Goal: Task Accomplishment & Management: Complete application form

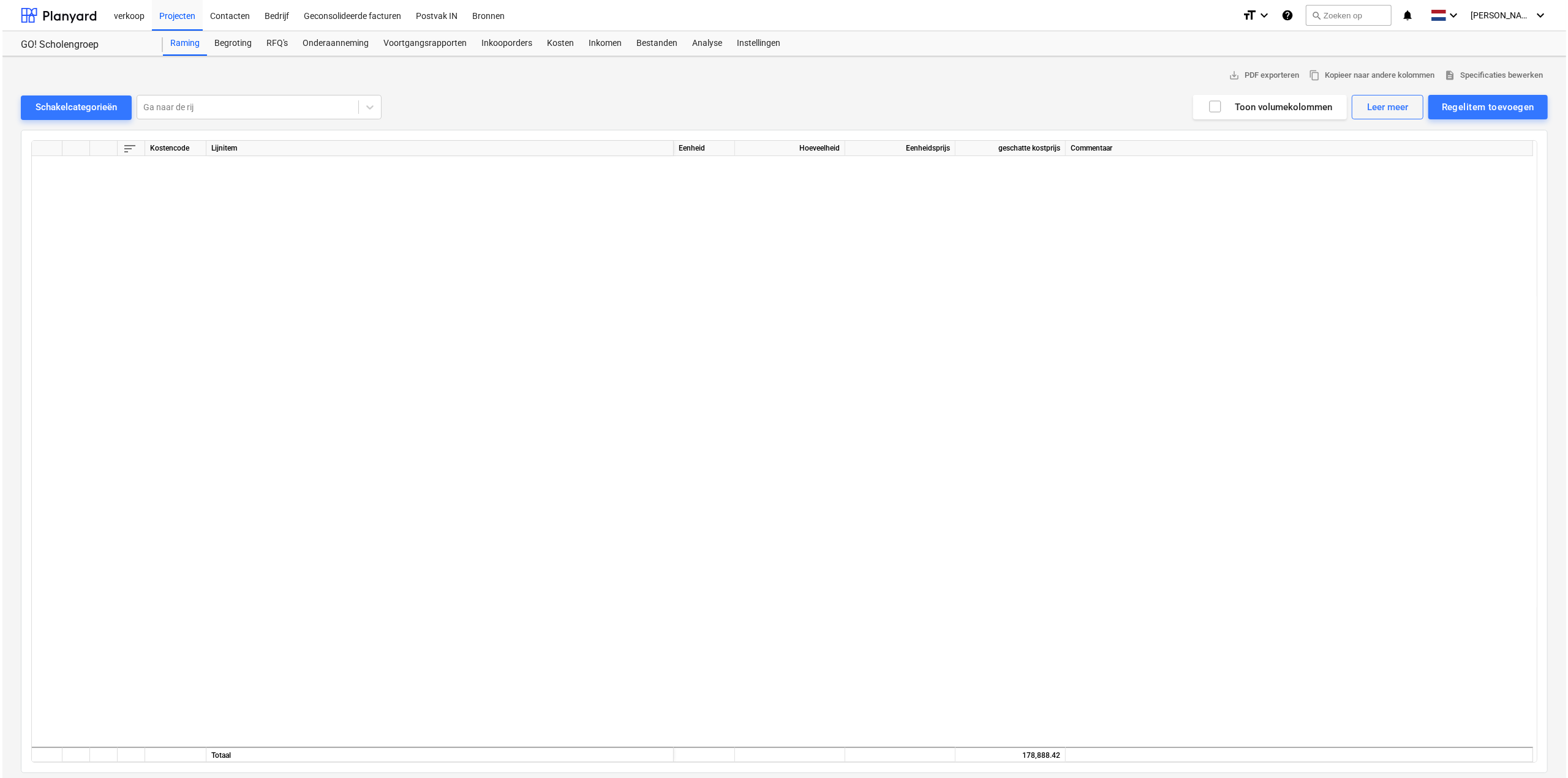
scroll to position [801, 0]
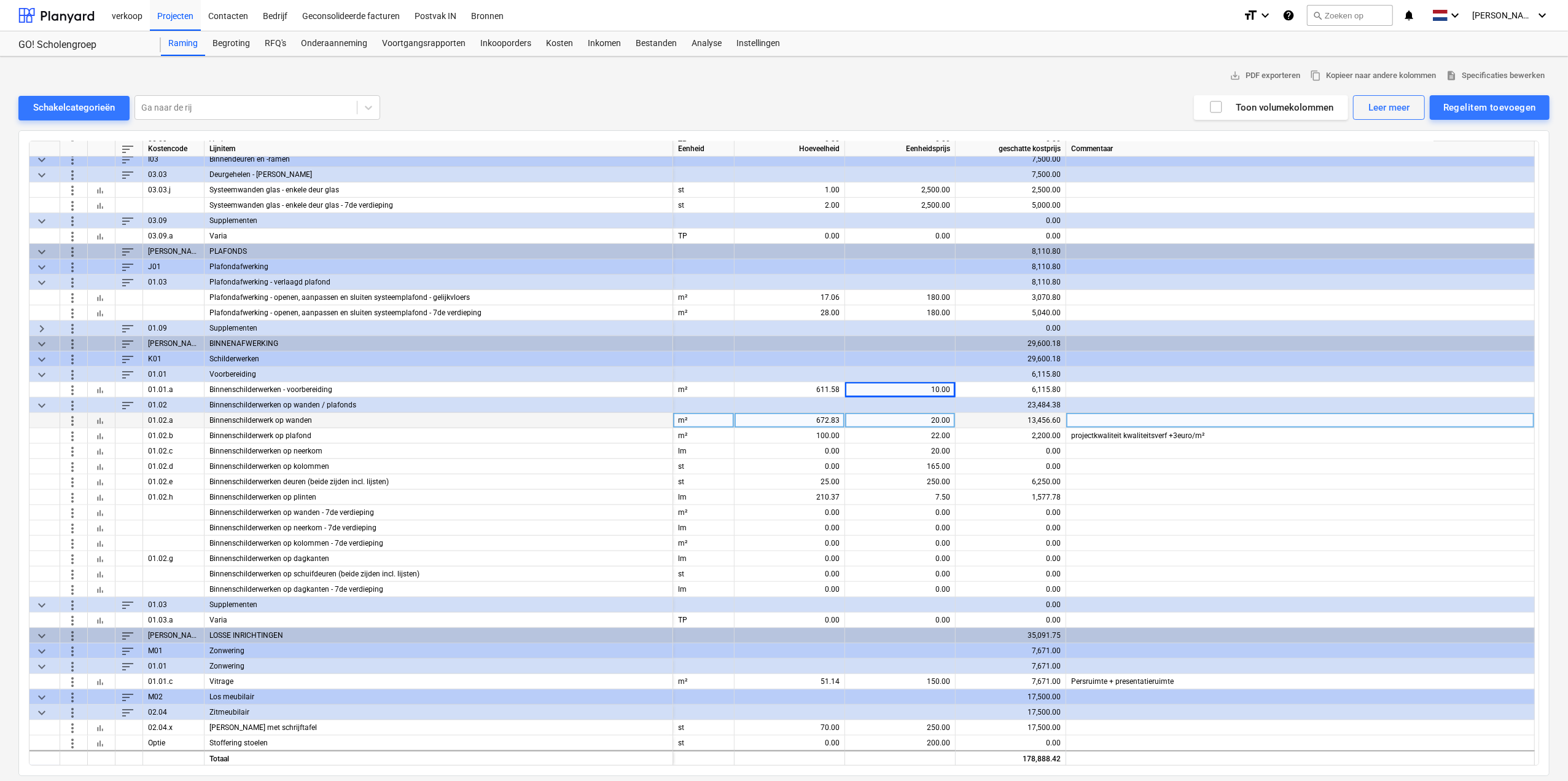
click at [817, 415] on div "672.83" at bounding box center [790, 421] width 100 height 15
type input "406.05"
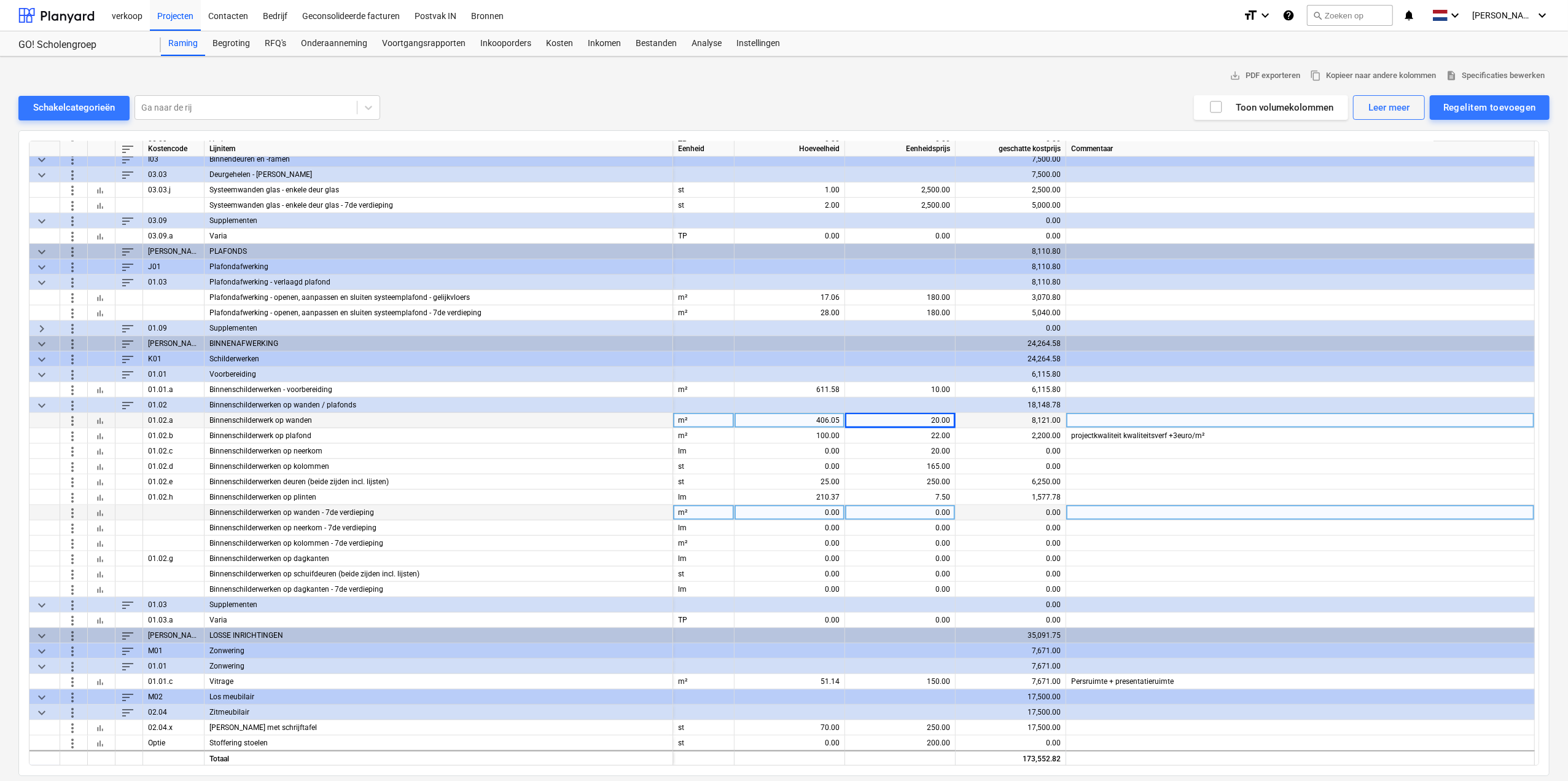
click at [754, 507] on div "0.00" at bounding box center [790, 513] width 100 height 15
type input "47.04"
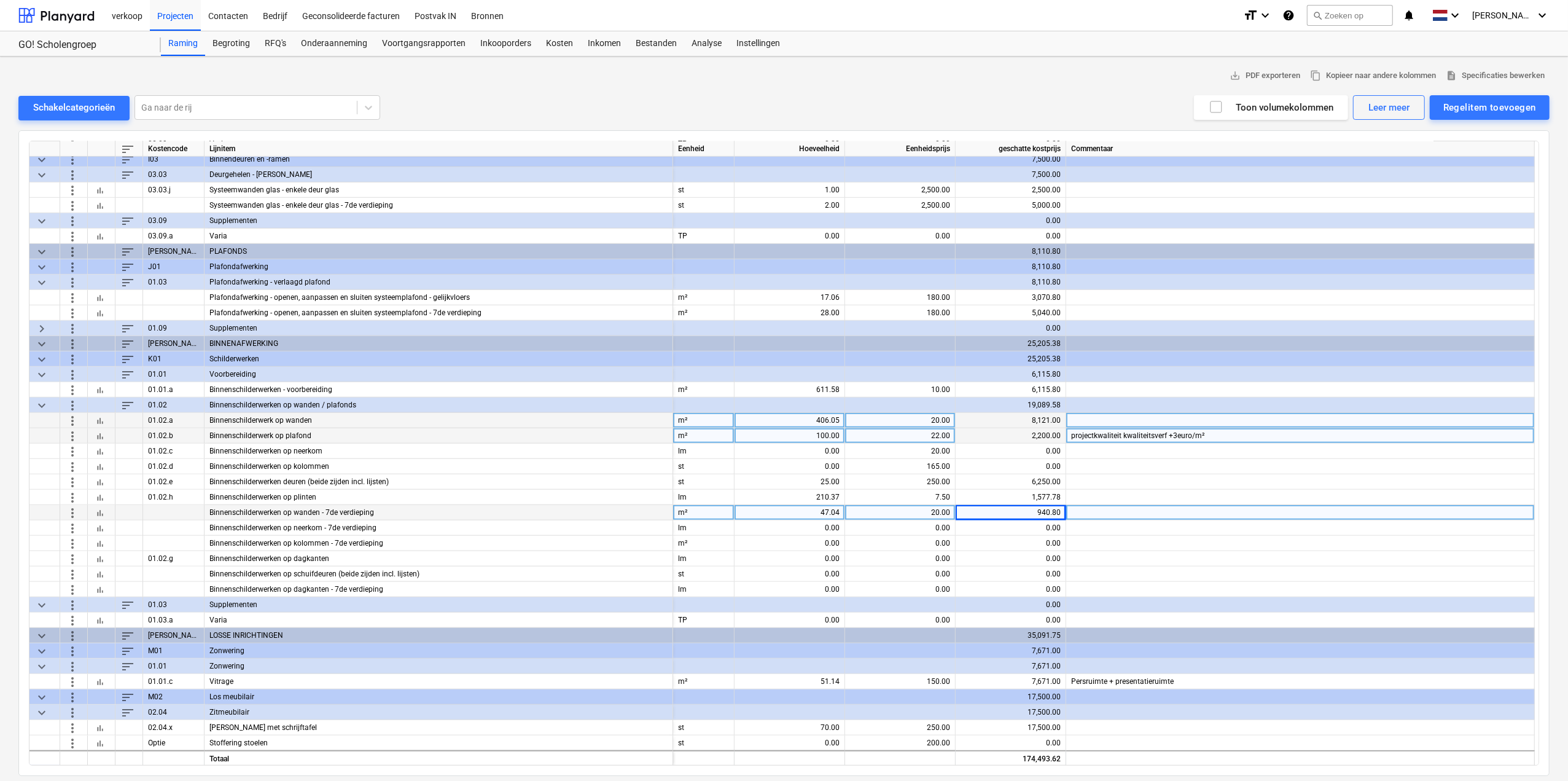
click at [822, 434] on div "100.00" at bounding box center [790, 436] width 100 height 15
type input "24.61"
click at [1500, 106] on div "Regelitem toevoegen" at bounding box center [1490, 107] width 92 height 16
click at [1488, 164] on div "Aangepast toevoegen" at bounding box center [1483, 159] width 131 height 21
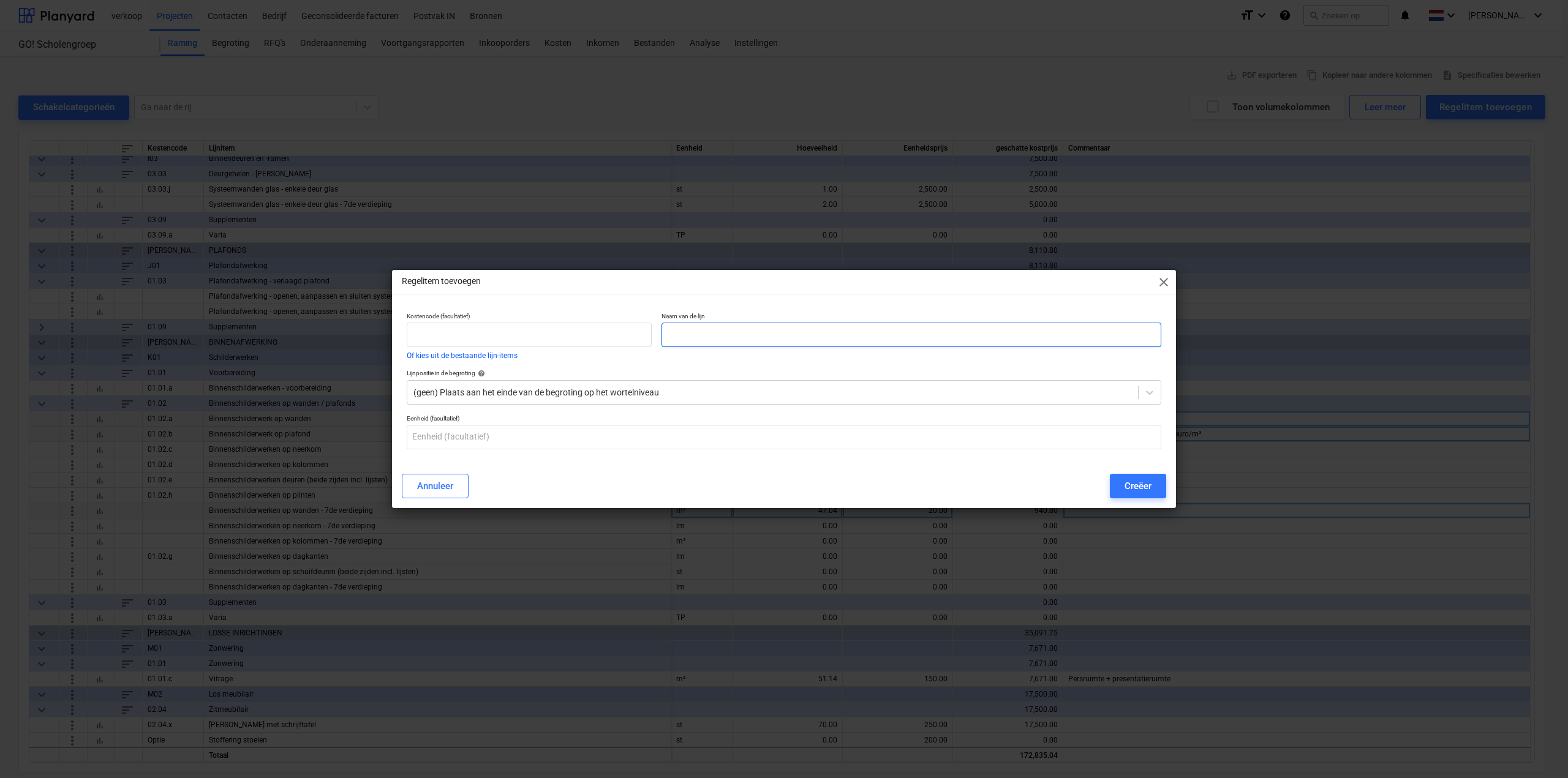
click at [726, 332] on input "text" at bounding box center [911, 335] width 499 height 24
type input "Binnenschilderwerken op plafond: geperforeerd gipskarton"
click at [617, 397] on div at bounding box center [772, 392] width 719 height 12
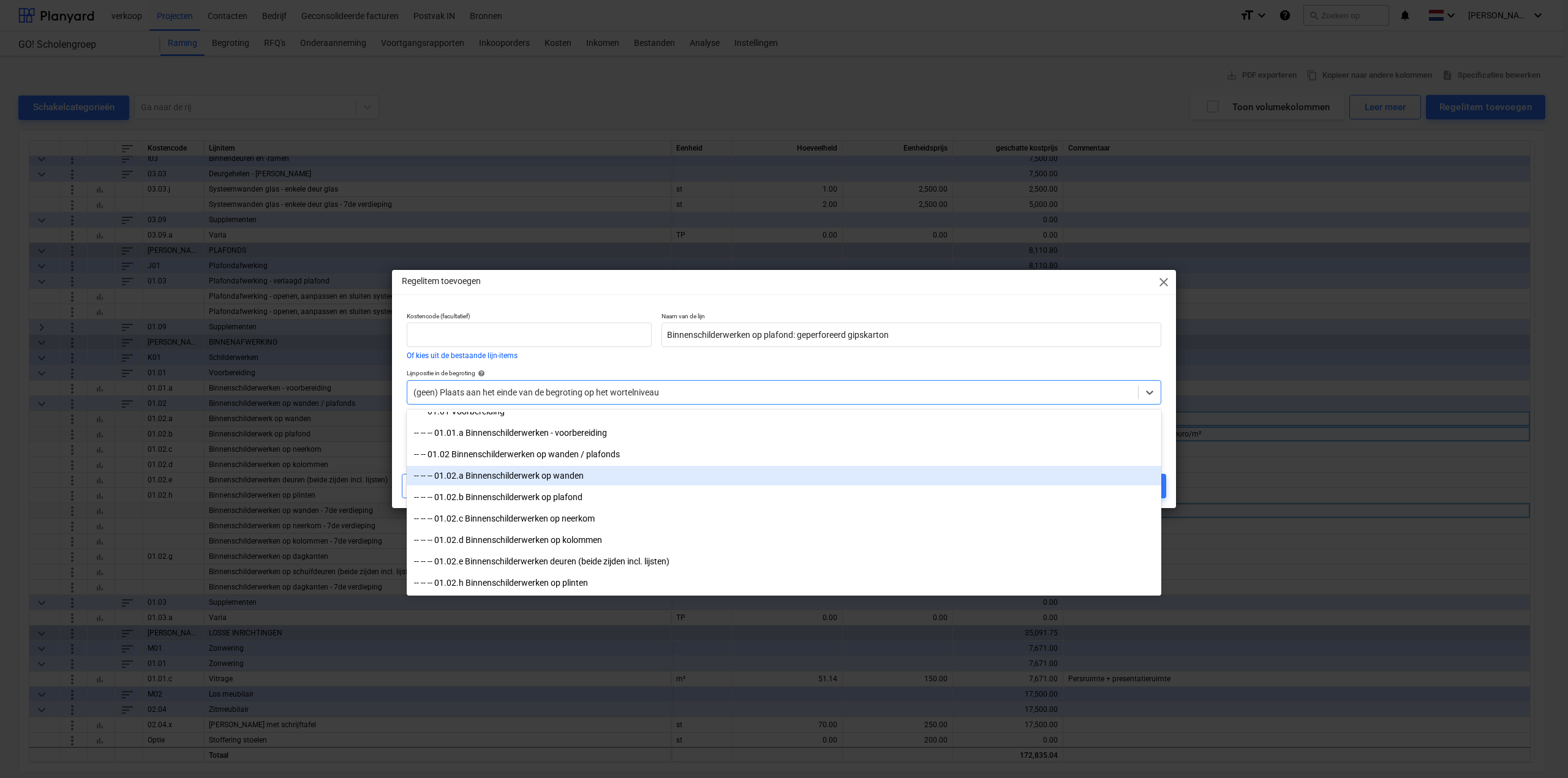
scroll to position [1469, 0]
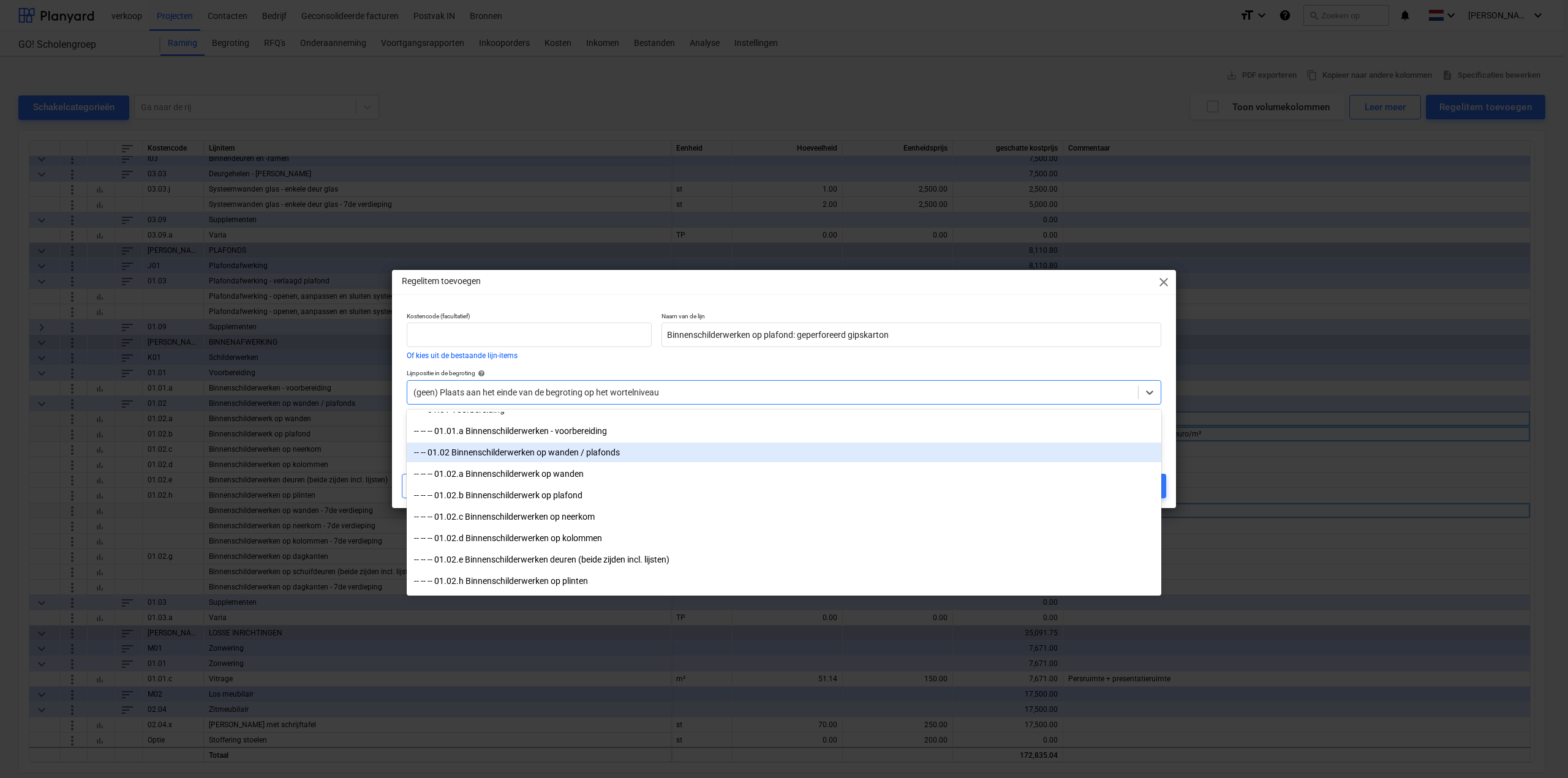
click at [684, 458] on div "-- -- 01.02 Binnenschilderwerken op wanden / plafonds" at bounding box center [784, 452] width 755 height 20
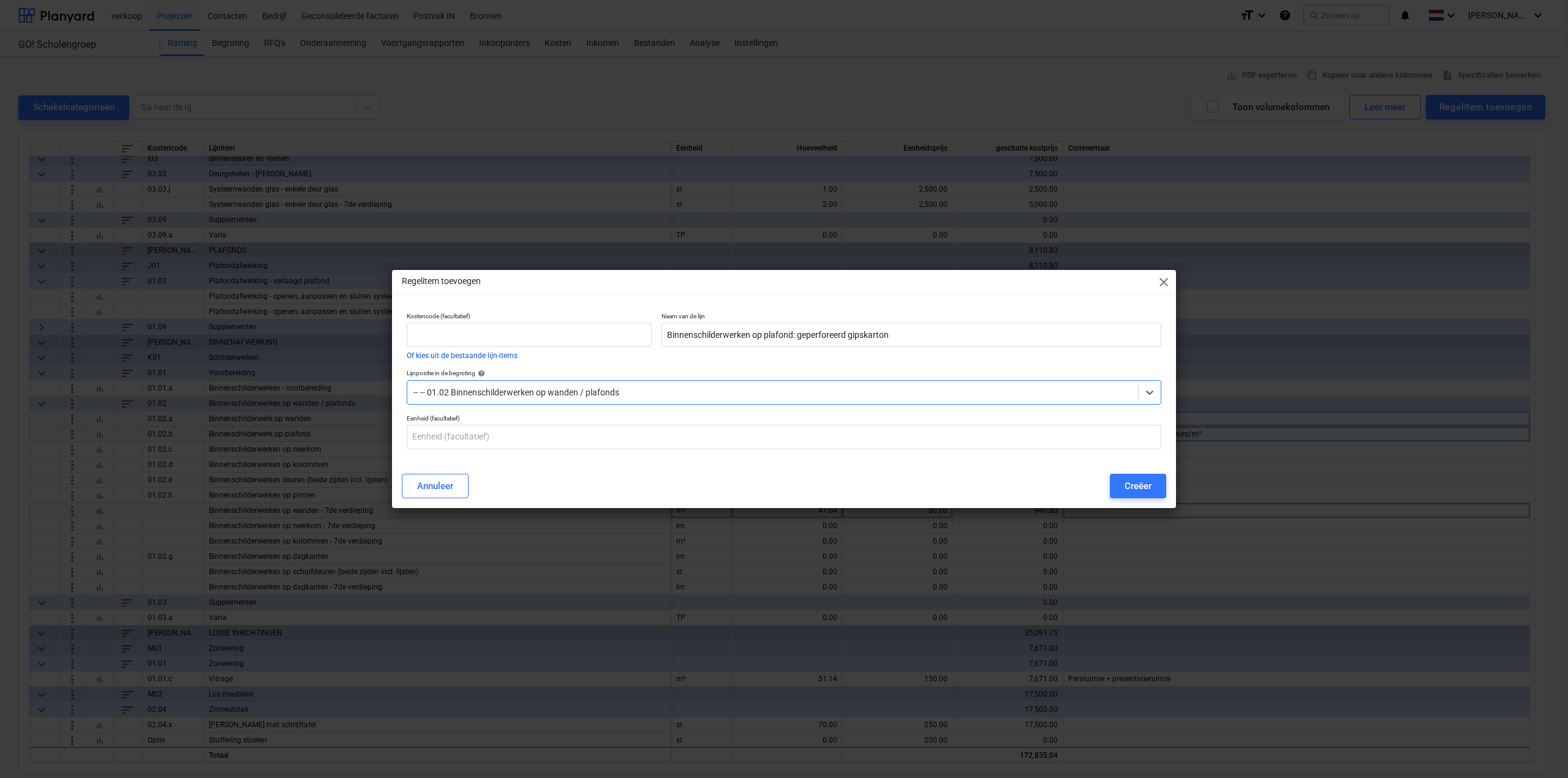
click at [684, 421] on p "Eenheid (facultatief)" at bounding box center [784, 420] width 755 height 11
click at [679, 425] on input "text" at bounding box center [784, 437] width 755 height 24
type input "m²"
click at [1130, 486] on div "Creëer" at bounding box center [1138, 486] width 27 height 16
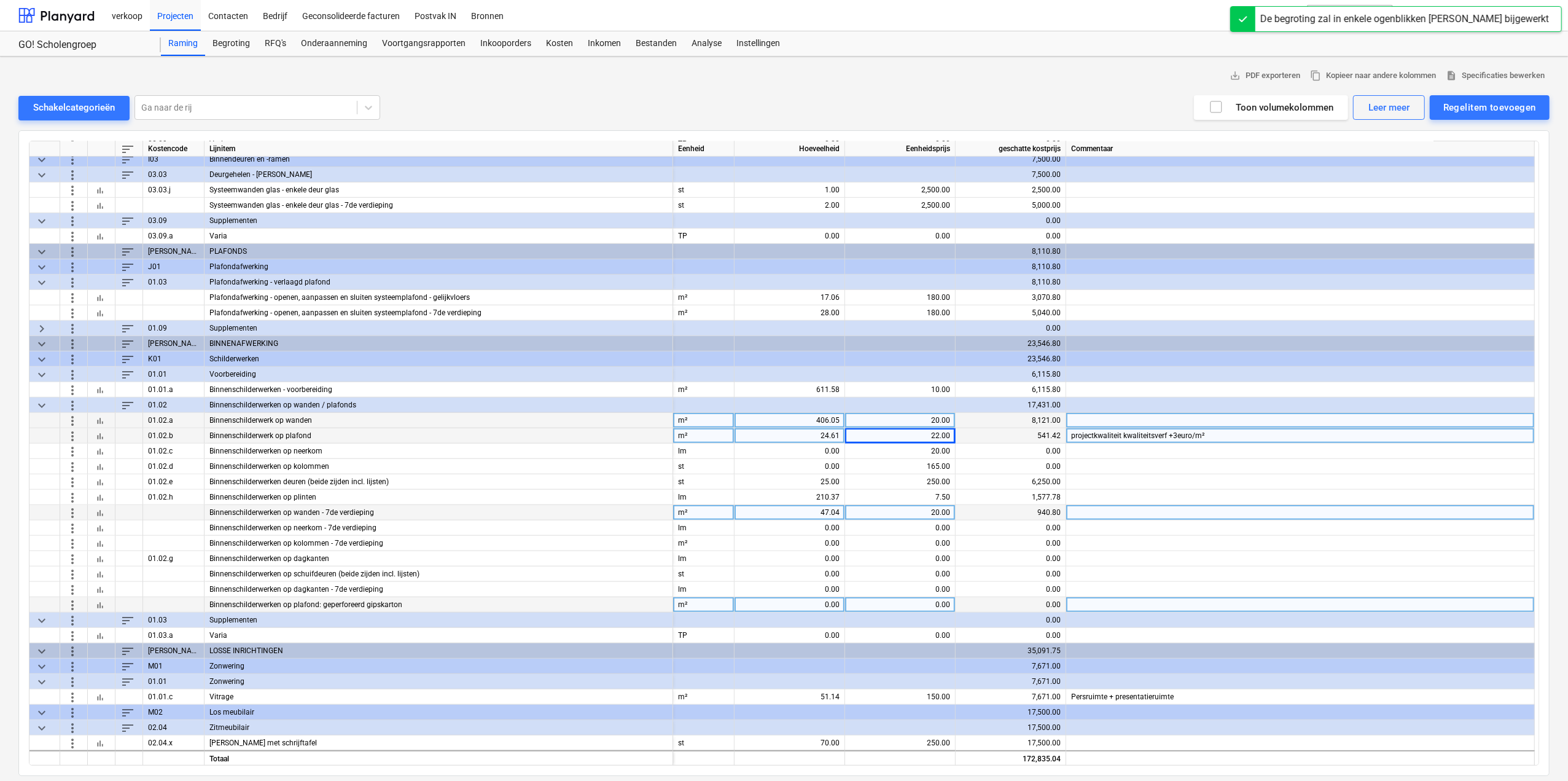
click at [801, 604] on div "0.00" at bounding box center [790, 605] width 100 height 15
type input "105.17"
type input "22"
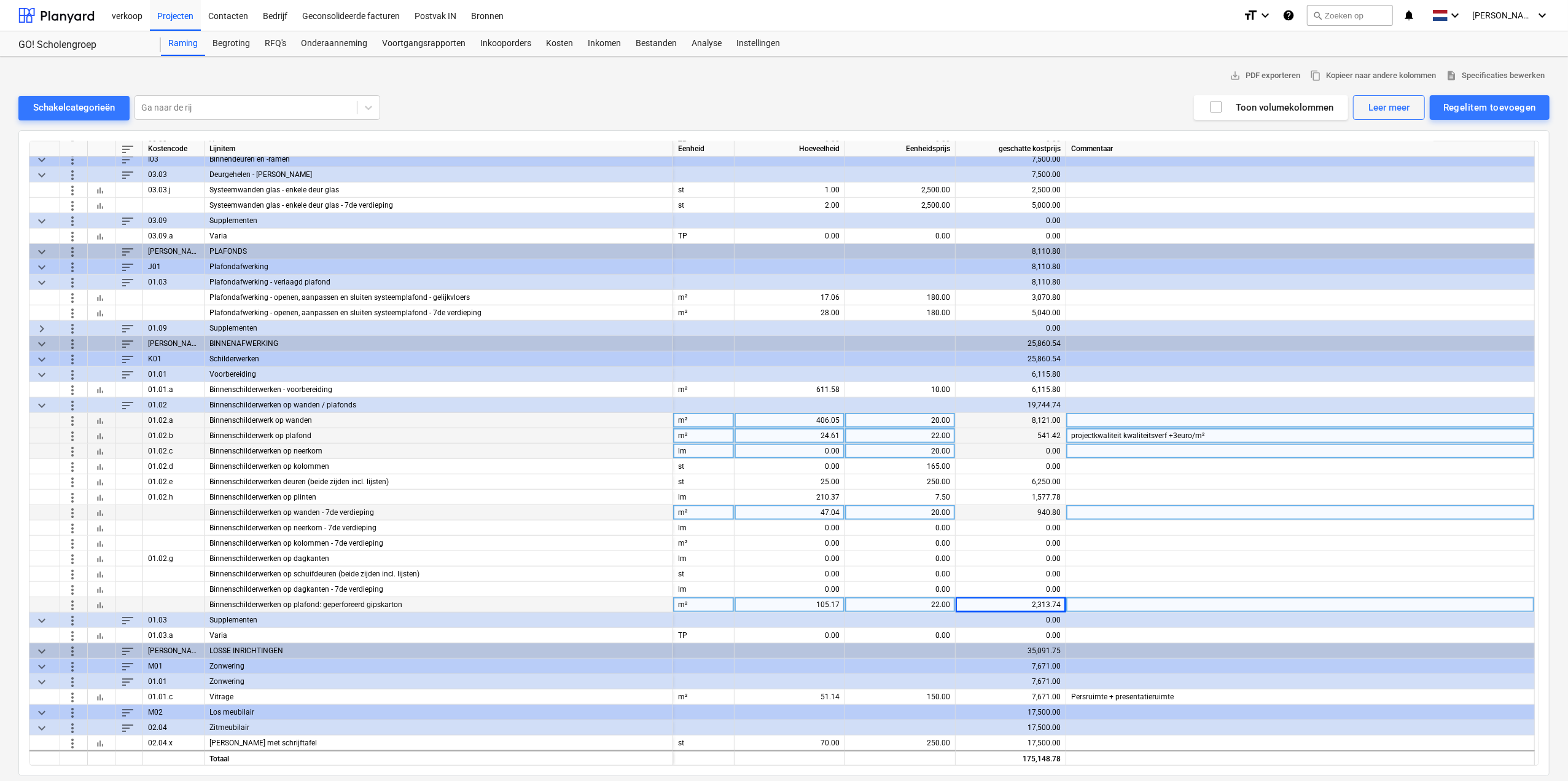
click at [831, 452] on div "0.00" at bounding box center [790, 451] width 100 height 15
type input "28.64"
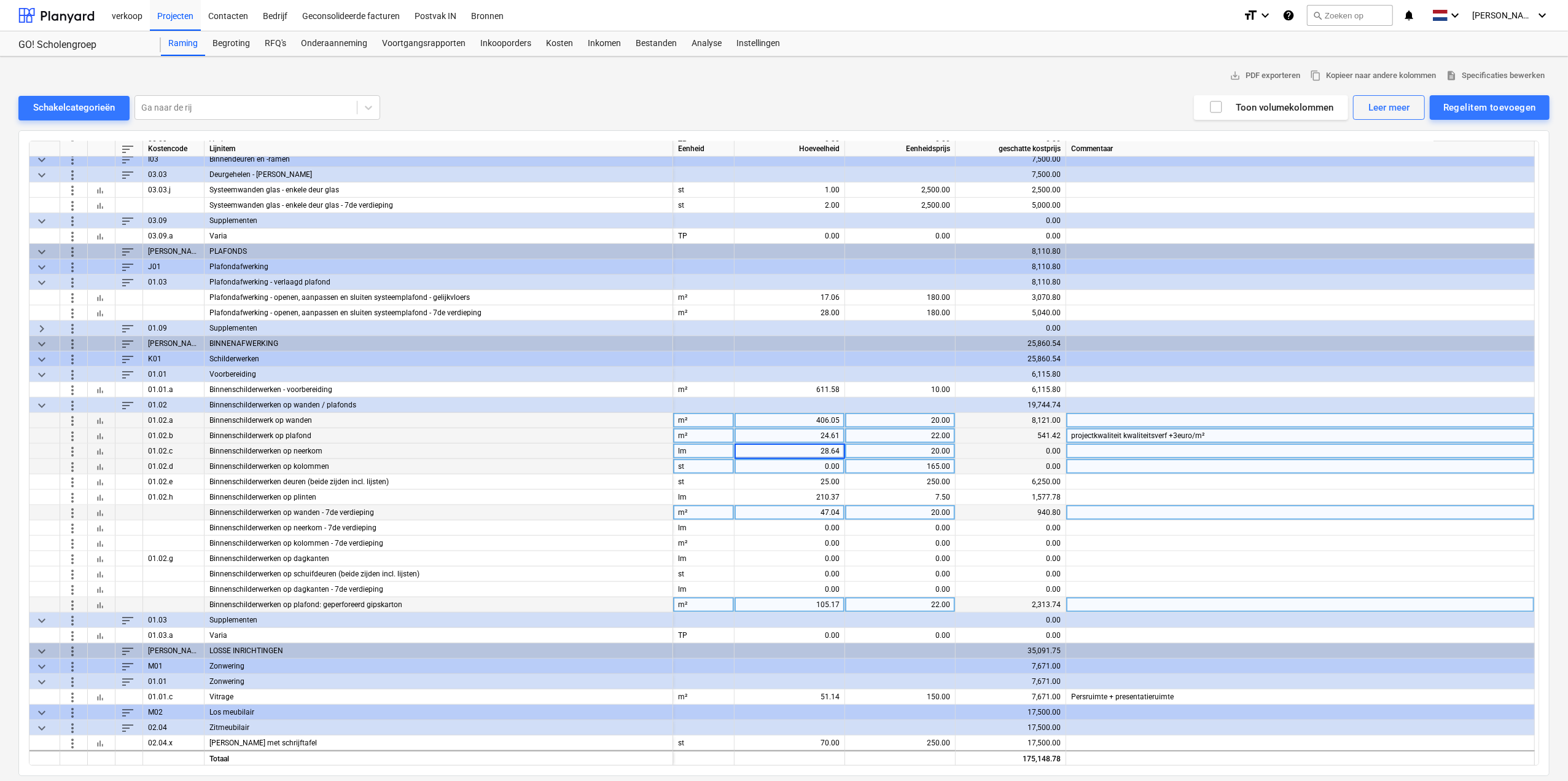
click at [825, 464] on div "0.00" at bounding box center [790, 466] width 100 height 15
type input "26.87"
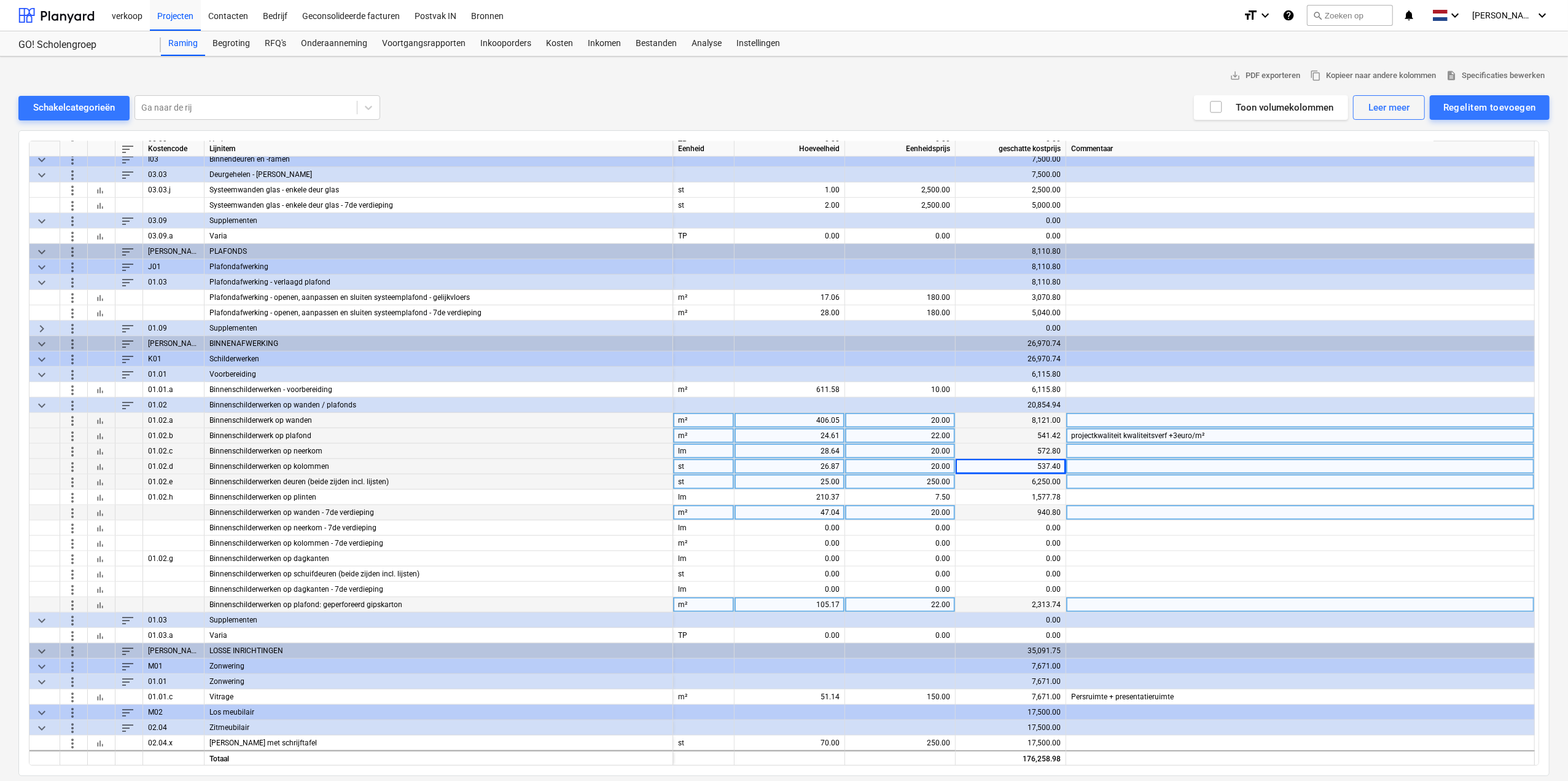
click at [812, 484] on div "25.00" at bounding box center [790, 482] width 100 height 15
type input "21"
type input "250"
click at [803, 497] on div "210.37" at bounding box center [790, 497] width 100 height 15
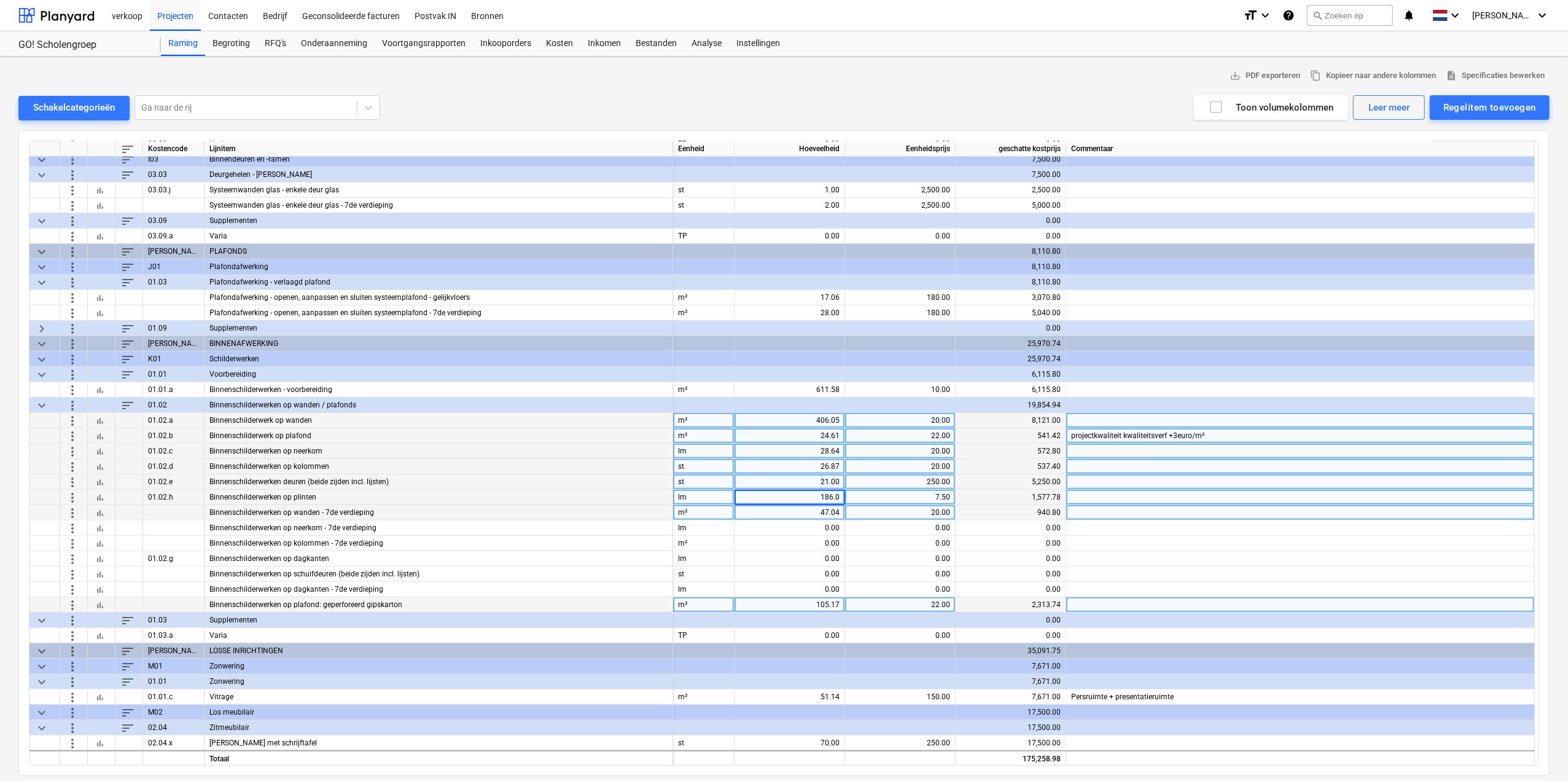
type input "186.09"
click at [793, 512] on div "47.04" at bounding box center [790, 513] width 100 height 15
type input "47.4"
click at [790, 527] on div "0.00" at bounding box center [790, 528] width 100 height 15
type input "9.36"
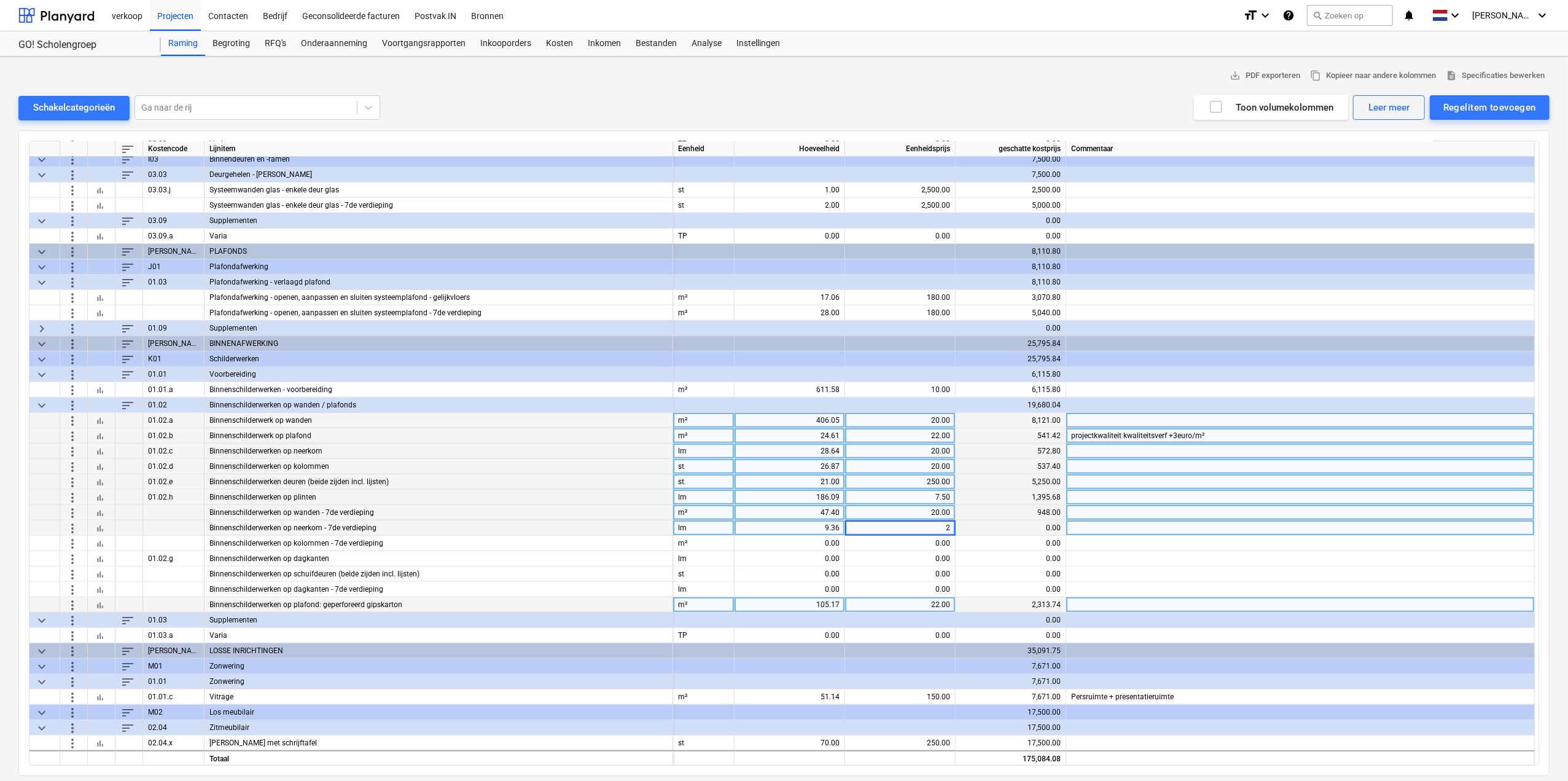
type input "20"
click at [791, 547] on div "0.00" at bounding box center [790, 544] width 100 height 15
type input "1.84"
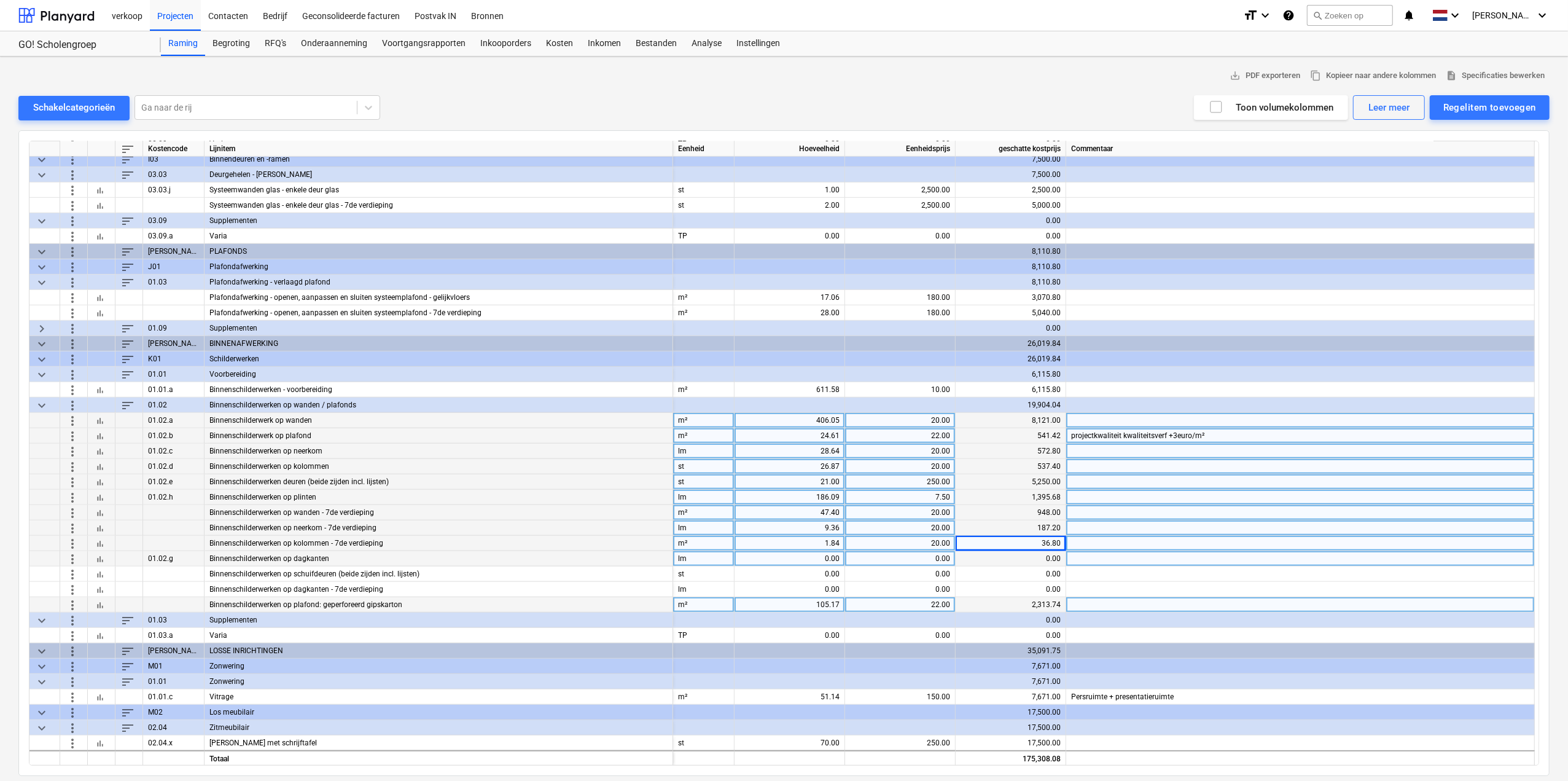
click at [789, 557] on div "0.00" at bounding box center [790, 559] width 100 height 15
type input "139.3"
type input "22"
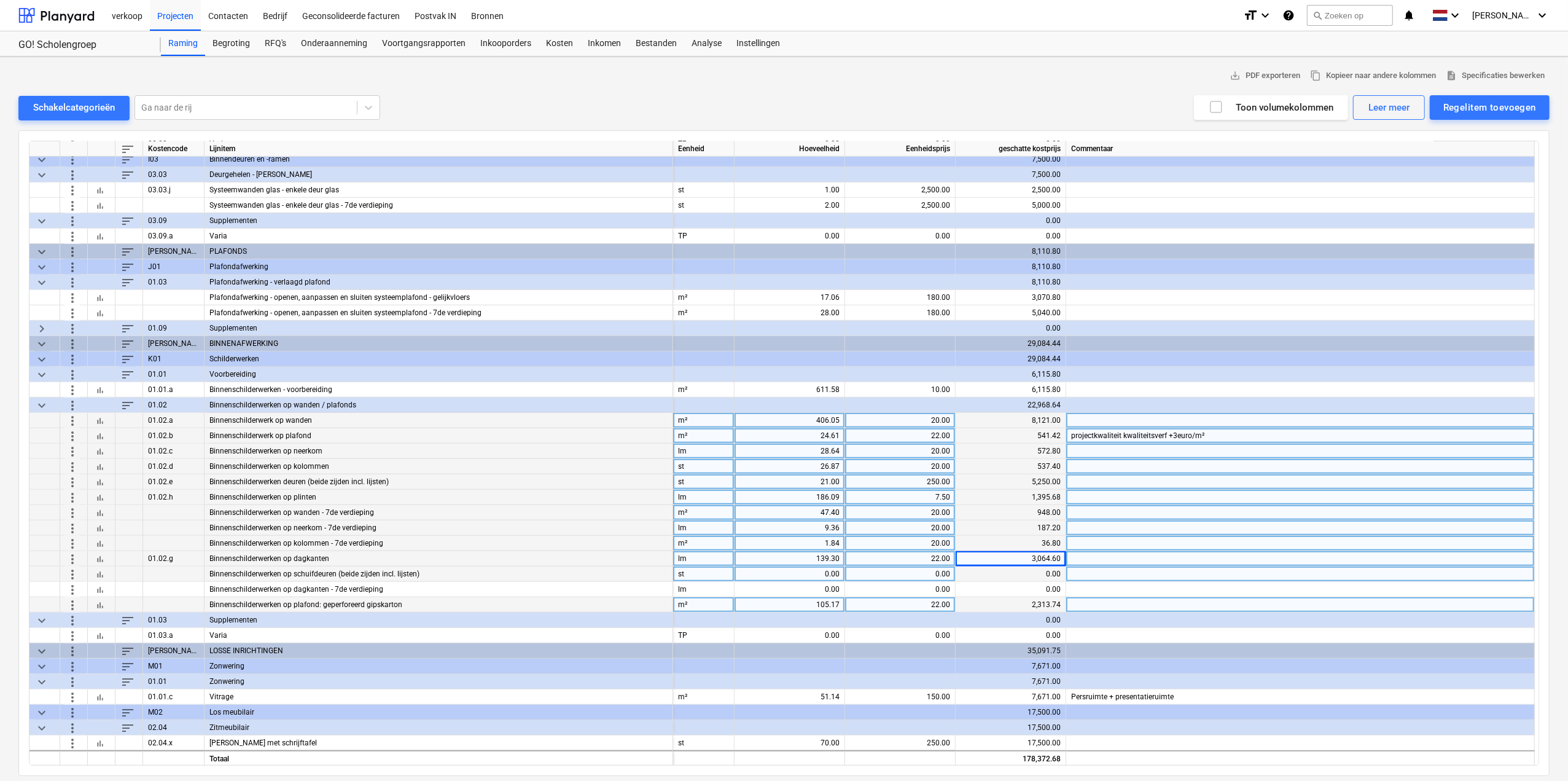
click at [796, 573] on div "0.00" at bounding box center [790, 574] width 100 height 15
type input "3"
type input "300"
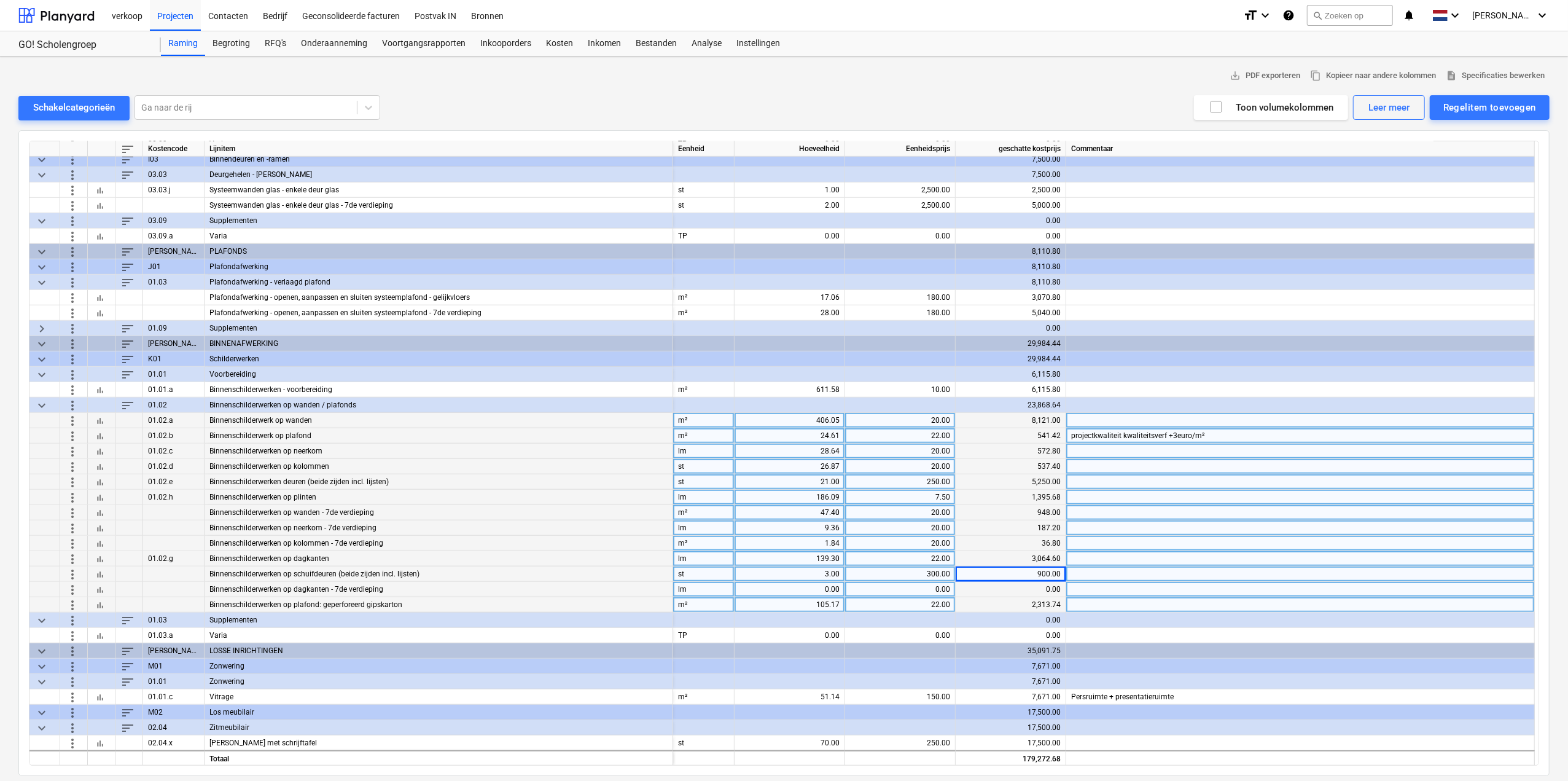
click at [814, 583] on div "0.00" at bounding box center [790, 590] width 100 height 15
type input "10.8"
type input "22"
click at [822, 605] on div "105.17" at bounding box center [790, 605] width 100 height 15
click at [1499, 108] on div "Regelitem toevoegen" at bounding box center [1490, 107] width 92 height 16
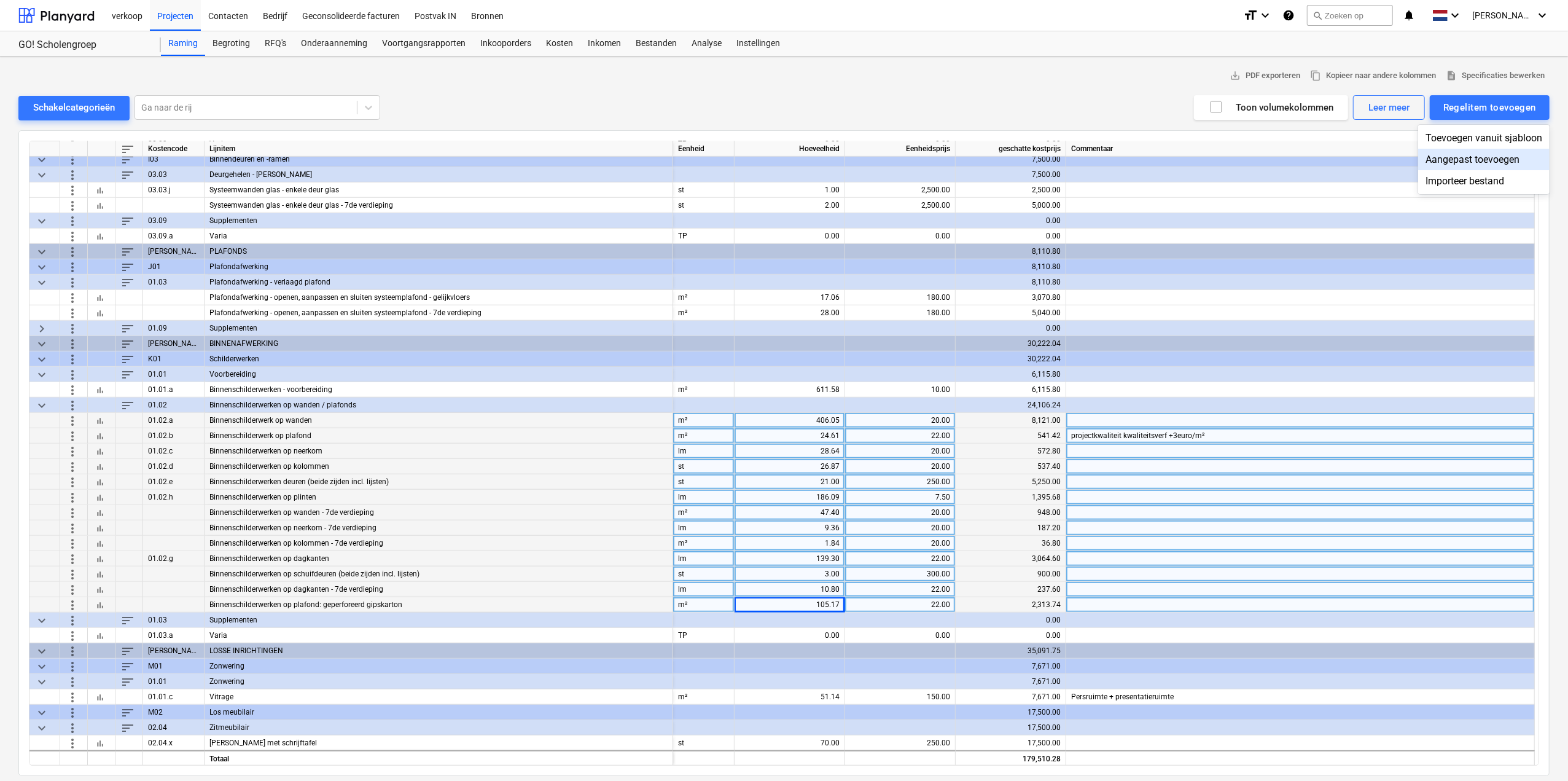
click at [1504, 157] on div "Aangepast toevoegen" at bounding box center [1483, 159] width 131 height 21
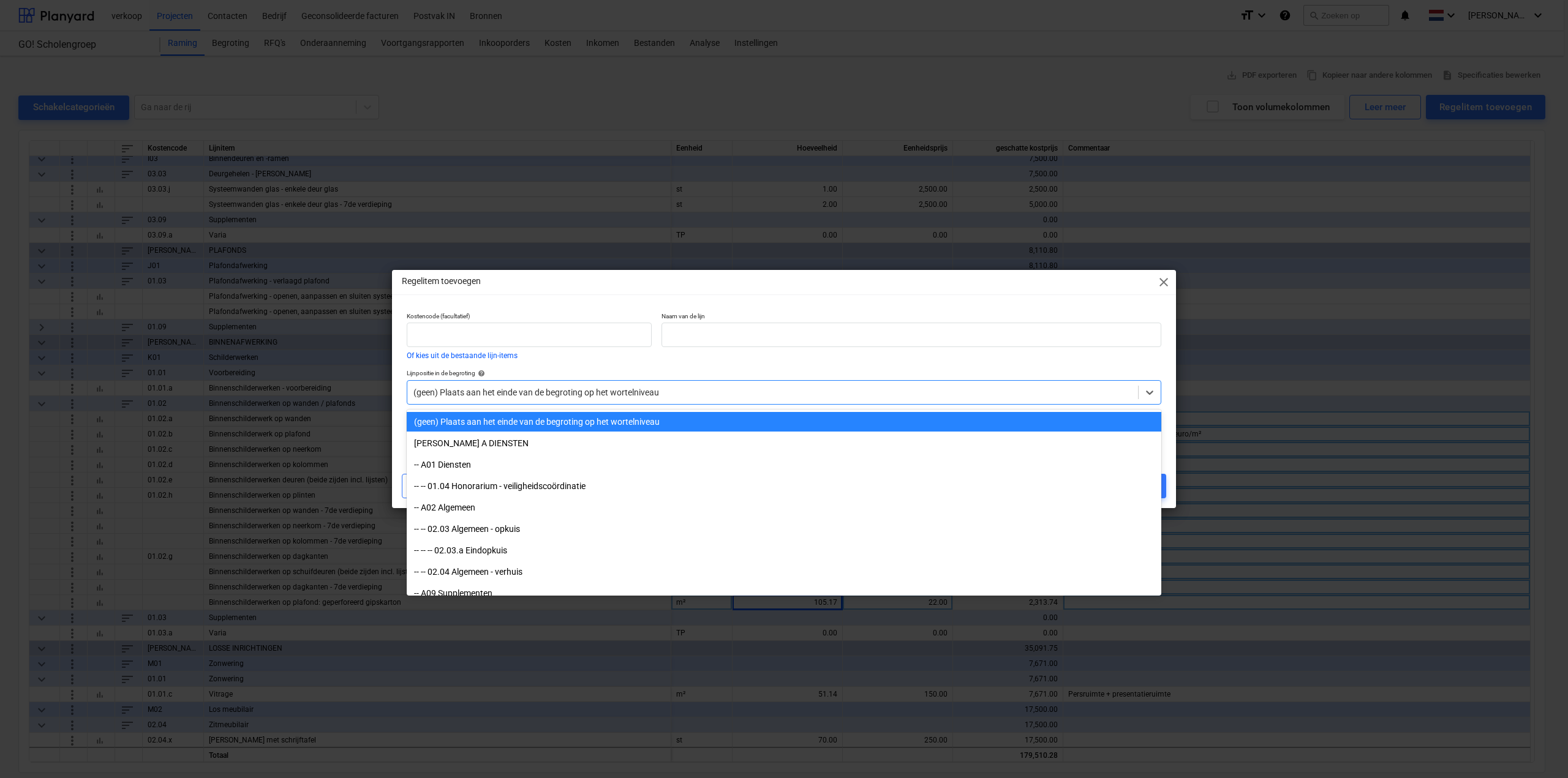
click at [586, 387] on div at bounding box center [772, 392] width 719 height 12
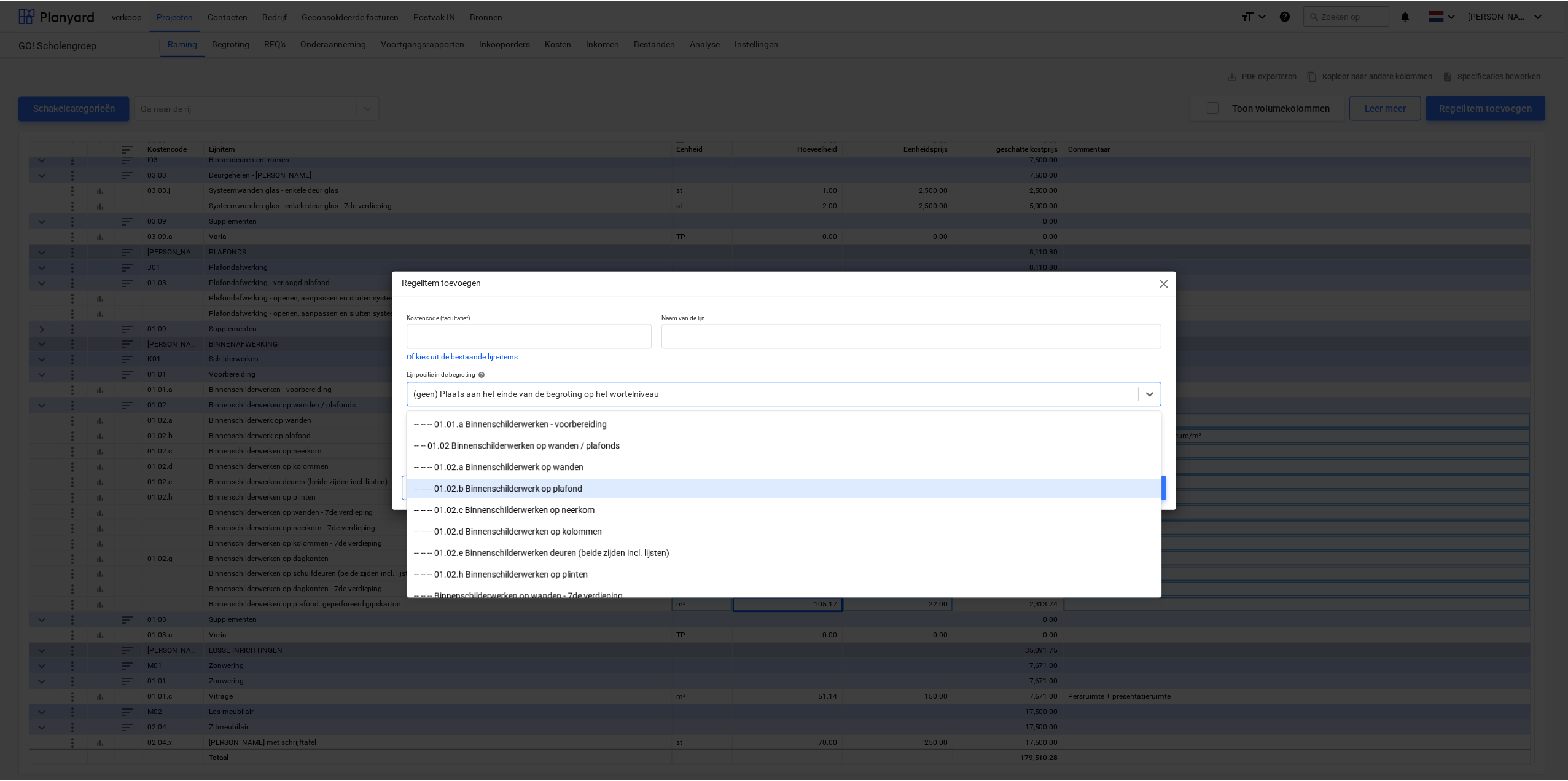
scroll to position [1475, 0]
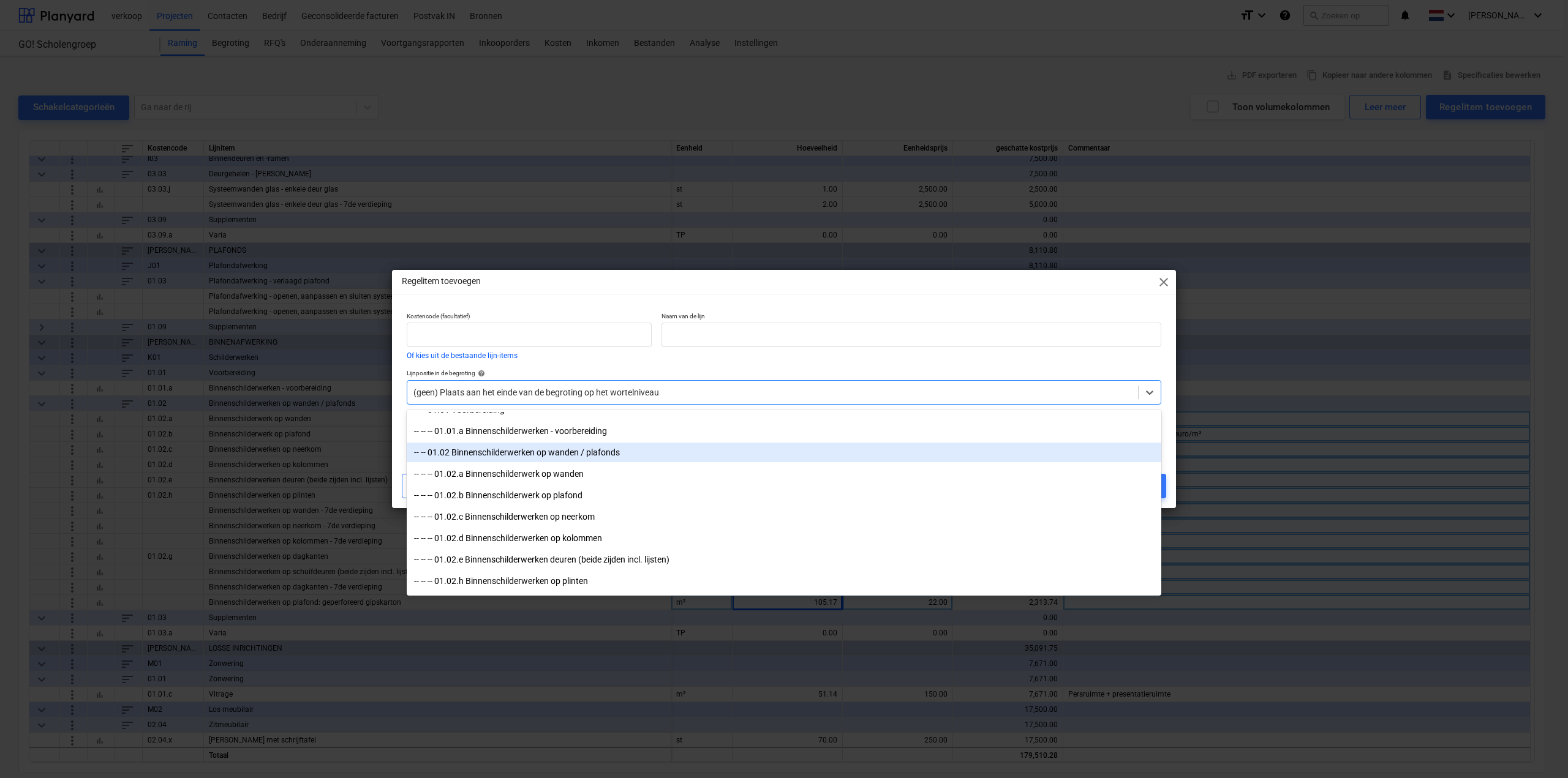
click at [577, 455] on div "-- -- 01.02 Binnenschilderwerken op wanden / plafonds" at bounding box center [784, 452] width 755 height 20
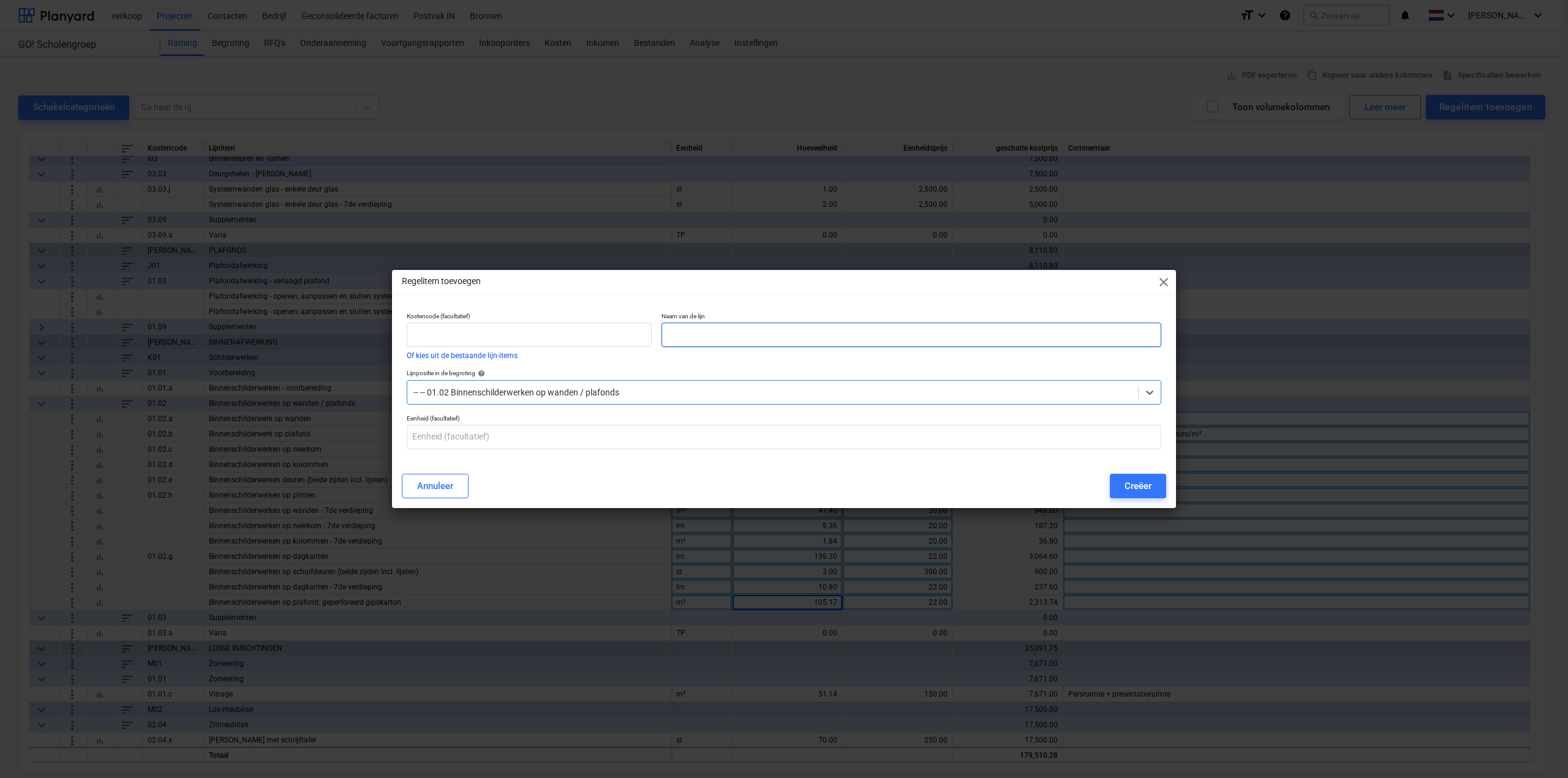
click at [688, 337] on input "text" at bounding box center [911, 335] width 499 height 24
type input "Binnenschilderwerken op plinten - 7de verdieping"
click at [506, 444] on input "text" at bounding box center [784, 437] width 755 height 24
type input "lm"
click at [1126, 487] on div "Creëer" at bounding box center [1138, 486] width 27 height 16
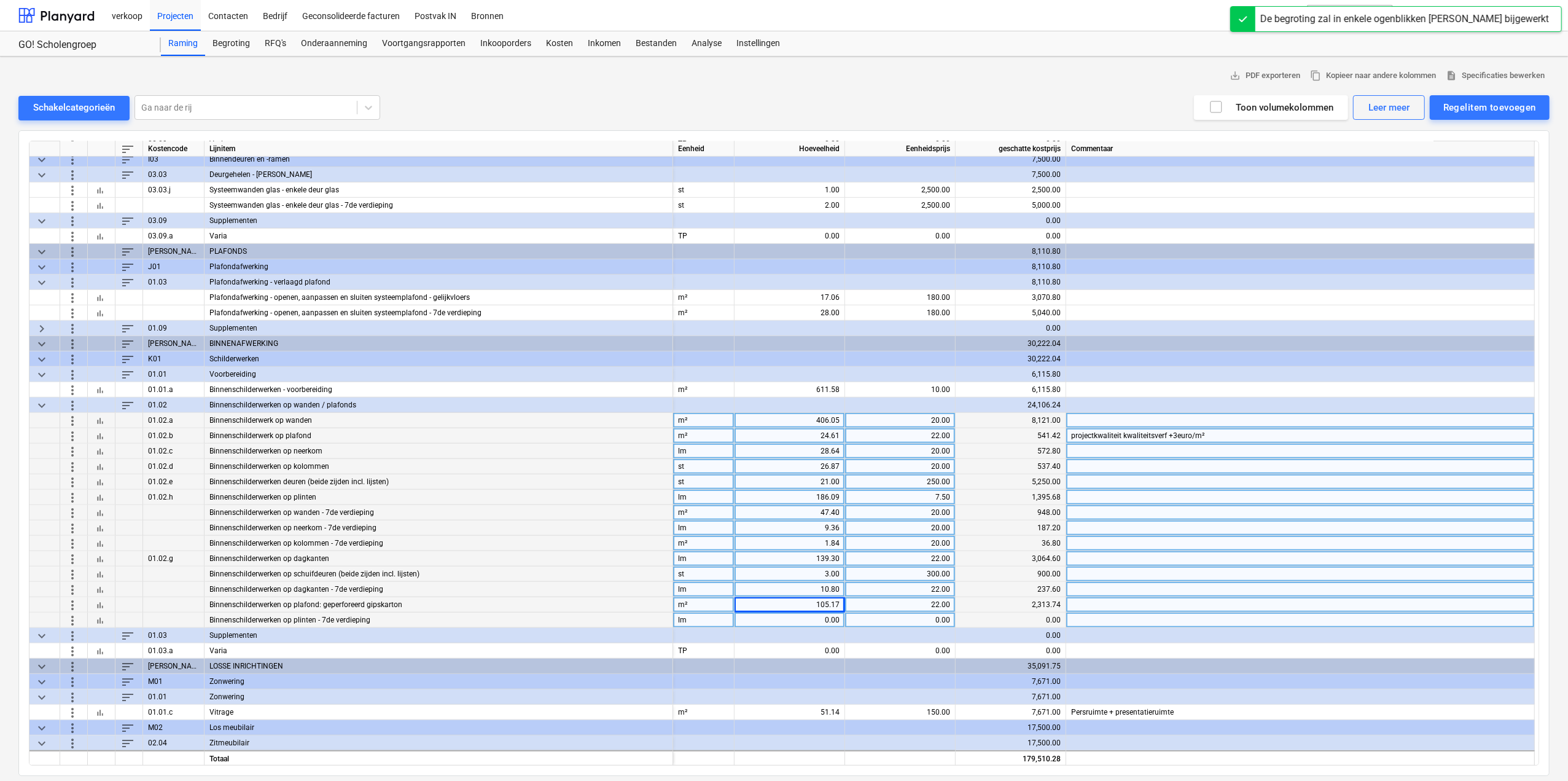
click at [772, 618] on div "0.00" at bounding box center [790, 620] width 100 height 15
type input "20.37"
type input "7.5"
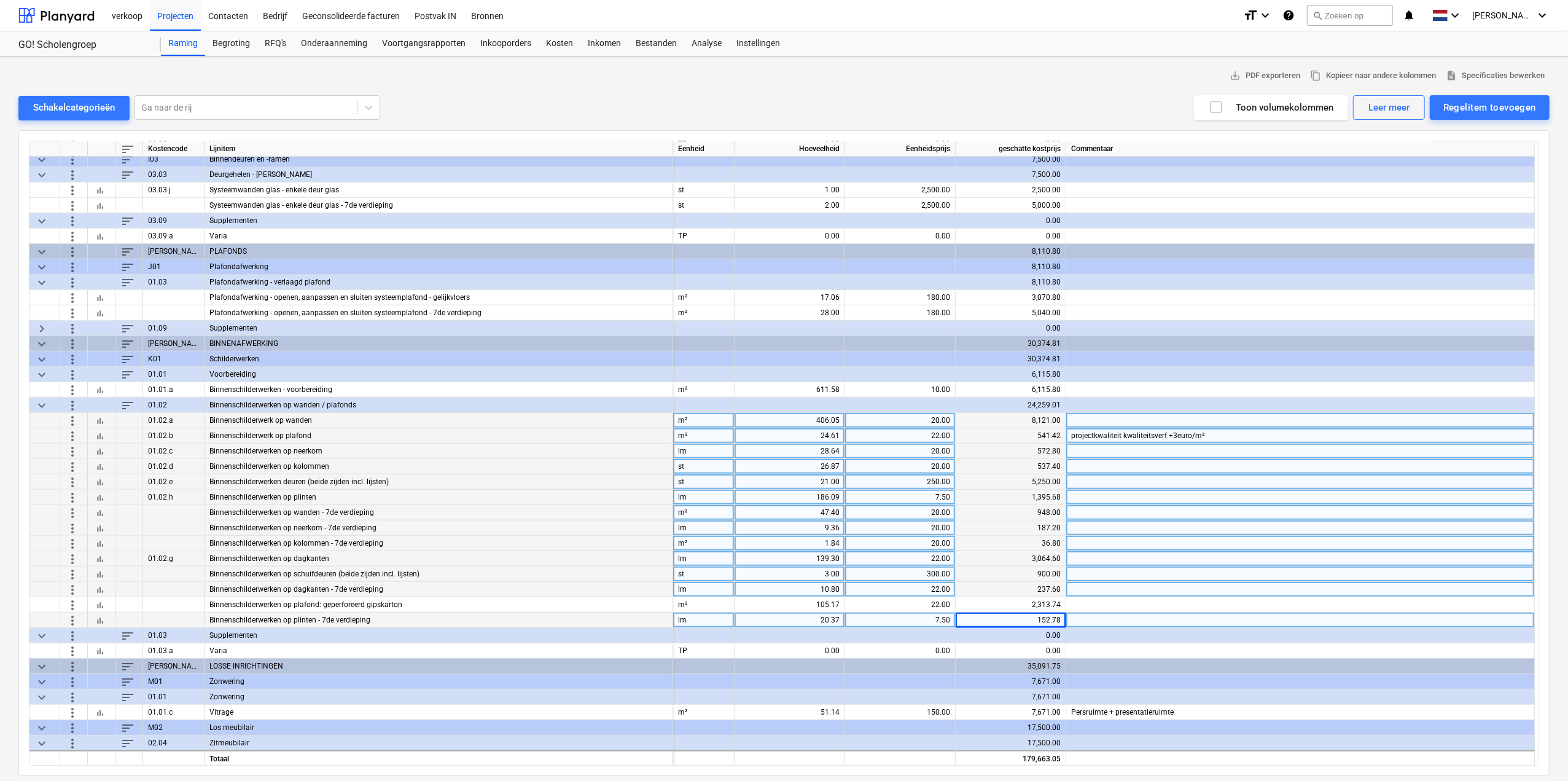
click at [837, 514] on div "47.40" at bounding box center [790, 513] width 100 height 15
type input "47.04"
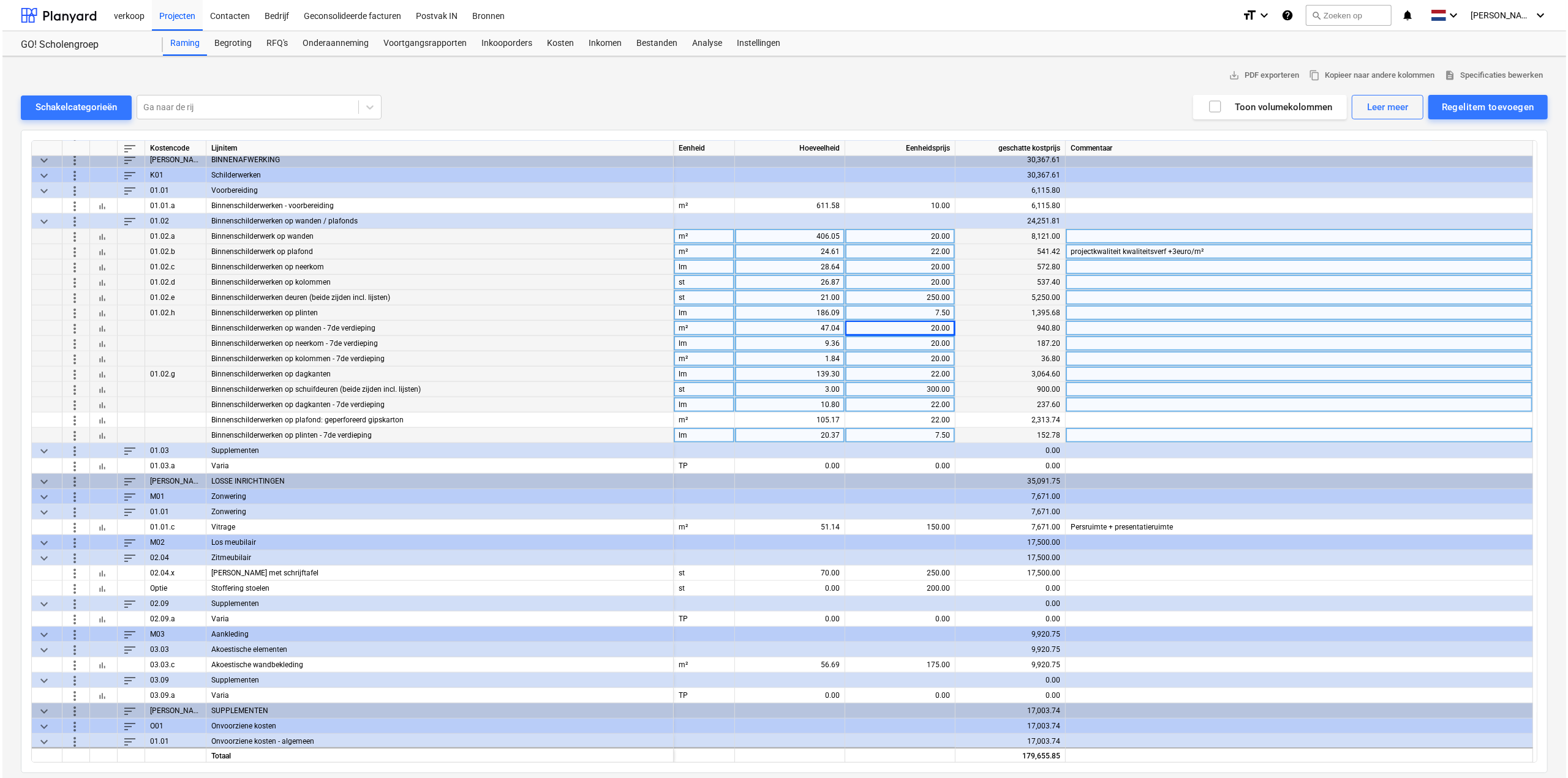
scroll to position [984, 0]
click at [1456, 108] on div "Regelitem toevoegen" at bounding box center [1486, 107] width 92 height 16
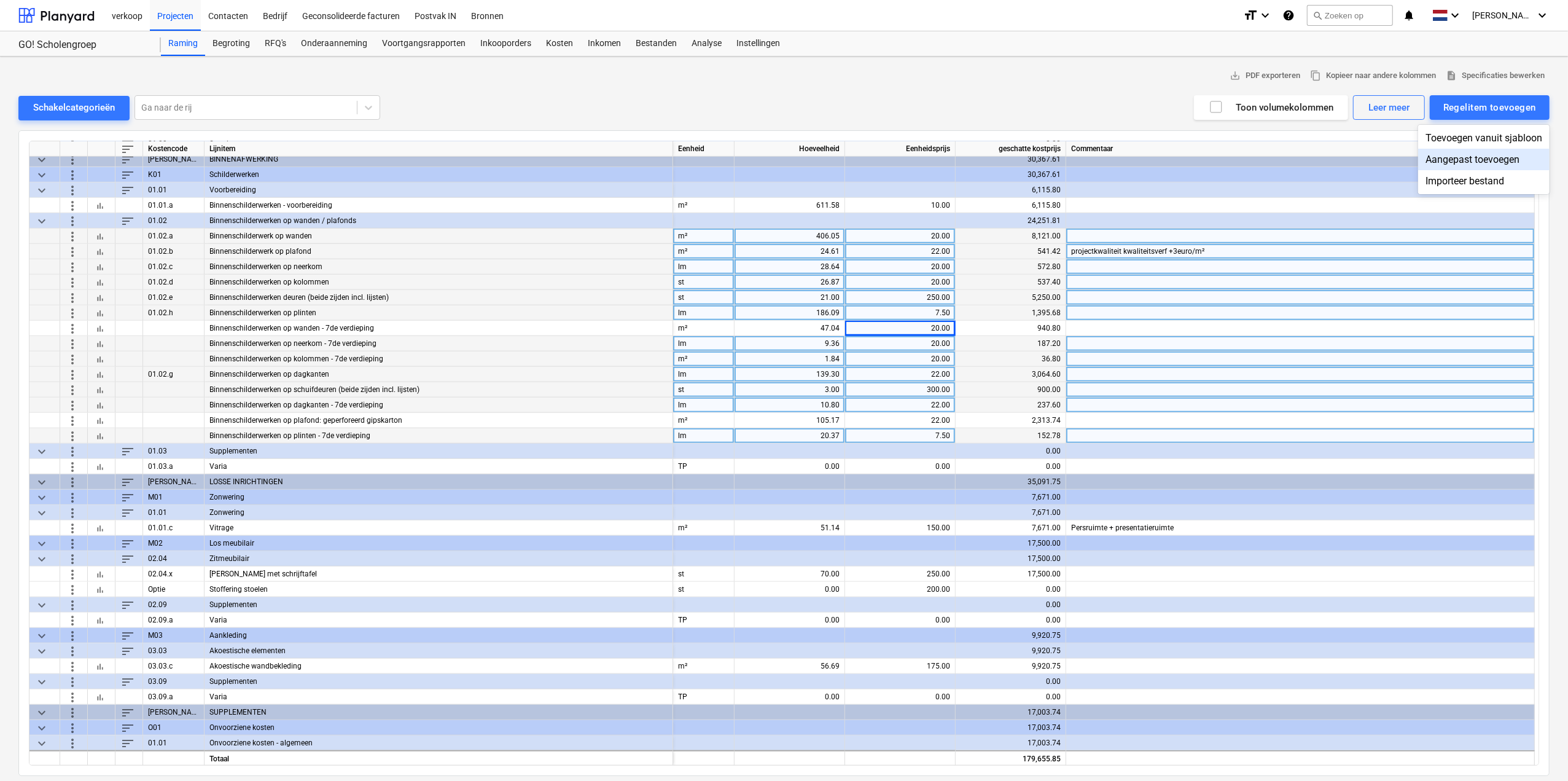
click at [1463, 154] on div "Aangepast toevoegen" at bounding box center [1483, 159] width 131 height 21
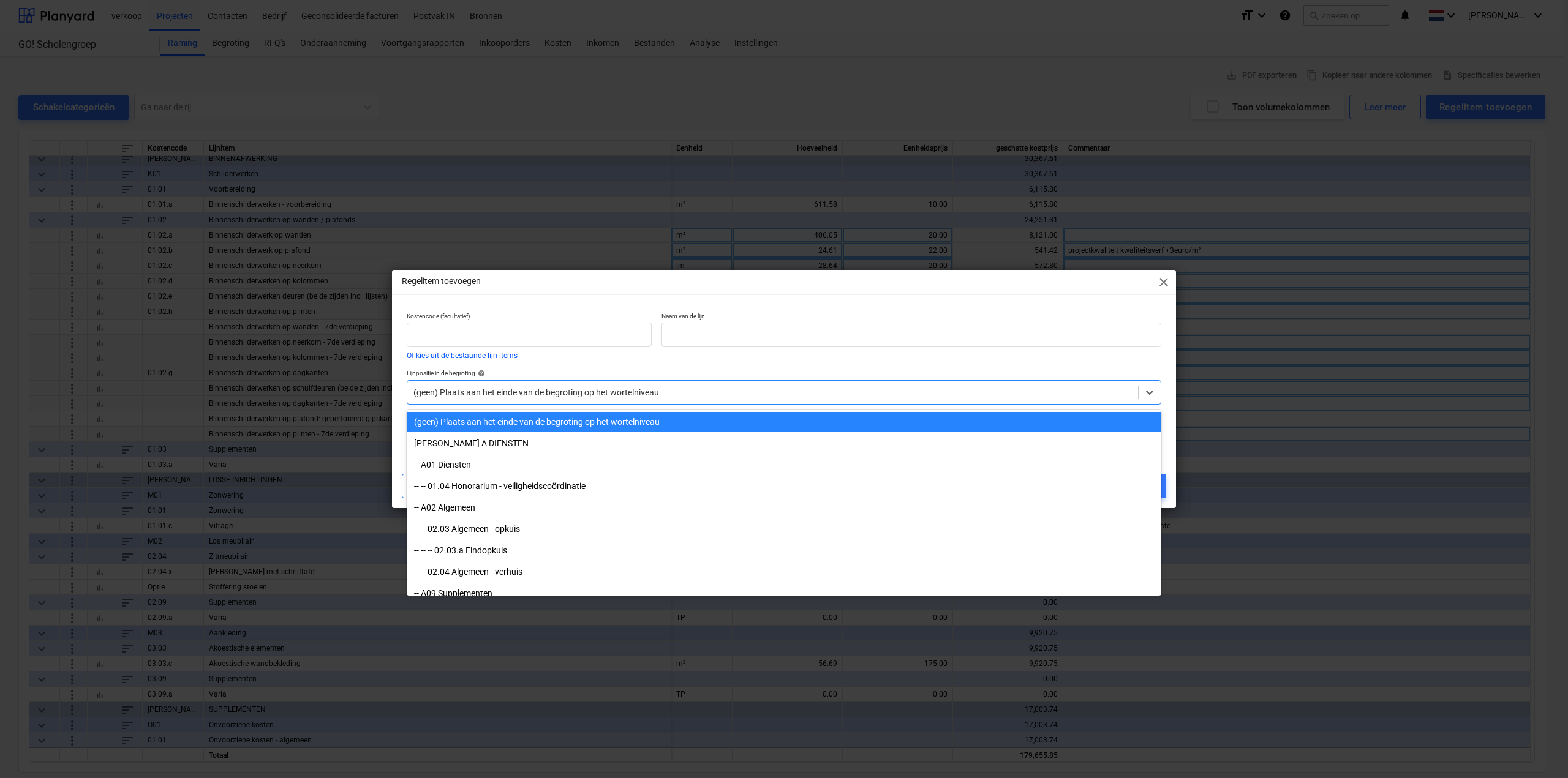
click at [590, 395] on div at bounding box center [772, 392] width 719 height 12
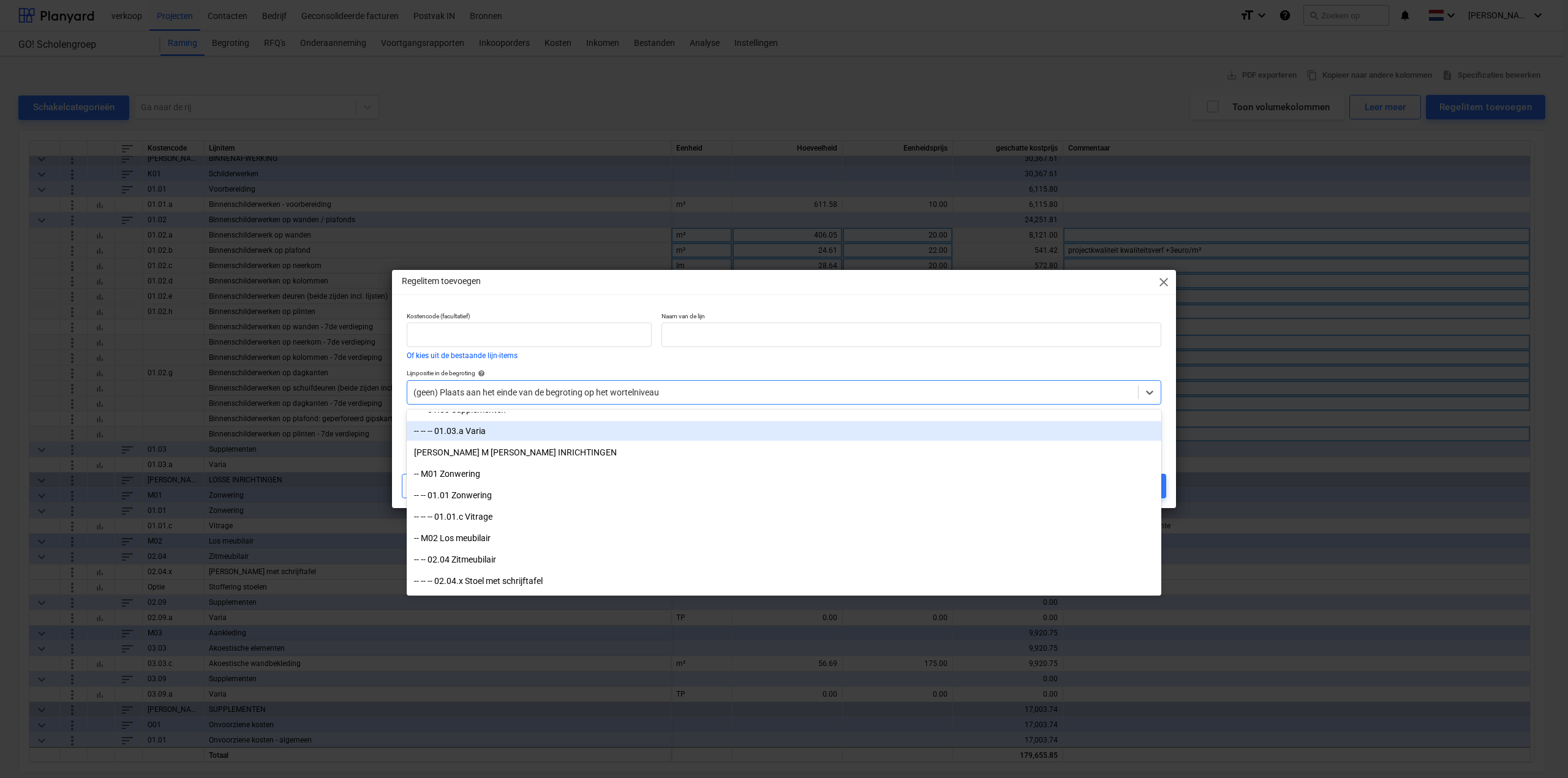
scroll to position [1837, 0]
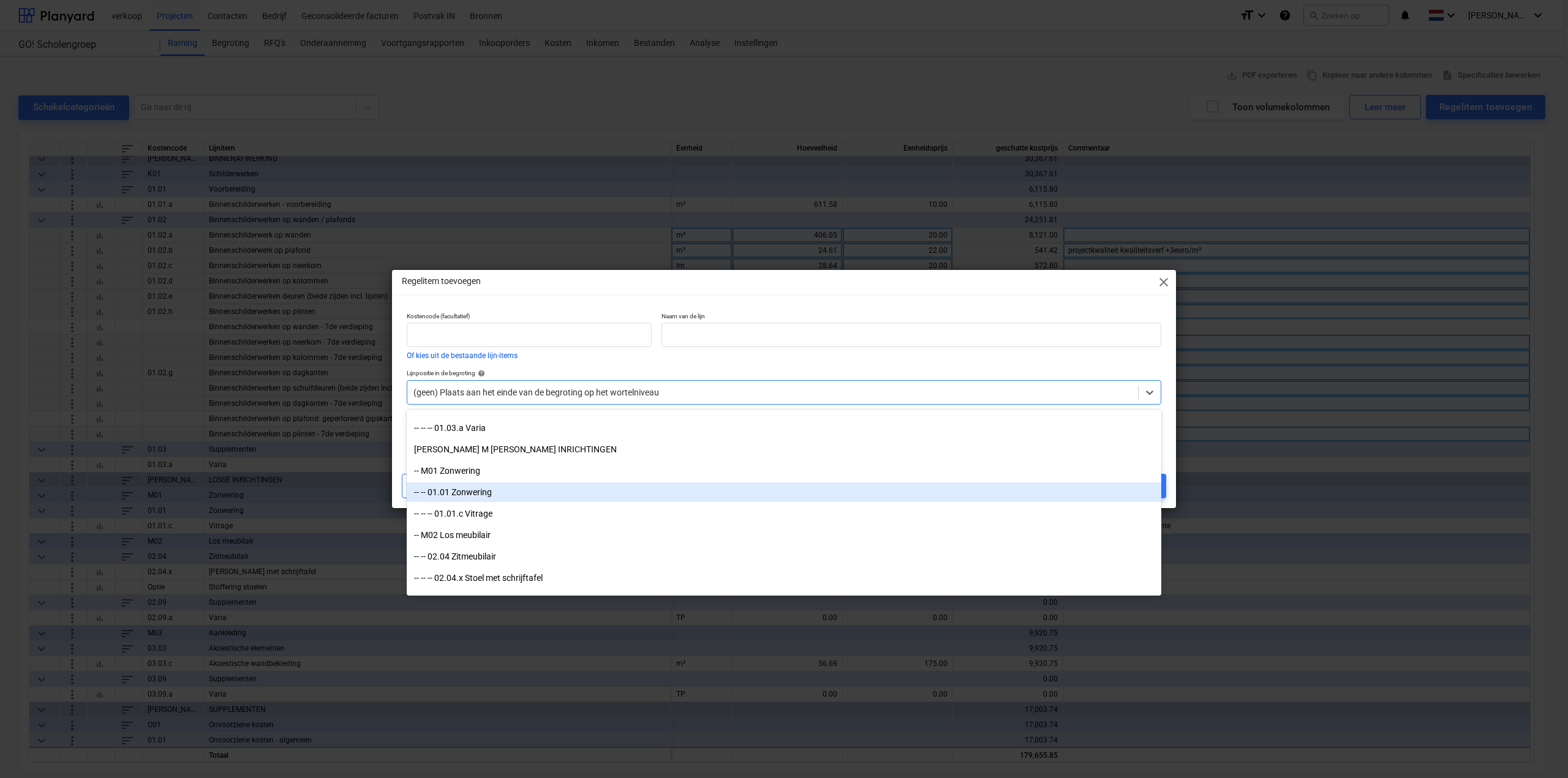
click at [565, 496] on div "-- -- 01.01 Zonwering" at bounding box center [784, 492] width 755 height 20
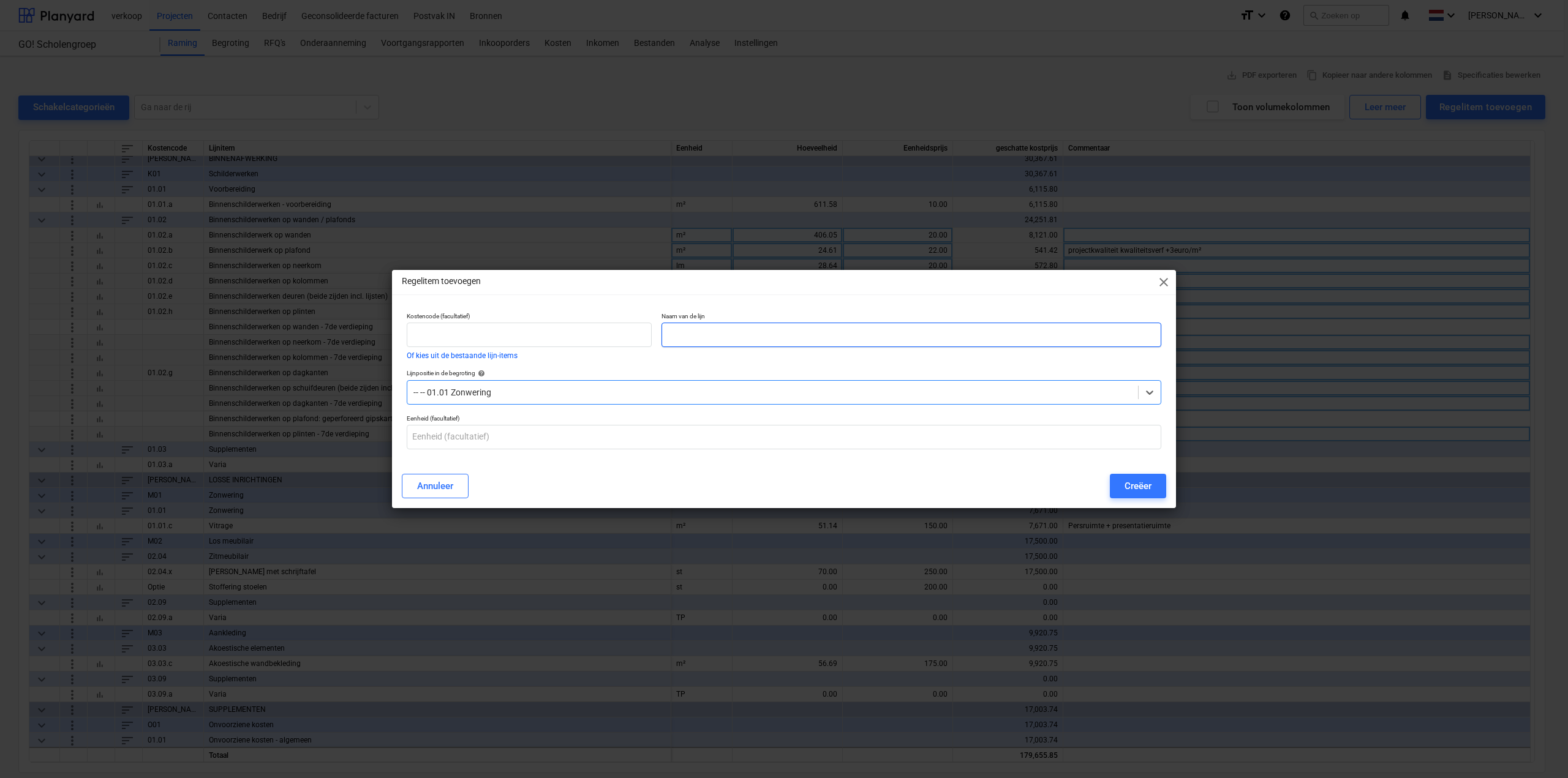
click at [710, 338] on input "text" at bounding box center [911, 335] width 499 height 24
type input "Vitrage - 1ste verdieping"
click at [556, 436] on input "text" at bounding box center [784, 437] width 755 height 24
type input "m²"
click at [1146, 486] on div "Creëer" at bounding box center [1138, 486] width 27 height 16
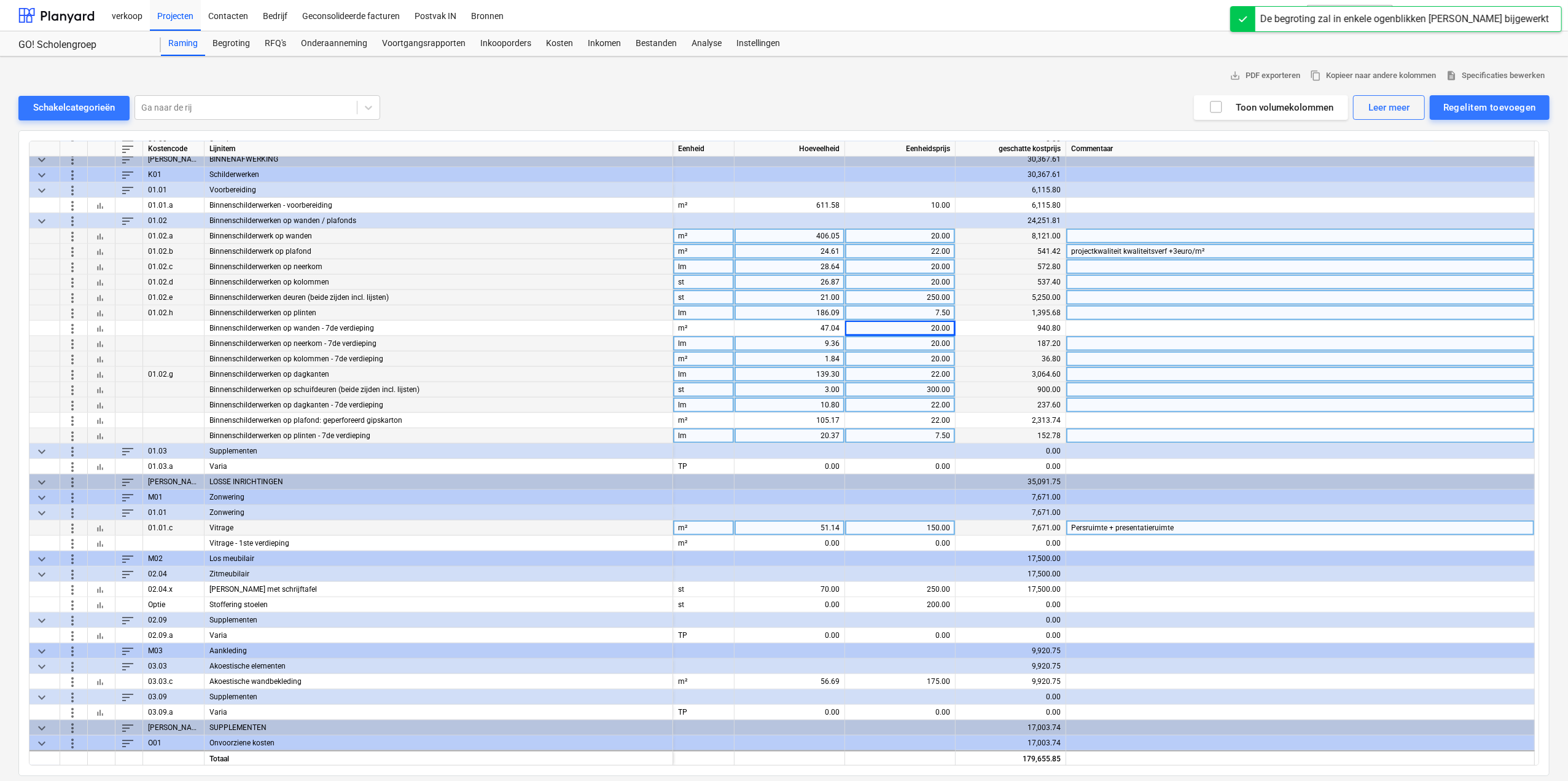
click at [813, 529] on div "51.14" at bounding box center [790, 528] width 100 height 15
type input "20.07"
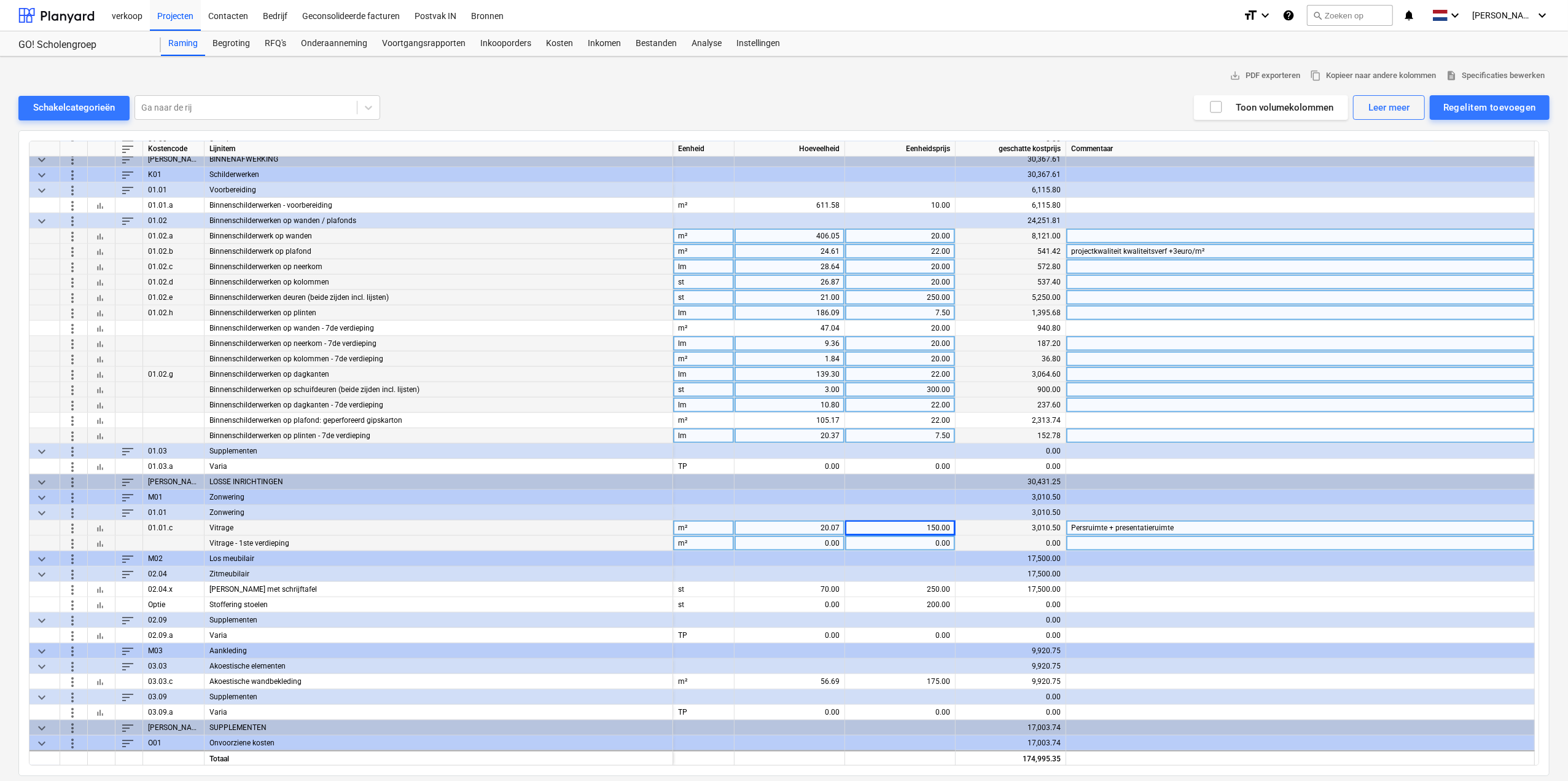
click at [803, 544] on div "0.00" at bounding box center [790, 544] width 100 height 15
type input "31.1"
type input "150"
click at [1470, 110] on div "Regelitem toevoegen" at bounding box center [1490, 107] width 92 height 16
click at [1472, 142] on div "Toevoegen vanuit sjabloon" at bounding box center [1483, 138] width 131 height 21
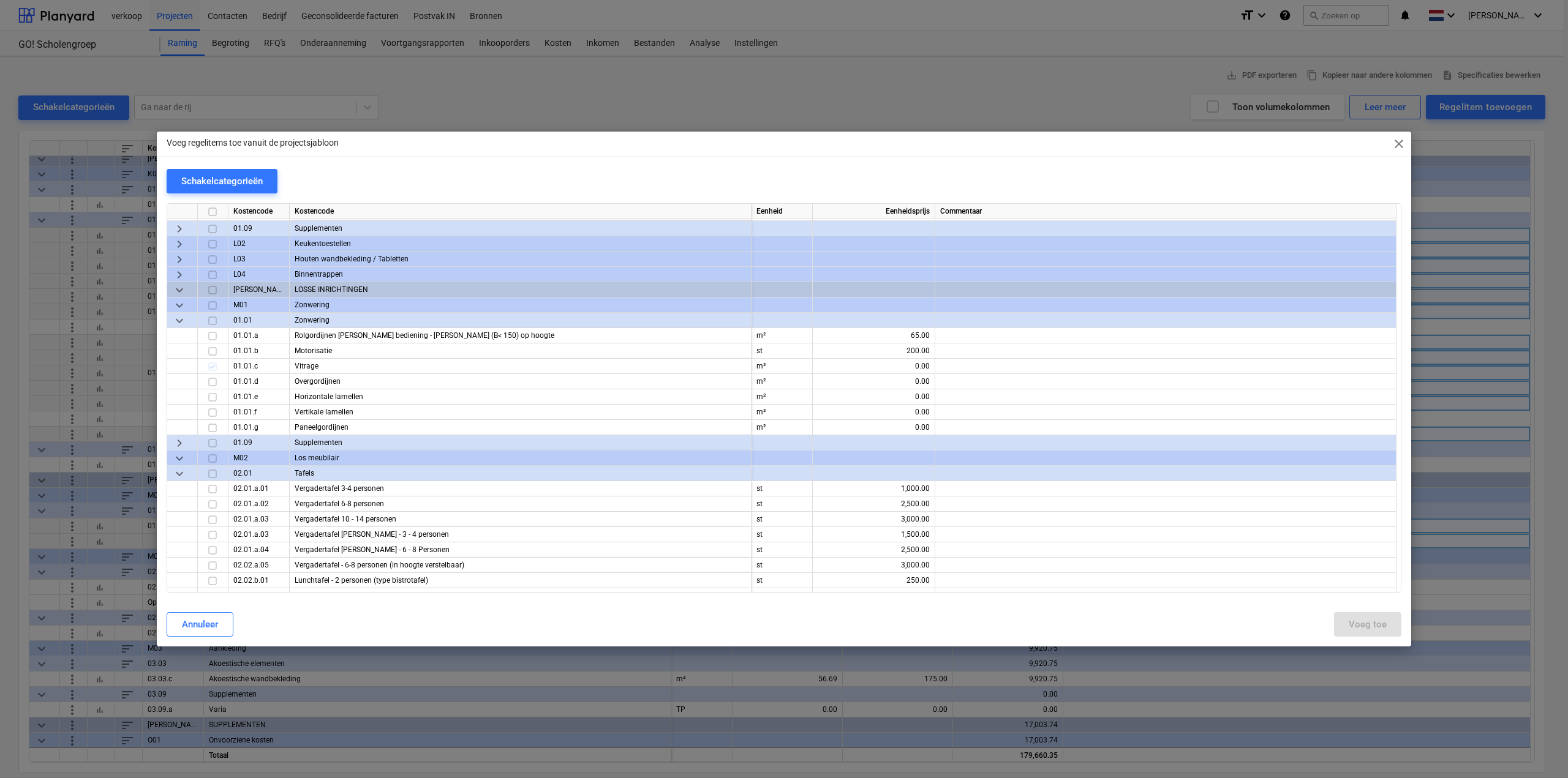
scroll to position [2816, 0]
click at [209, 486] on input "checkbox" at bounding box center [212, 486] width 14 height 14
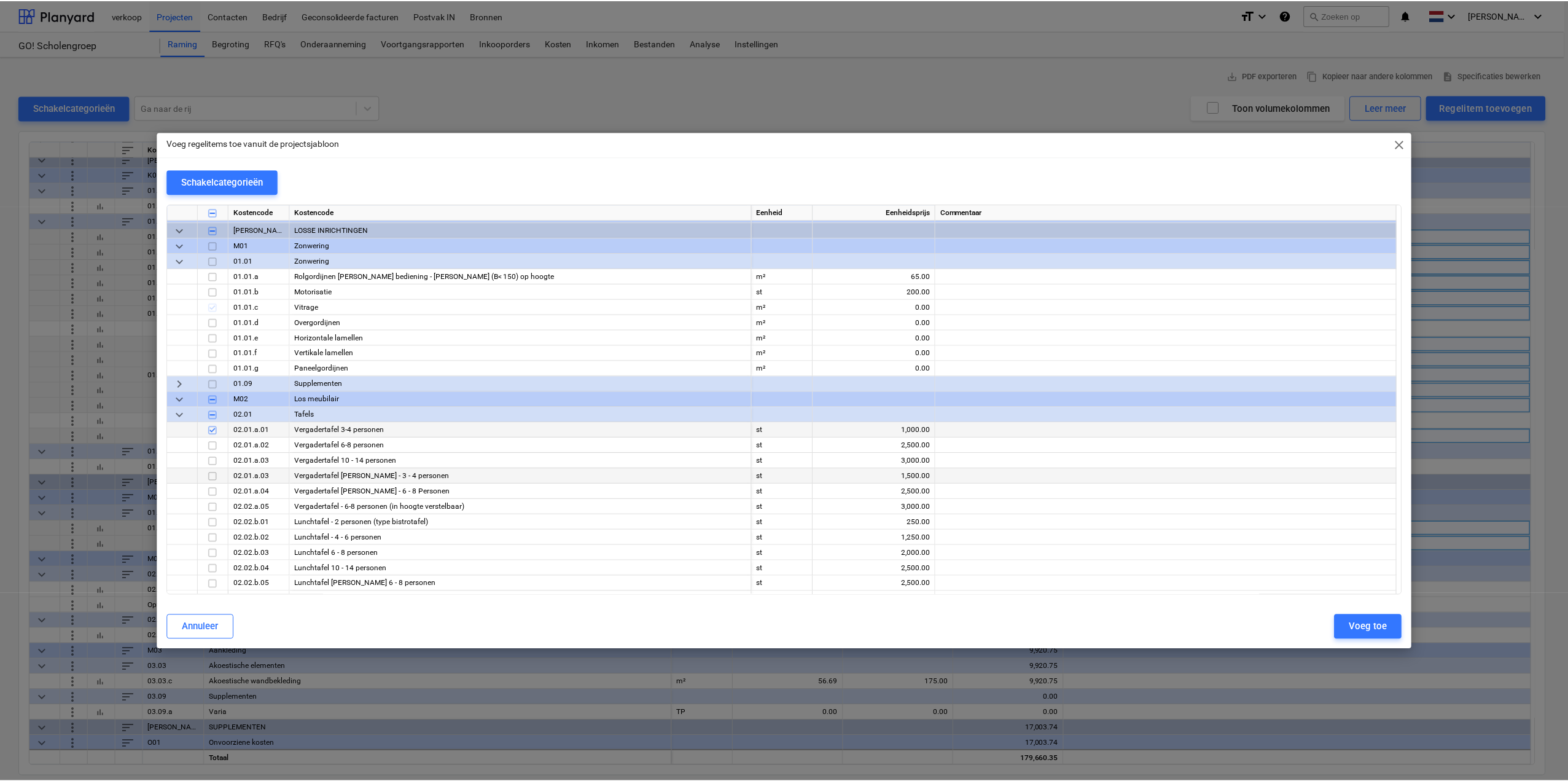
scroll to position [2888, 0]
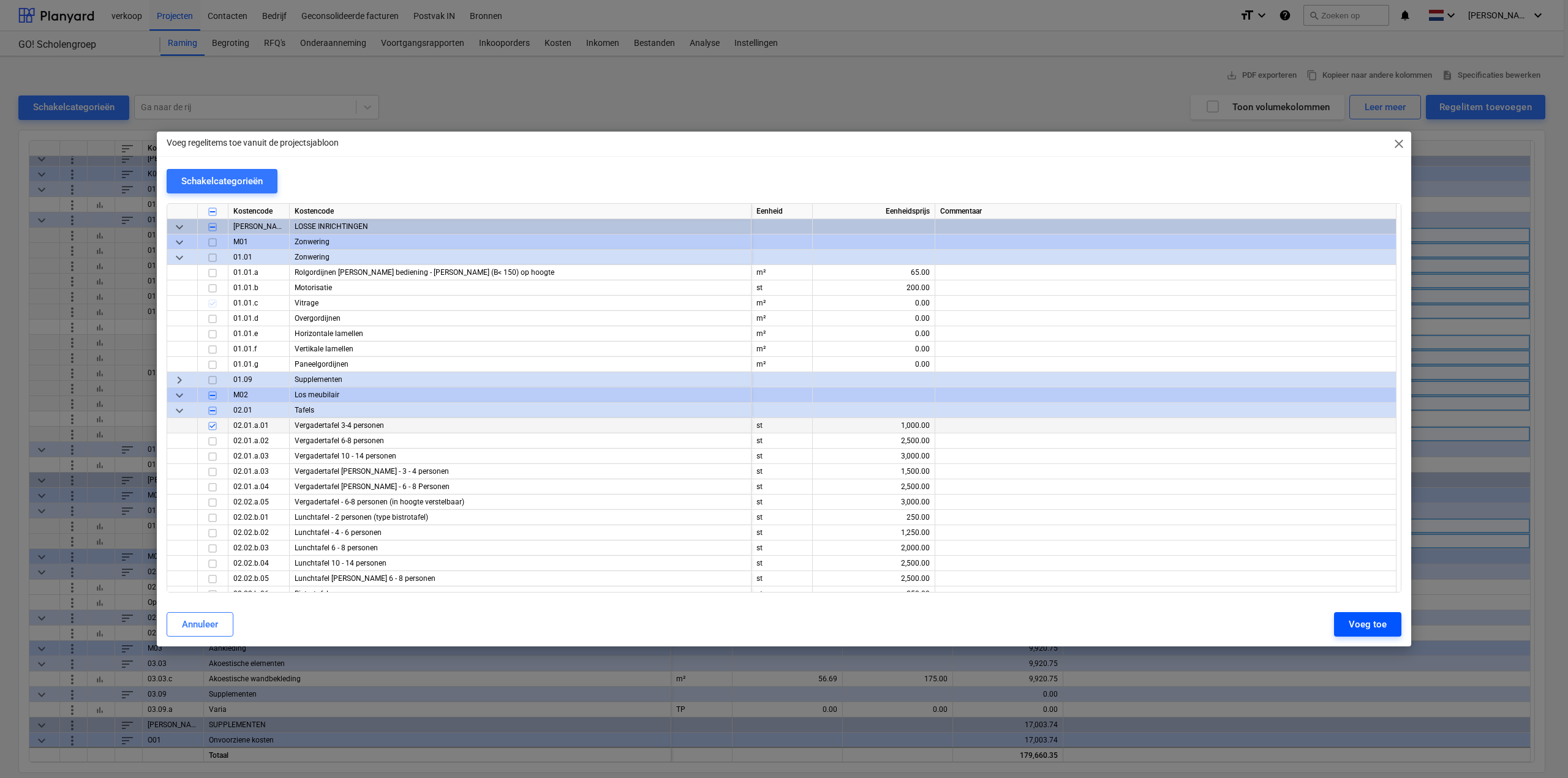
click at [1360, 622] on div "Voeg toe" at bounding box center [1368, 624] width 38 height 16
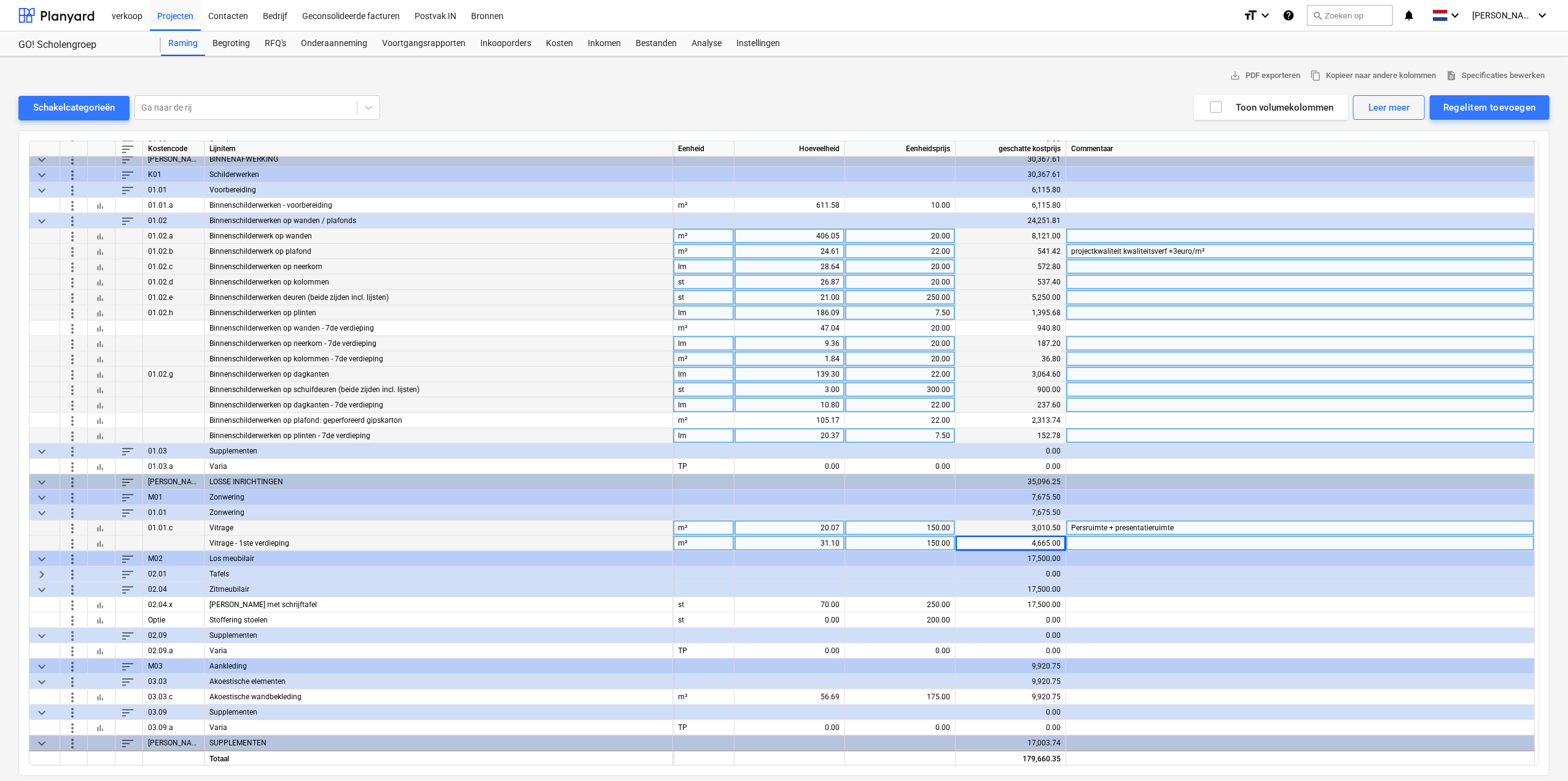
click at [38, 573] on span "keyboard_arrow_right" at bounding box center [41, 573] width 14 height 14
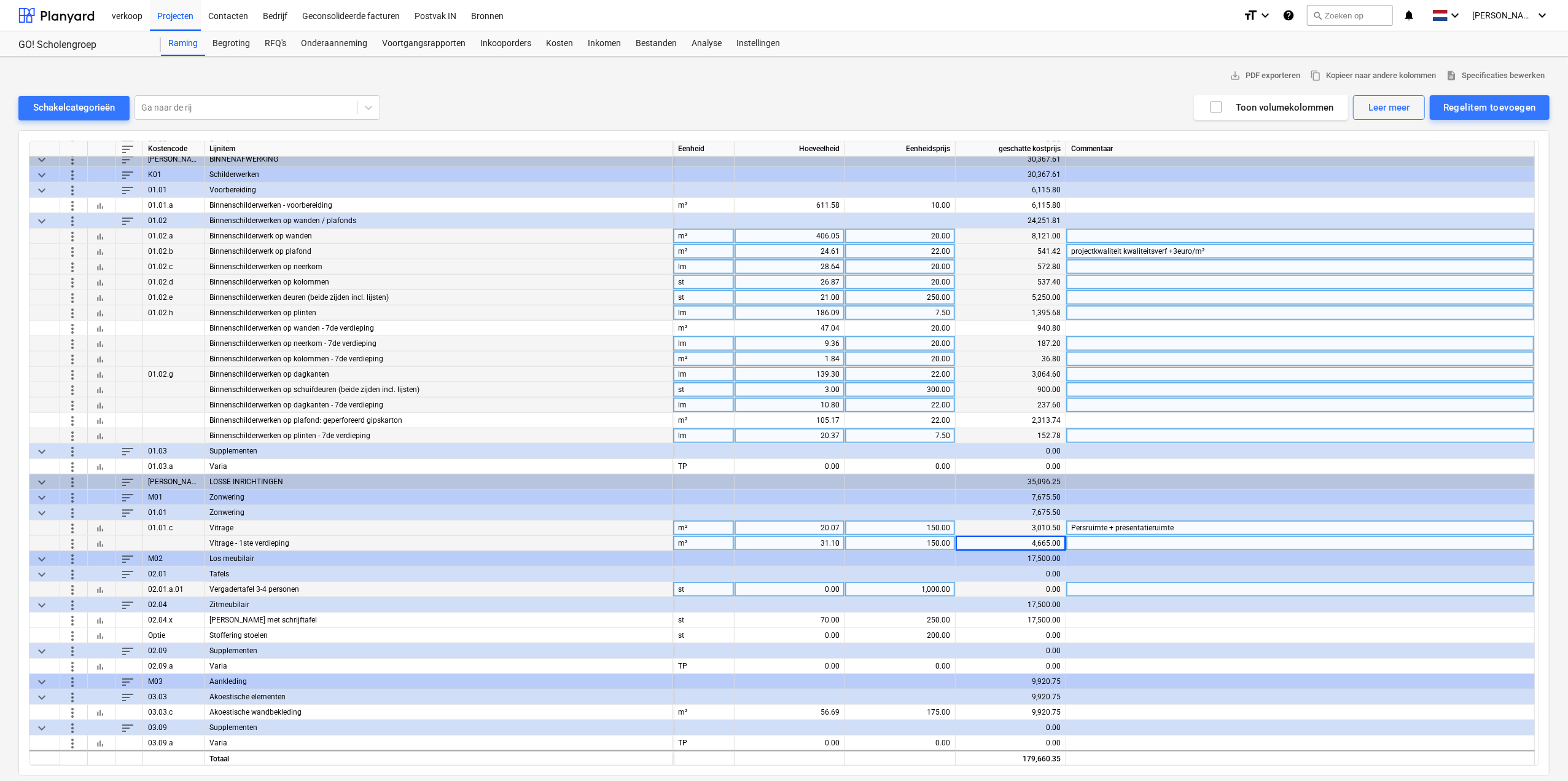
click at [777, 588] on div "0.00" at bounding box center [790, 590] width 100 height 15
type input "2"
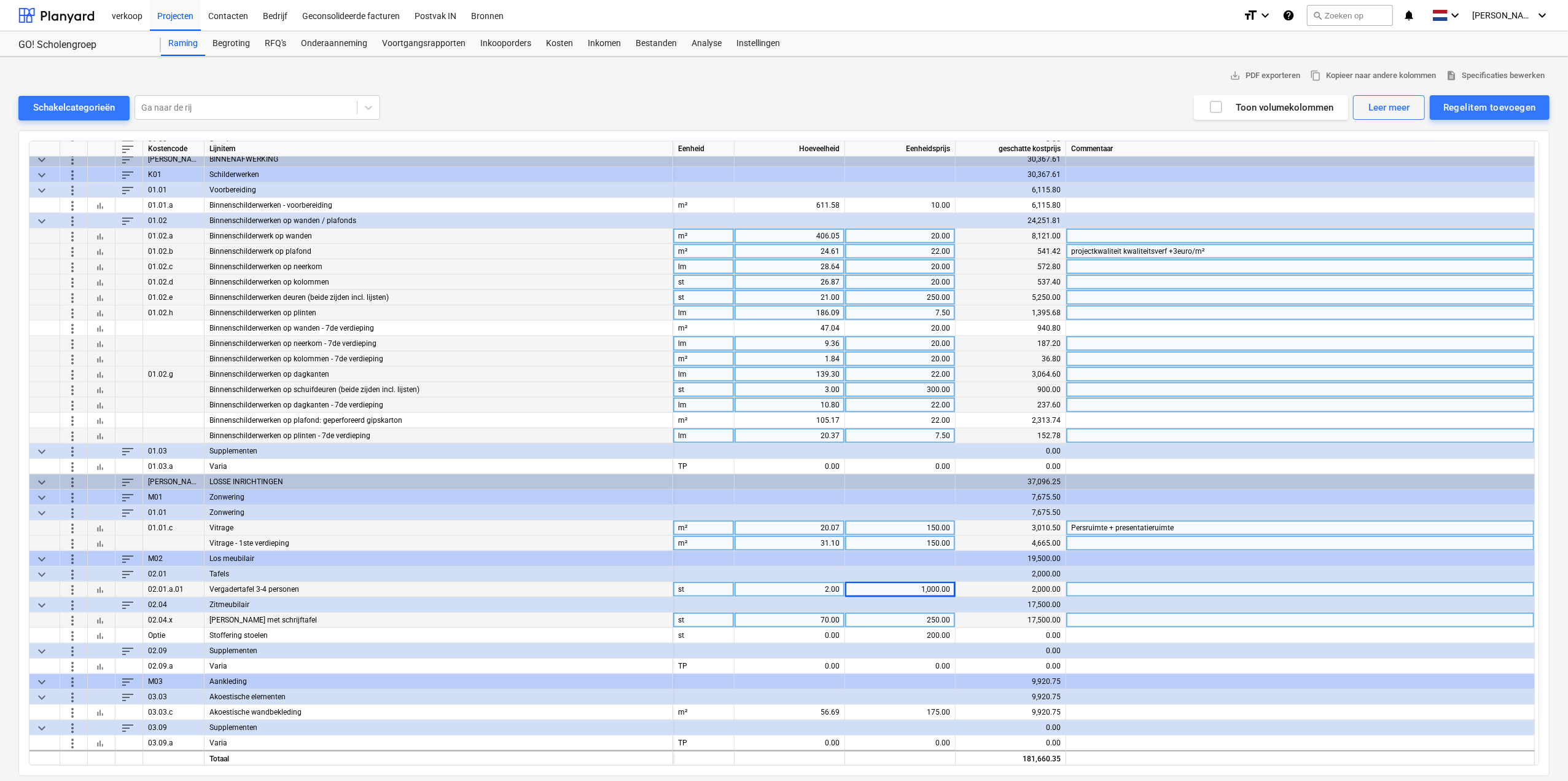
click at [818, 619] on div "70.00" at bounding box center [790, 620] width 100 height 15
click at [927, 616] on div "250.00" at bounding box center [900, 620] width 100 height 15
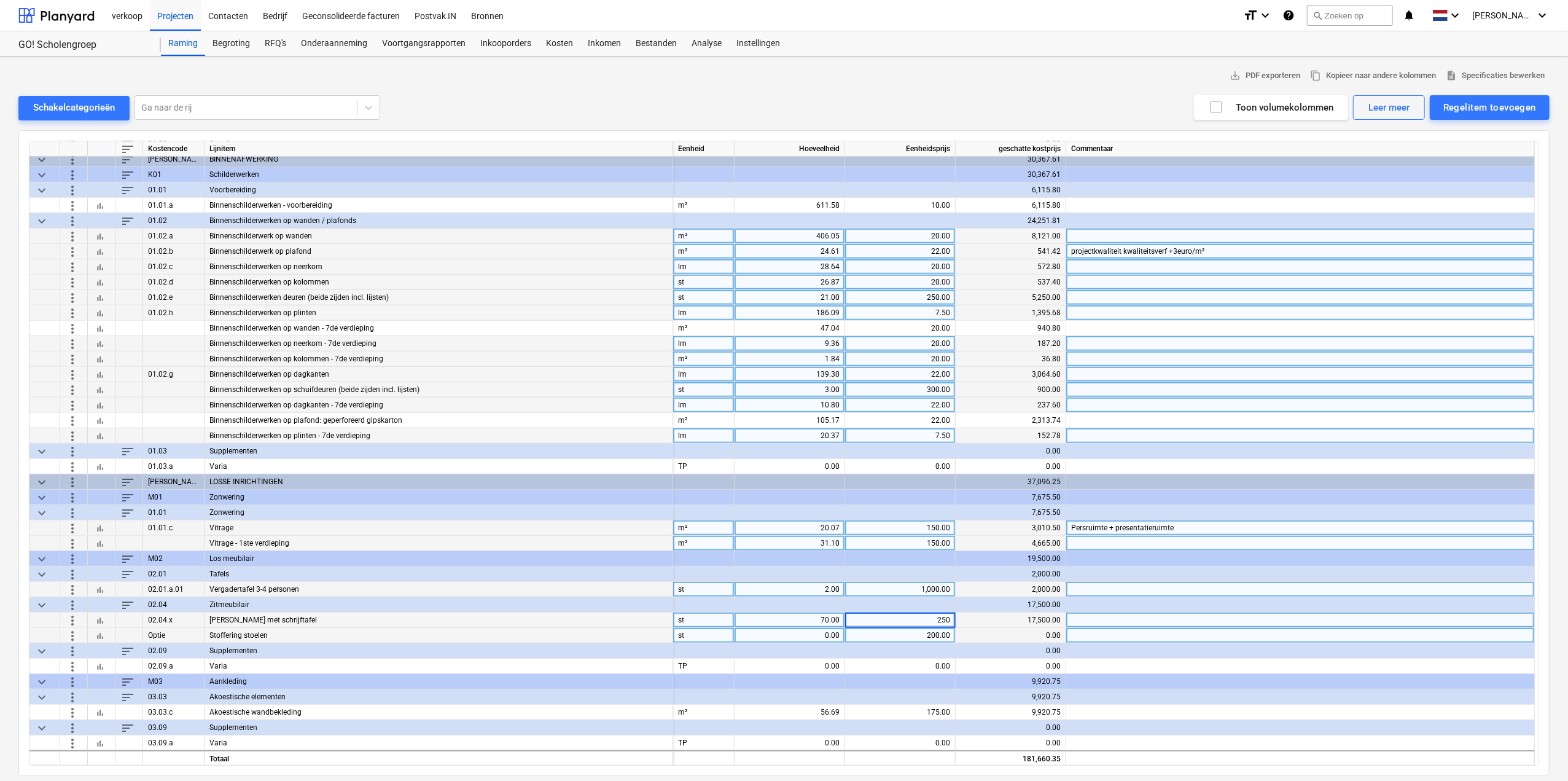
click at [806, 635] on div "0.00" at bounding box center [790, 635] width 100 height 15
type input "70"
type input "200"
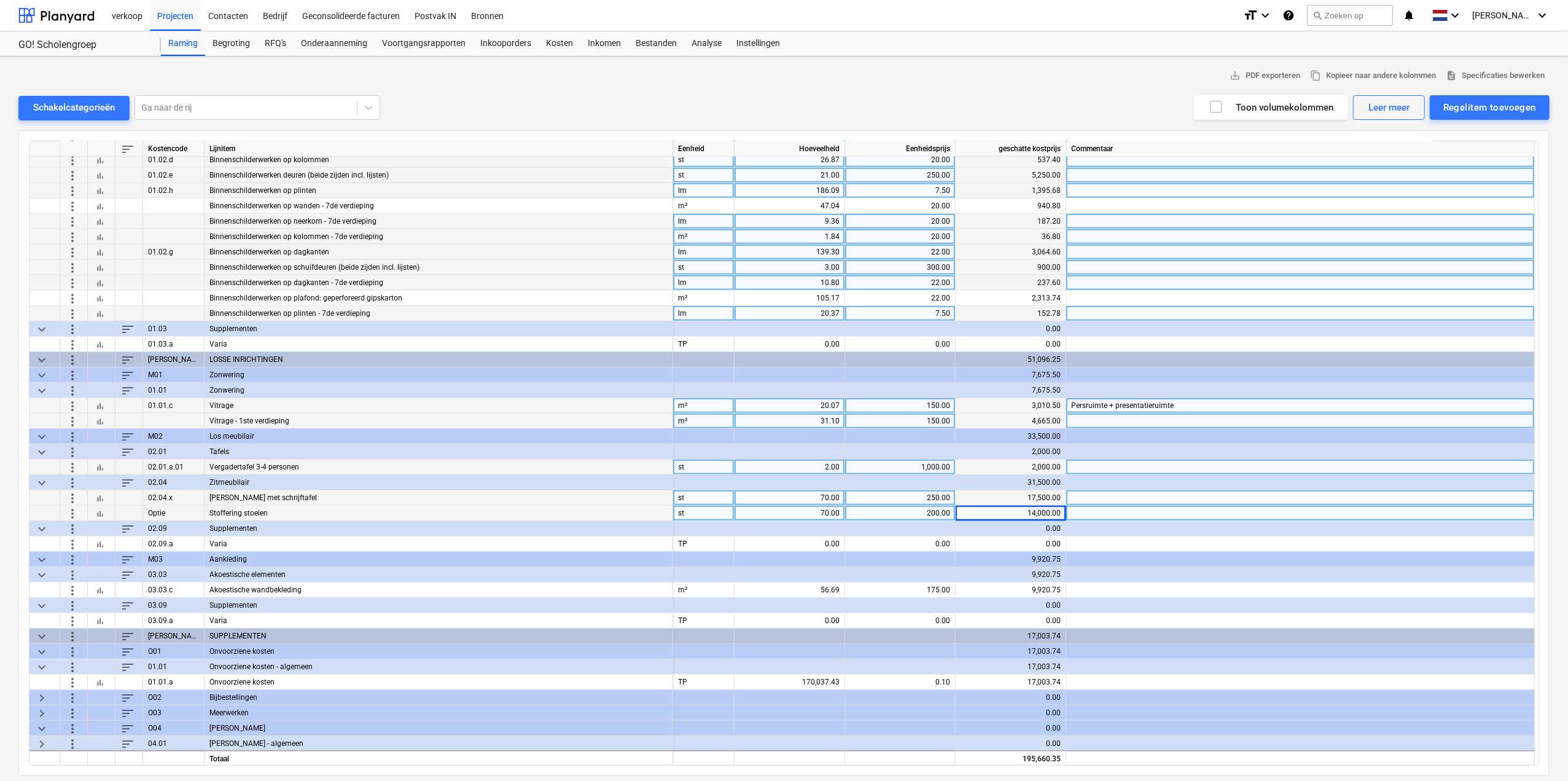
scroll to position [1111, 0]
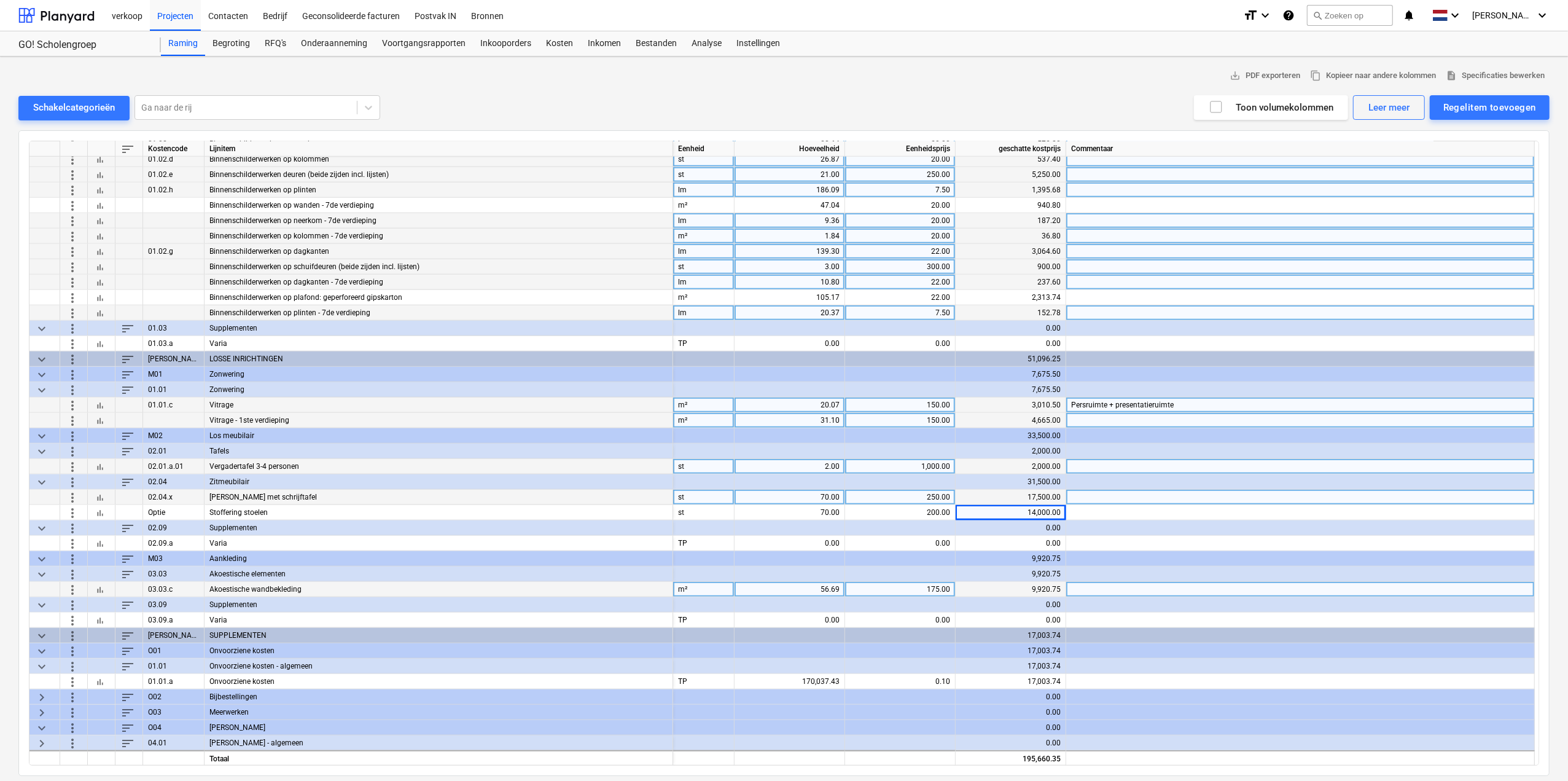
click at [813, 594] on div "56.69" at bounding box center [790, 590] width 100 height 15
type input "19.52"
type input "220"
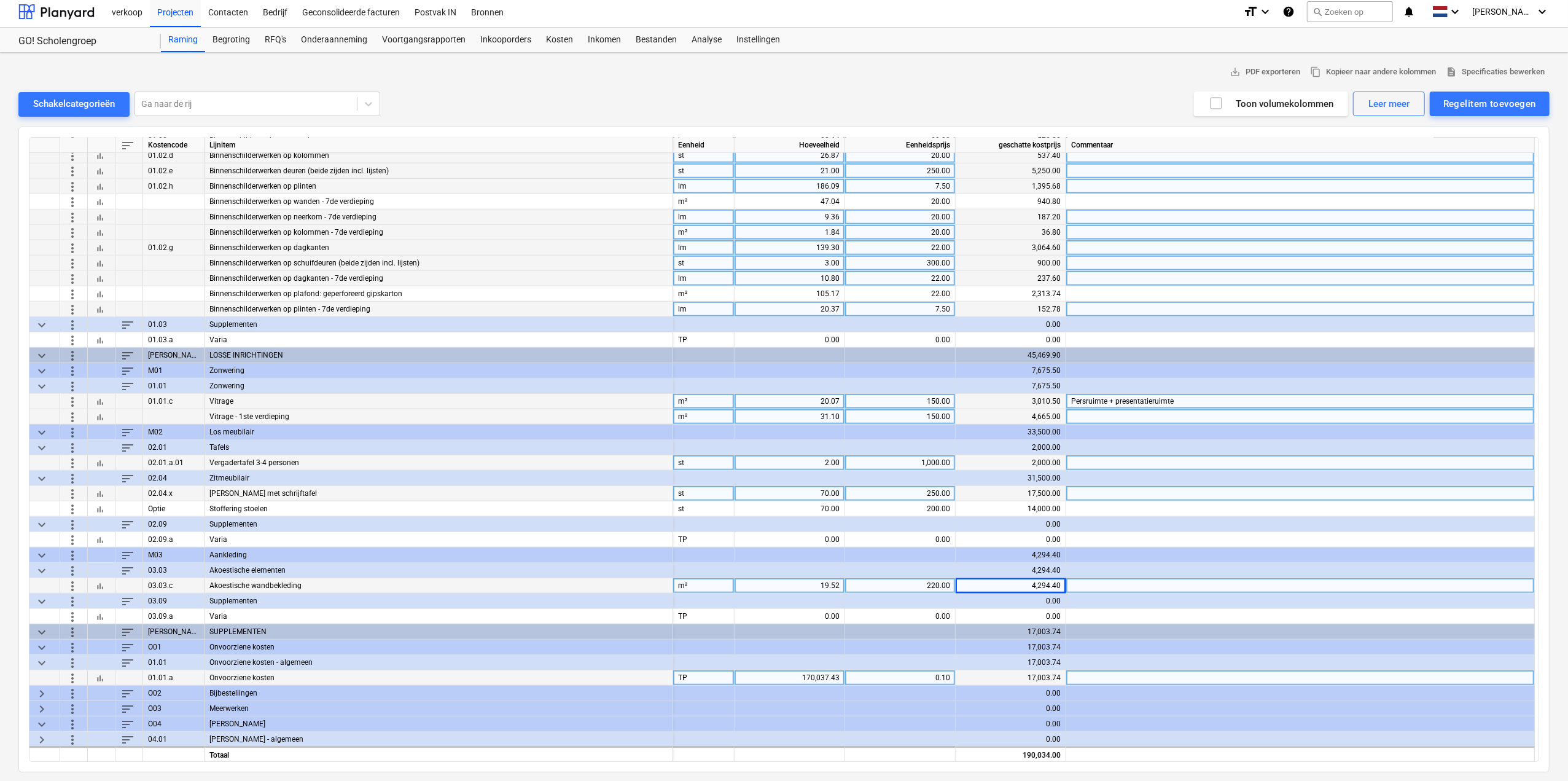
click at [789, 674] on div "170,037.43" at bounding box center [790, 678] width 100 height 15
type input "0"
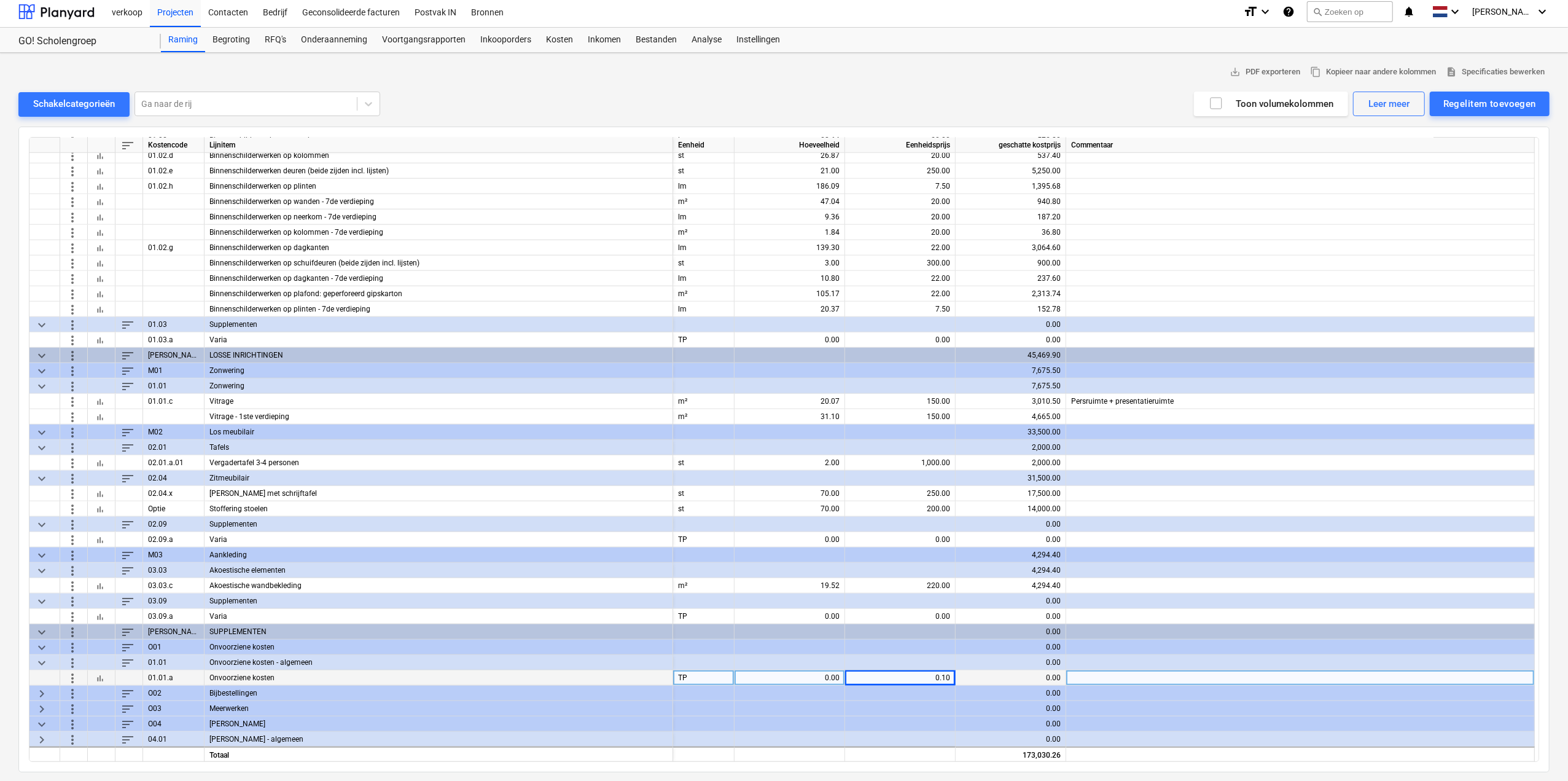
click at [799, 679] on div "0.00" at bounding box center [790, 678] width 100 height 15
click at [821, 677] on div "0.00" at bounding box center [790, 678] width 100 height 15
type input "159030.26"
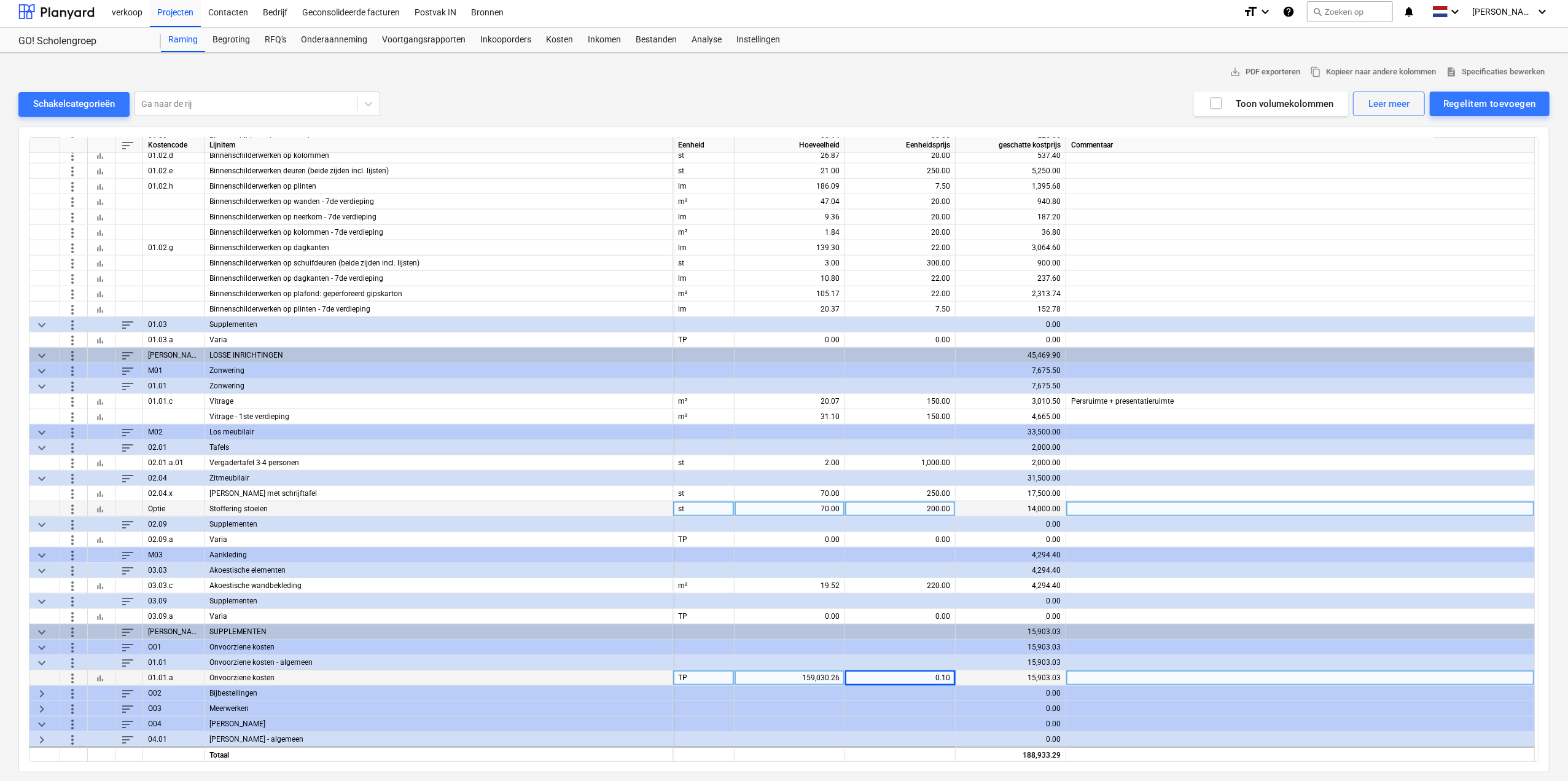
click at [825, 503] on div "70.00" at bounding box center [790, 509] width 100 height 15
type input "0"
click at [214, 39] on div "Begroting" at bounding box center [231, 39] width 52 height 24
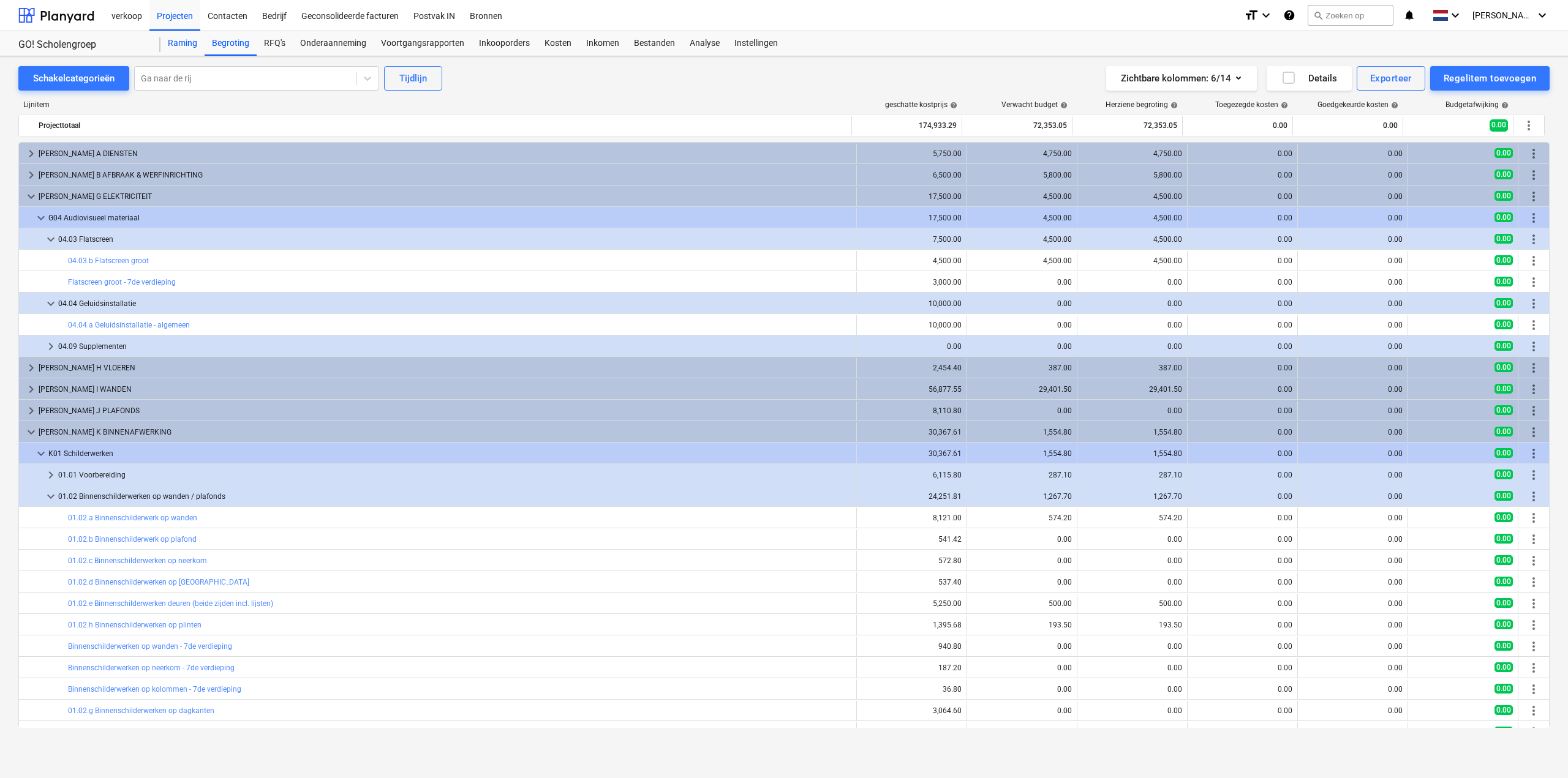
click at [186, 42] on div "Raming" at bounding box center [182, 43] width 44 height 24
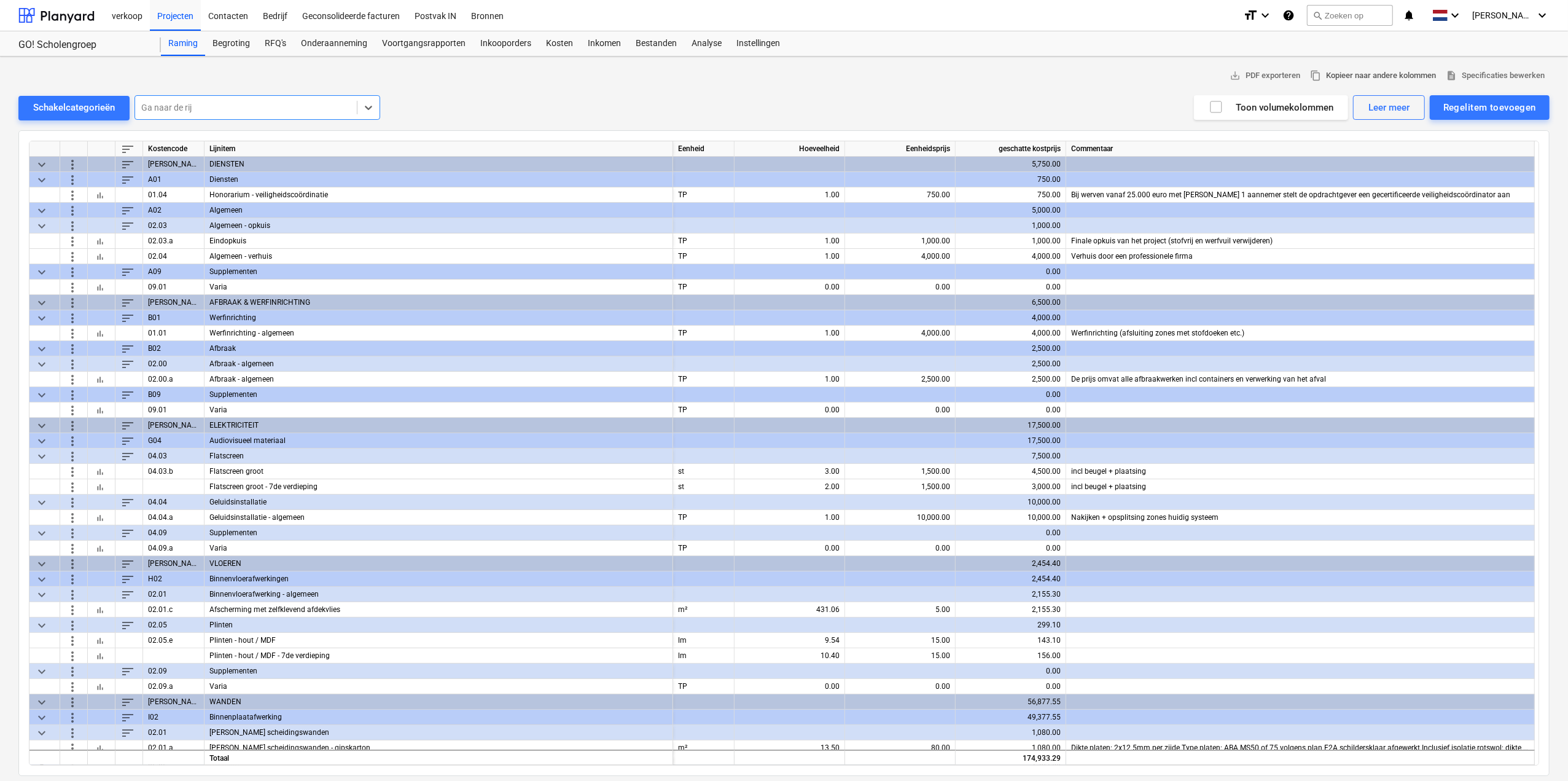
click at [1372, 74] on span "content_copy Kopieer naar andere kolommen" at bounding box center [1373, 76] width 126 height 14
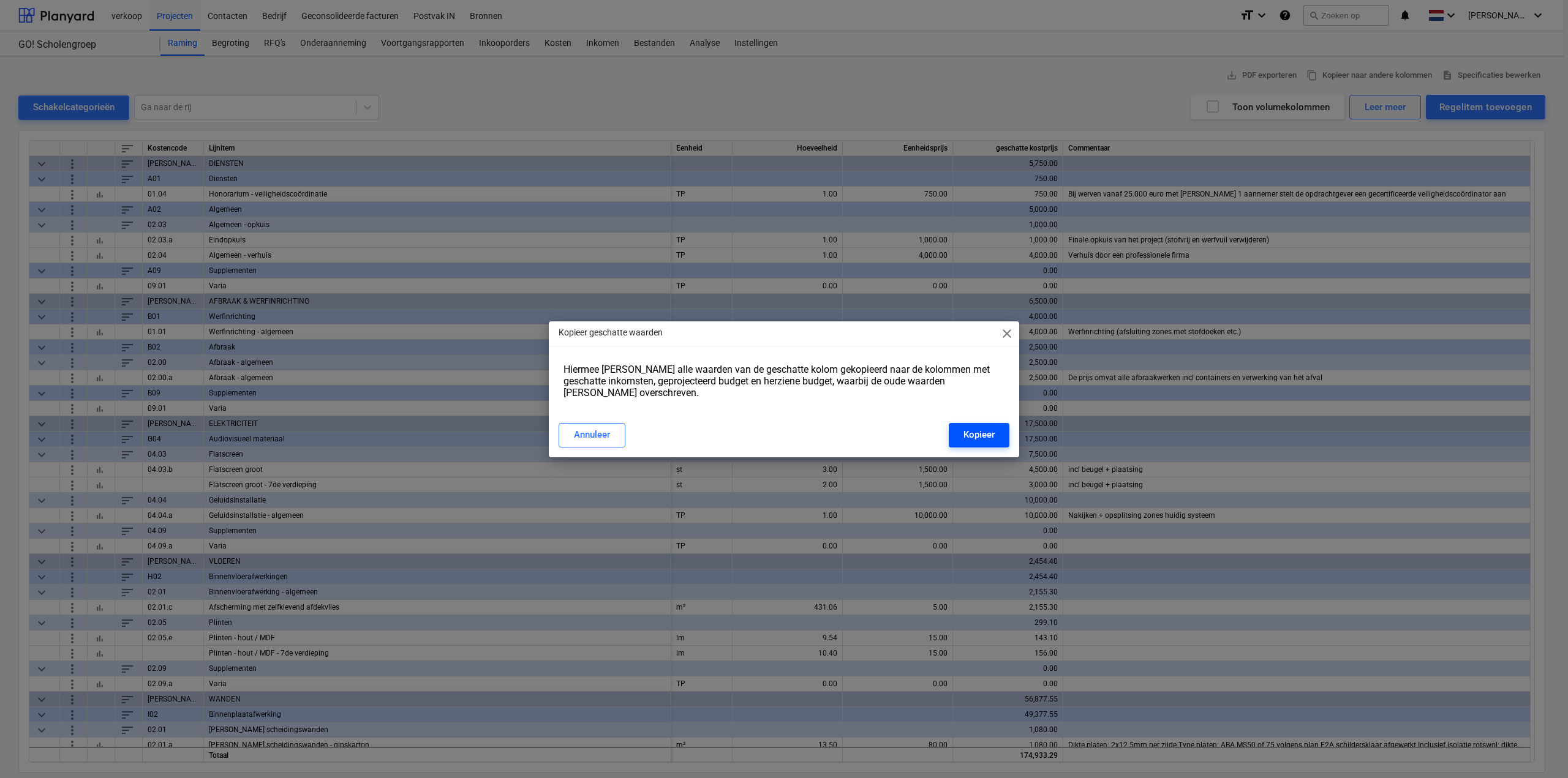
click at [968, 423] on button "Kopieer" at bounding box center [979, 435] width 60 height 24
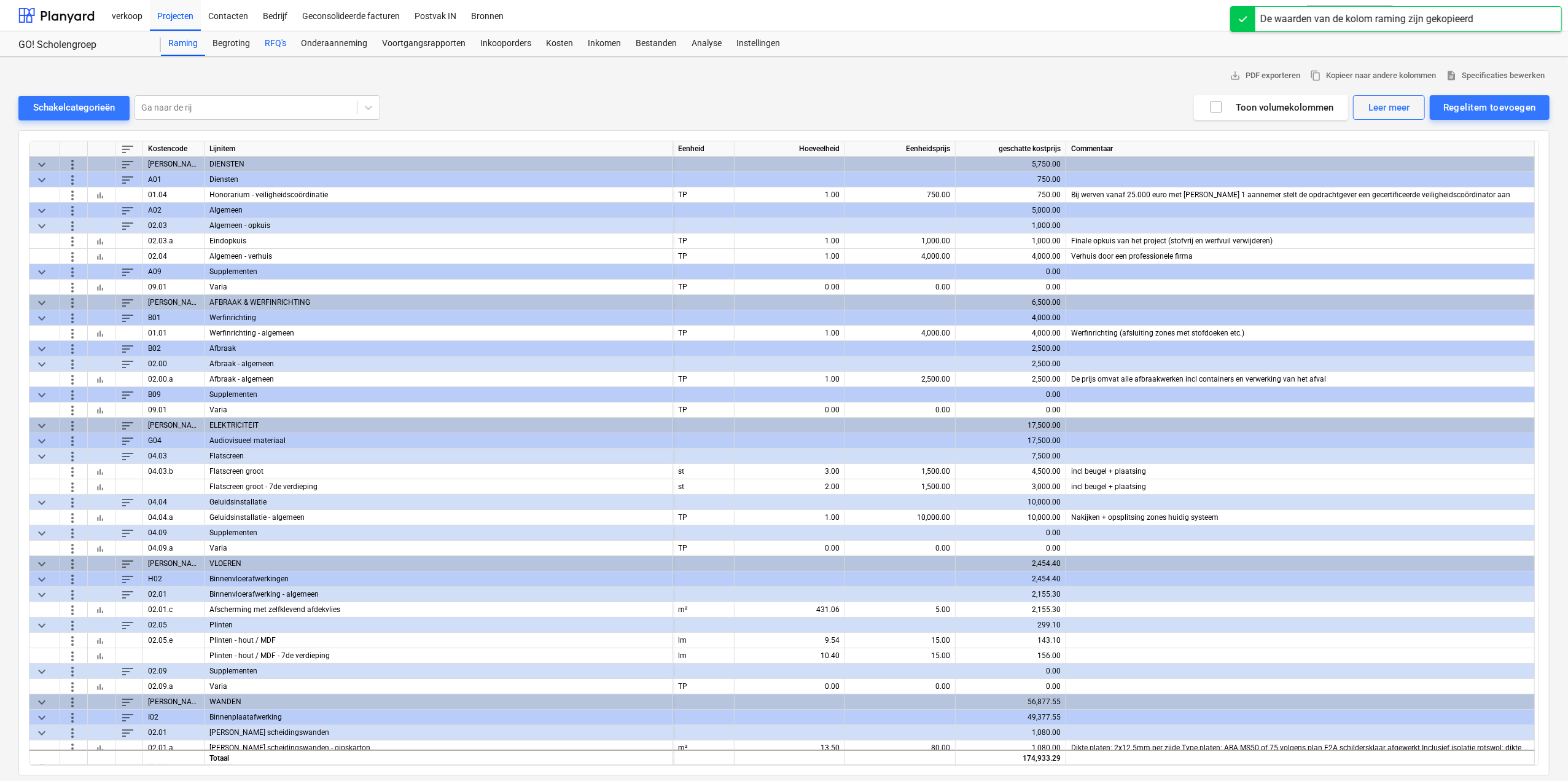
click at [271, 45] on div "RFQ's" at bounding box center [276, 43] width 36 height 24
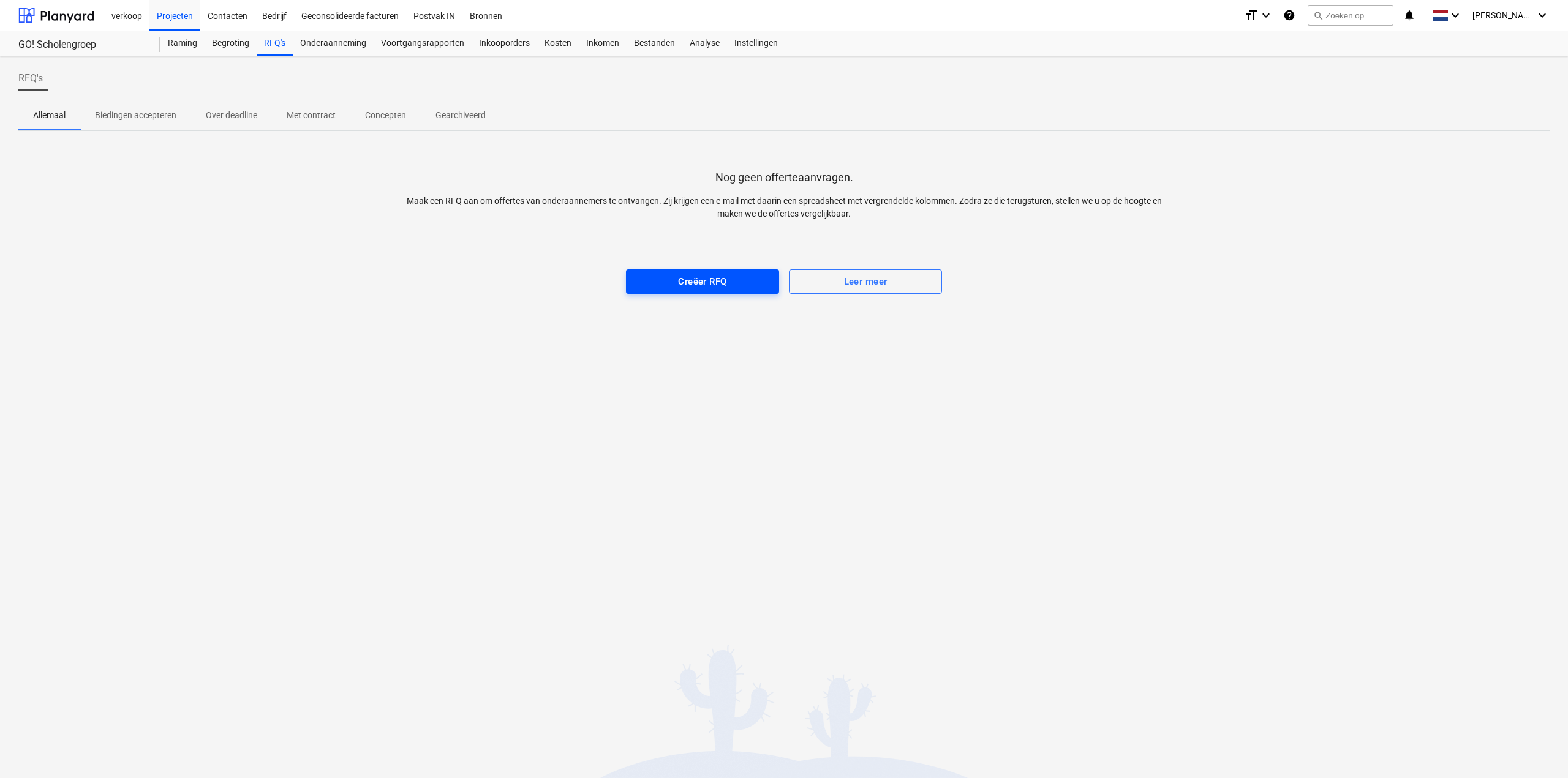
click at [726, 279] on div "Creëer RFQ" at bounding box center [702, 281] width 48 height 16
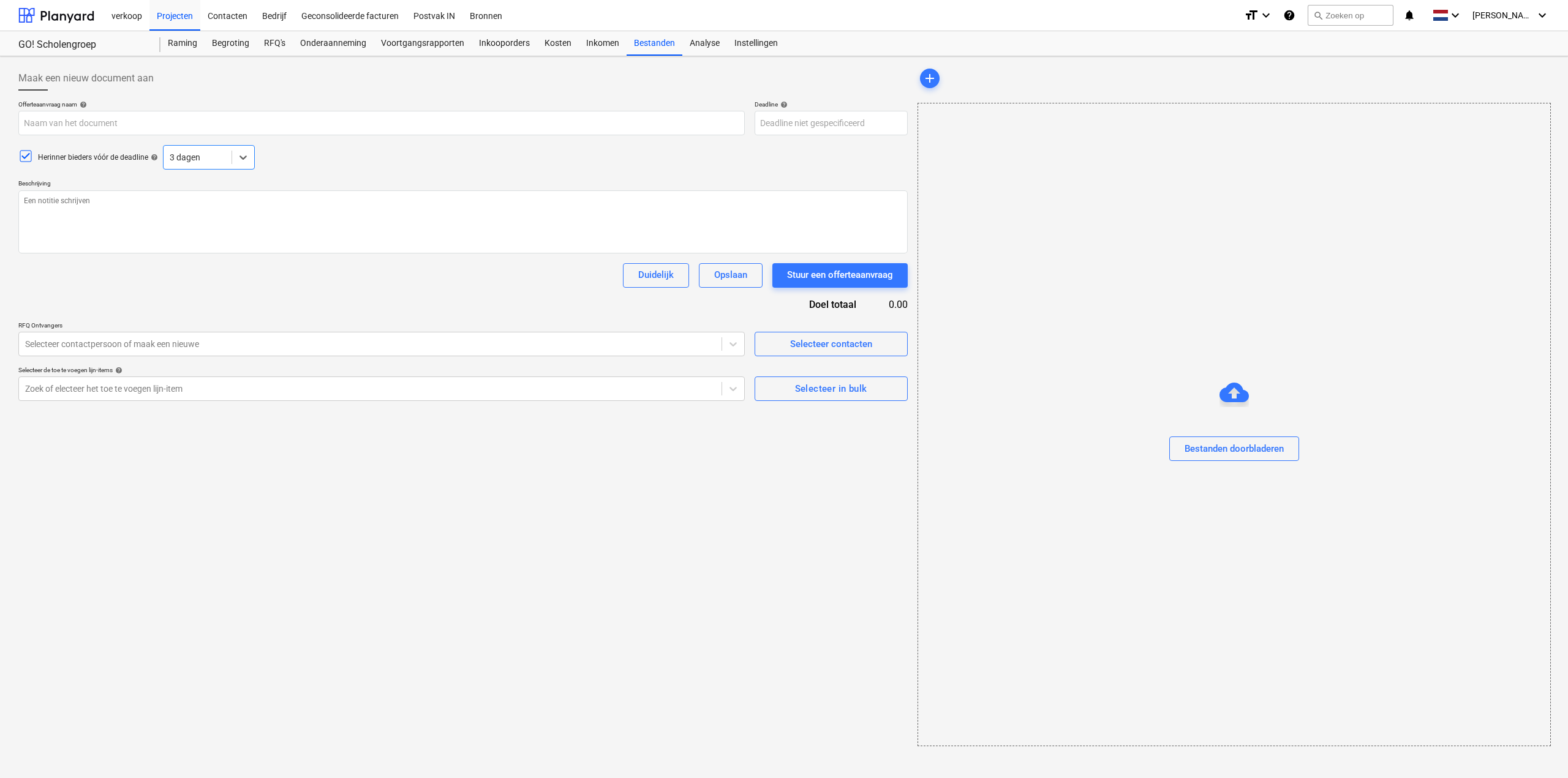
click at [22, 156] on icon at bounding box center [25, 156] width 8 height 6
click at [66, 123] on input "text" at bounding box center [381, 123] width 726 height 24
type textarea "x"
type input "G"
type textarea "x"
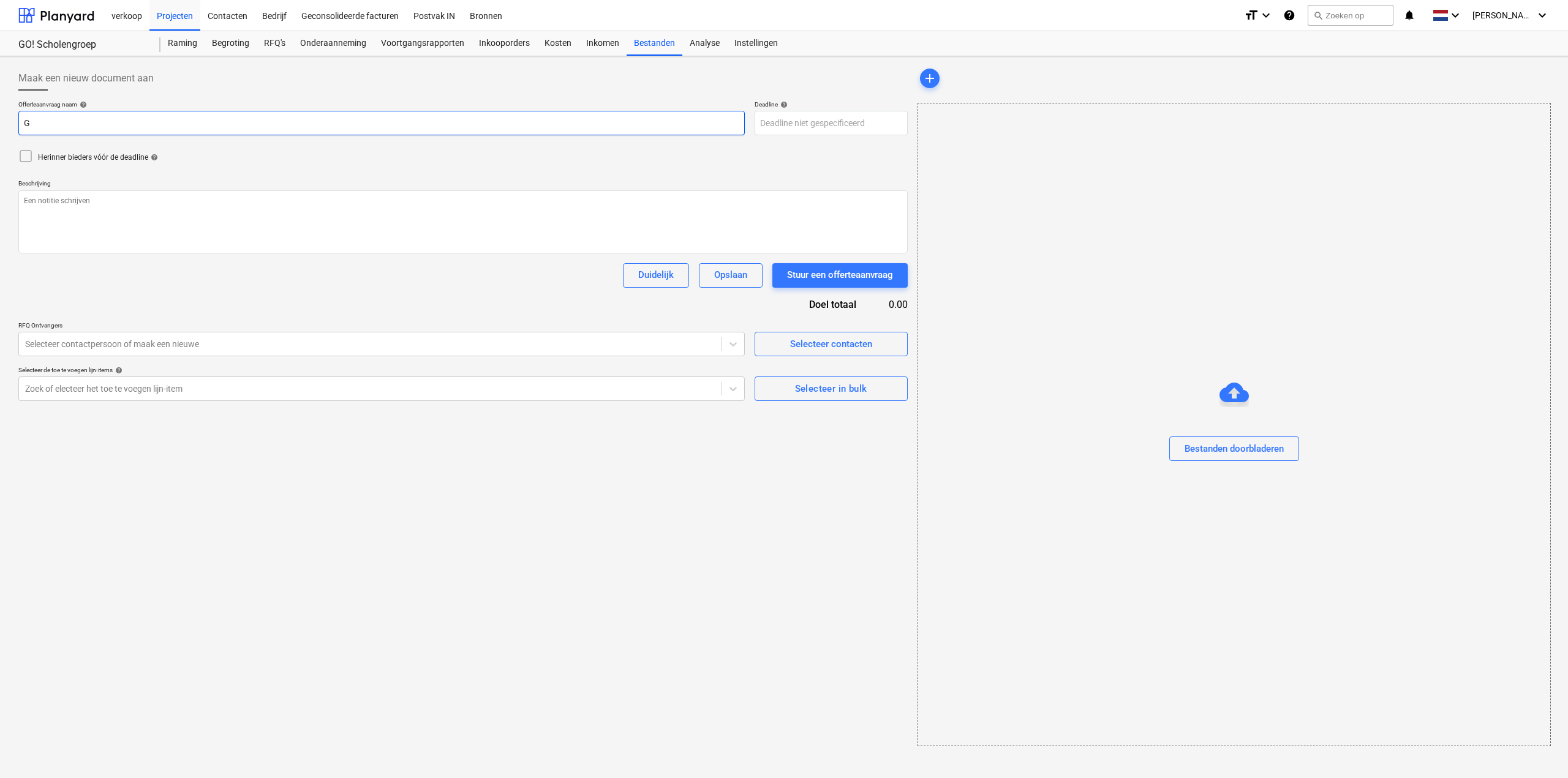
type input "Gu"
type textarea "x"
type input "G"
type textarea "x"
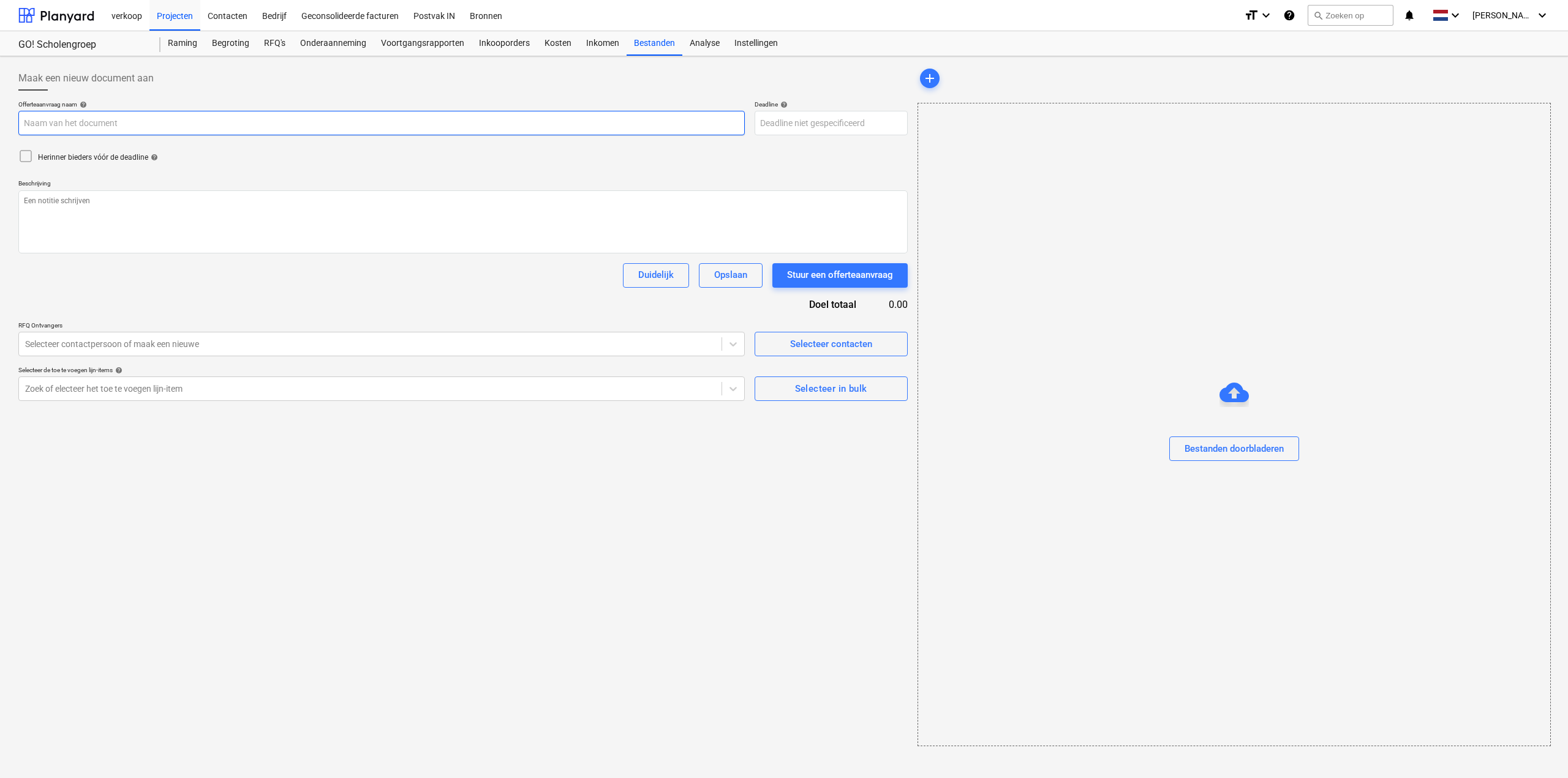
type input "A"
type textarea "x"
type input "Aa"
type textarea "x"
type input "A"
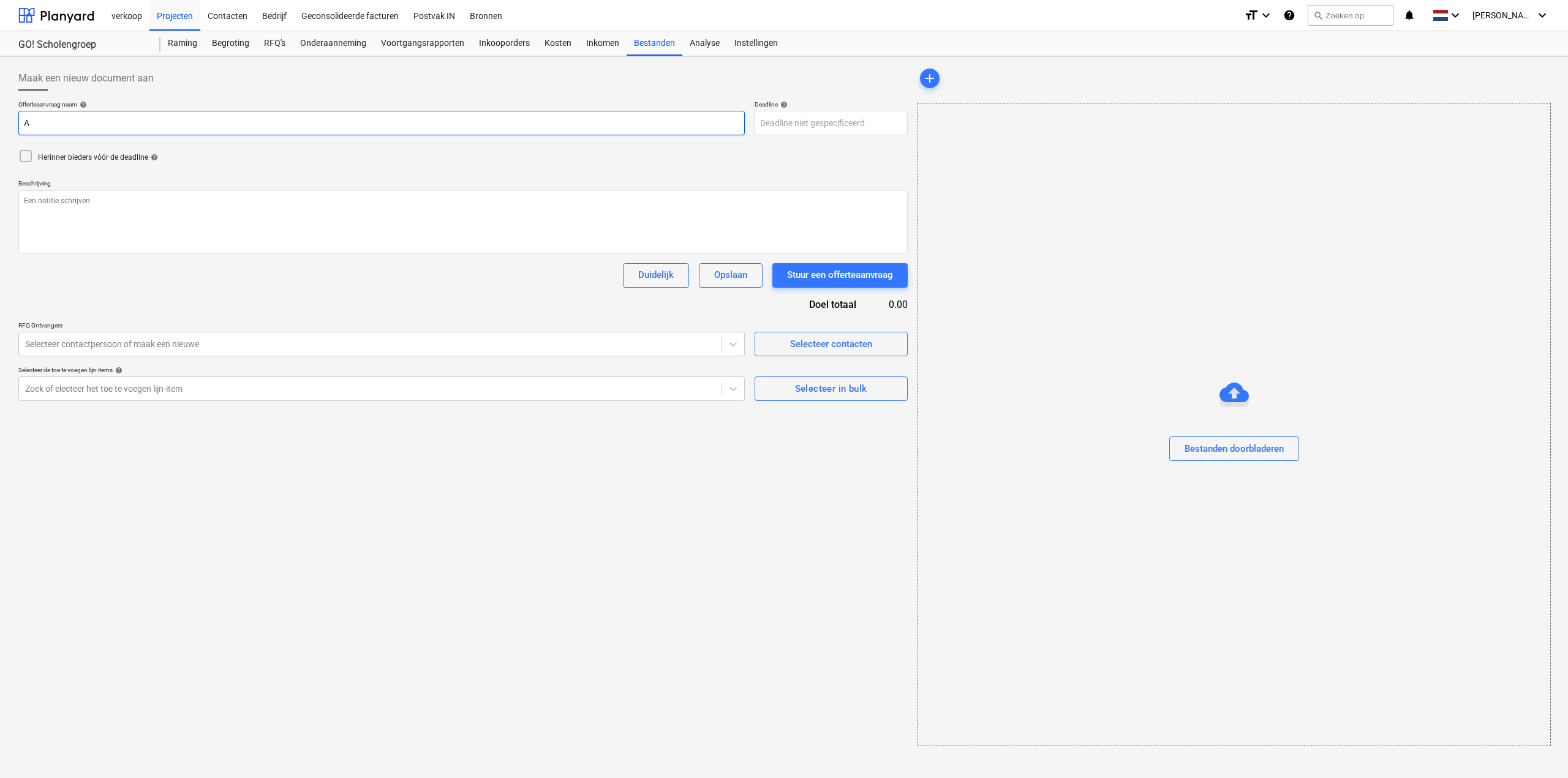
type textarea "x"
type input "A"
type textarea "x"
type input "Aa"
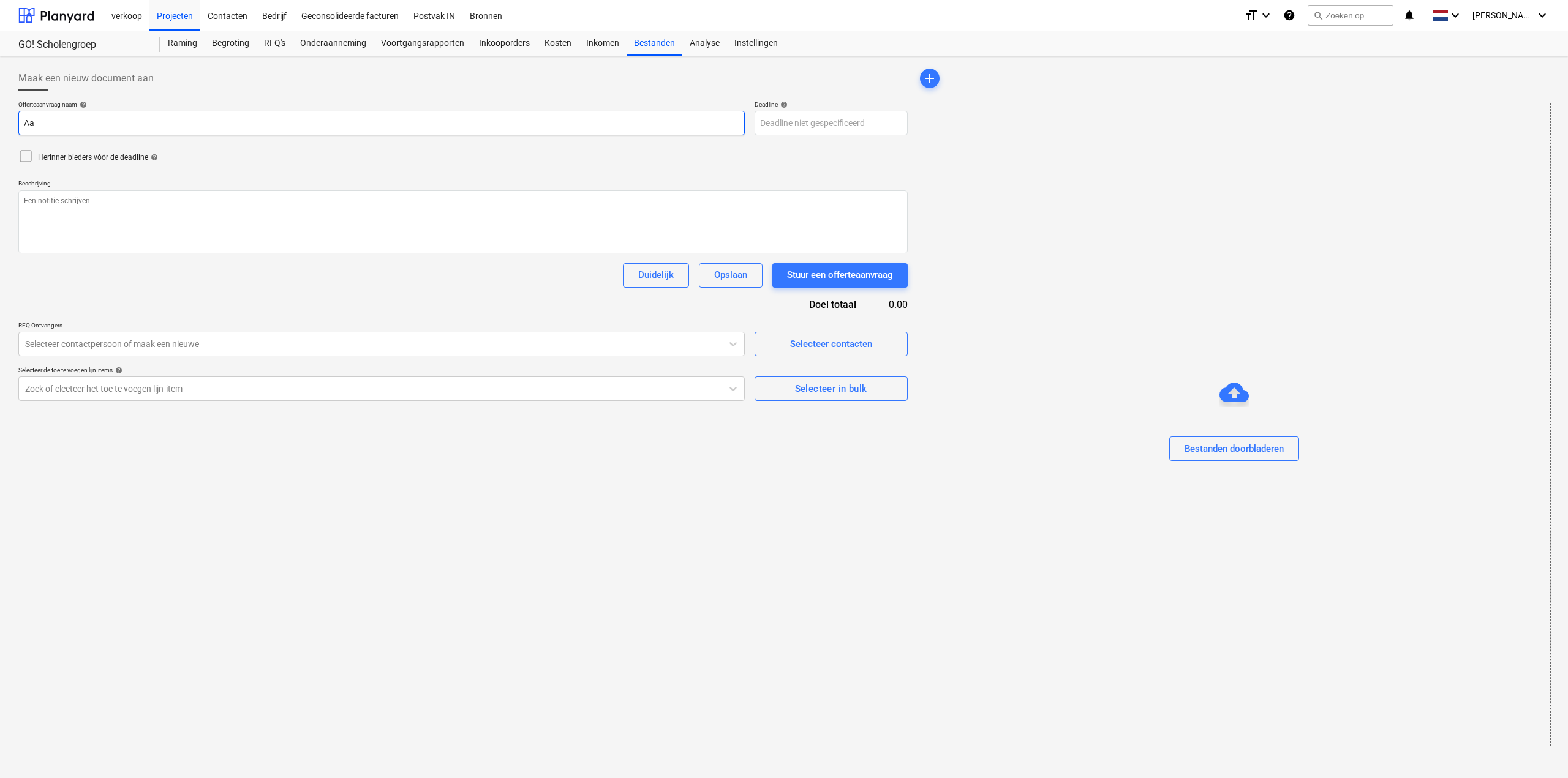
type textarea "x"
type input "Aan"
type textarea "x"
type input "Aanb"
type textarea "x"
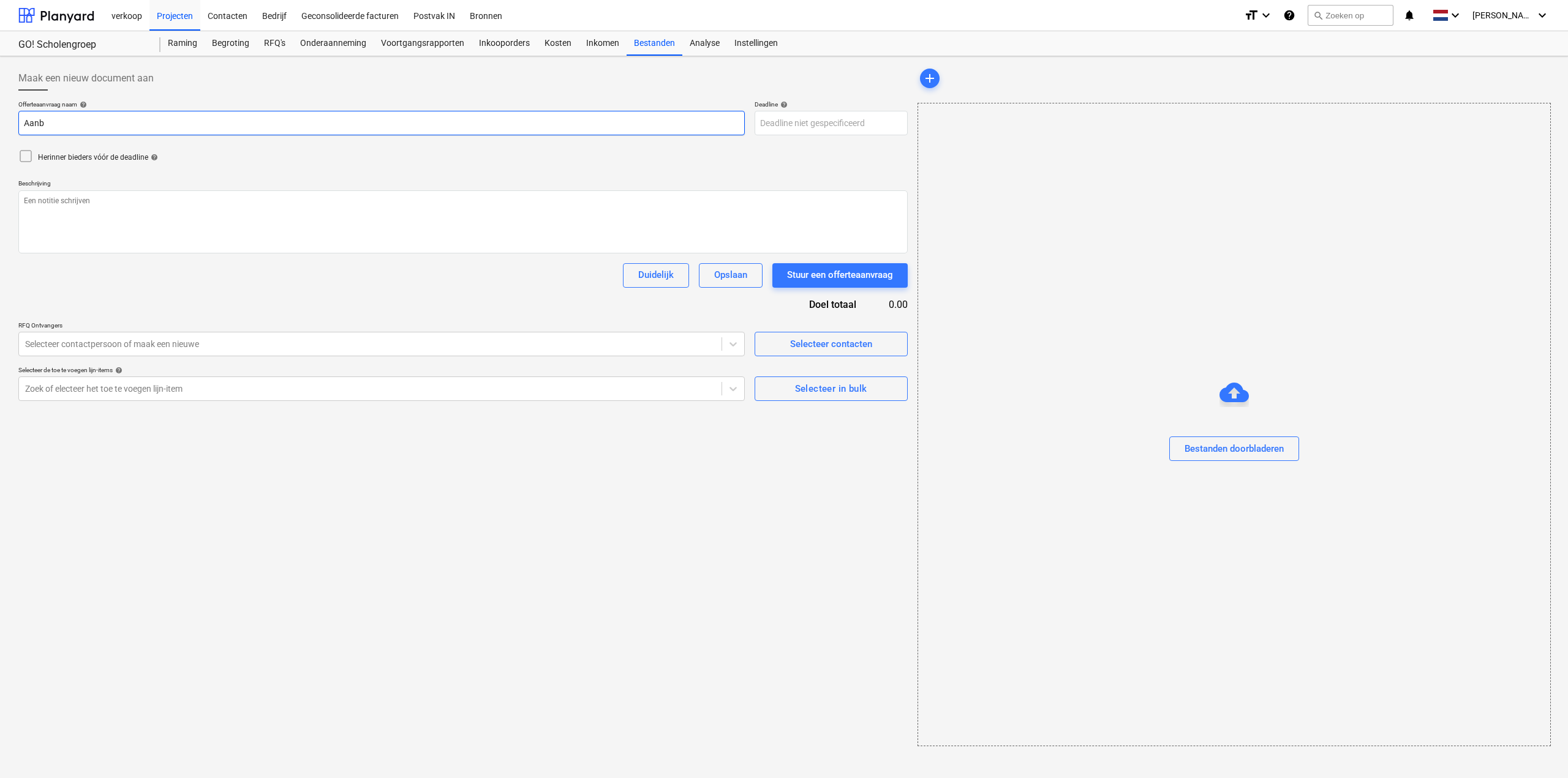
type input "Aanbe"
type textarea "x"
type input "Aanbes"
type textarea "x"
type input "Aanbest"
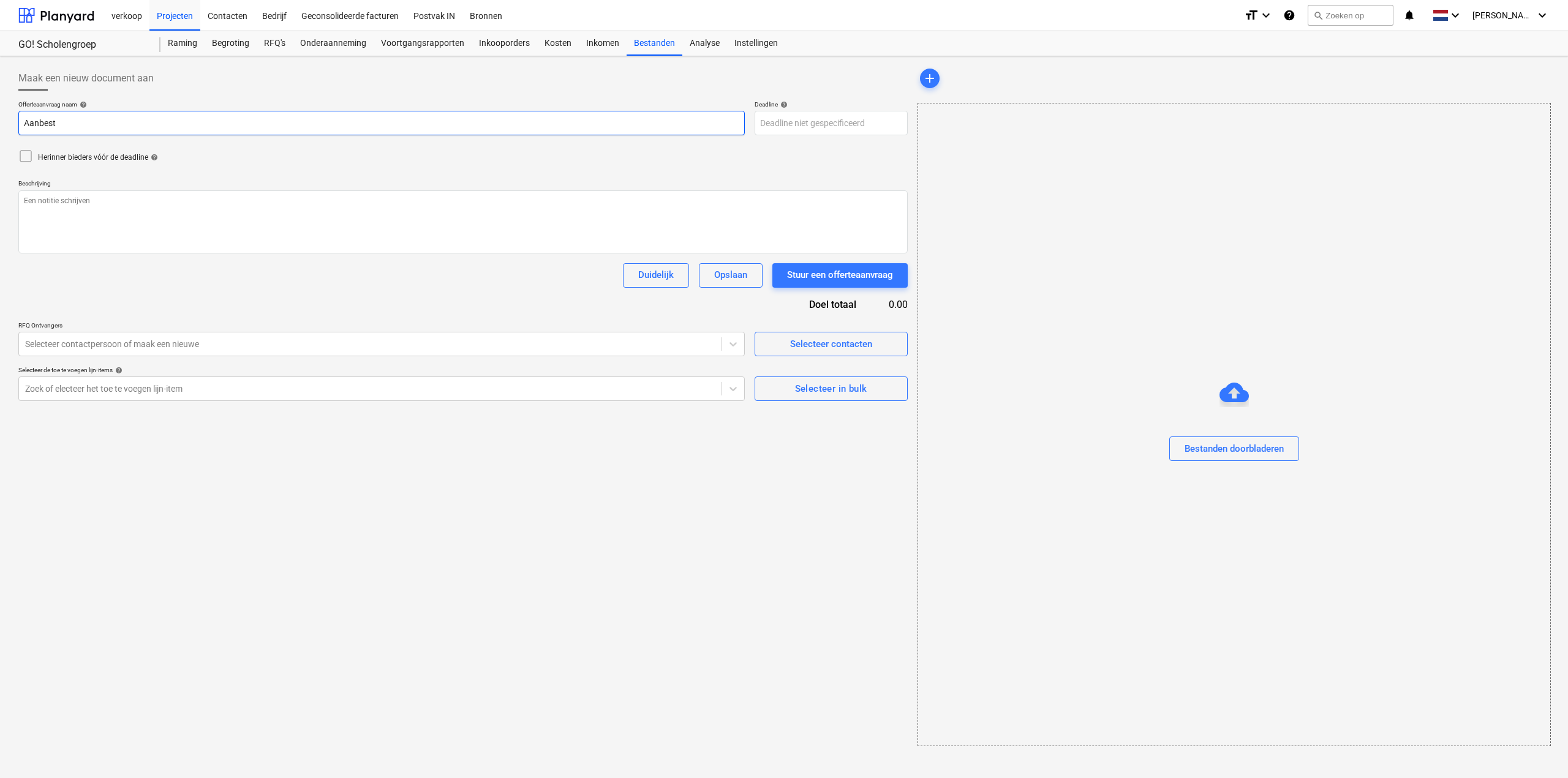
type textarea "x"
type input "Aanbeste"
type textarea "x"
type input "Aanbested"
type textarea "x"
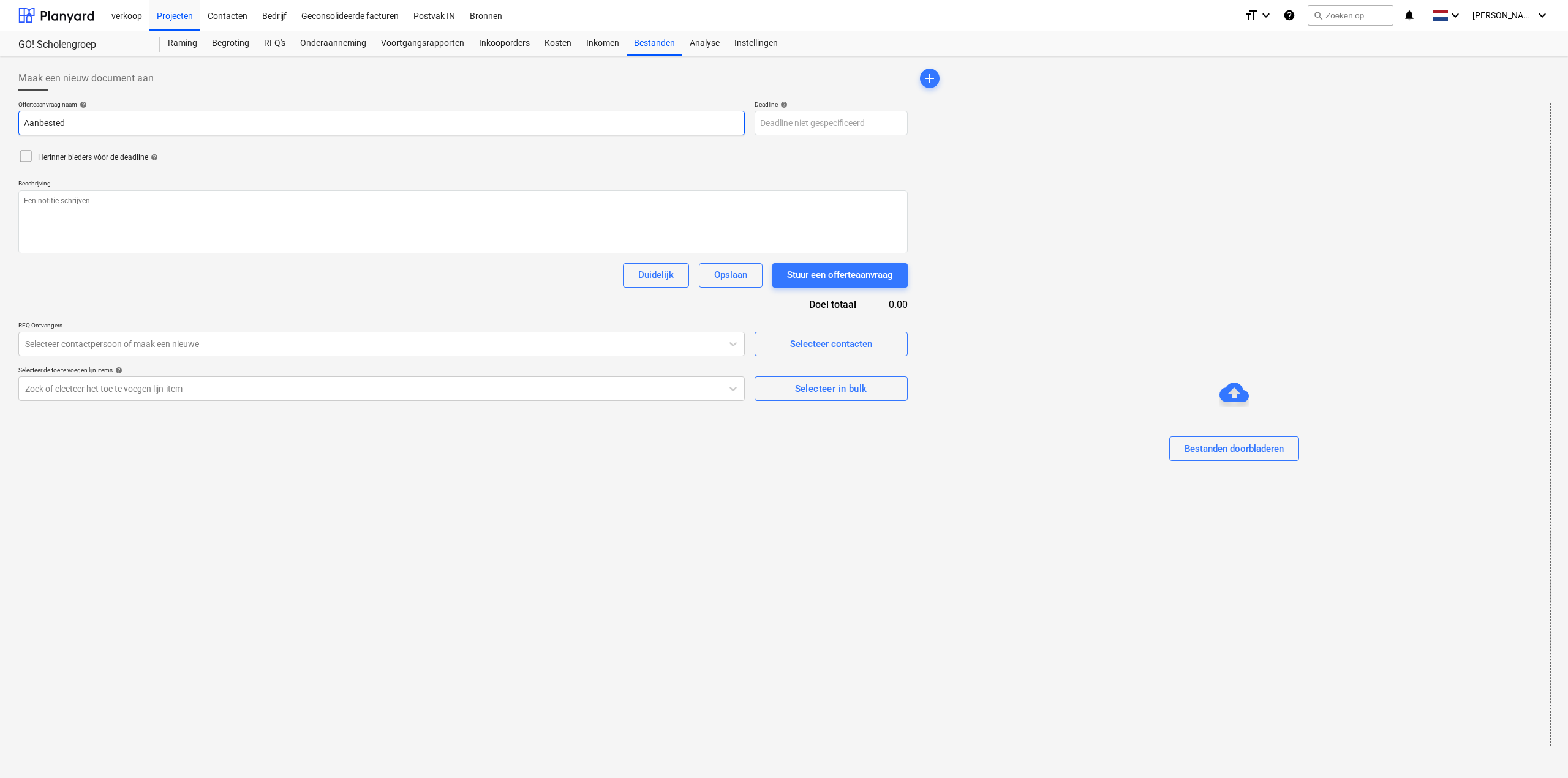
type input "Aanbestedi"
type textarea "x"
type input "Aanbestedin"
type textarea "x"
drag, startPoint x: 86, startPoint y: 122, endPoint x: -18, endPoint y: 131, distance: 104.4
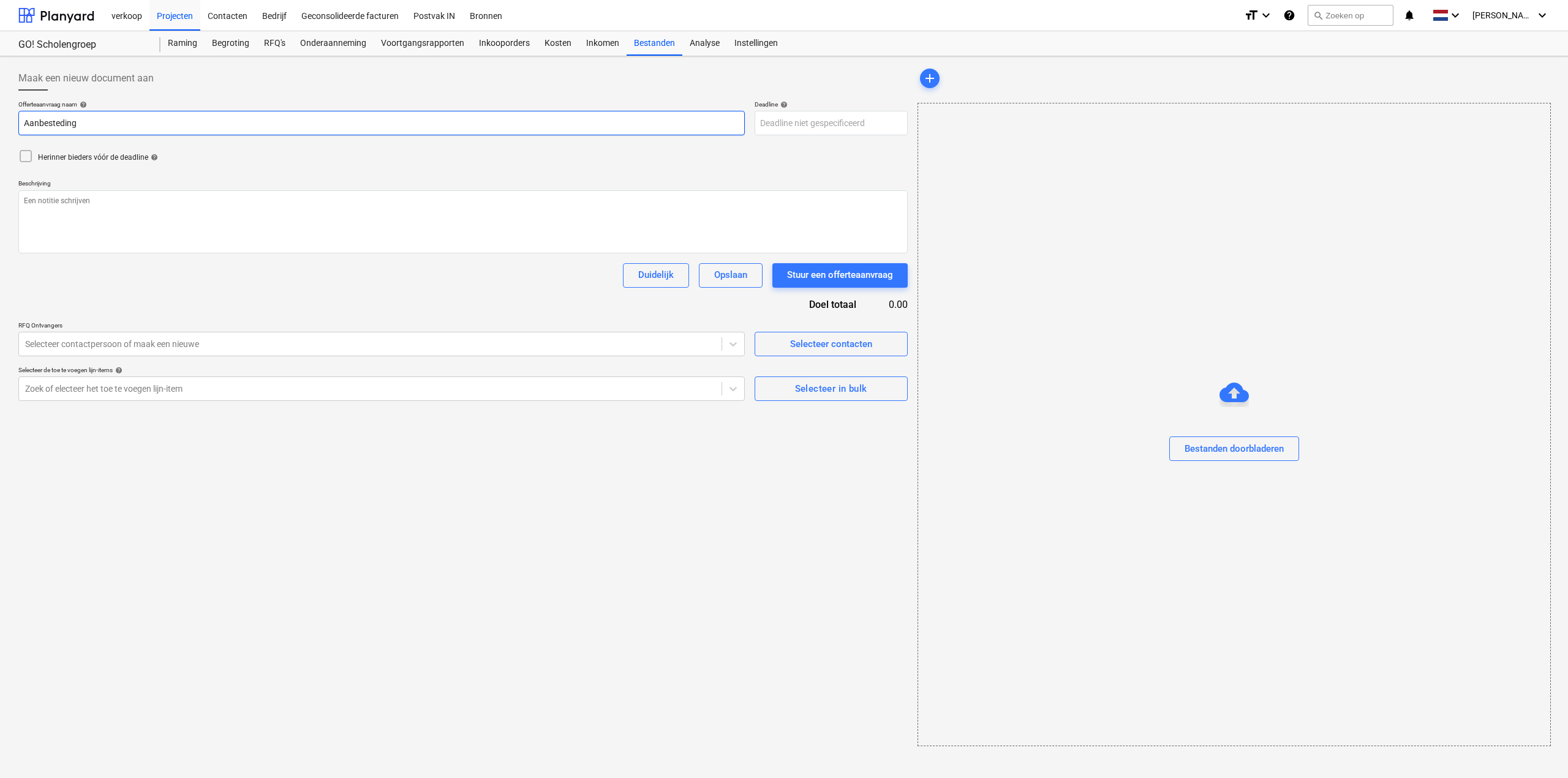
click at [0, 131] on html "verkoop Projecten Contacten Bedrijf Geconsolideerde facturen Postvak IN Bronnen…" at bounding box center [784, 389] width 1568 height 778
click at [161, 122] on input "Aanbesteding" at bounding box center [381, 123] width 726 height 24
type input "Aanbesteding"
click at [780, 389] on span "Selecteer in bulk" at bounding box center [830, 388] width 126 height 16
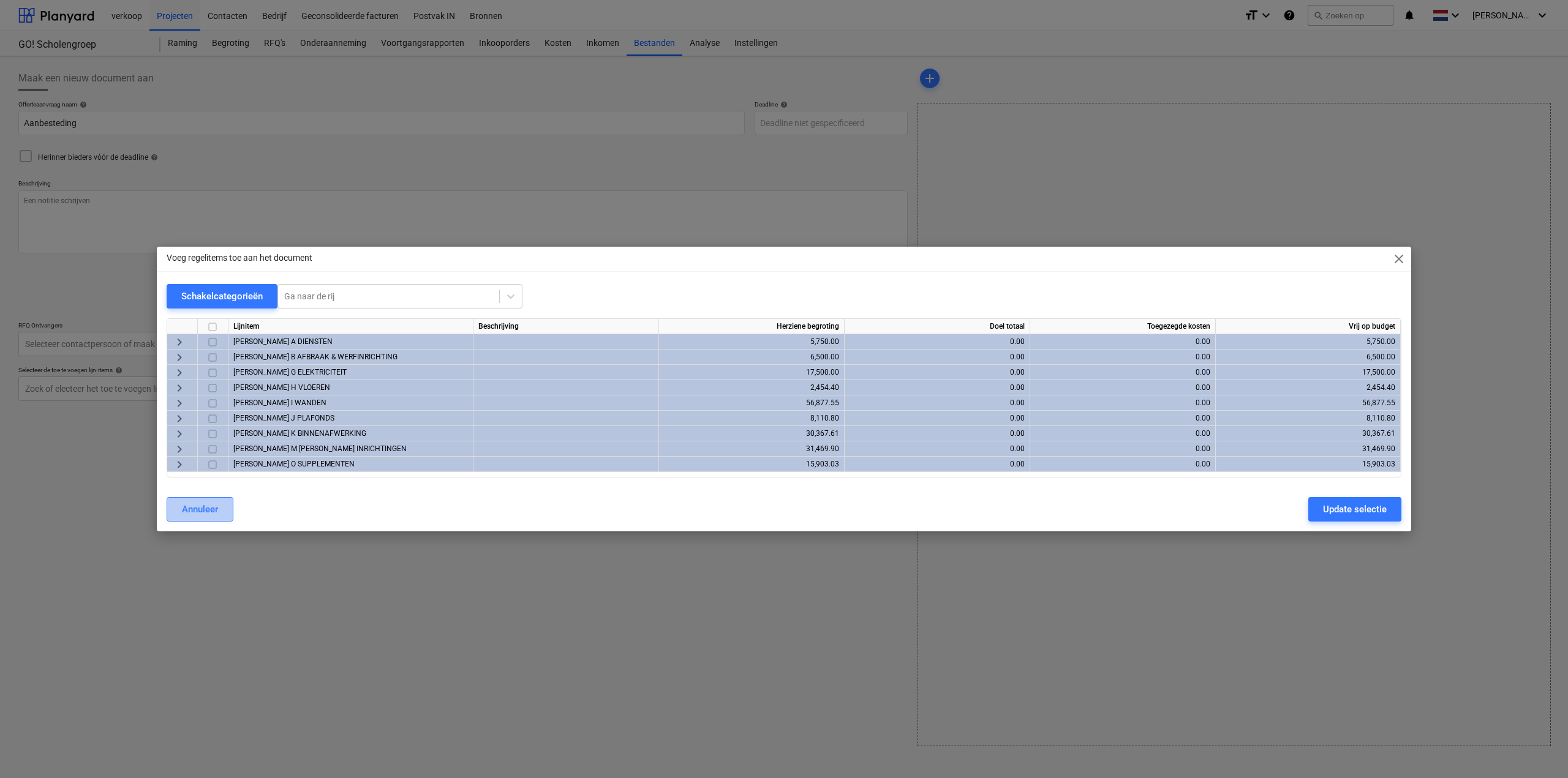
click at [207, 511] on div "Annuleer" at bounding box center [200, 509] width 36 height 16
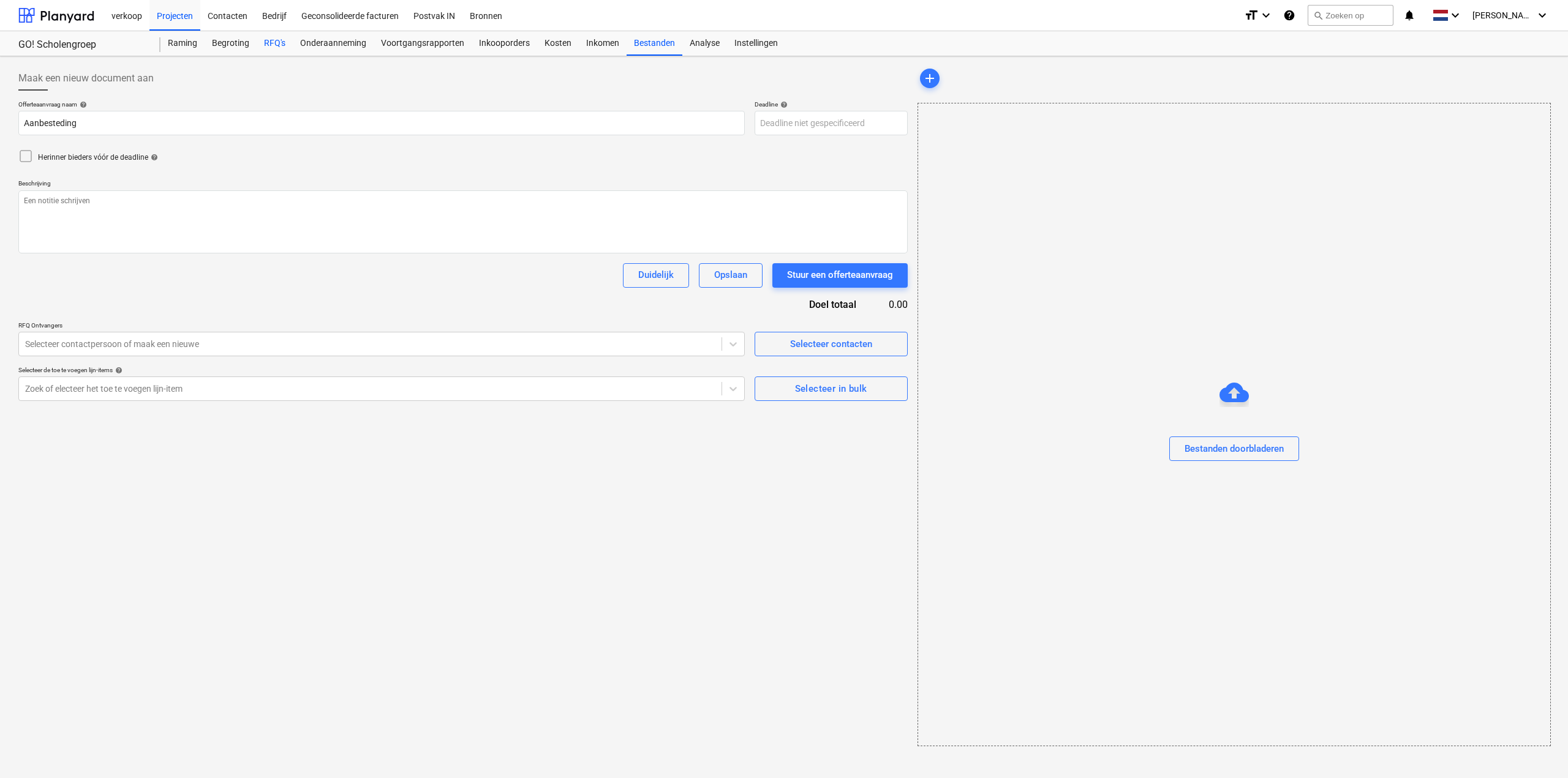
click at [277, 44] on div "RFQ's" at bounding box center [275, 43] width 36 height 24
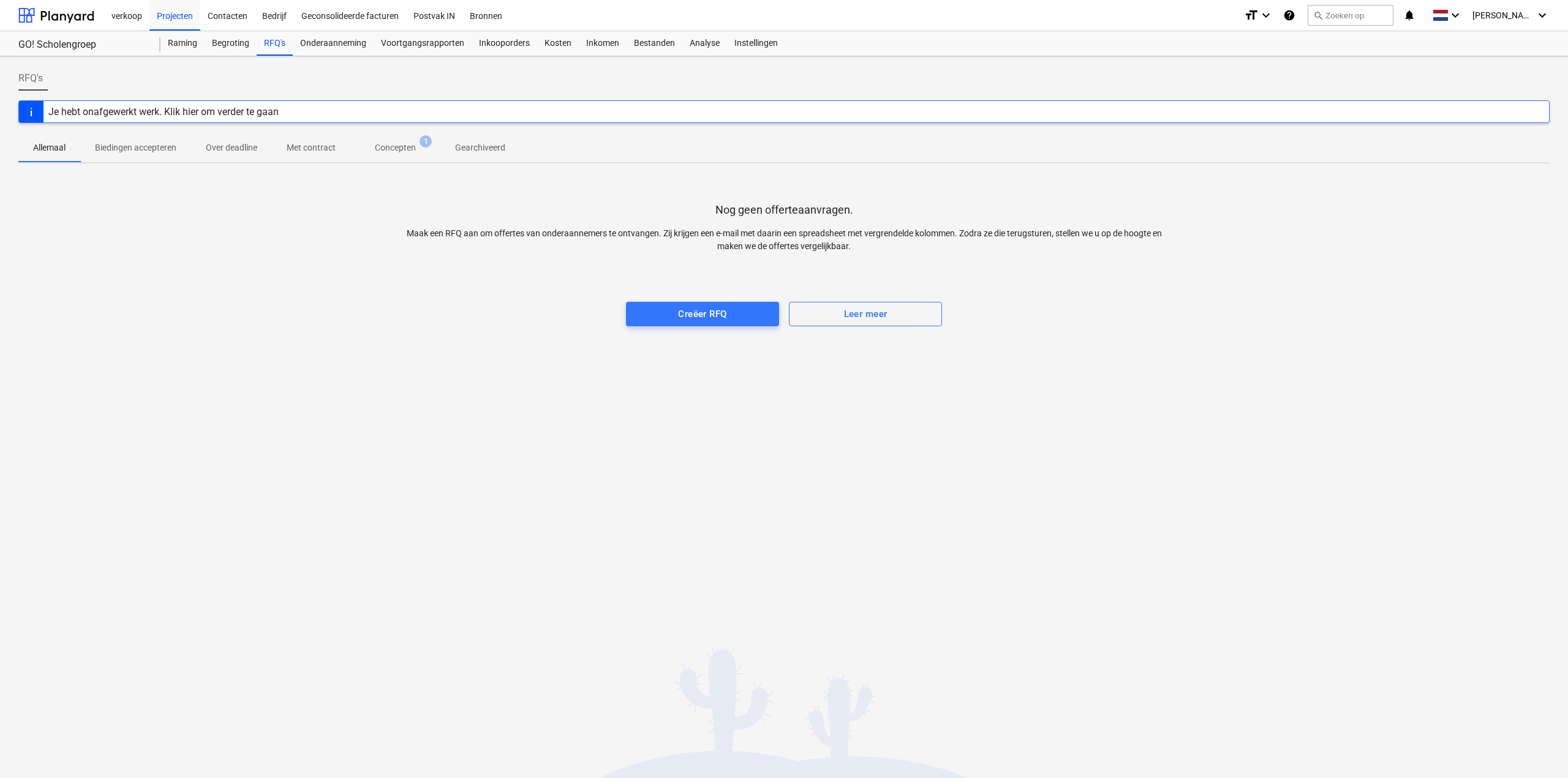
click at [255, 108] on div "Je hebt onafgewerkt werk. Klik hier om verder te gaan" at bounding box center [163, 111] width 230 height 11
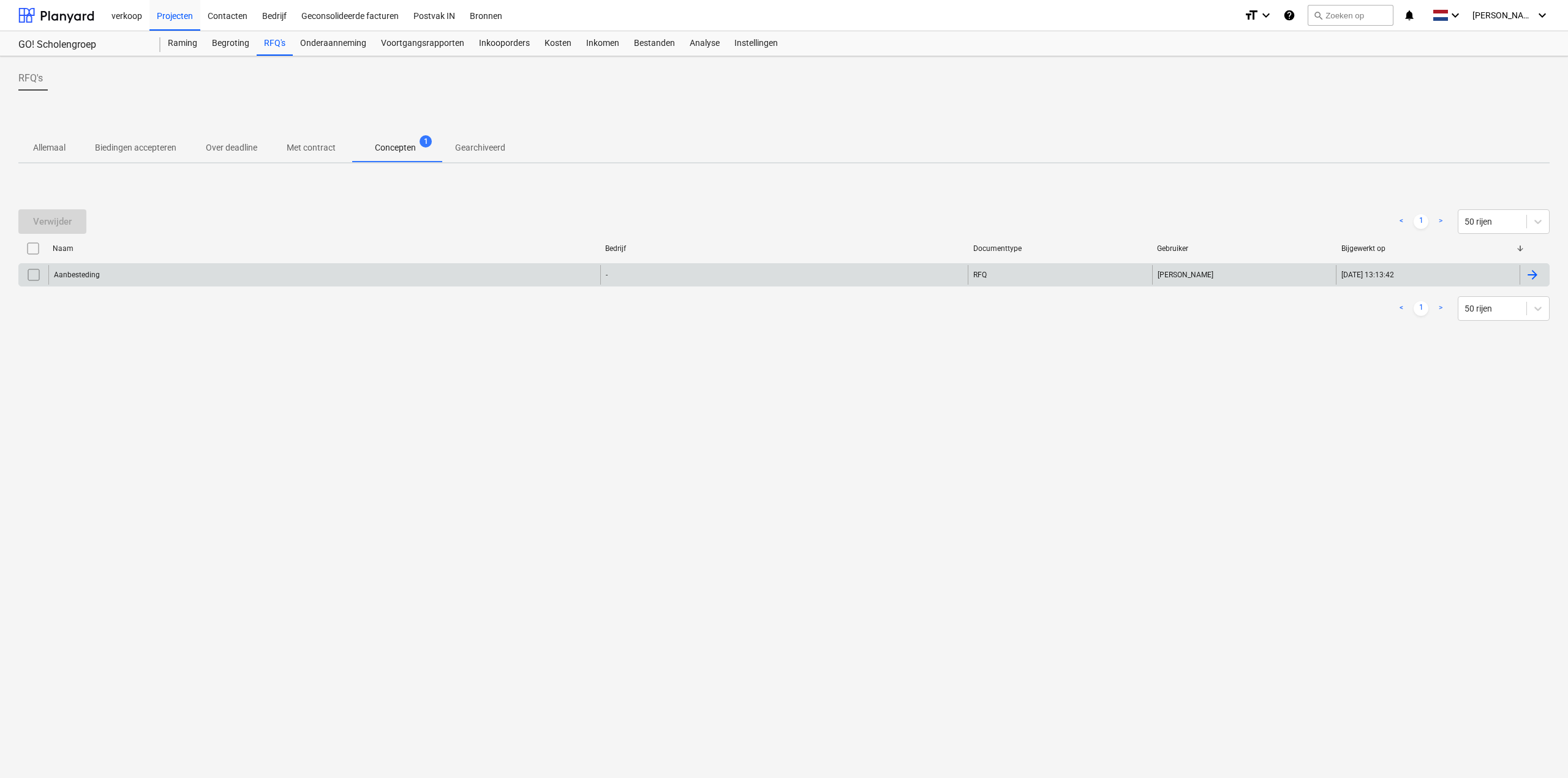
click at [1532, 270] on div at bounding box center [1532, 274] width 14 height 14
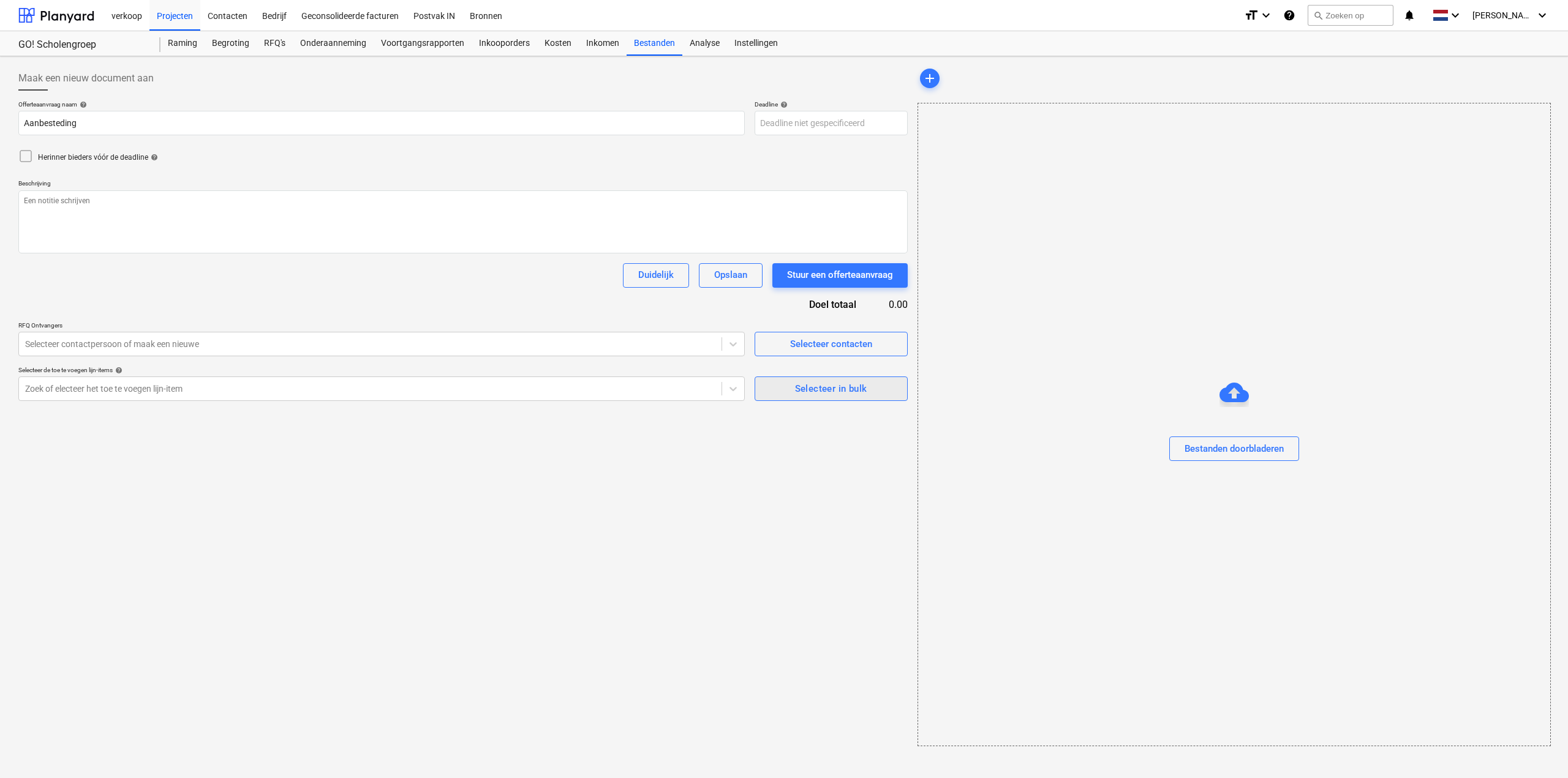
click at [769, 386] on span "Selecteer in bulk" at bounding box center [830, 388] width 126 height 16
type textarea "x"
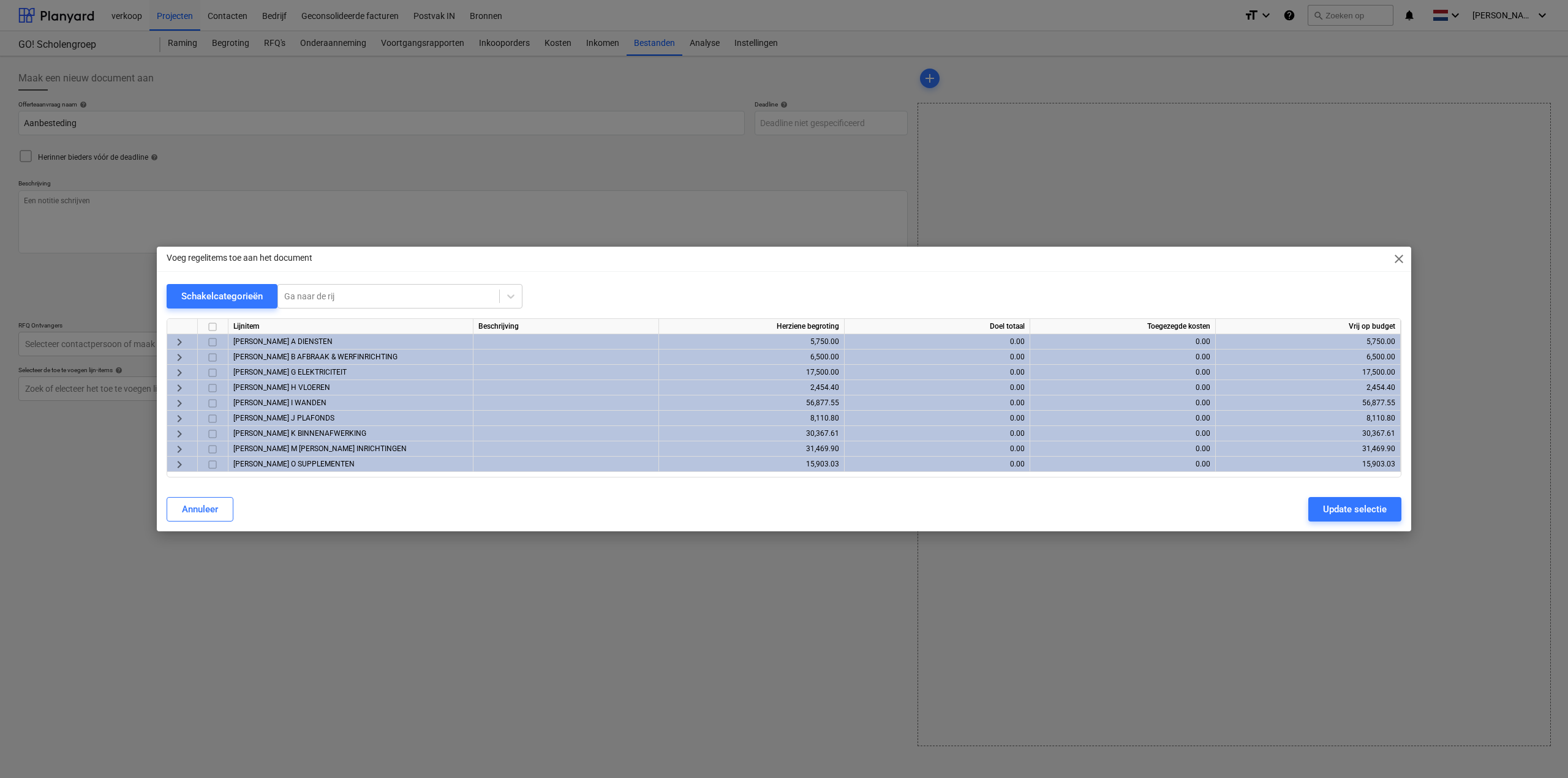
click at [213, 326] on input "checkbox" at bounding box center [212, 326] width 14 height 14
checkbox input "true"
click at [1353, 515] on div "Update selectie" at bounding box center [1355, 509] width 63 height 16
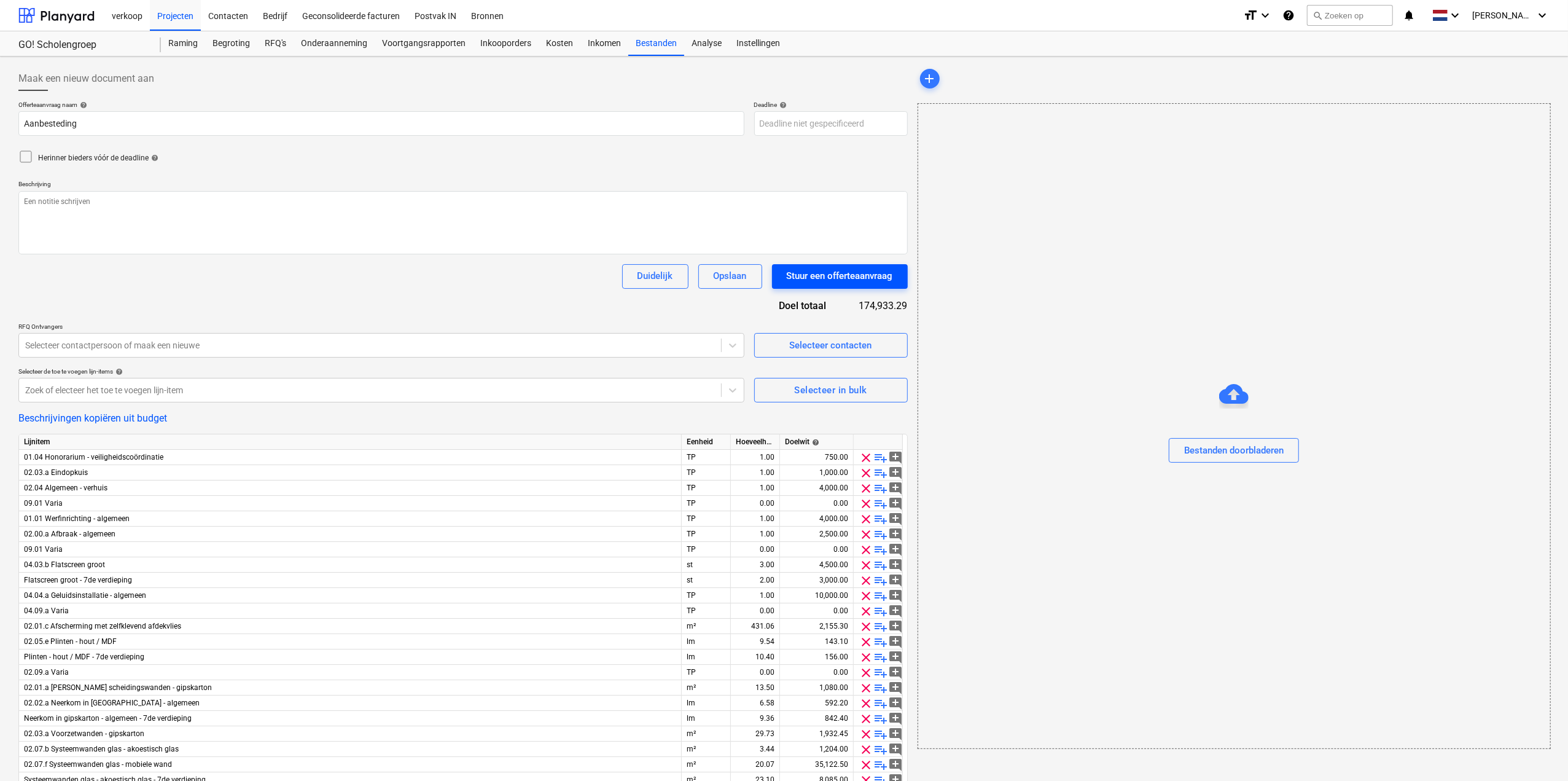
click at [819, 274] on div "Stuur een offerteaanvraag" at bounding box center [840, 275] width 106 height 16
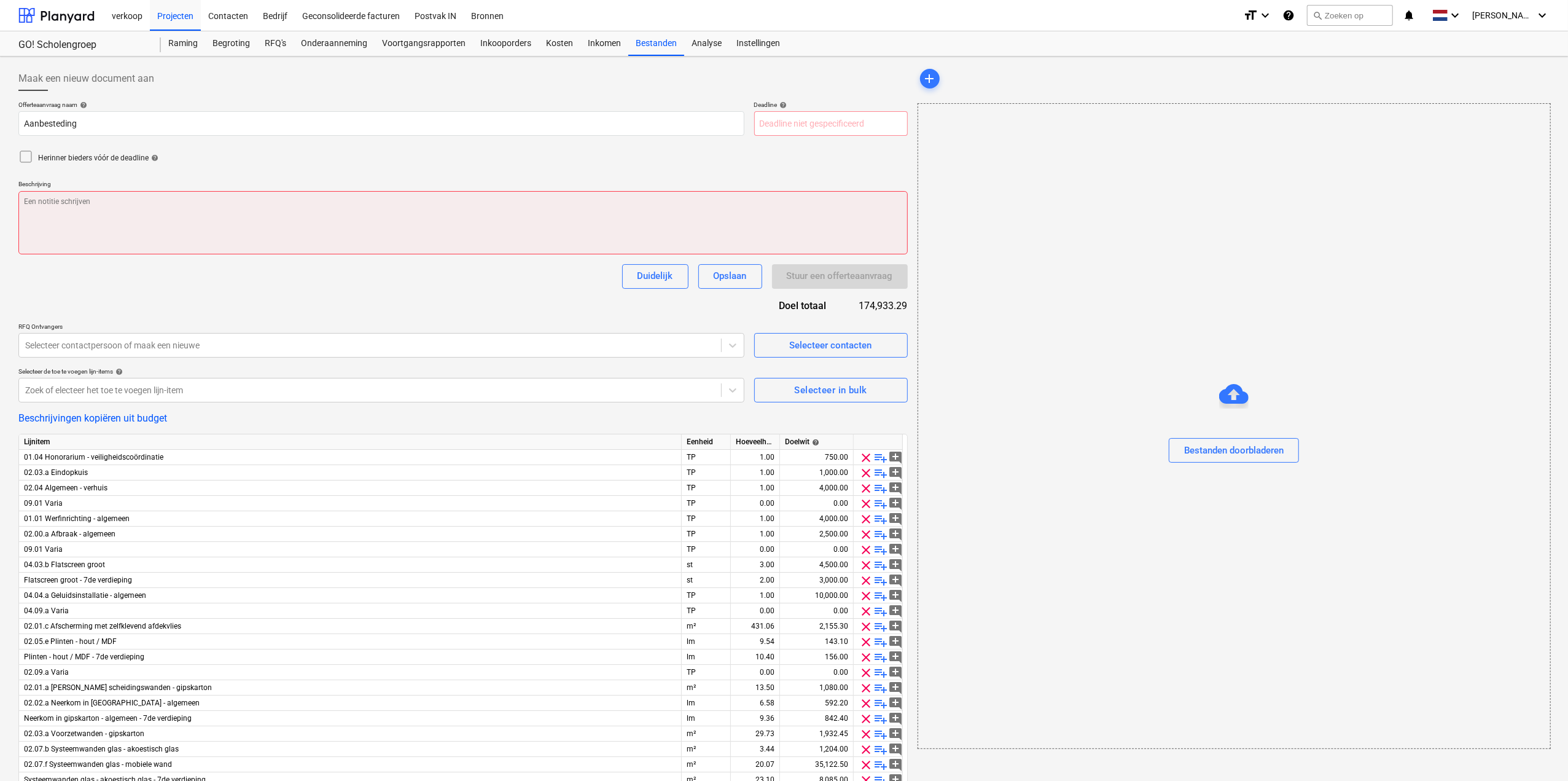
click at [534, 228] on textarea at bounding box center [463, 222] width 890 height 63
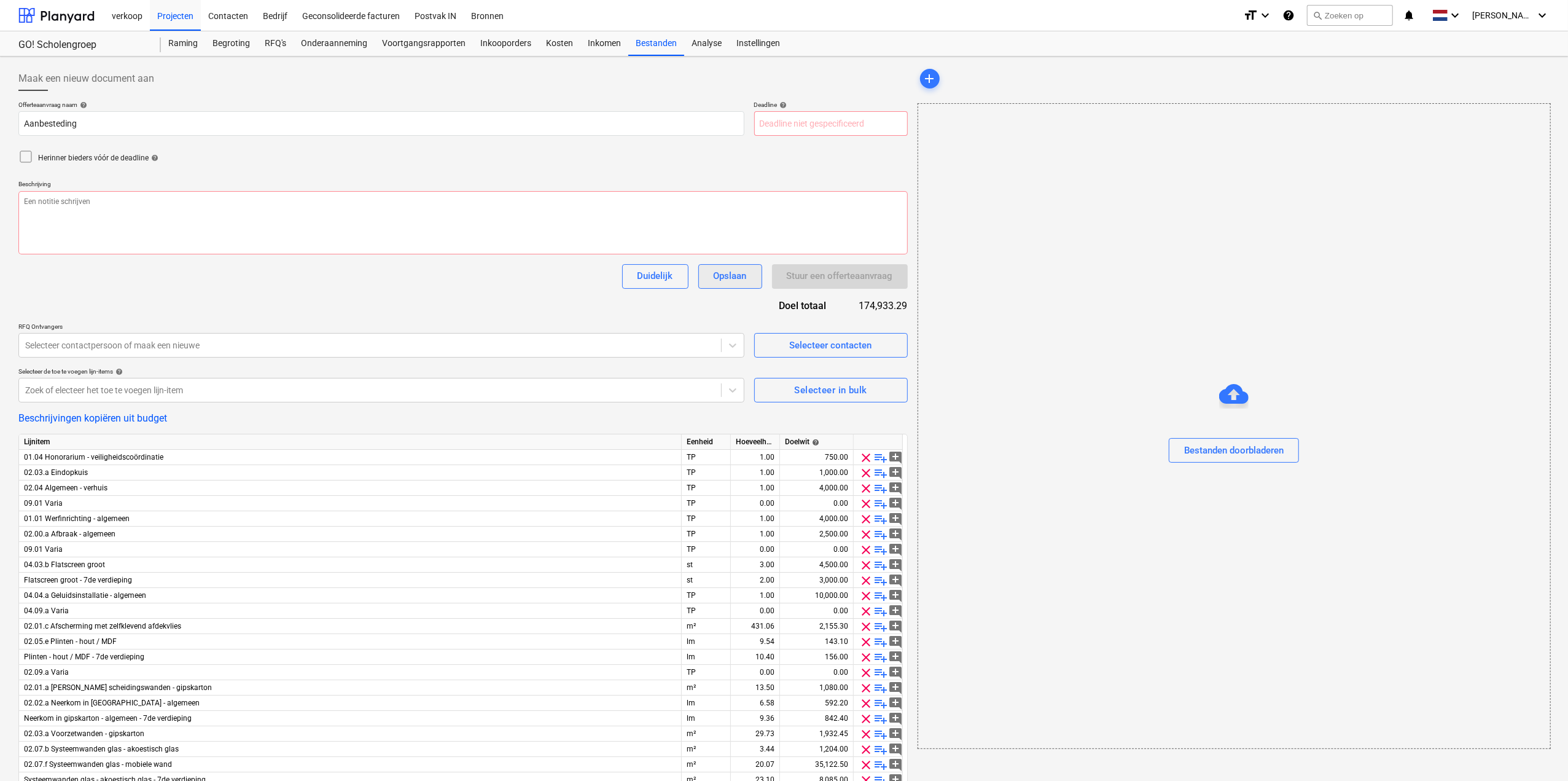
click at [726, 277] on div "Opslaan" at bounding box center [731, 275] width 33 height 16
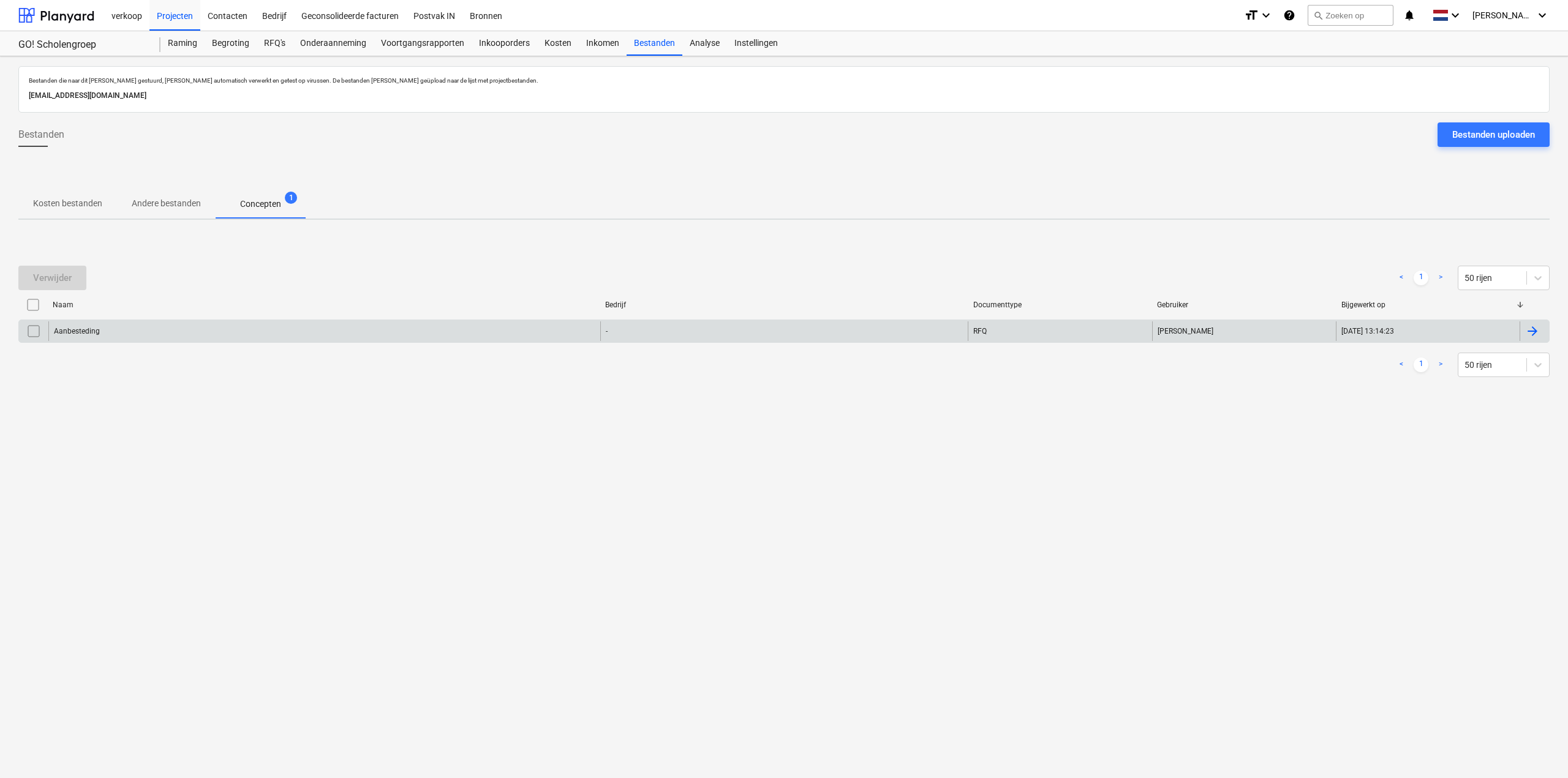
click at [1456, 328] on div "[DATE] 13:14:23" at bounding box center [1427, 332] width 184 height 20
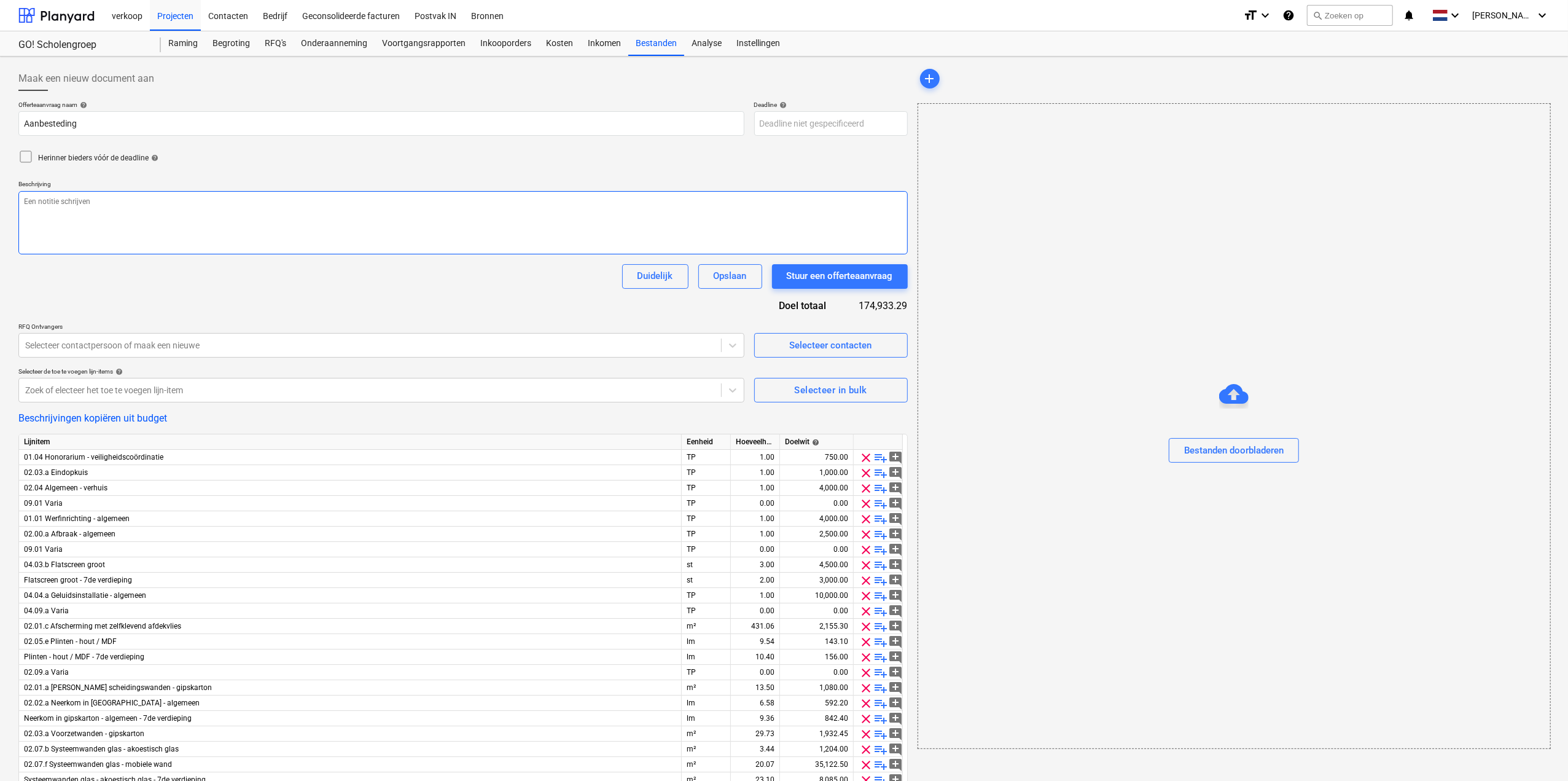
click at [255, 213] on textarea at bounding box center [463, 222] width 890 height 63
type textarea "x"
type textarea "H"
type textarea "x"
type textarea "Hu"
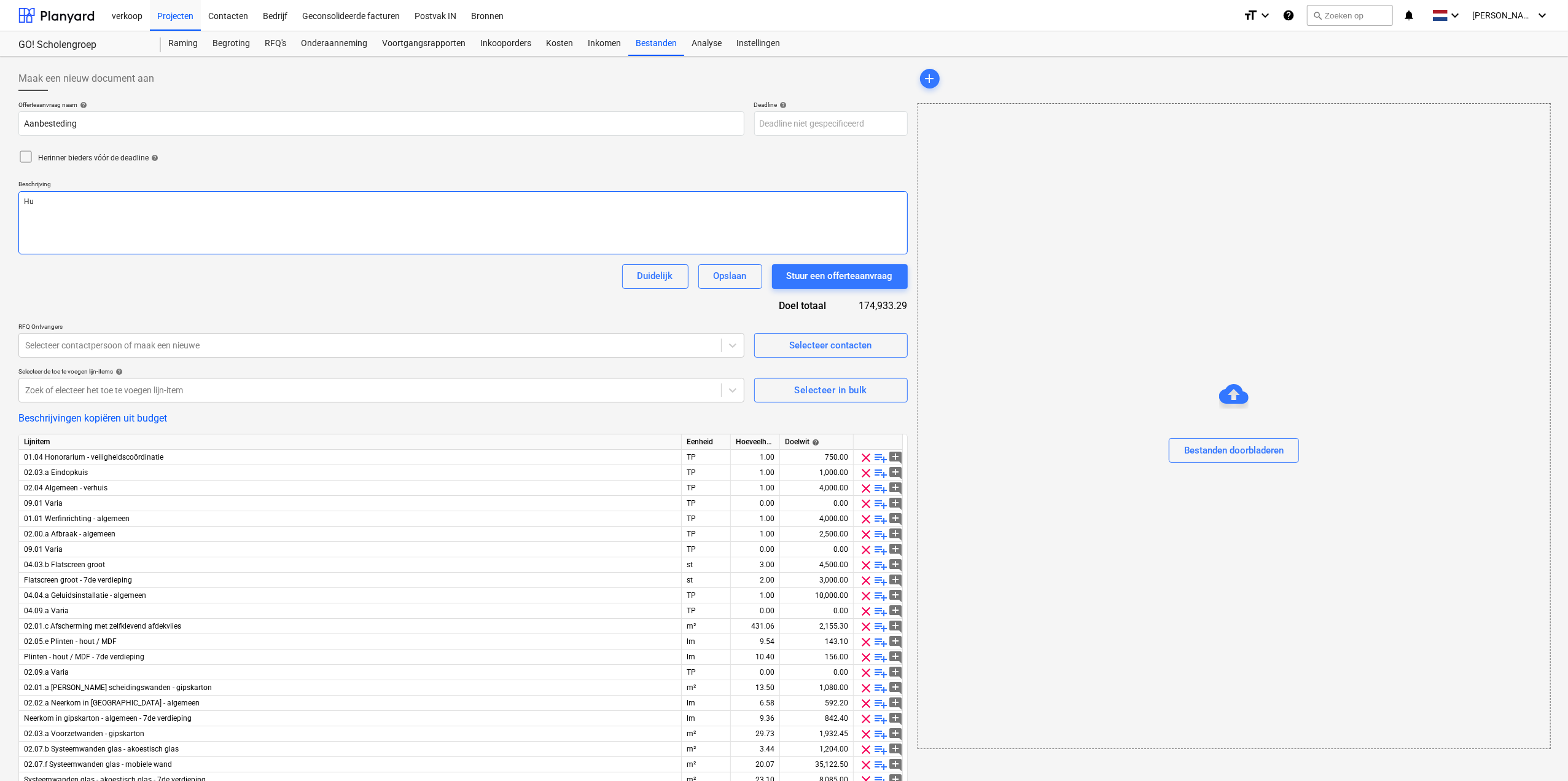
type textarea "x"
type textarea "Huis"
type textarea "x"
type textarea "Huis"
type textarea "x"
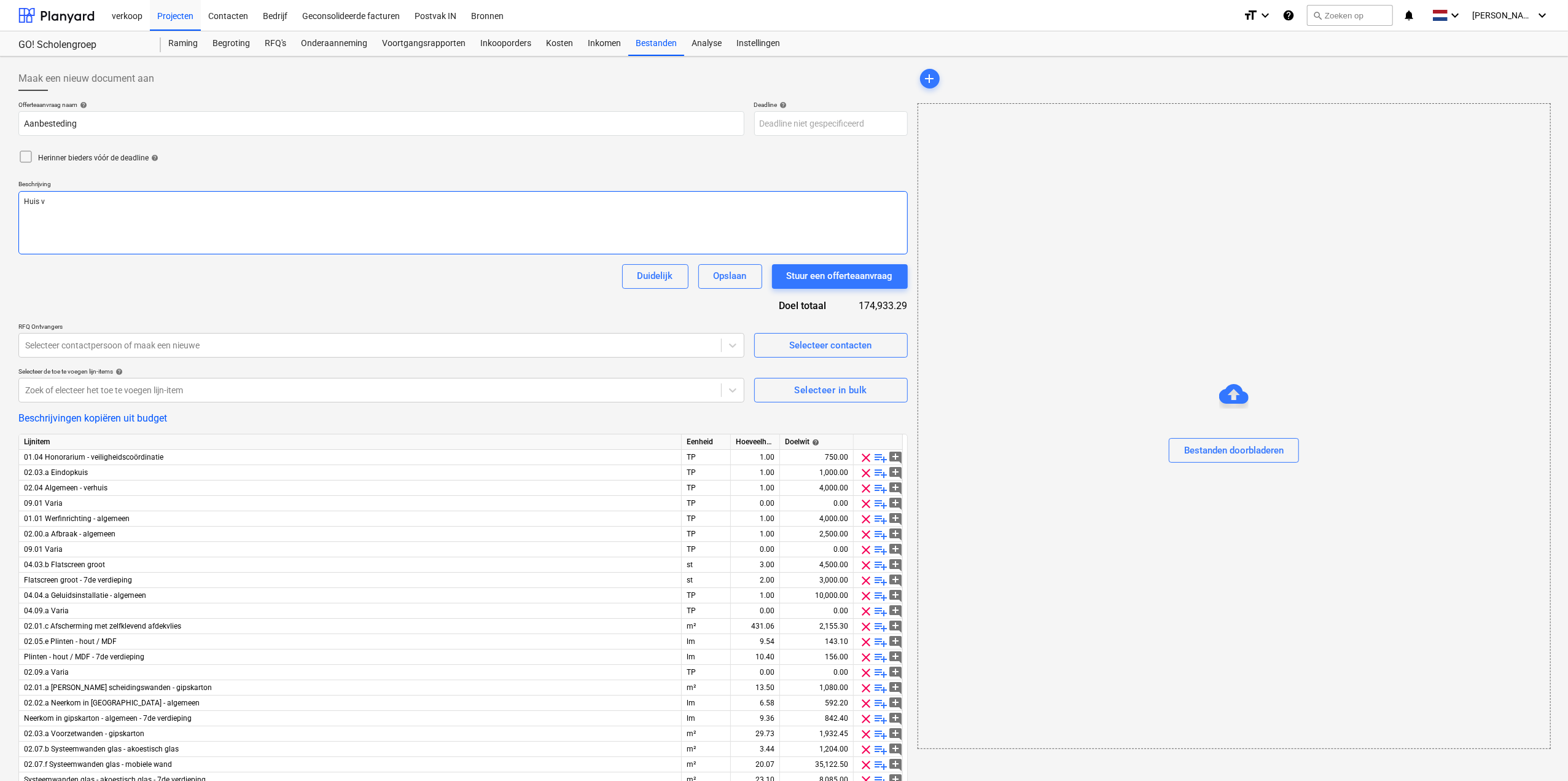
type textarea "Huis va"
type textarea "x"
type textarea "Huis van"
type textarea "x"
type textarea "Huis van"
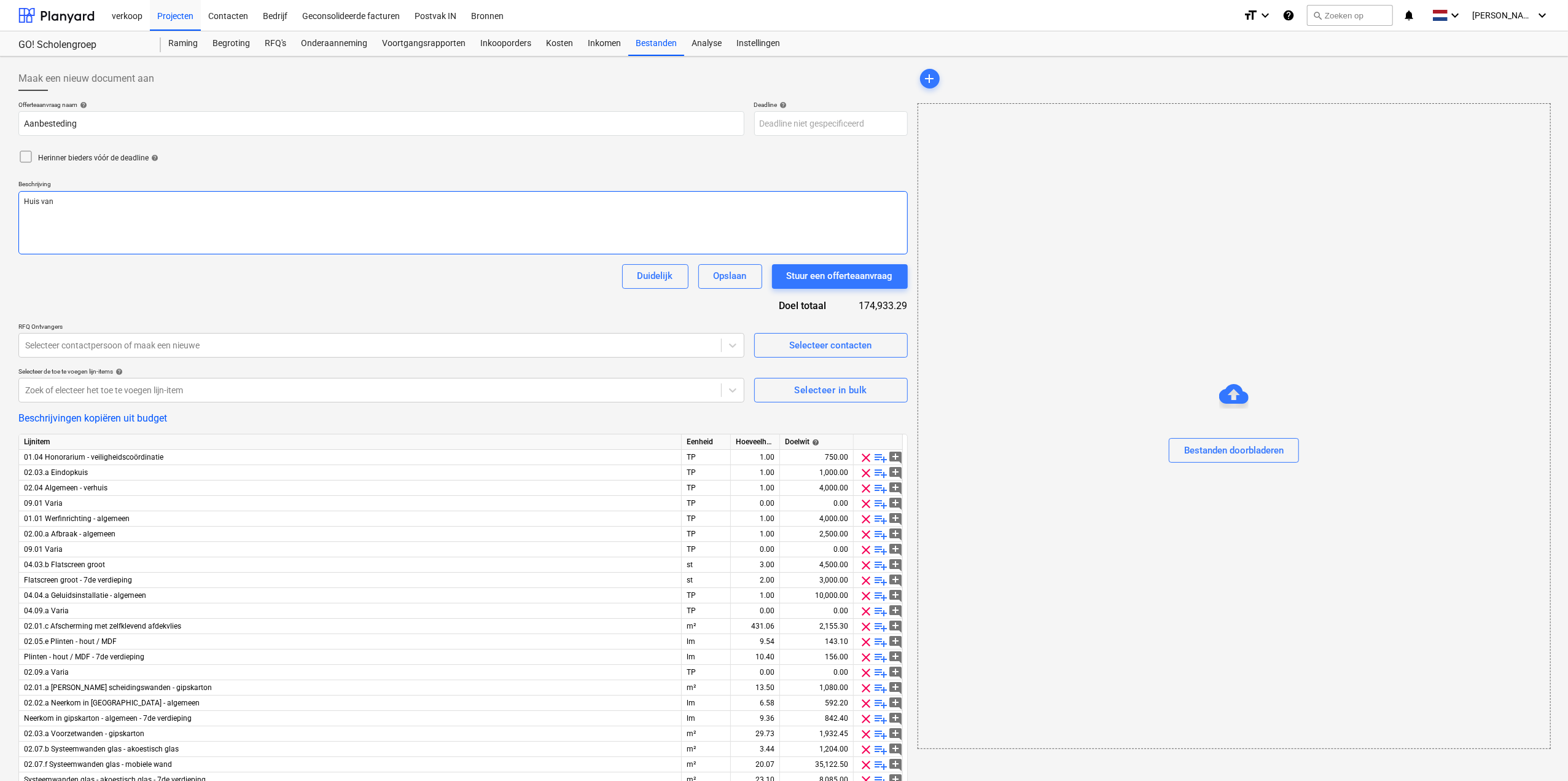
type textarea "x"
type textarea "Huis van G"
type textarea "x"
type textarea "Huis van Go"
type textarea "x"
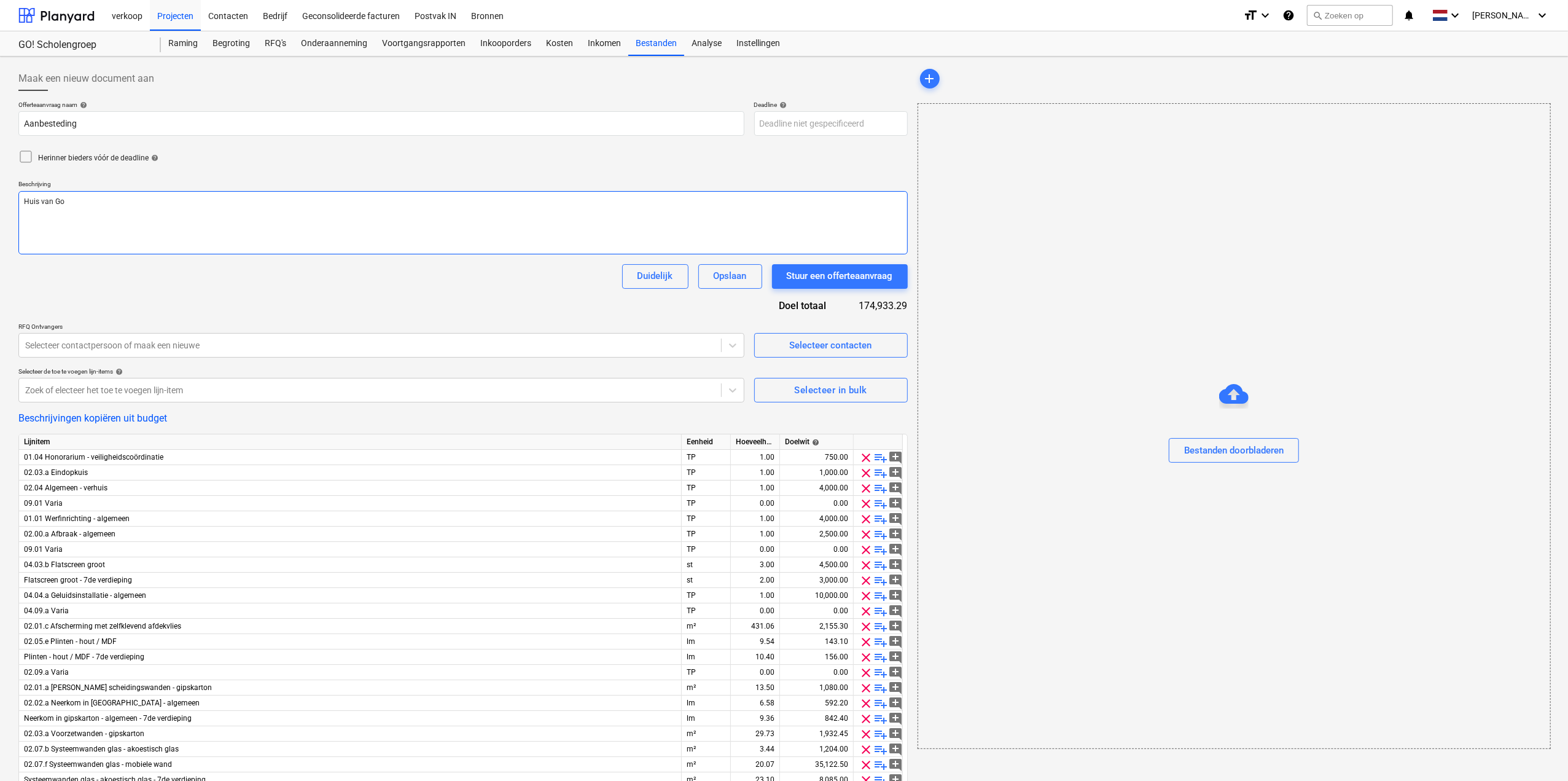
type textarea "Huis van G"
type textarea "x"
type textarea "Huis van GO"
type textarea "x"
type textarea "Huis van GO!"
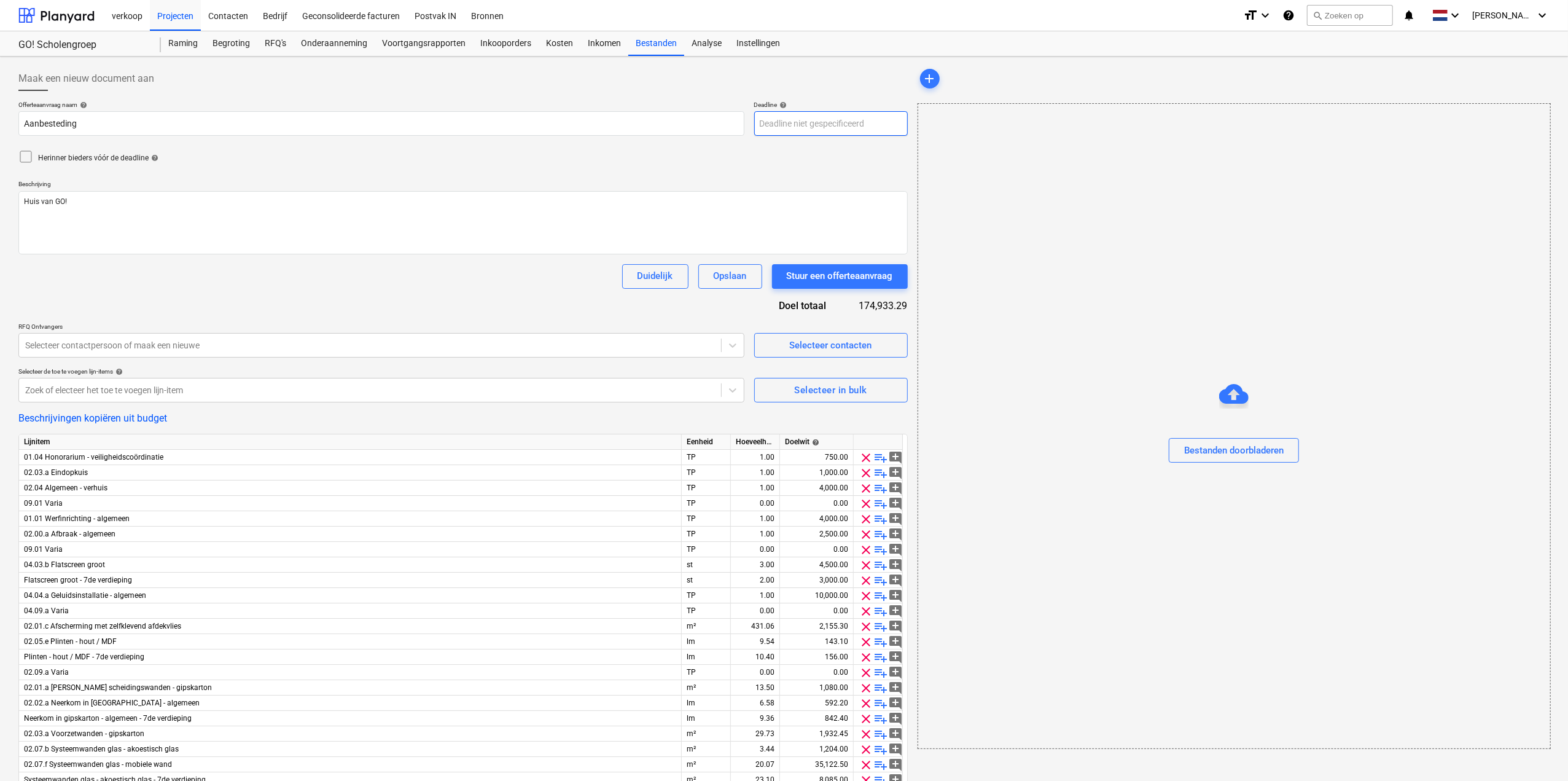
click at [871, 126] on body "verkoop Projecten Contacten Bedrijf Geconsolideerde facturen Postvak IN Bronnen…" at bounding box center [784, 390] width 1568 height 781
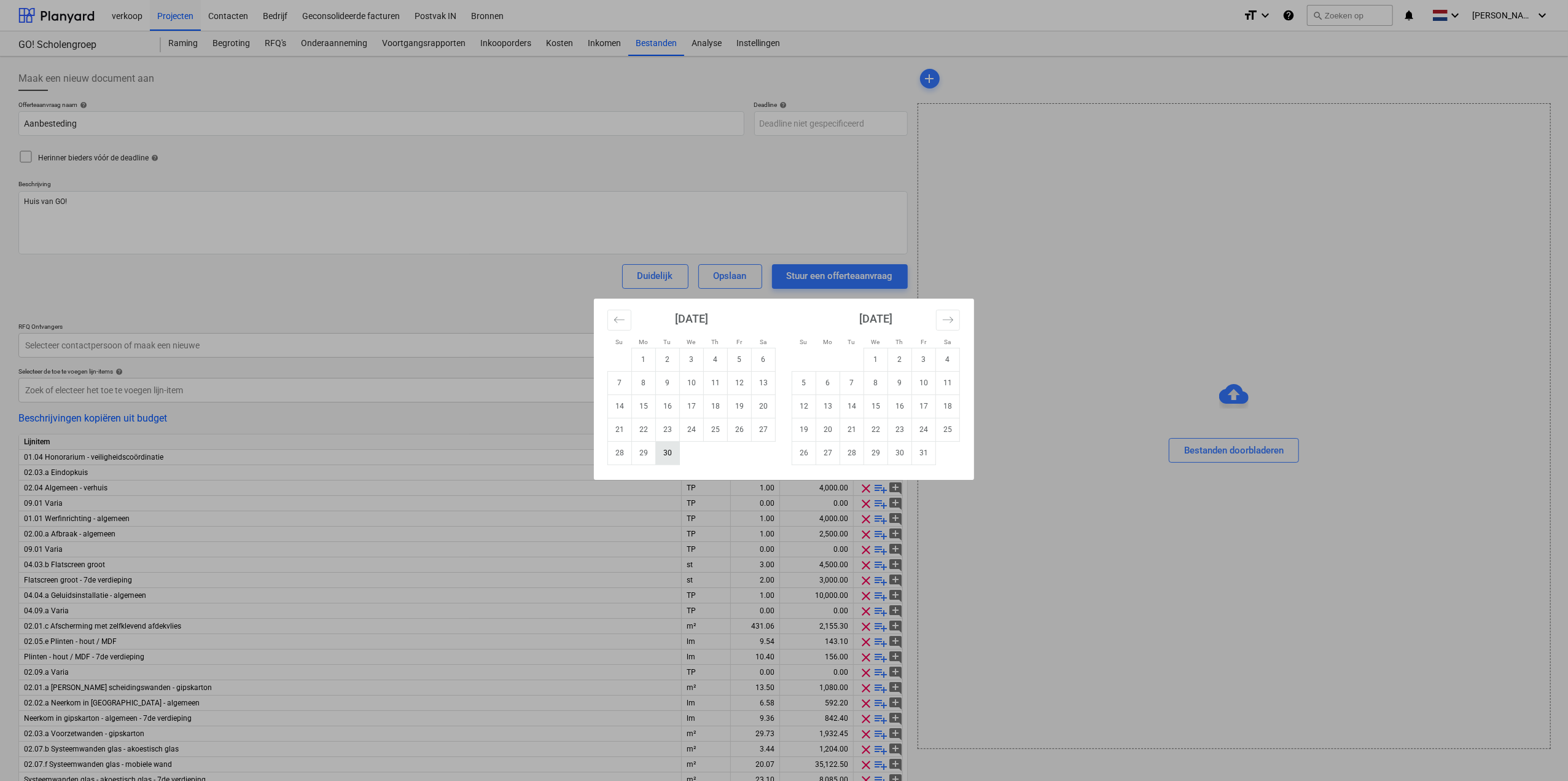
click at [669, 455] on td "30" at bounding box center [668, 453] width 24 height 24
type textarea "x"
type input "[DATE]"
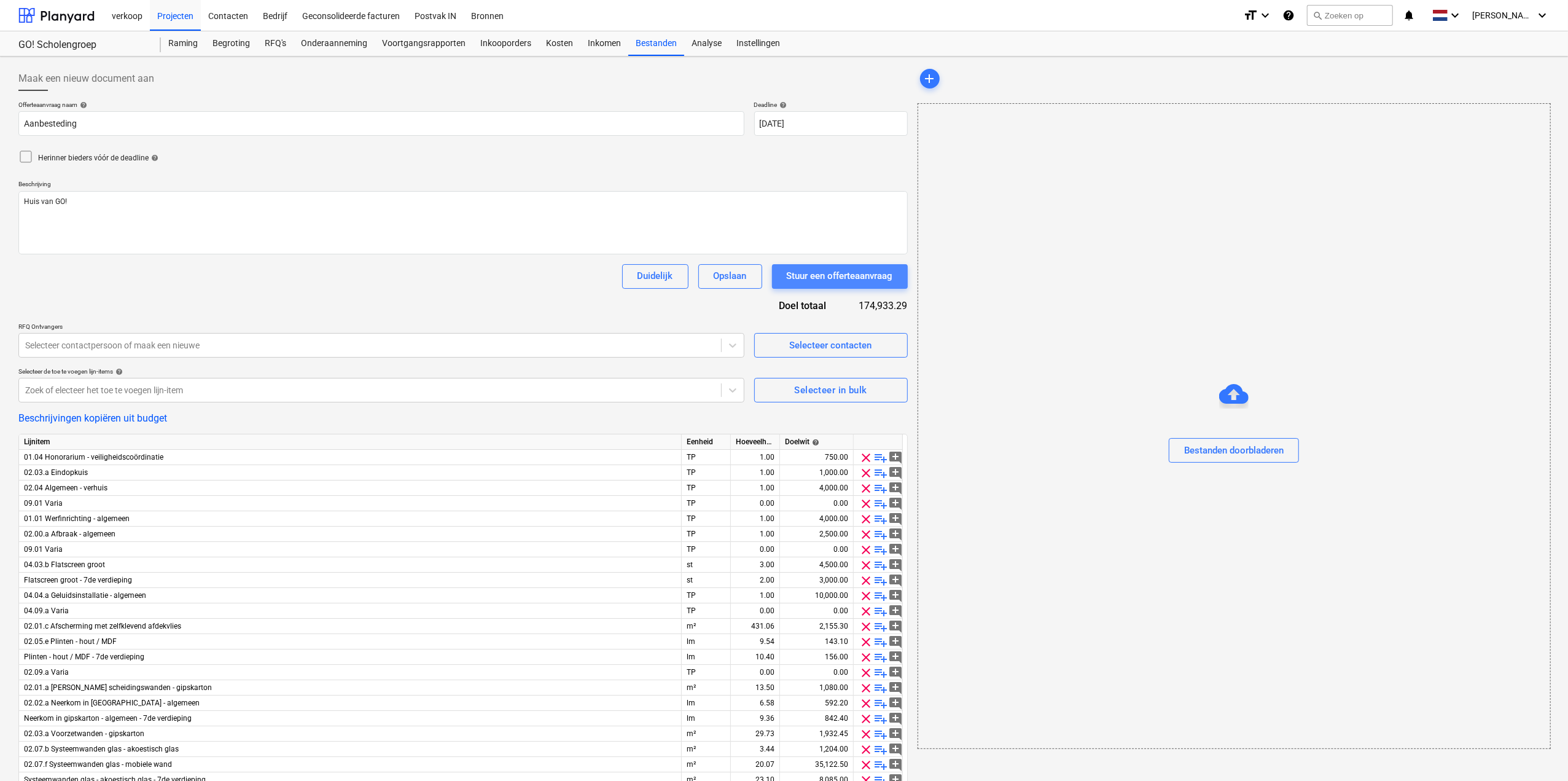
click at [836, 278] on div "Stuur een offerteaanvraag" at bounding box center [840, 275] width 106 height 16
type textarea "x"
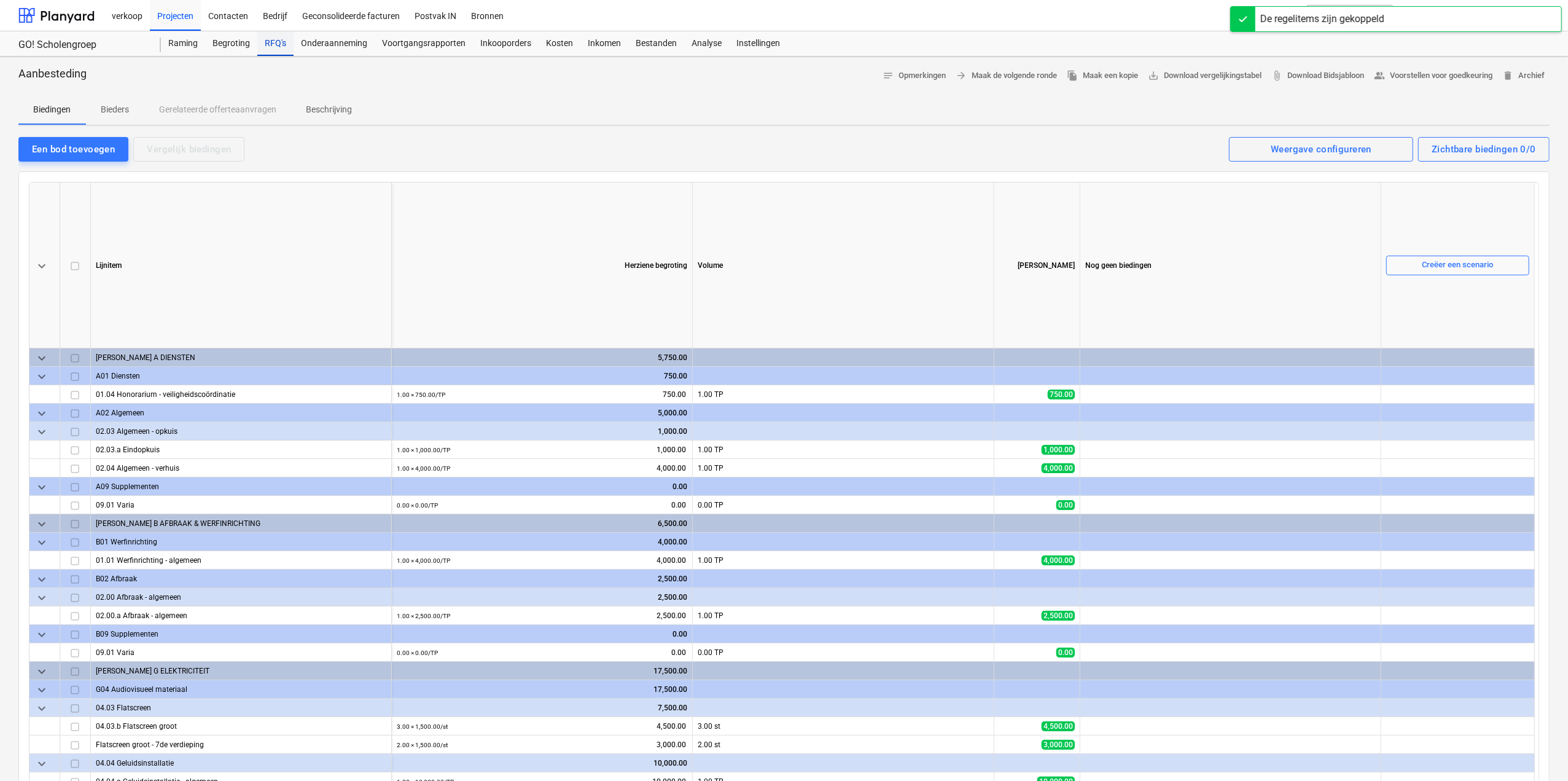
click at [277, 44] on div "RFQ's" at bounding box center [276, 43] width 36 height 24
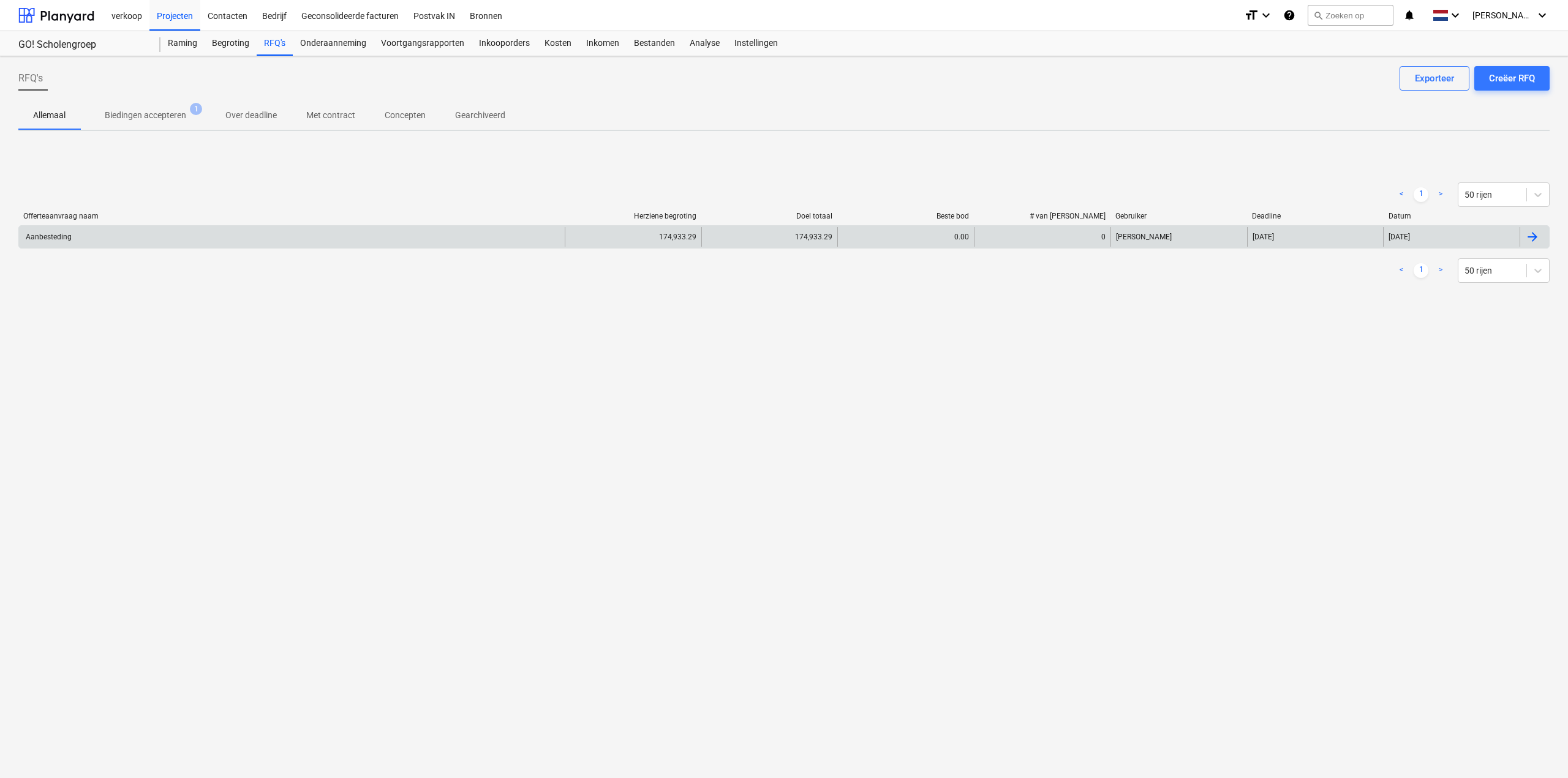
click at [288, 237] on div "Aanbesteding" at bounding box center [292, 237] width 546 height 20
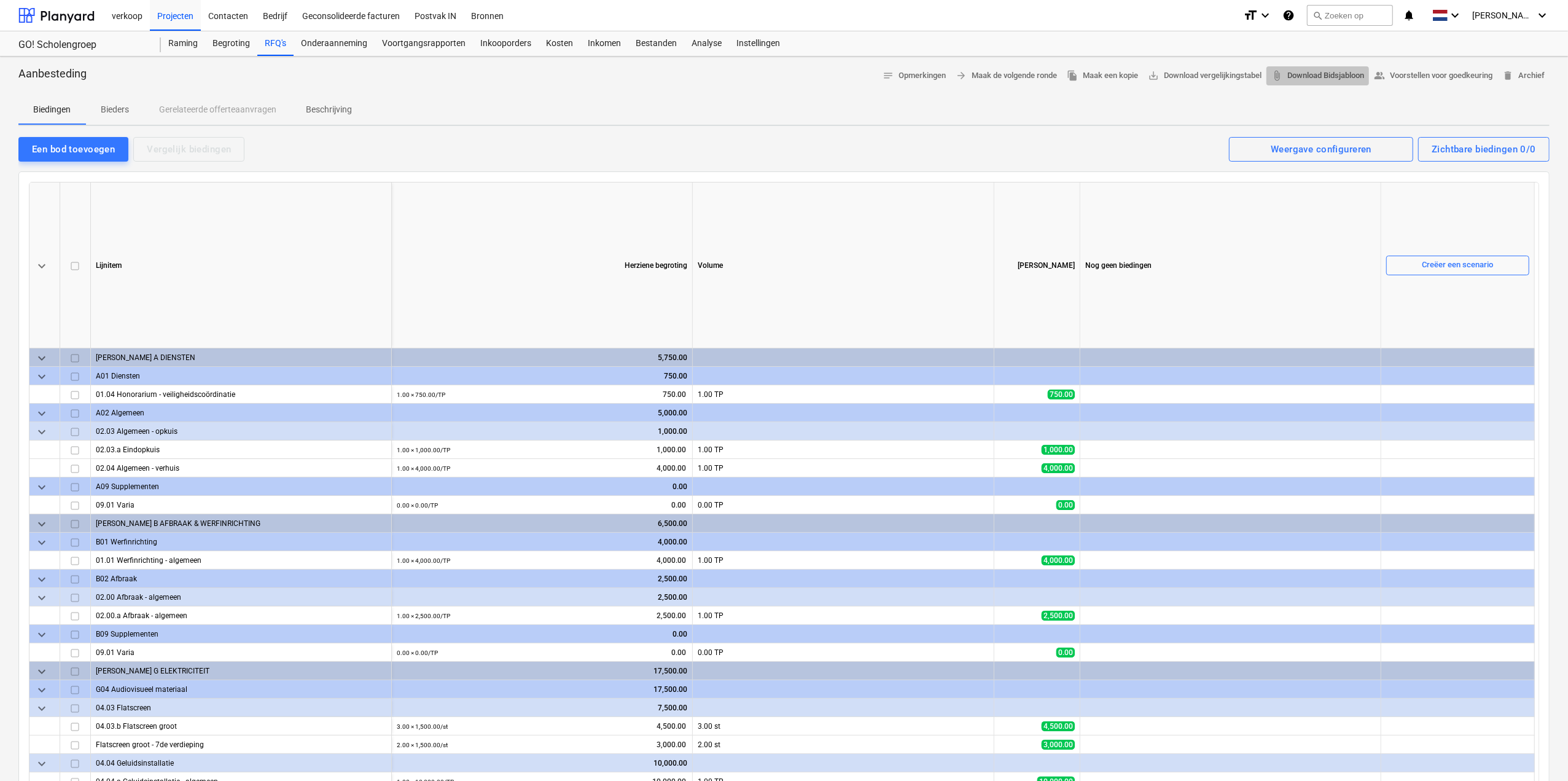
click at [1337, 77] on span "attach_file Download Bidsjabloon" at bounding box center [1318, 76] width 92 height 14
click at [95, 142] on div "Een bod toevoegen" at bounding box center [73, 149] width 83 height 16
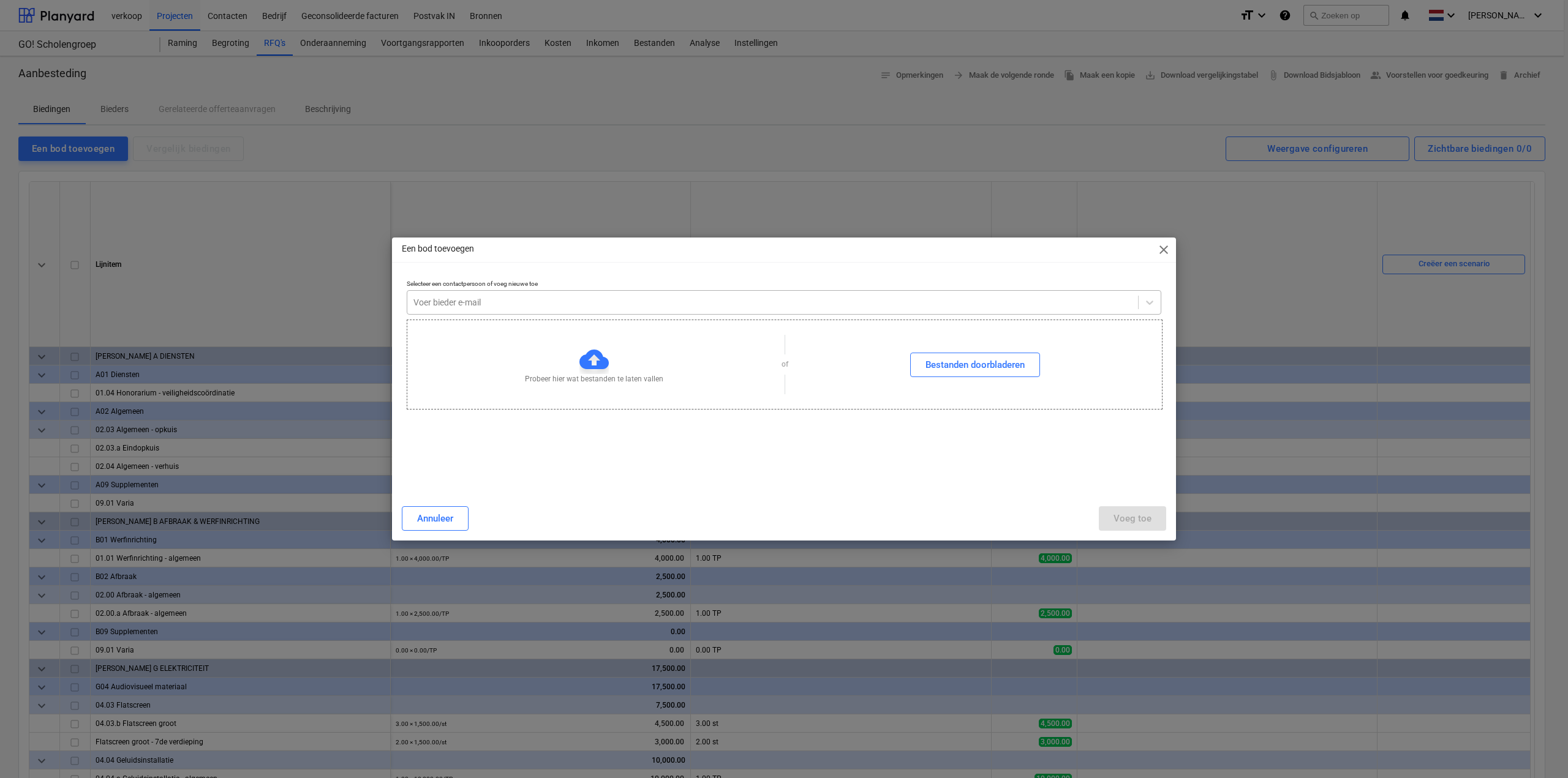
click at [595, 300] on div at bounding box center [772, 302] width 719 height 12
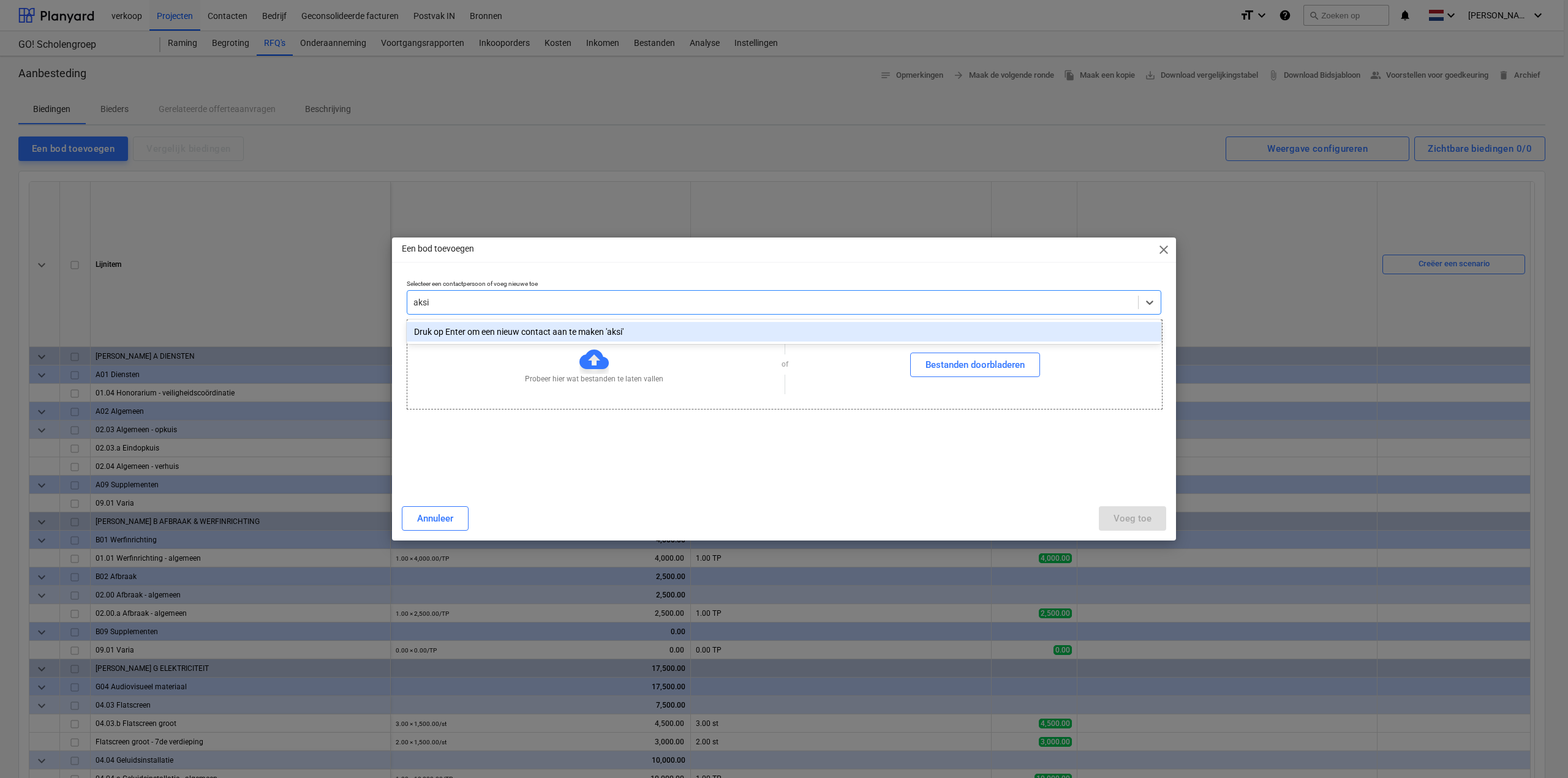
type input "aksis"
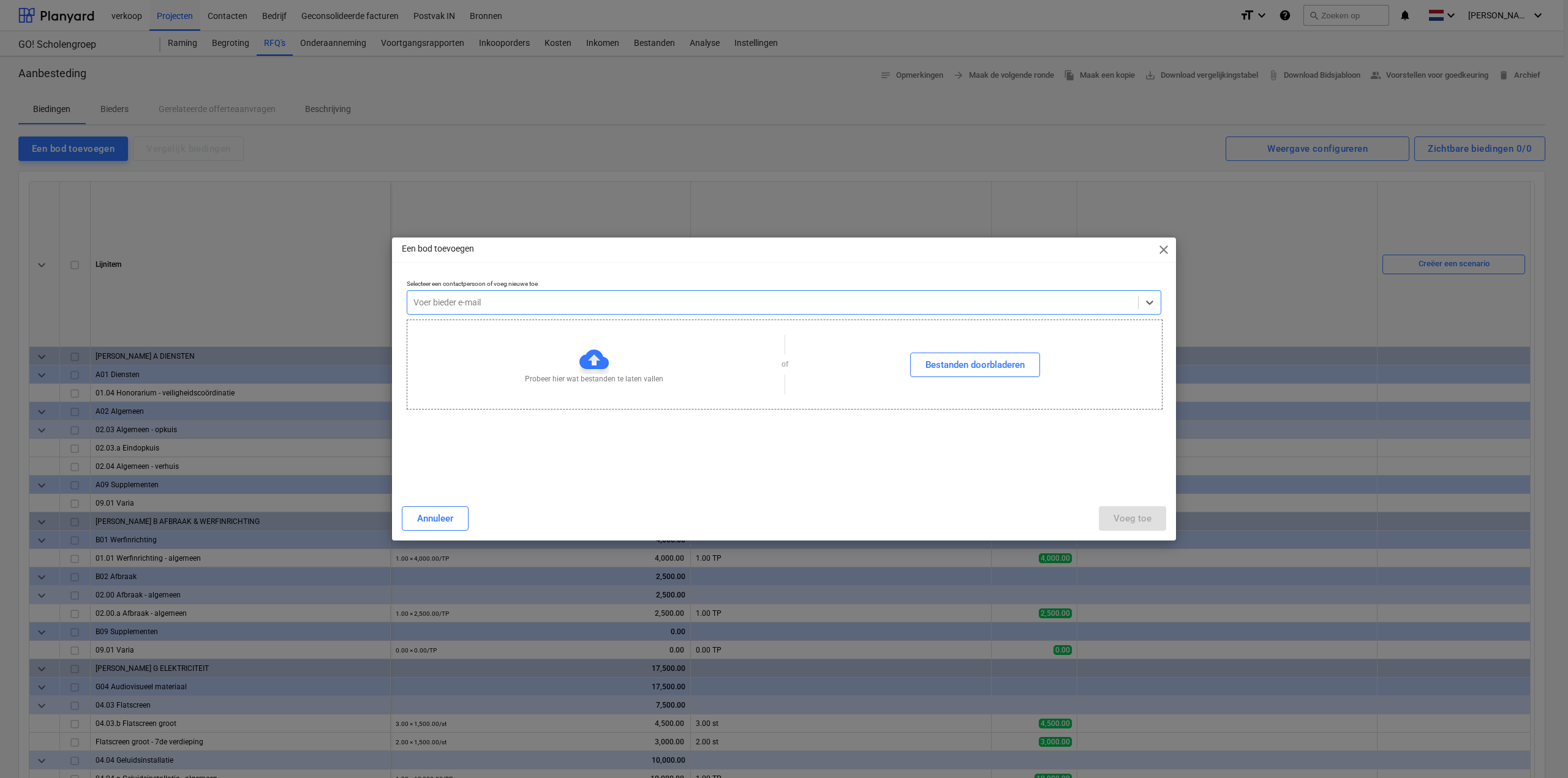
drag, startPoint x: 588, startPoint y: 301, endPoint x: 408, endPoint y: 310, distance: 180.2
click at [408, 310] on div "Voer bieder e-mail" at bounding box center [772, 302] width 731 height 17
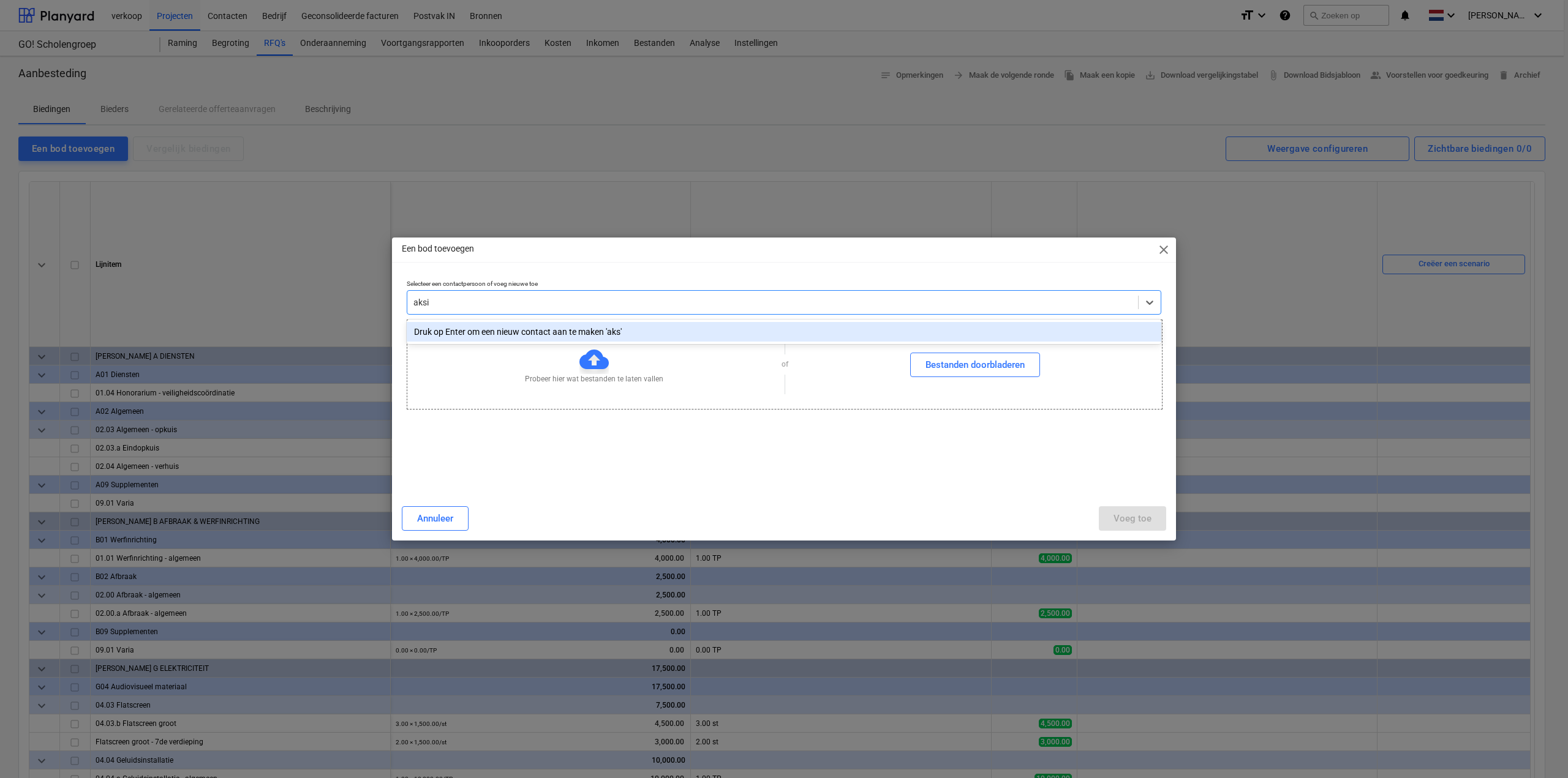
type input "aksis"
click at [532, 331] on div "Druk op Enter om een nieuw contact aan te maken 'aksis'" at bounding box center [784, 332] width 755 height 20
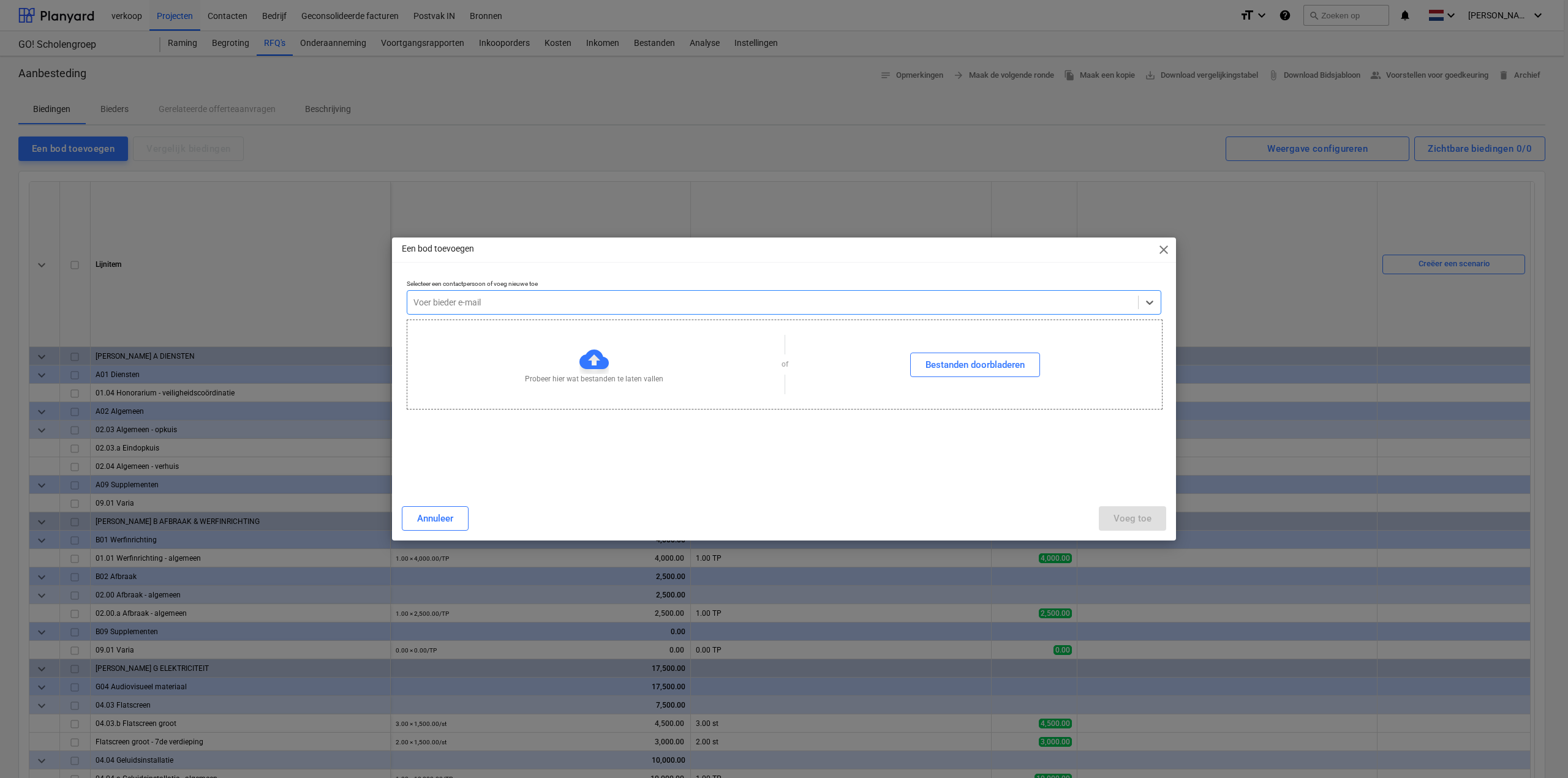
click at [474, 305] on div at bounding box center [772, 302] width 719 height 12
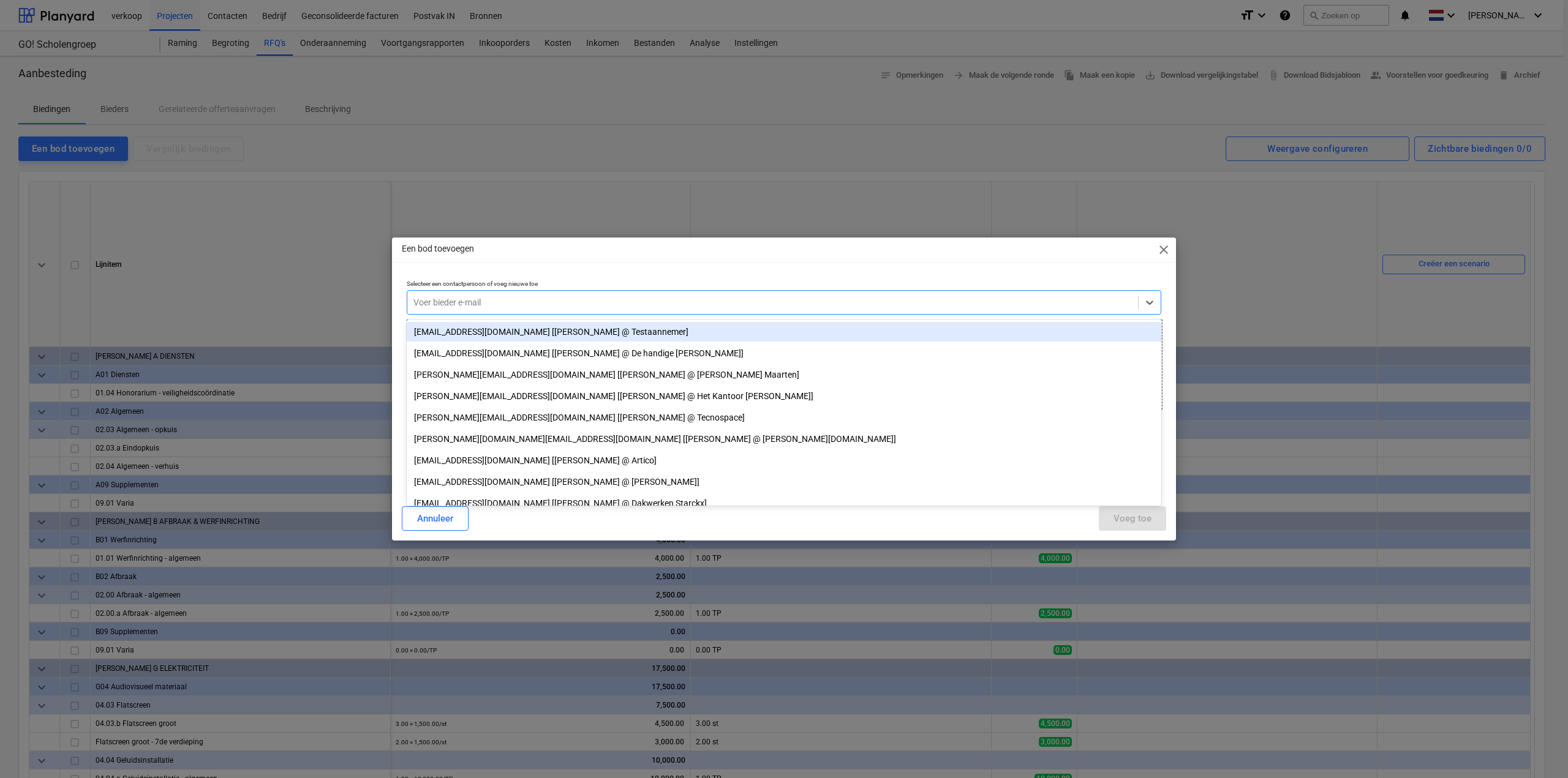
click at [1161, 254] on span "close" at bounding box center [1163, 249] width 14 height 14
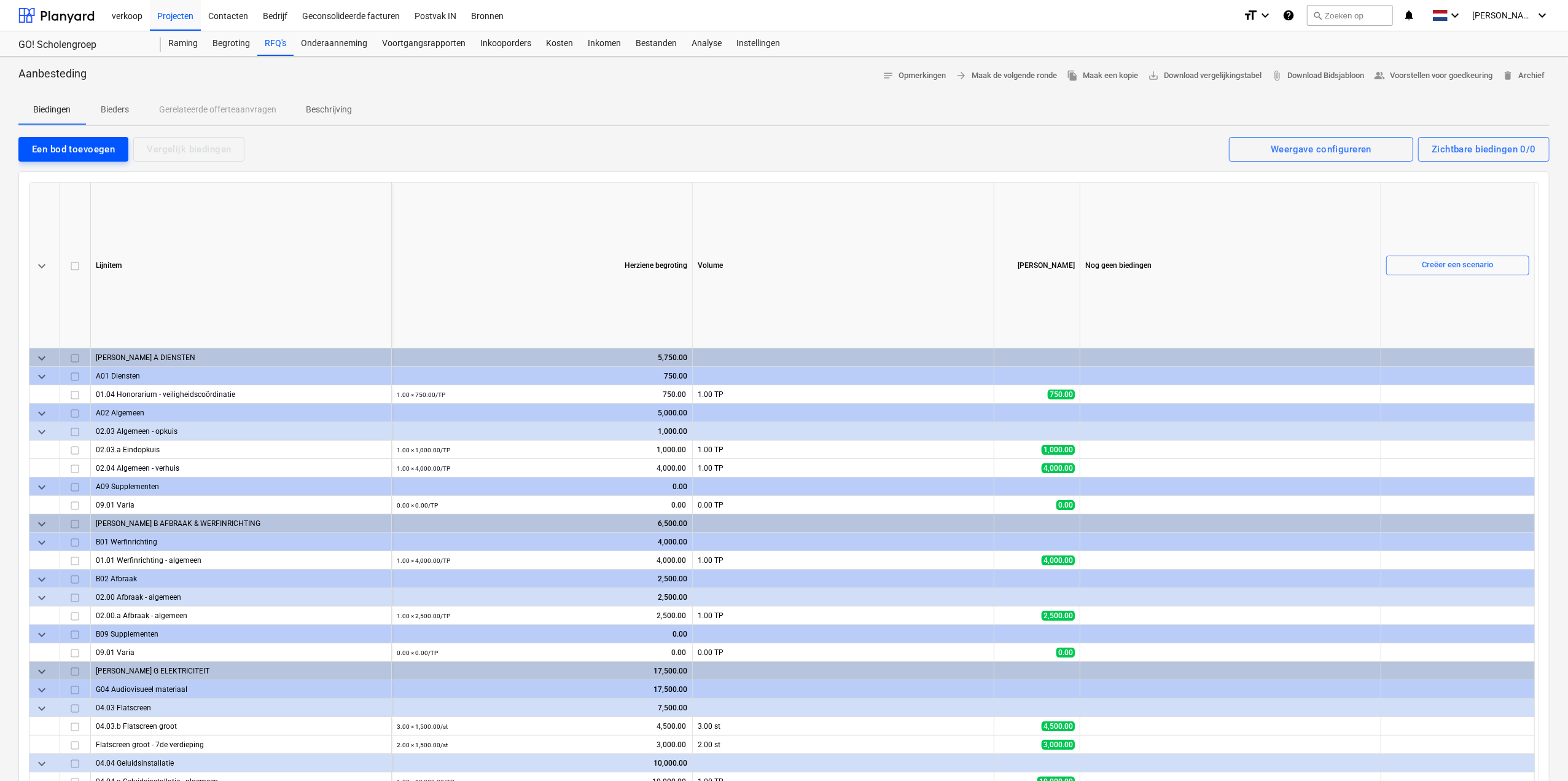
click at [52, 141] on div "Een bod toevoegen" at bounding box center [73, 149] width 83 height 16
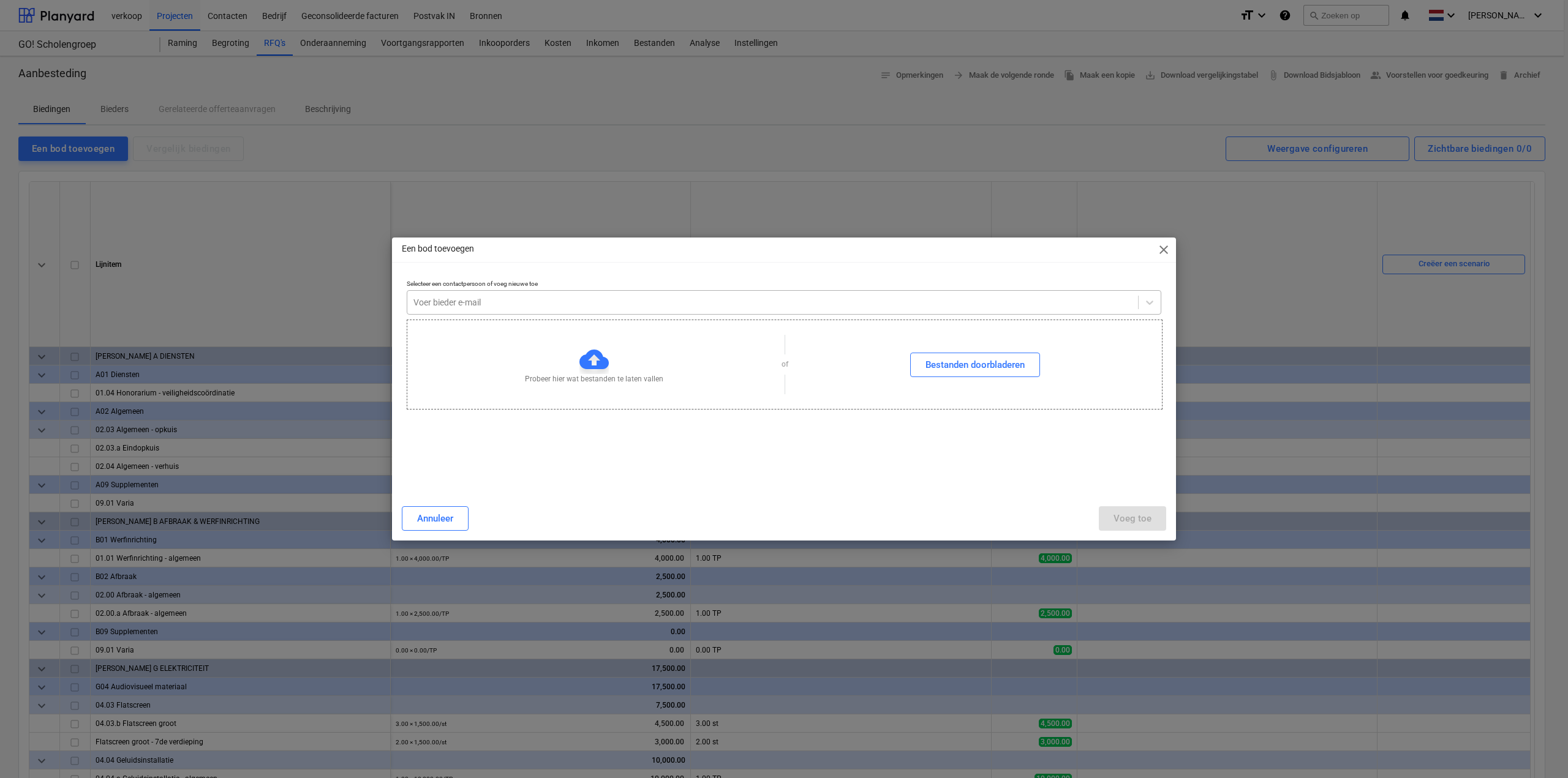
click at [574, 306] on div at bounding box center [772, 302] width 719 height 12
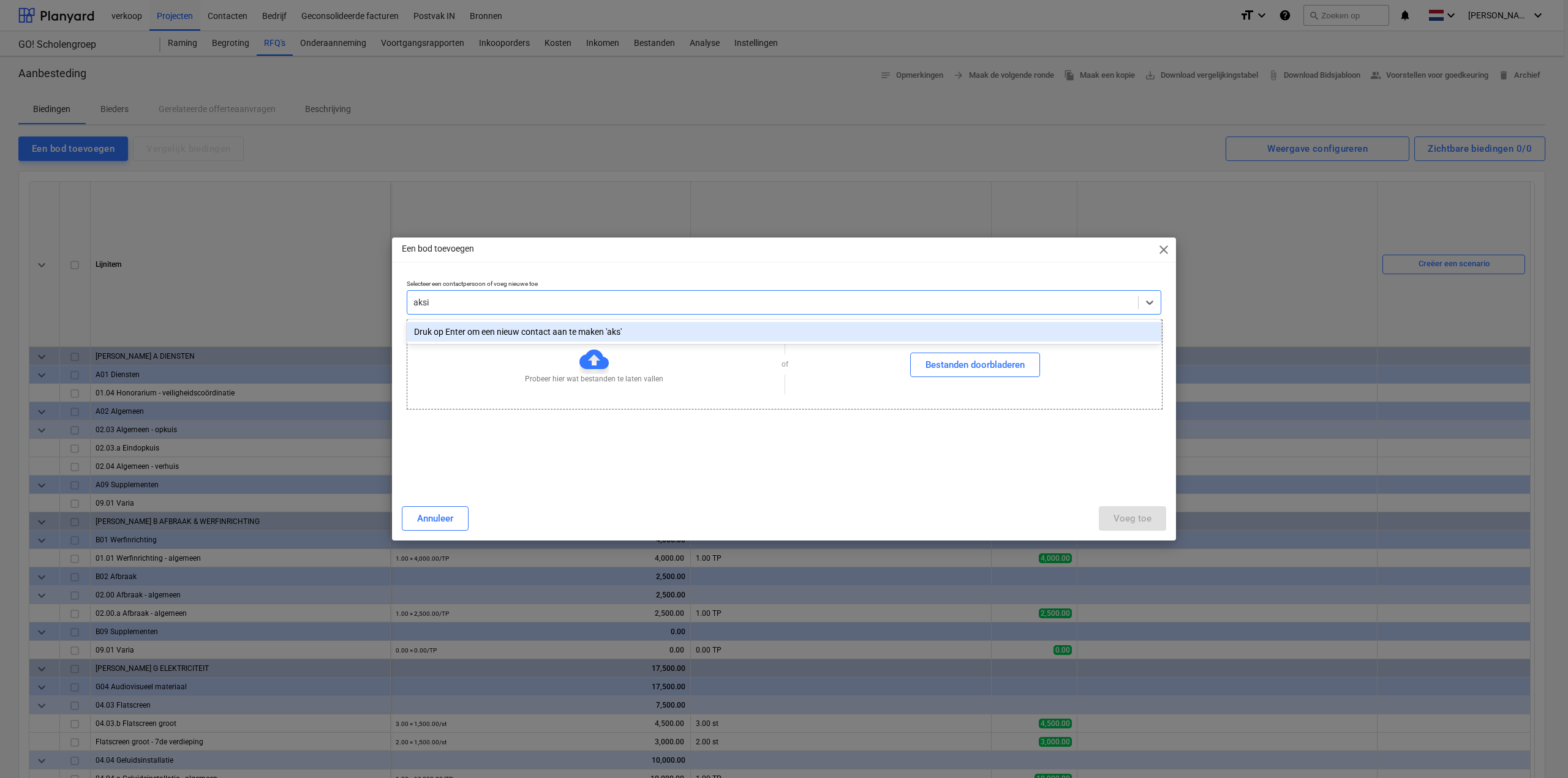
type input "aksis"
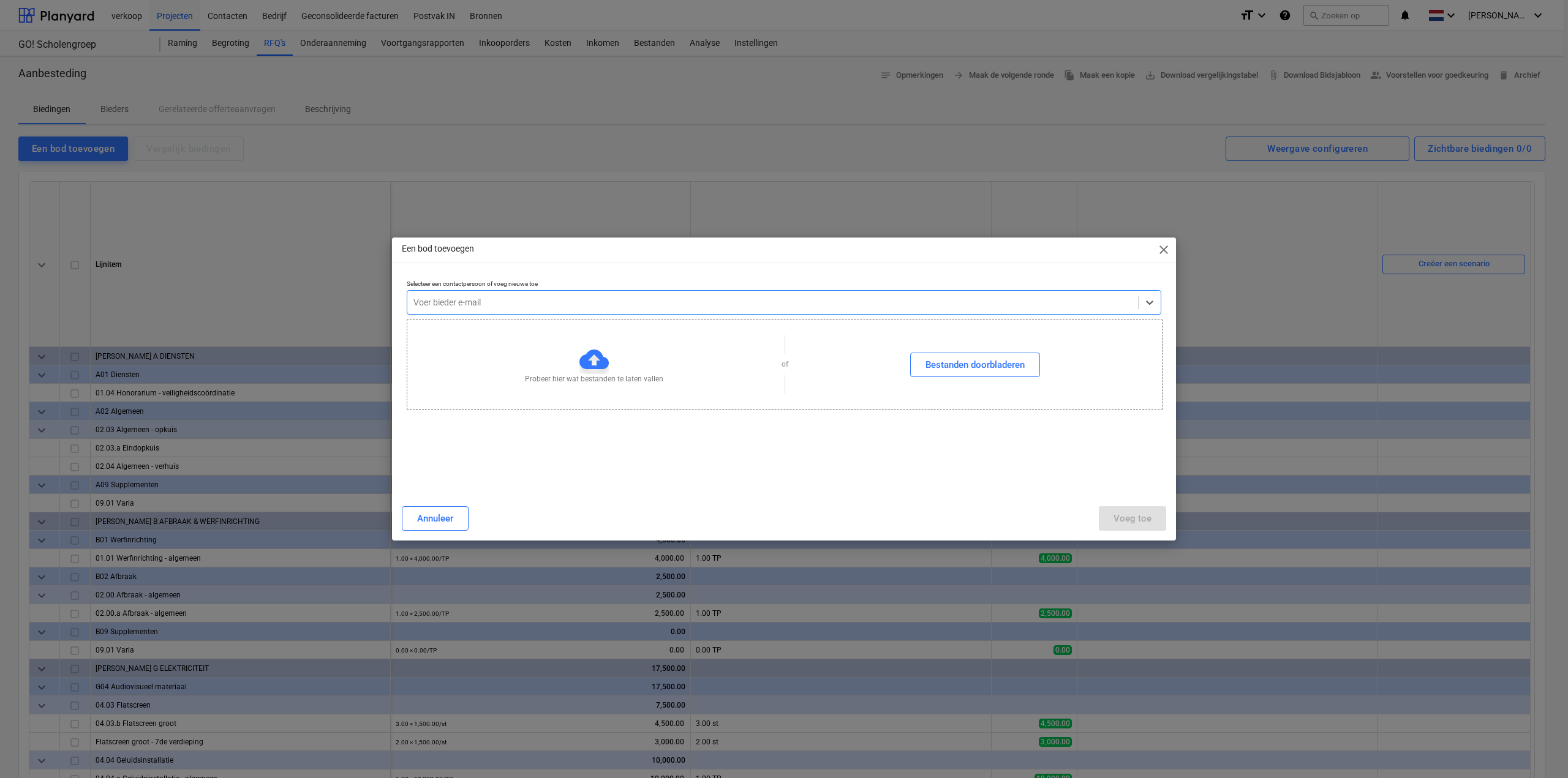
drag, startPoint x: 528, startPoint y: 306, endPoint x: 373, endPoint y: 306, distance: 155.0
click at [373, 306] on div "Een bod toevoegen close Selecteer een contactpersoon of voeg nieuwe toe Select …" at bounding box center [784, 389] width 1568 height 778
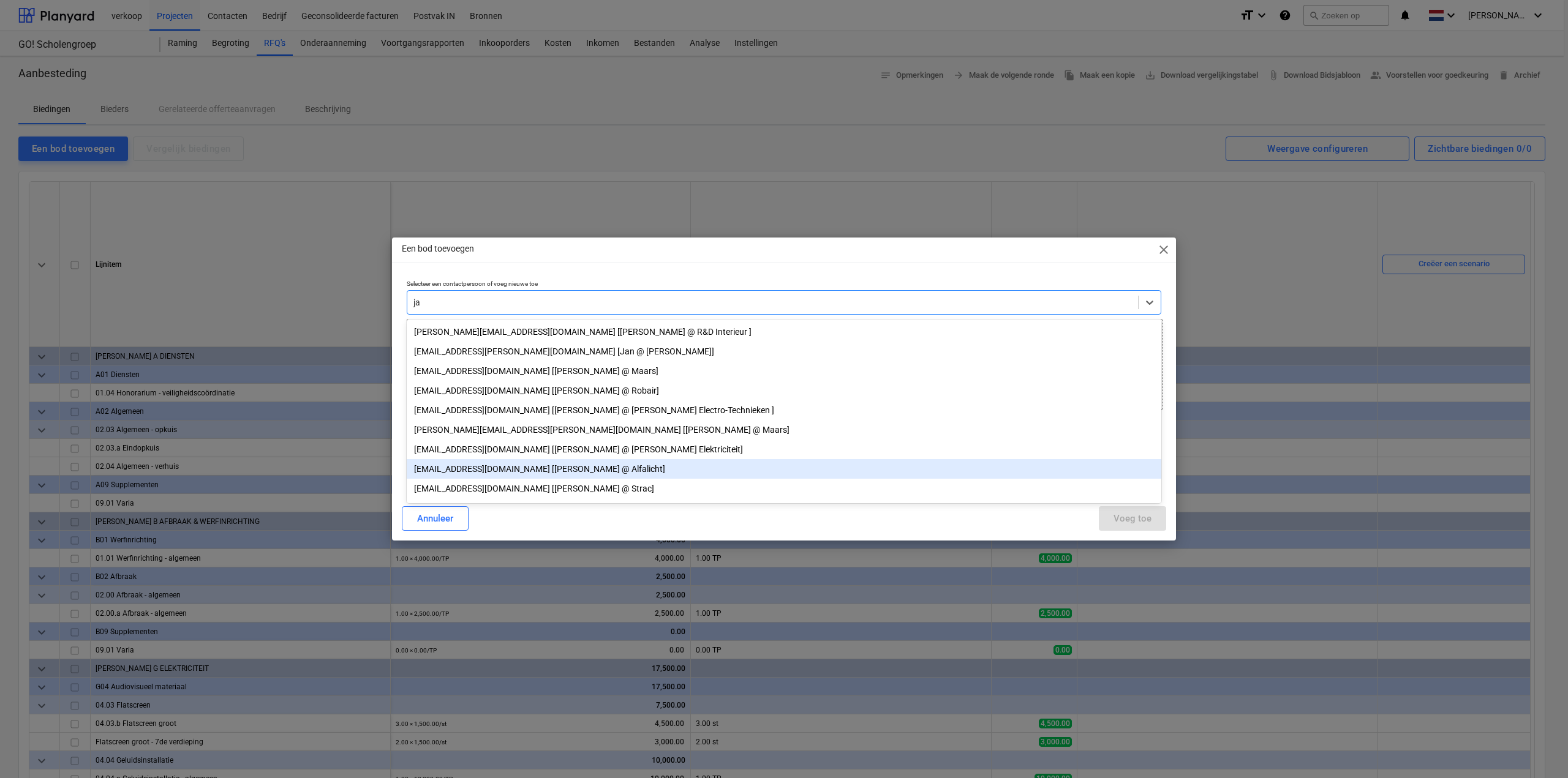
type input "j"
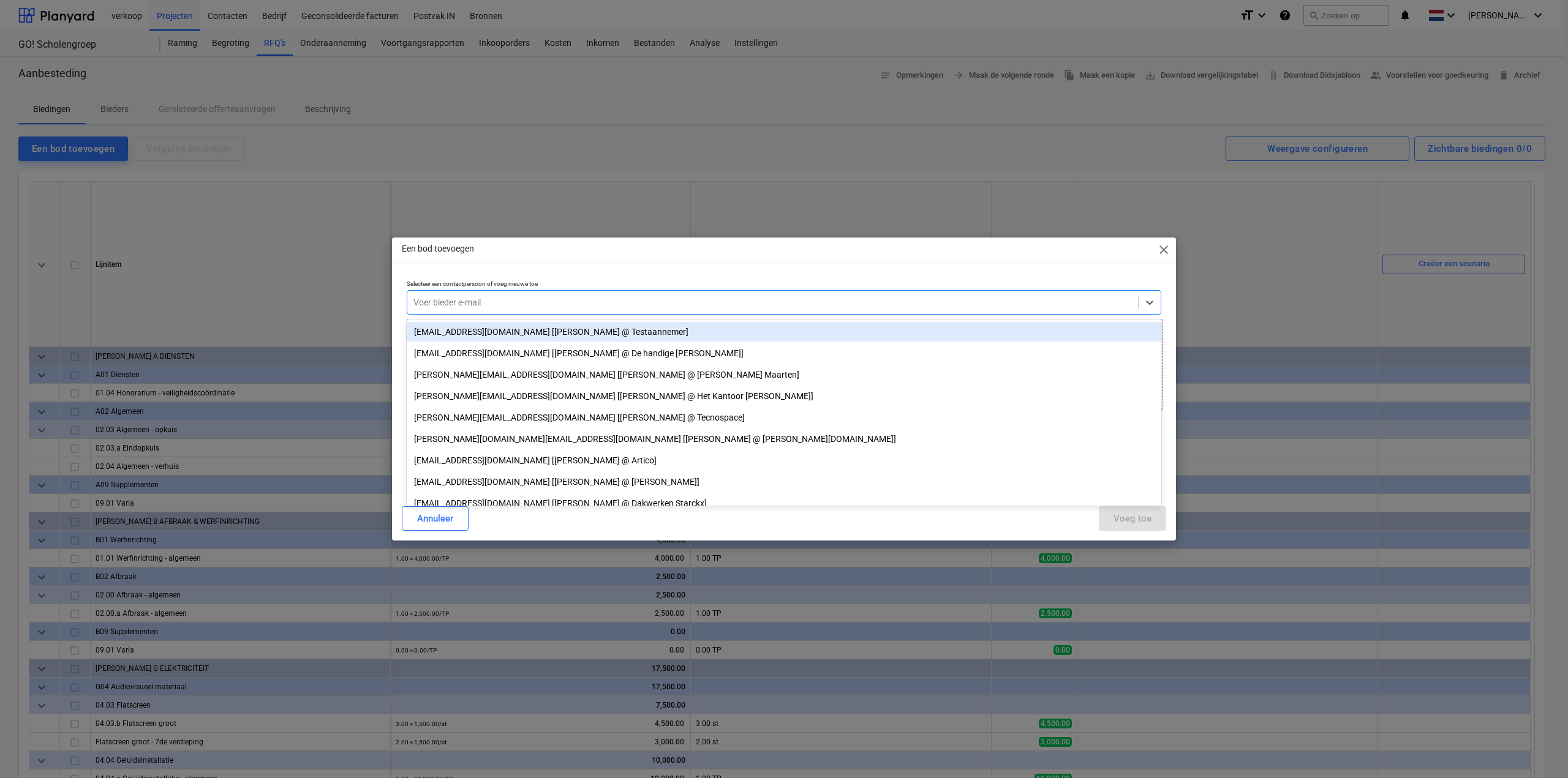
click at [1161, 249] on span "close" at bounding box center [1163, 249] width 14 height 14
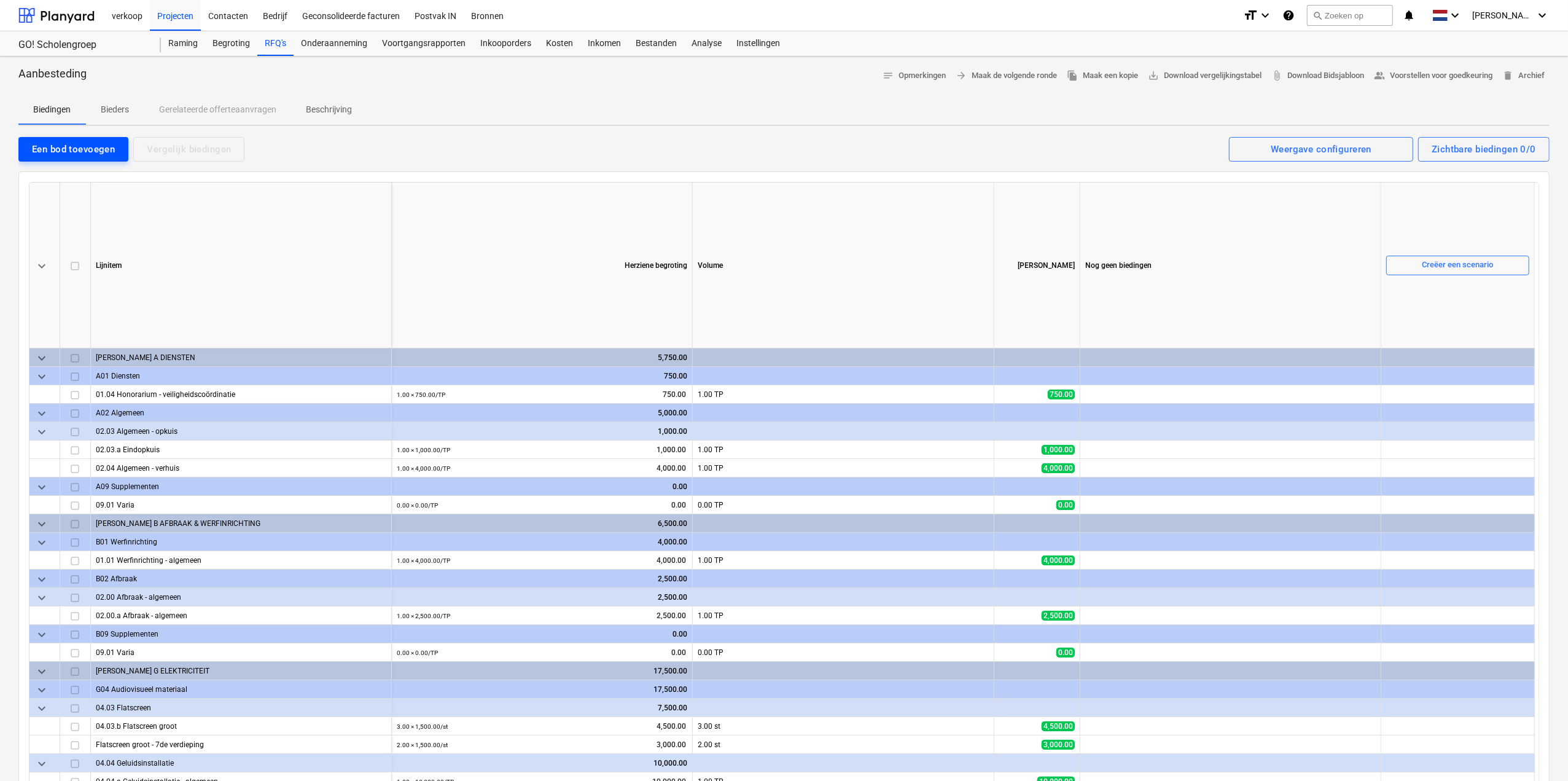
click at [83, 144] on div "Een bod toevoegen" at bounding box center [73, 149] width 83 height 16
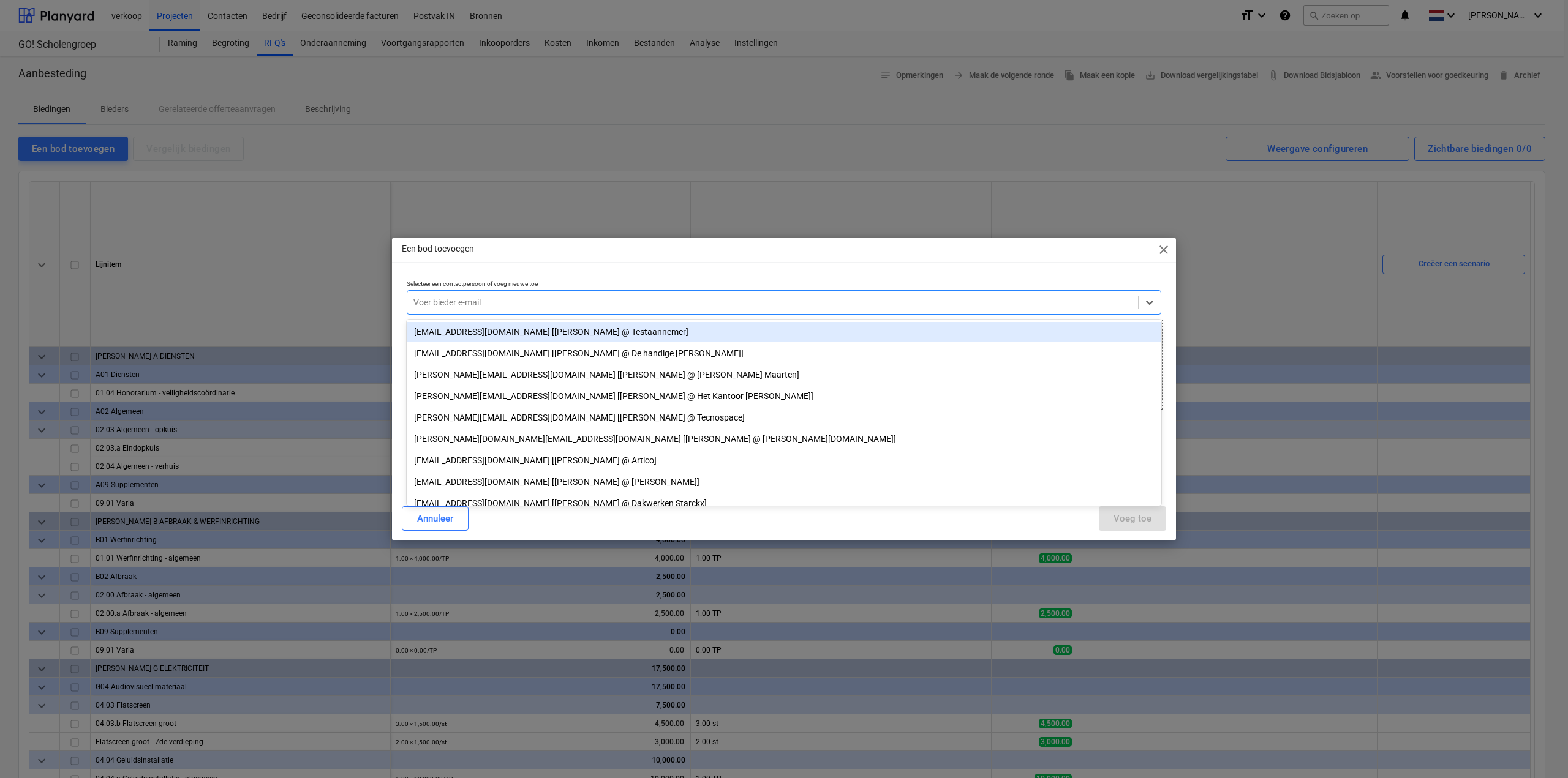
click at [487, 300] on div at bounding box center [772, 302] width 719 height 12
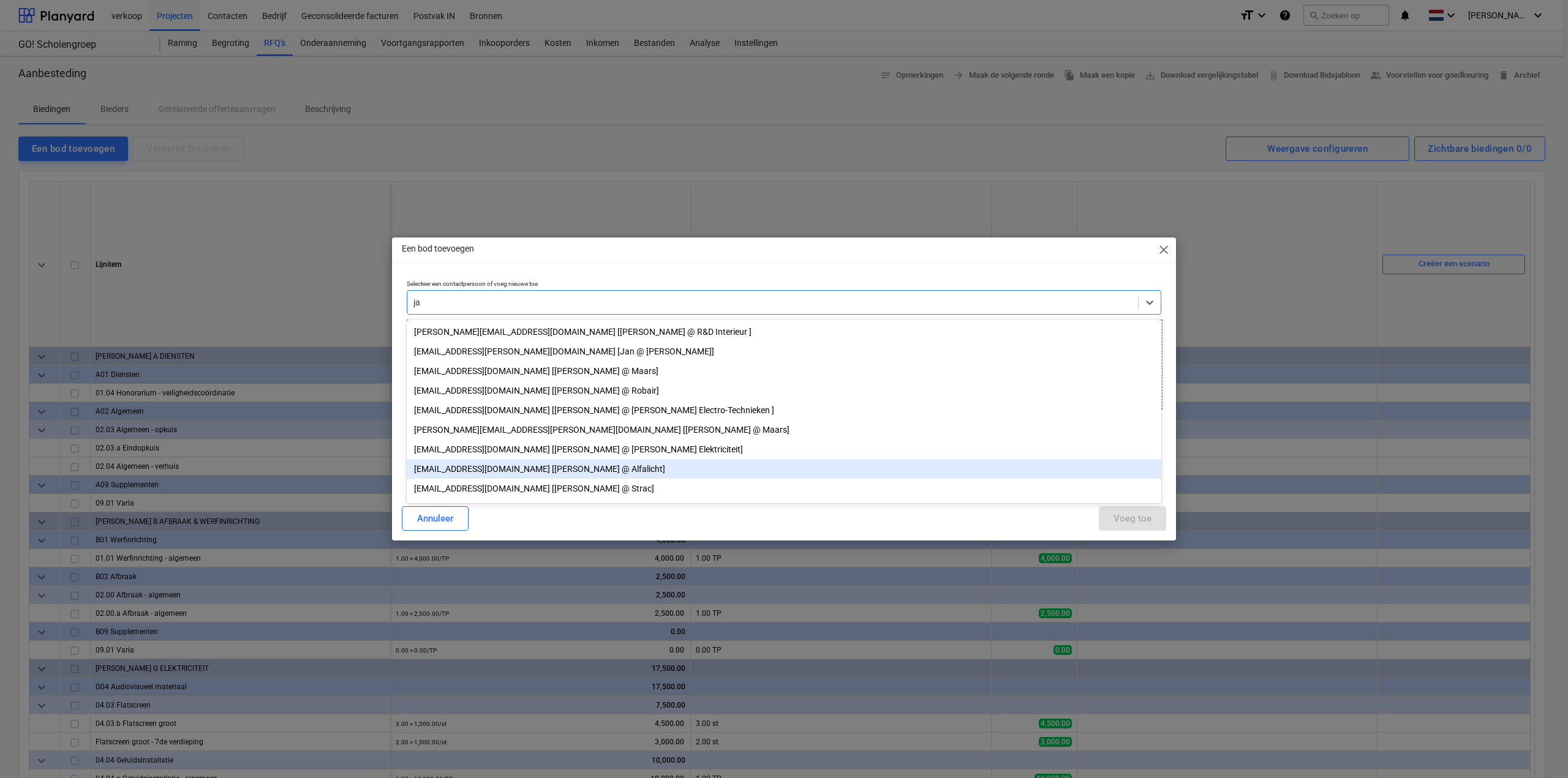
type input "j"
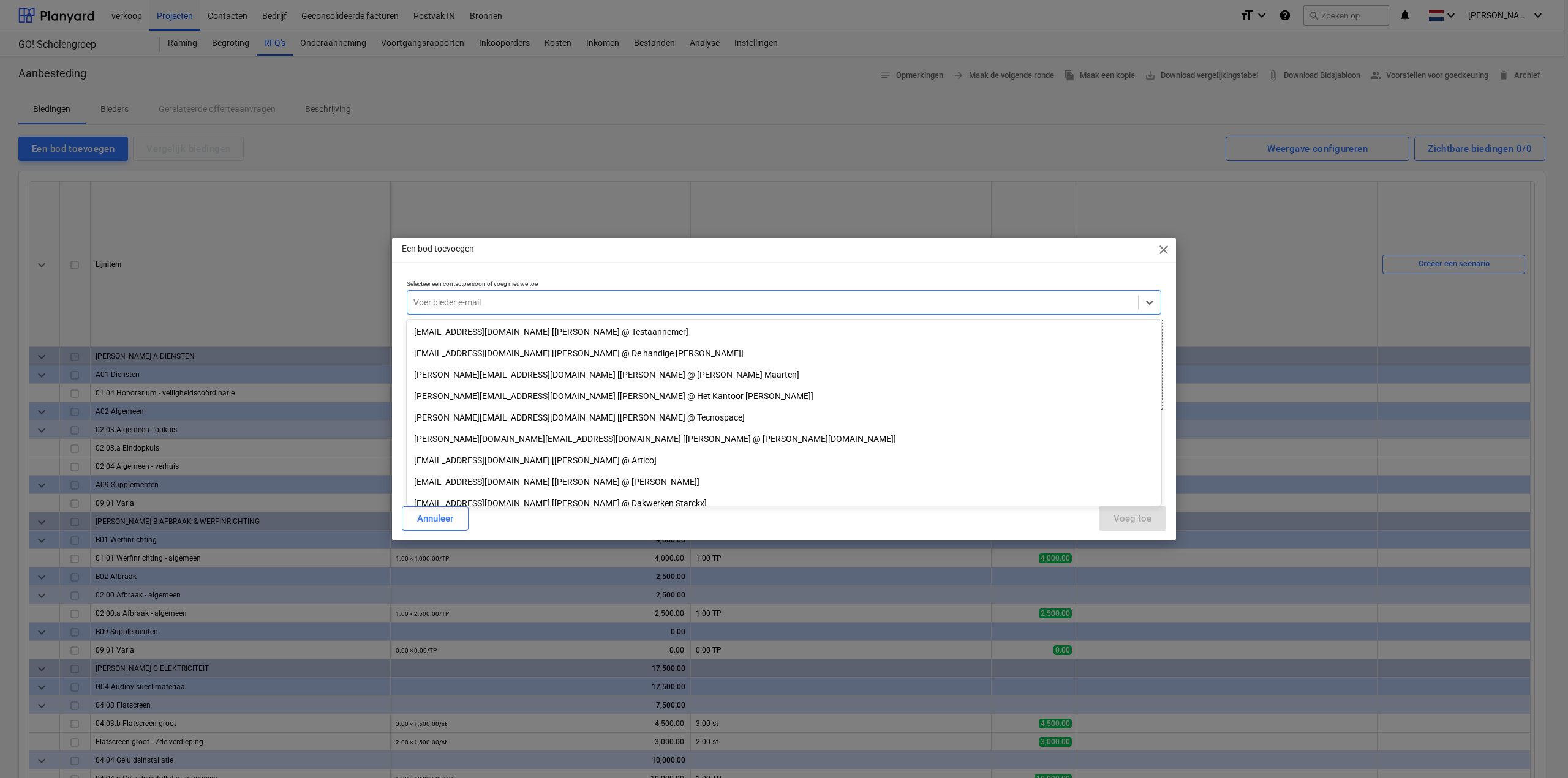
click at [1168, 254] on span "close" at bounding box center [1163, 249] width 14 height 14
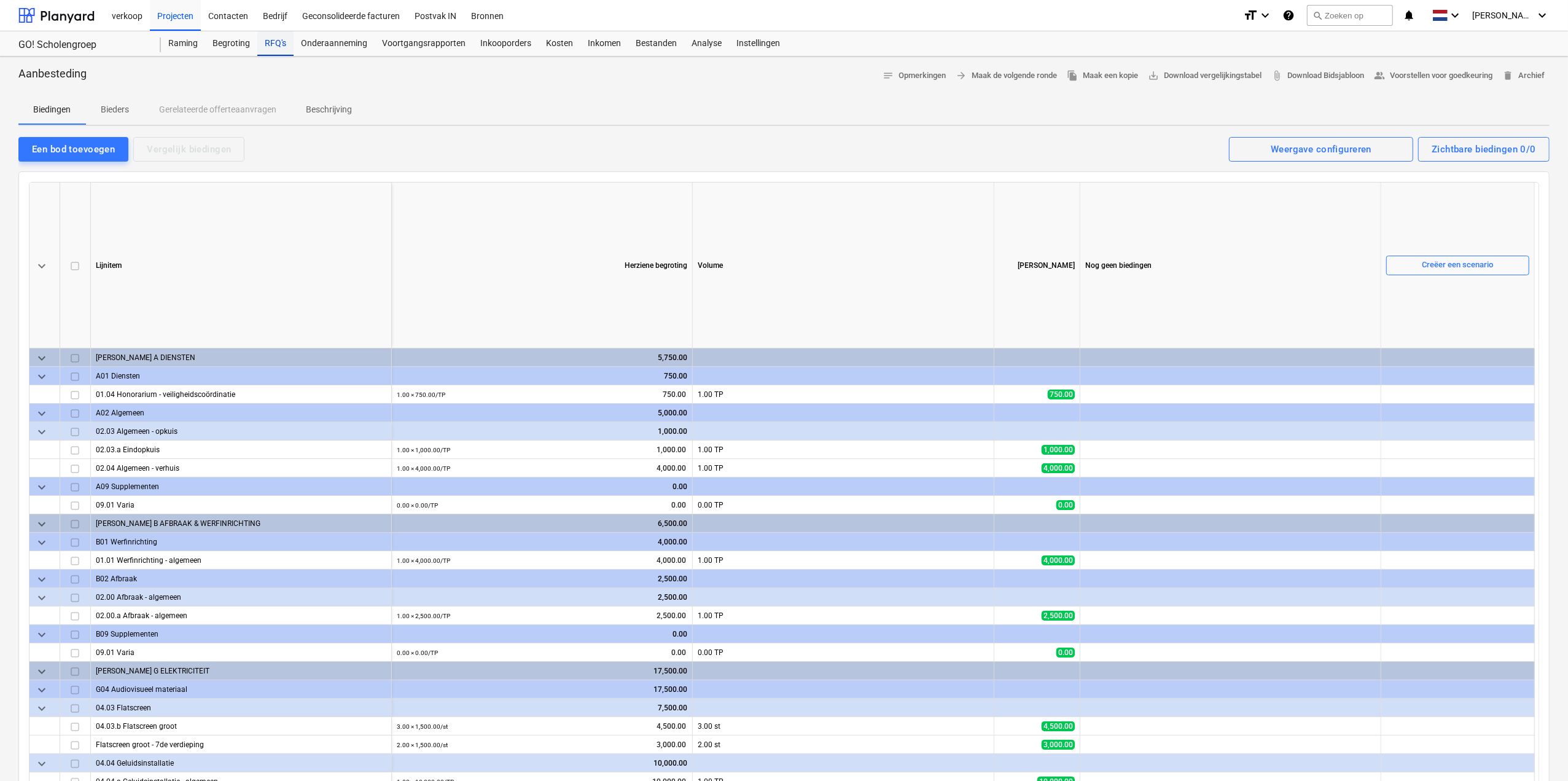
click at [271, 46] on div "RFQ's" at bounding box center [276, 43] width 36 height 24
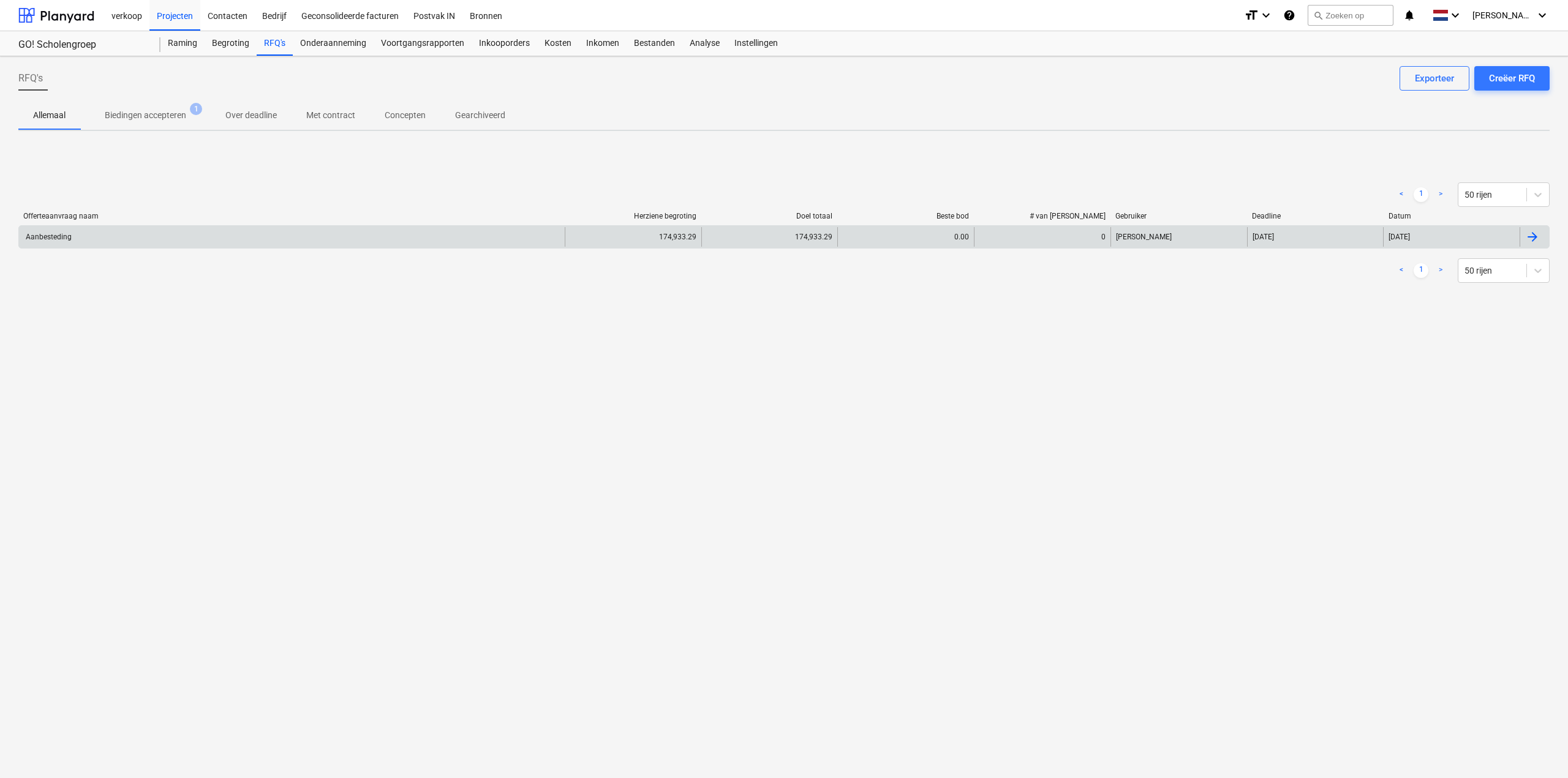
click at [211, 231] on div "Aanbesteding" at bounding box center [292, 237] width 546 height 20
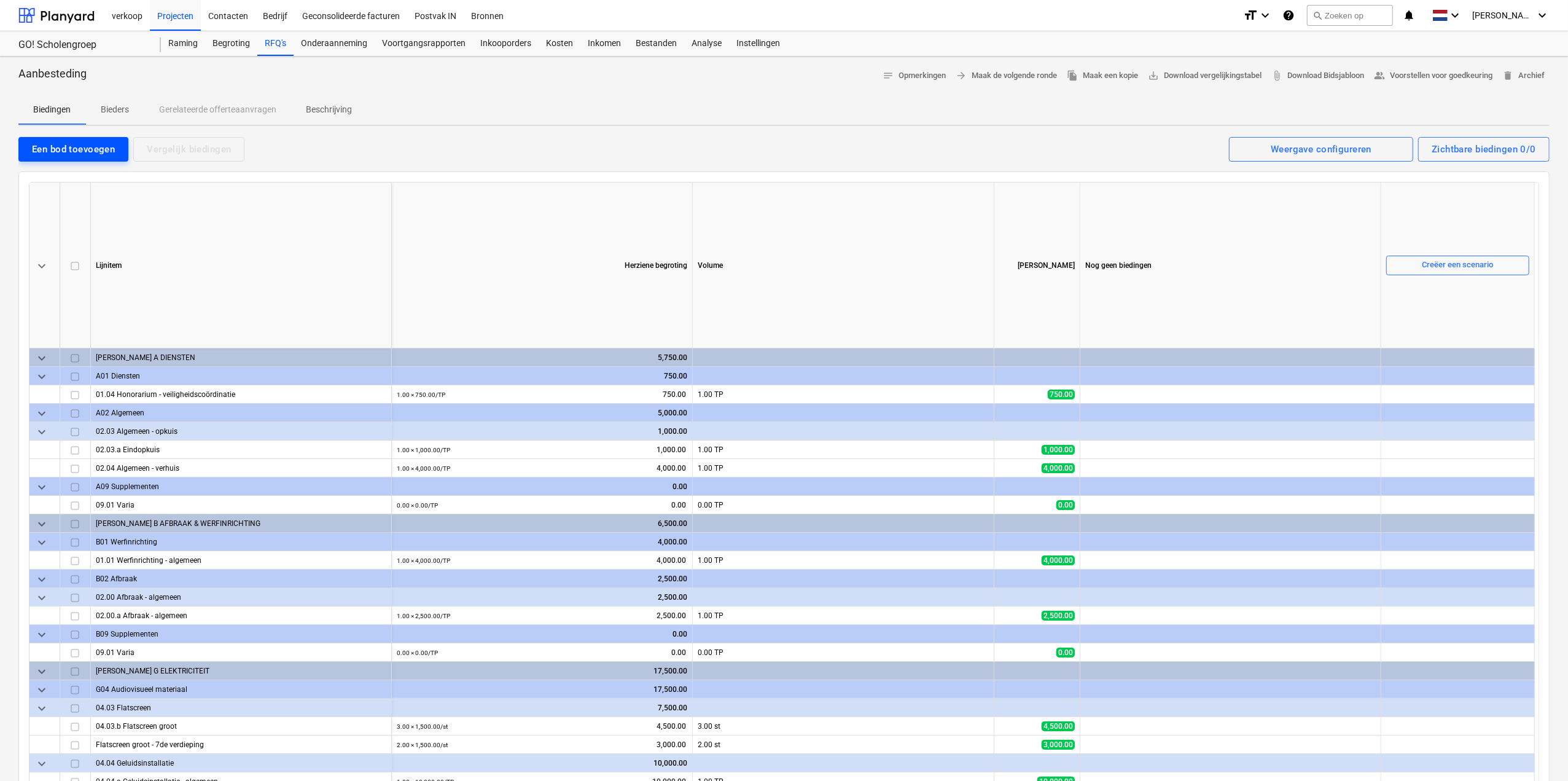
click at [83, 152] on div "Een bod toevoegen" at bounding box center [73, 149] width 83 height 16
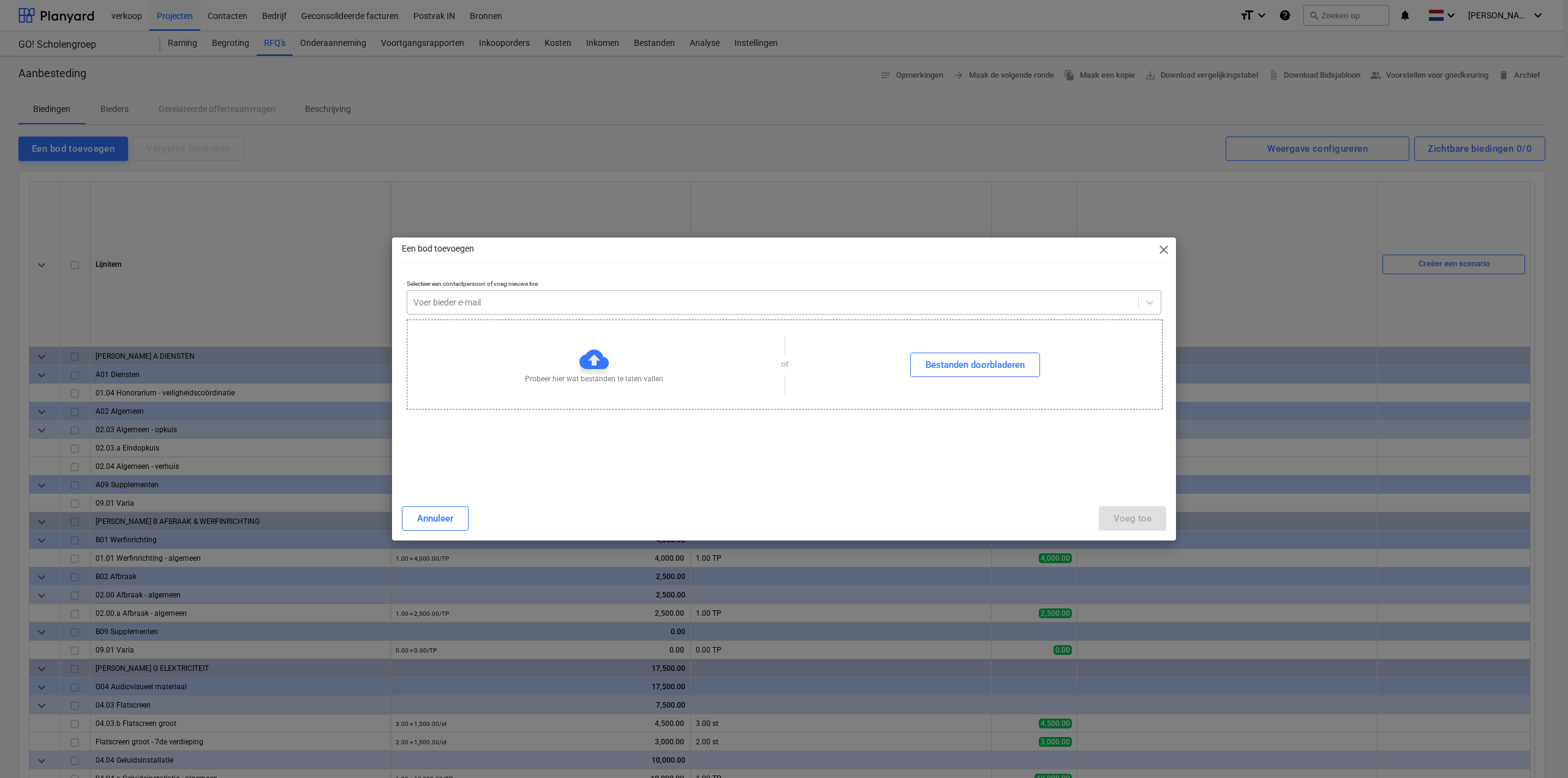
click at [460, 306] on div at bounding box center [772, 302] width 719 height 12
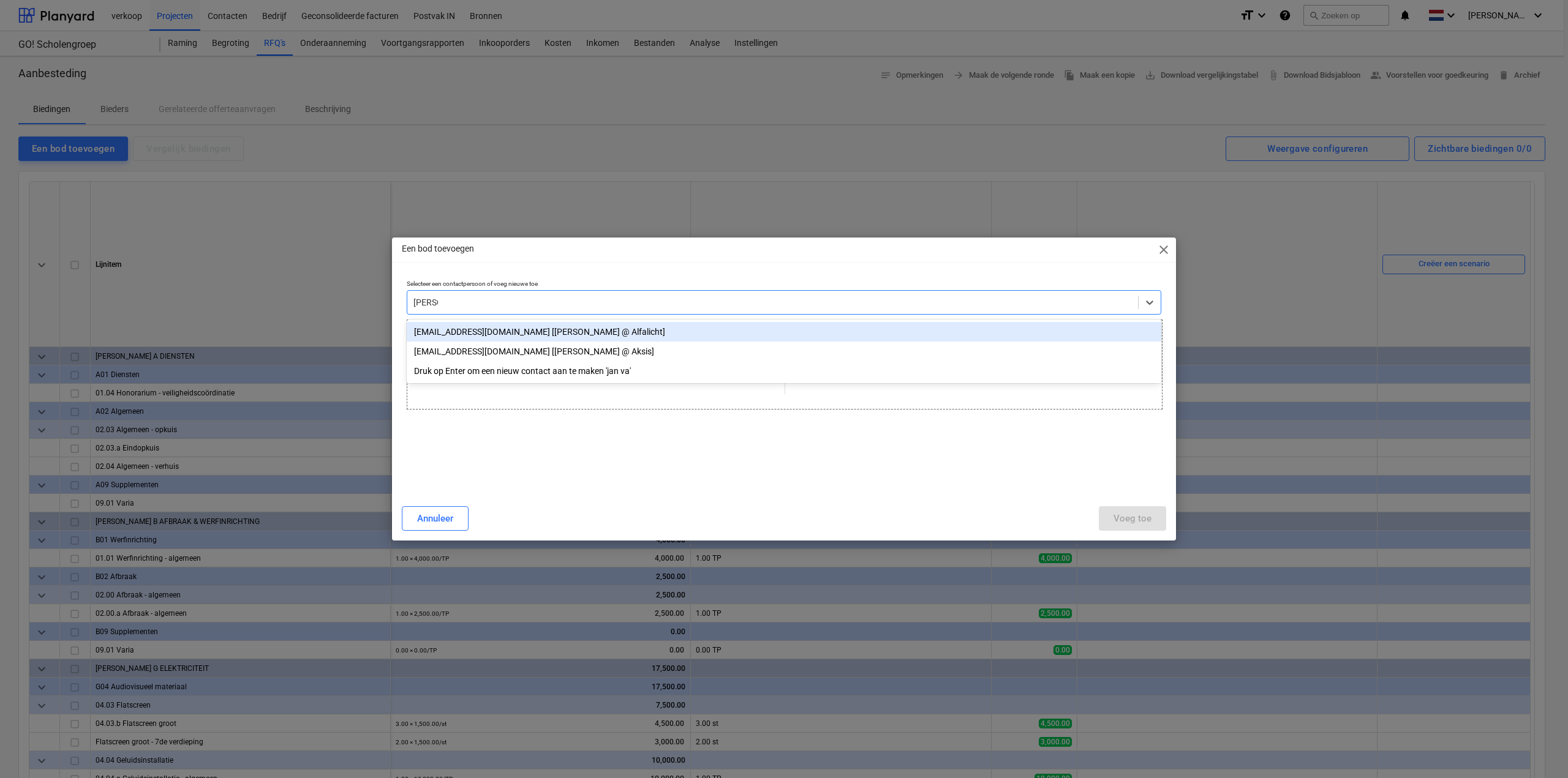
type input "[PERSON_NAME]"
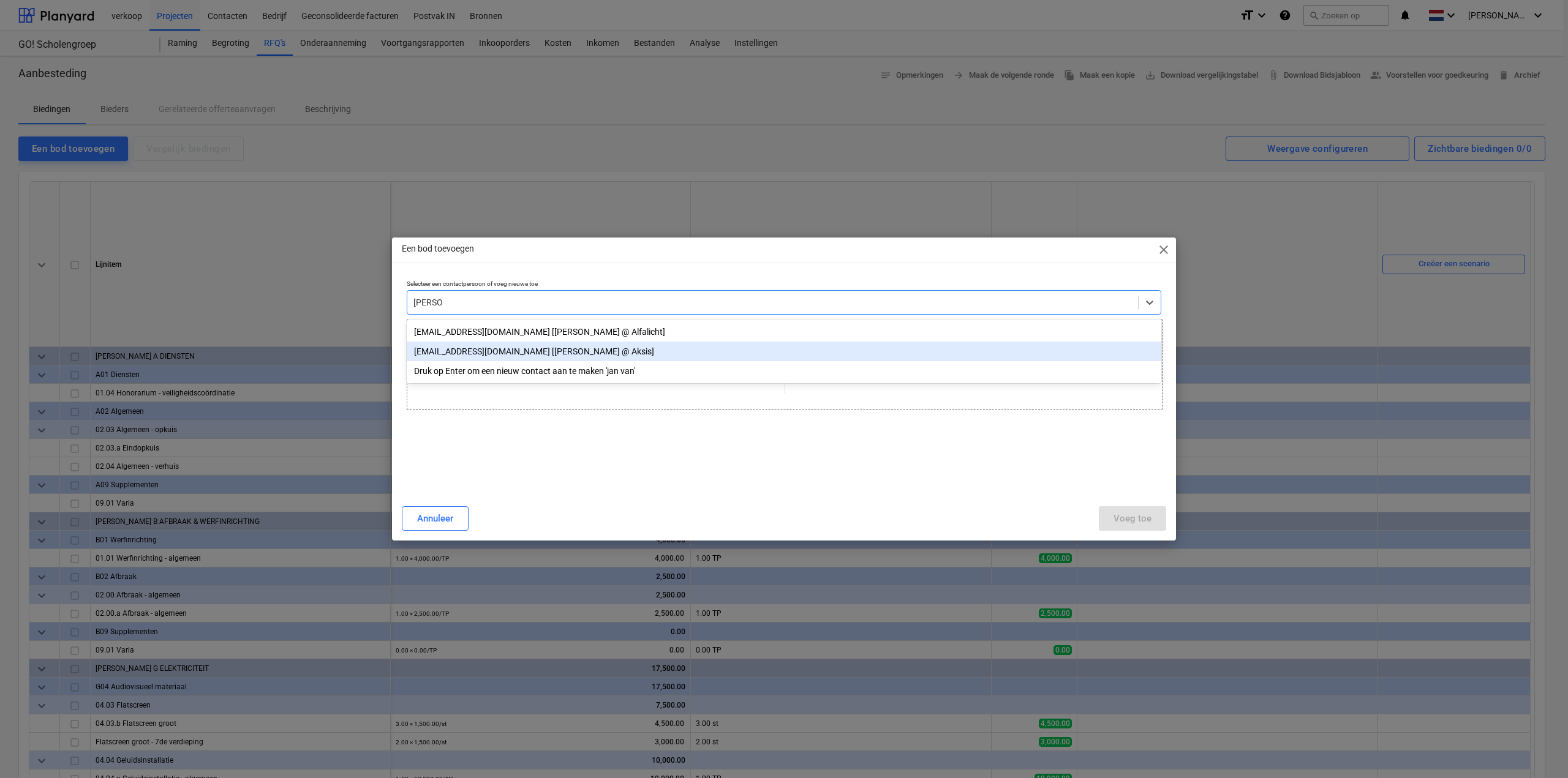
click at [495, 353] on div "[EMAIL_ADDRESS][DOMAIN_NAME] [[PERSON_NAME] @ Aksis]" at bounding box center [784, 351] width 755 height 20
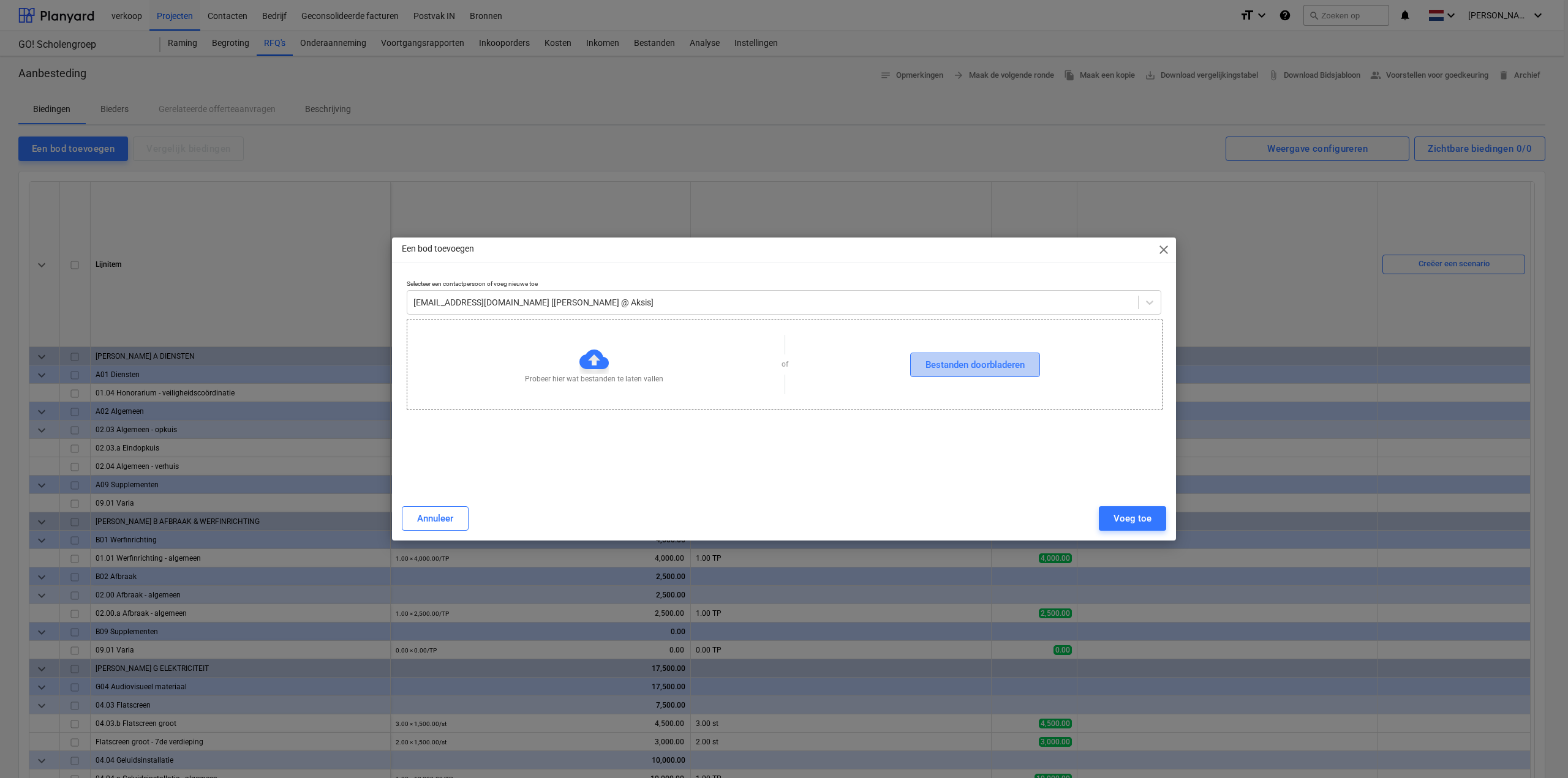
click at [973, 363] on div "Bestanden doorbladeren" at bounding box center [975, 365] width 99 height 16
click at [1145, 521] on div "Voeg toe" at bounding box center [1132, 518] width 38 height 16
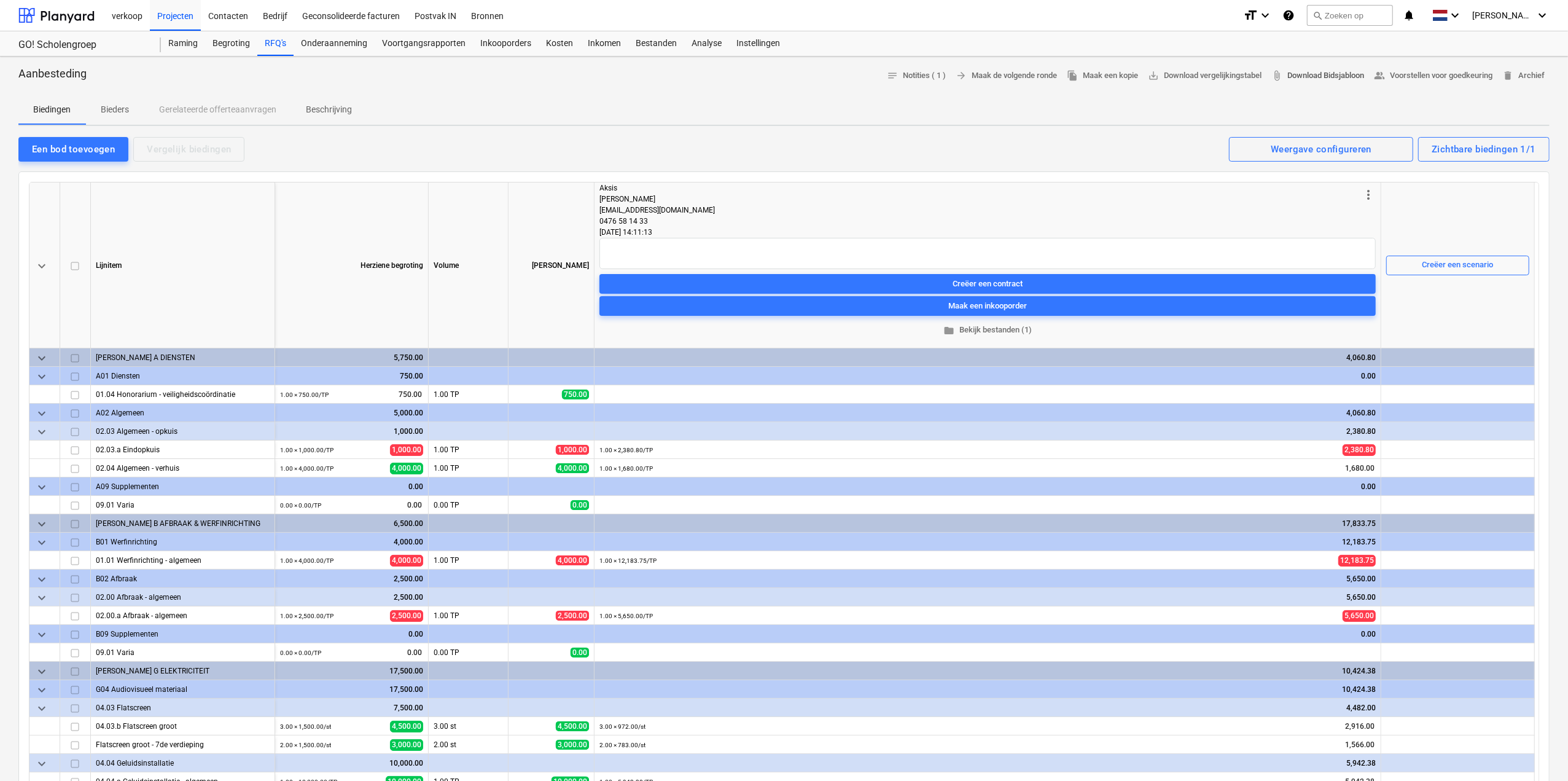
click at [1308, 77] on span "attach_file Download Bidsjabloon" at bounding box center [1318, 76] width 92 height 14
click at [79, 151] on div "Een bod toevoegen" at bounding box center [73, 149] width 83 height 16
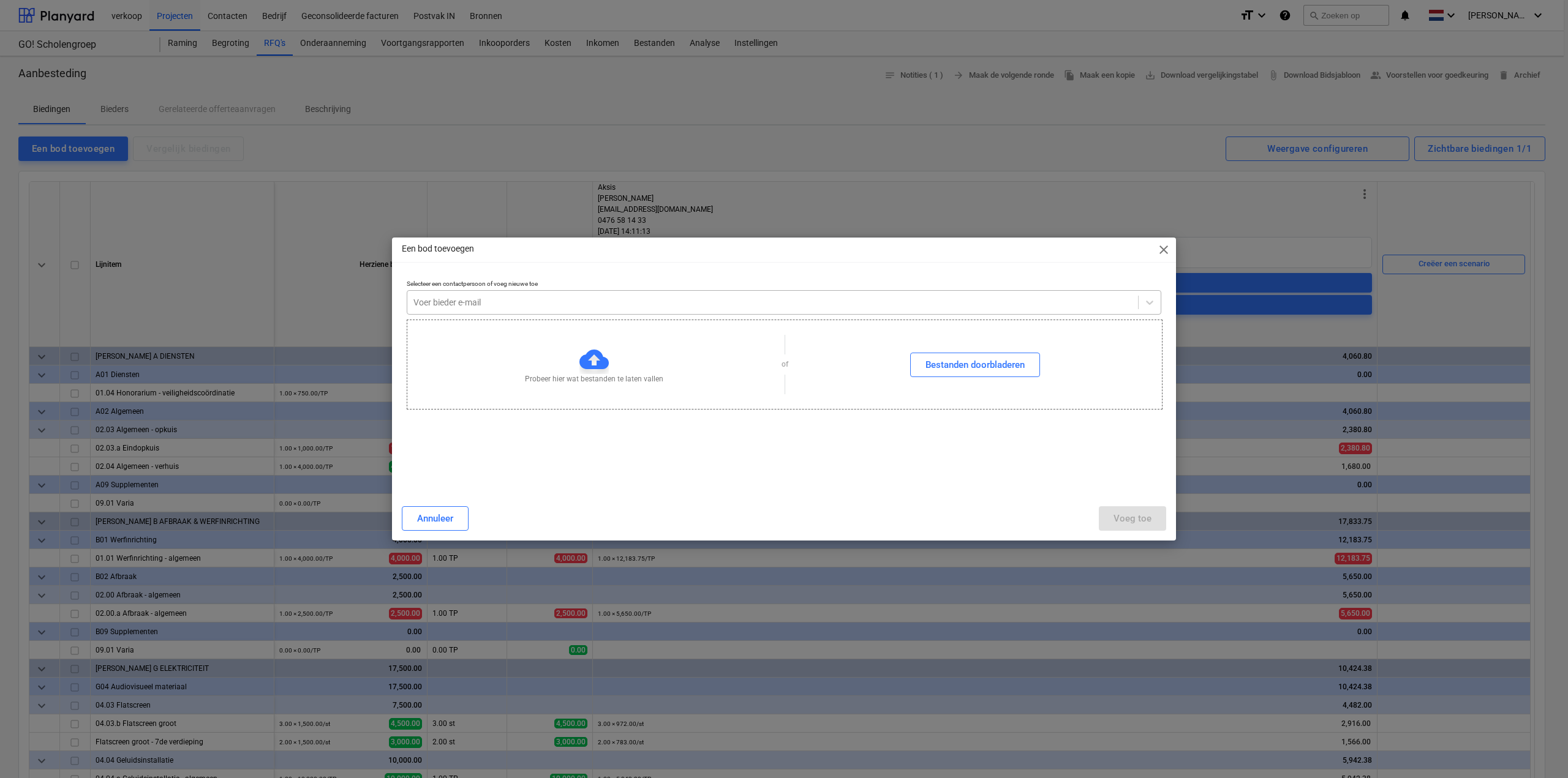
click at [485, 305] on div at bounding box center [772, 302] width 719 height 12
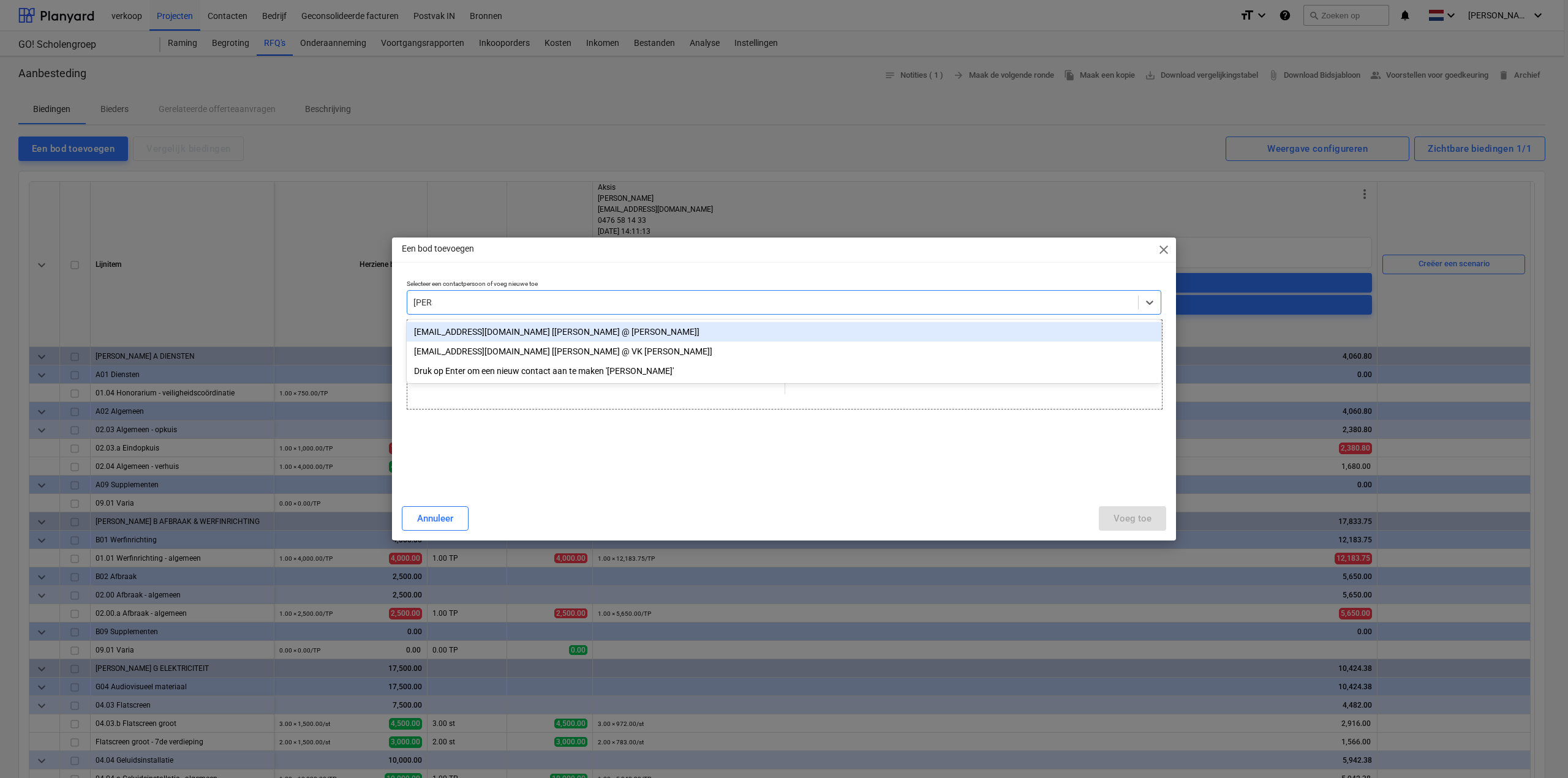
type input "[PERSON_NAME]"
click at [491, 329] on div "[EMAIL_ADDRESS][DOMAIN_NAME] [[PERSON_NAME] @ [PERSON_NAME]]" at bounding box center [784, 332] width 755 height 20
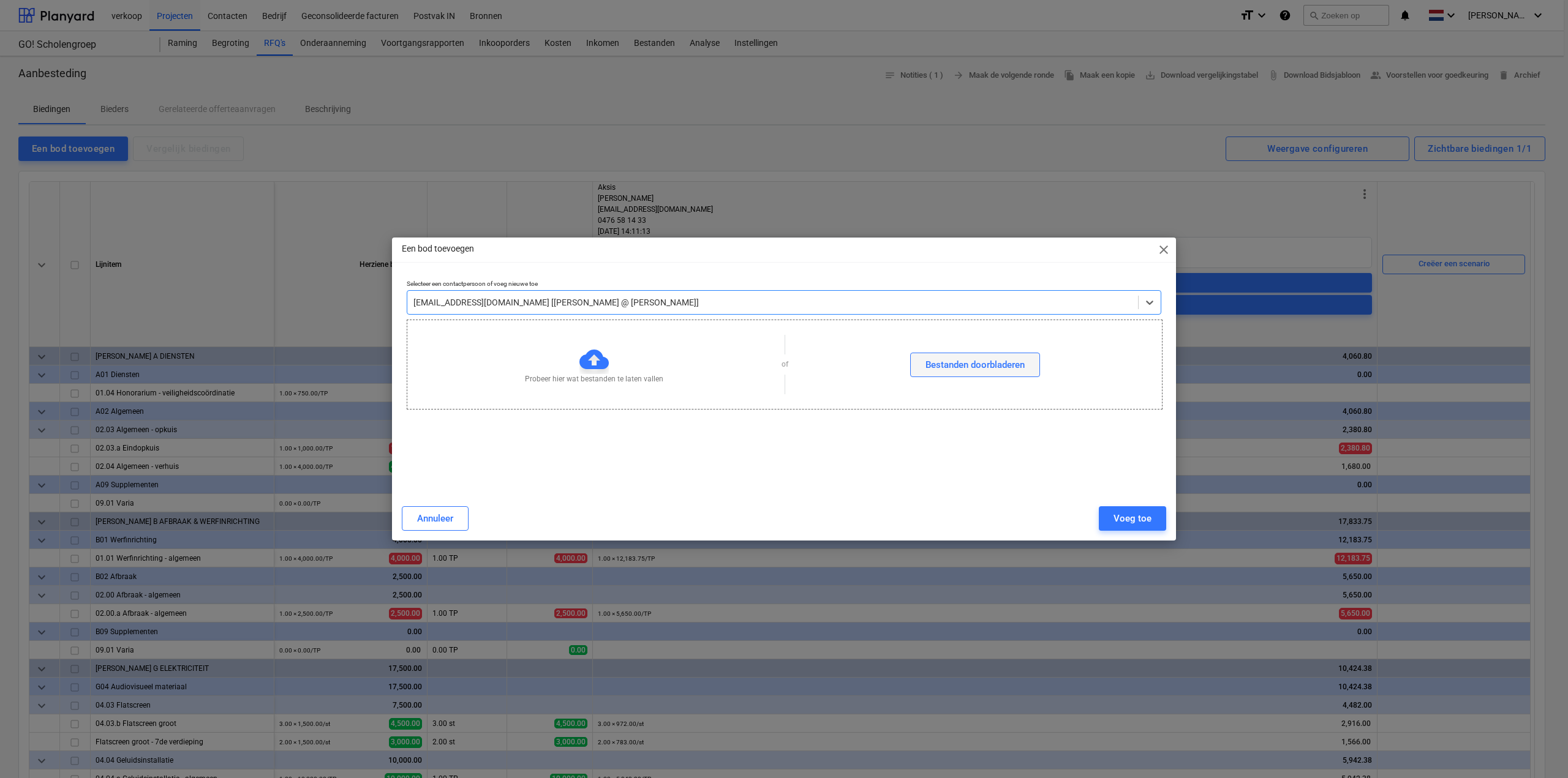
click at [965, 370] on div "Bestanden doorbladeren" at bounding box center [975, 365] width 99 height 16
click at [1127, 520] on div "Voeg toe" at bounding box center [1132, 518] width 38 height 16
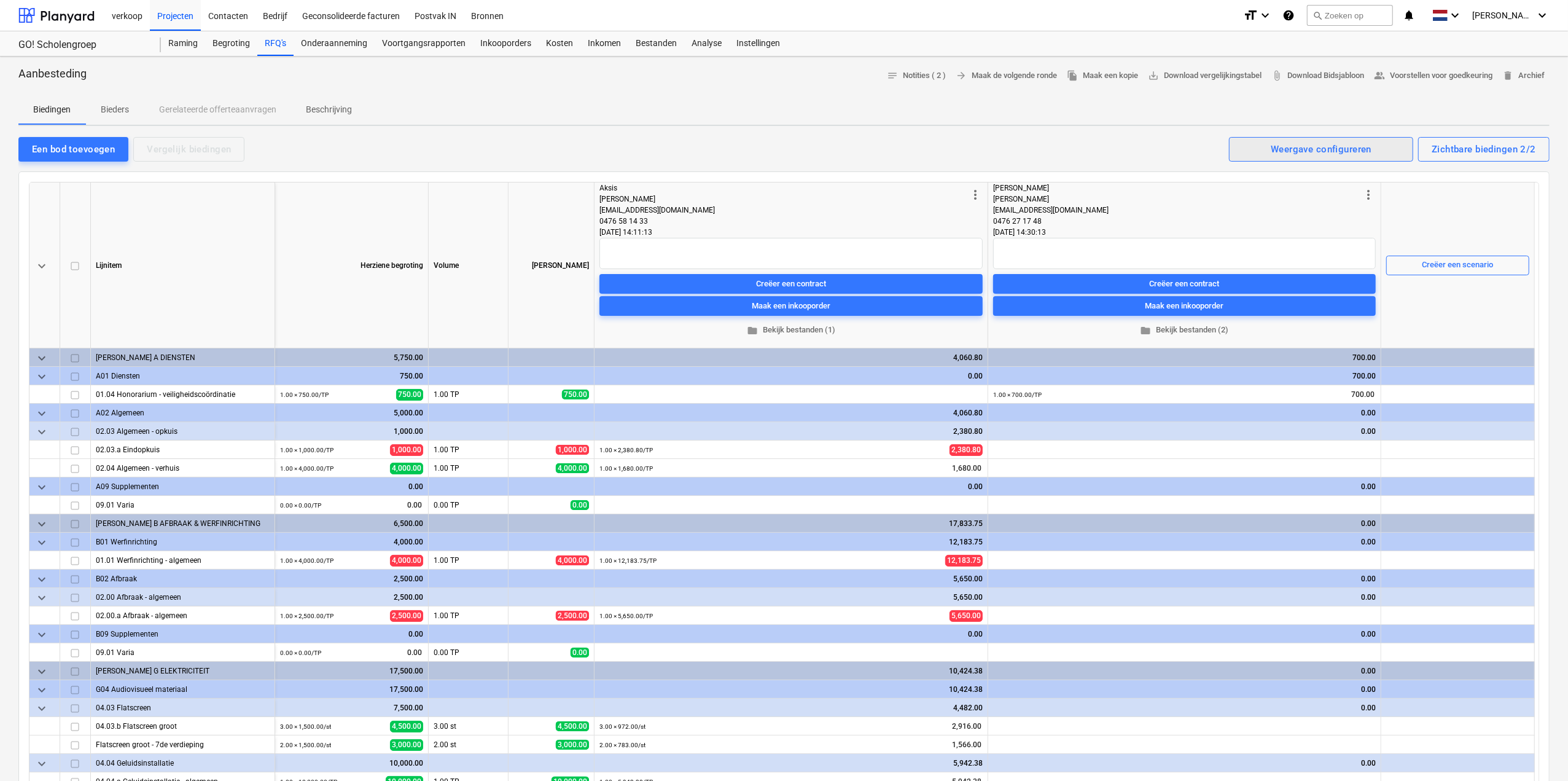
click at [1331, 151] on div "Weergave configureren" at bounding box center [1321, 149] width 101 height 16
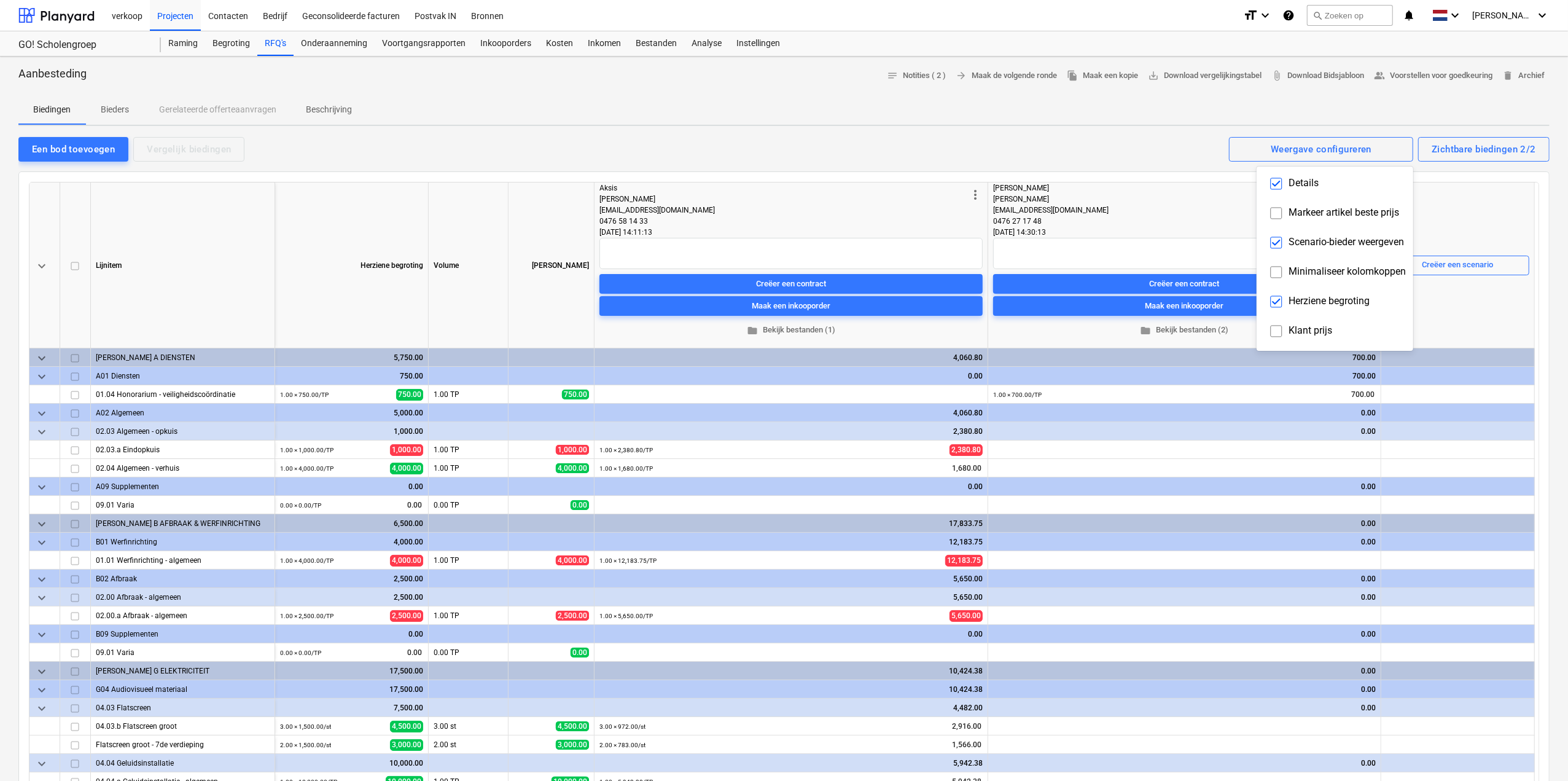
click at [1466, 146] on div at bounding box center [784, 390] width 1568 height 781
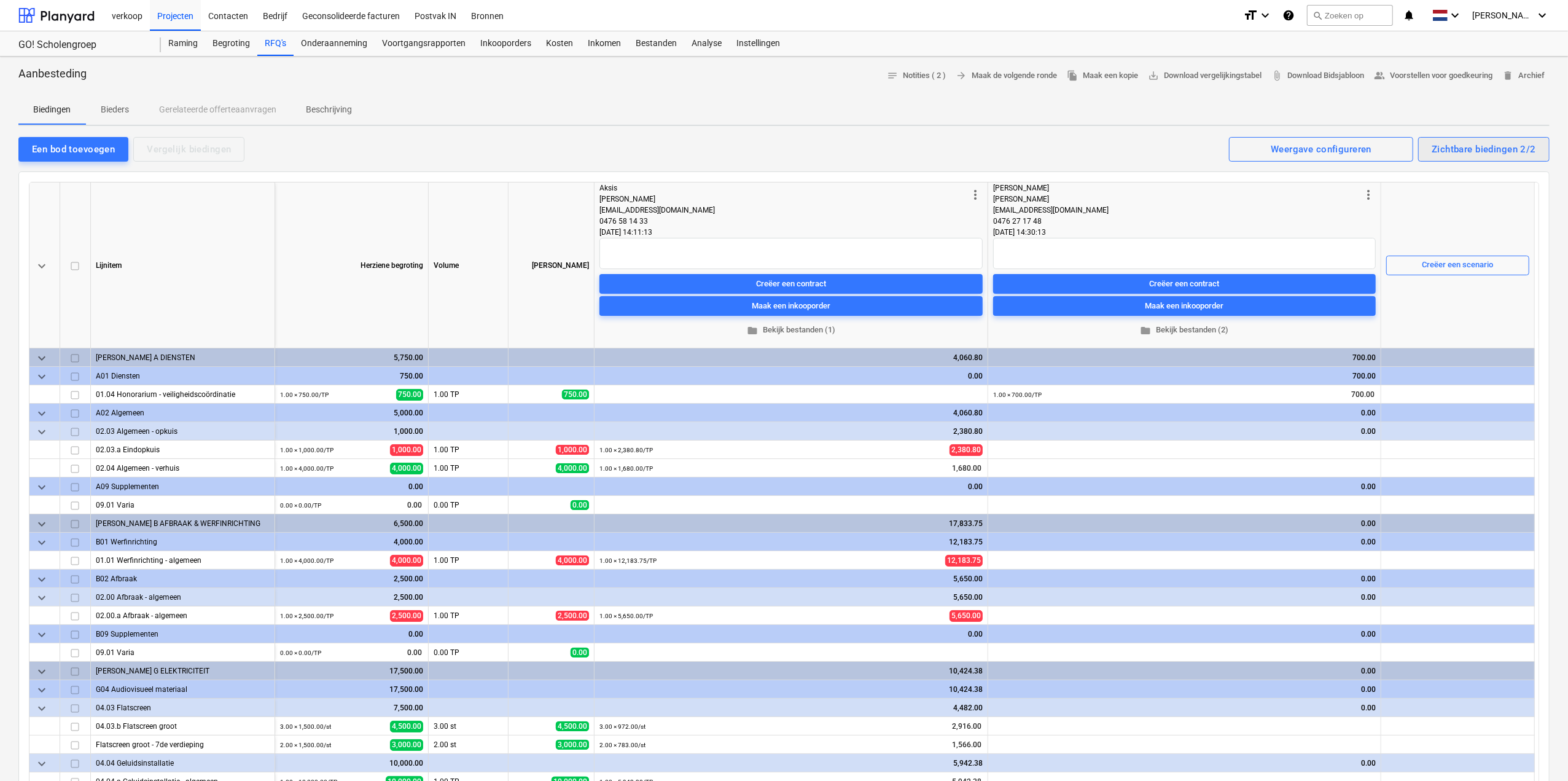
click at [1463, 151] on div "Zichtbare biedingen 2/2" at bounding box center [1484, 149] width 105 height 16
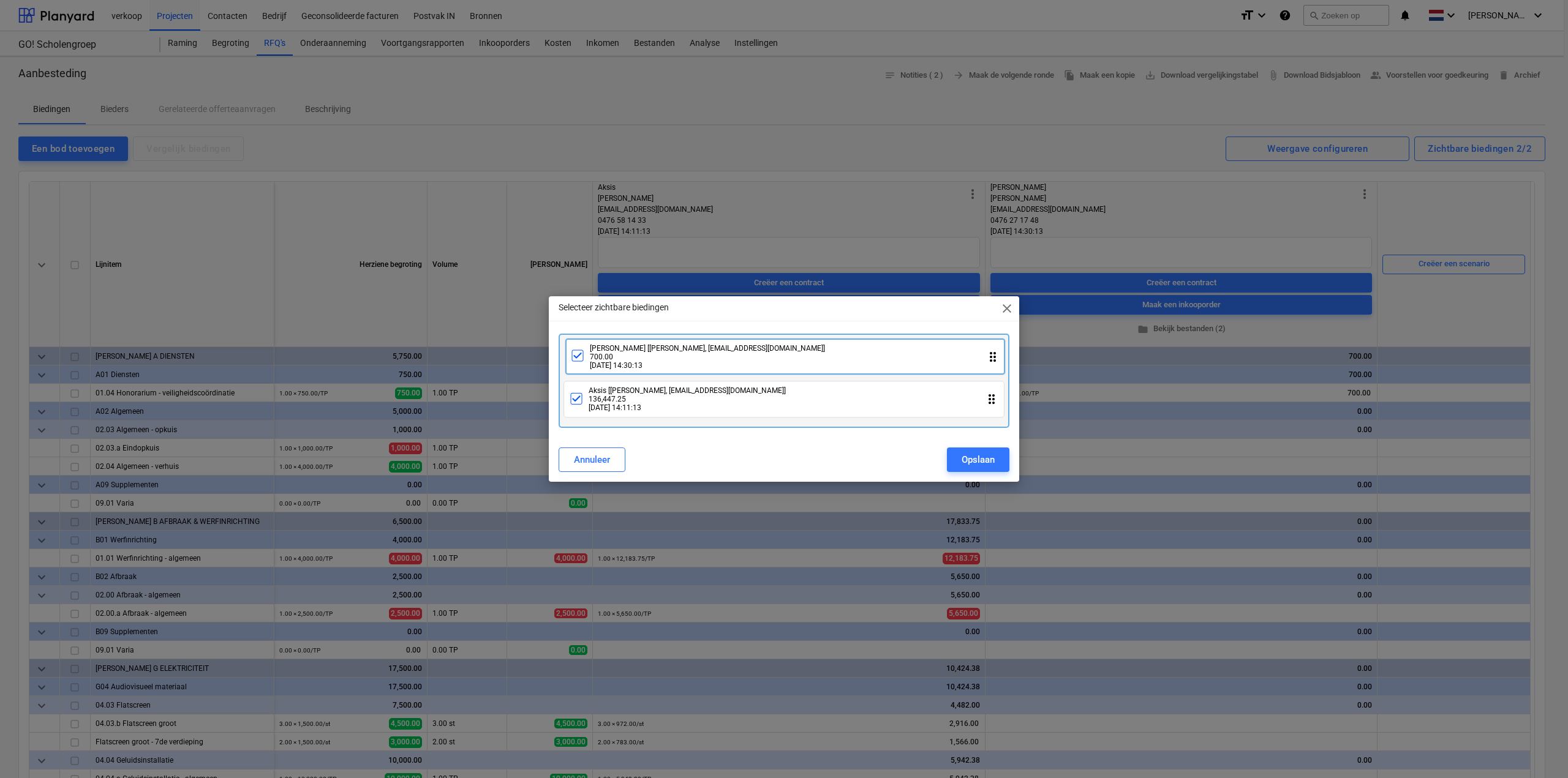
drag, startPoint x: 990, startPoint y: 399, endPoint x: 991, endPoint y: 352, distance: 47.0
click at [991, 352] on div "Aksis [[PERSON_NAME], [EMAIL_ADDRESS][DOMAIN_NAME]] 136,447.25 [DATE] 14:11:13 …" at bounding box center [784, 381] width 451 height 94
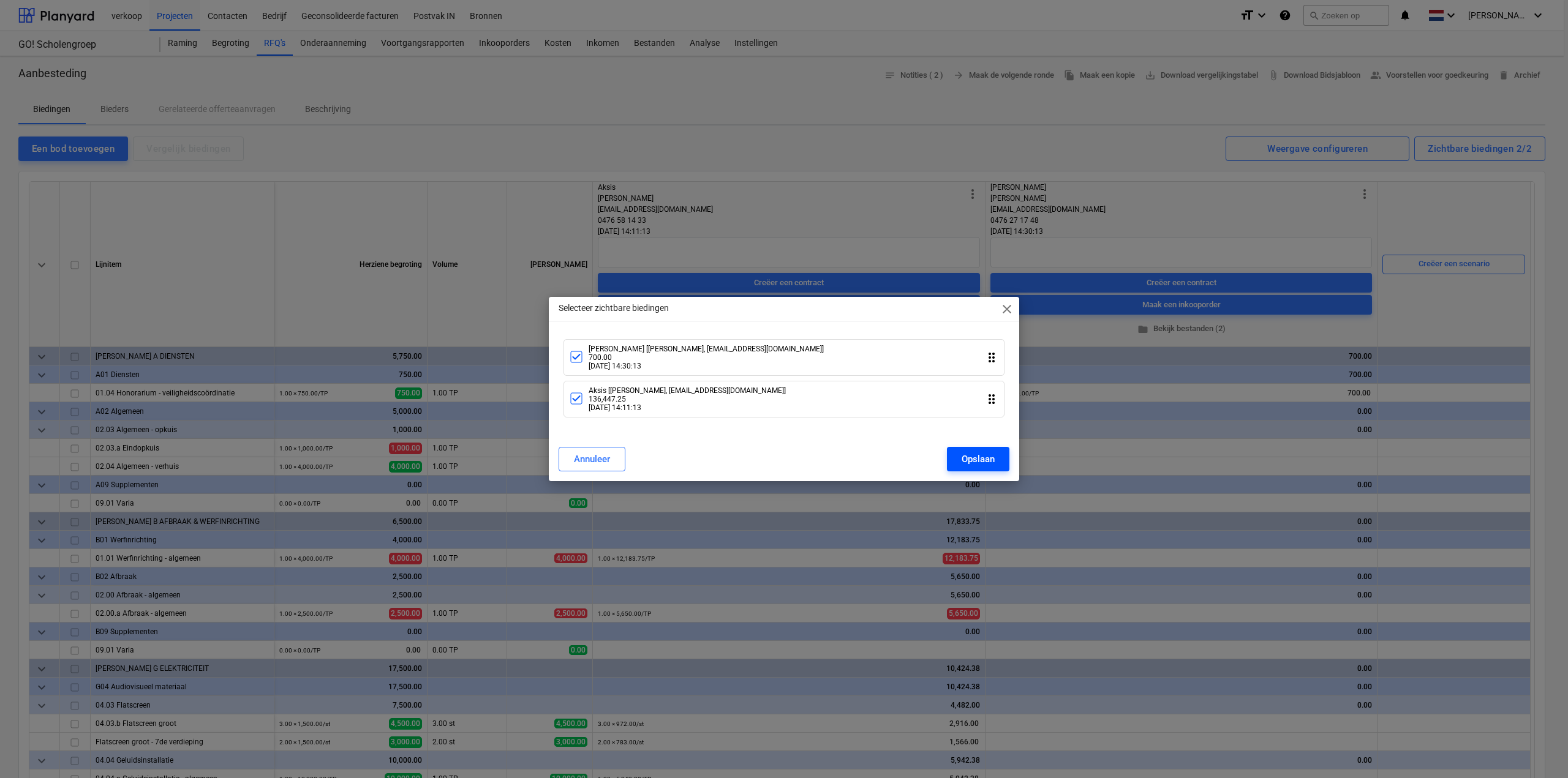
click at [981, 457] on div "Opslaan" at bounding box center [978, 458] width 33 height 16
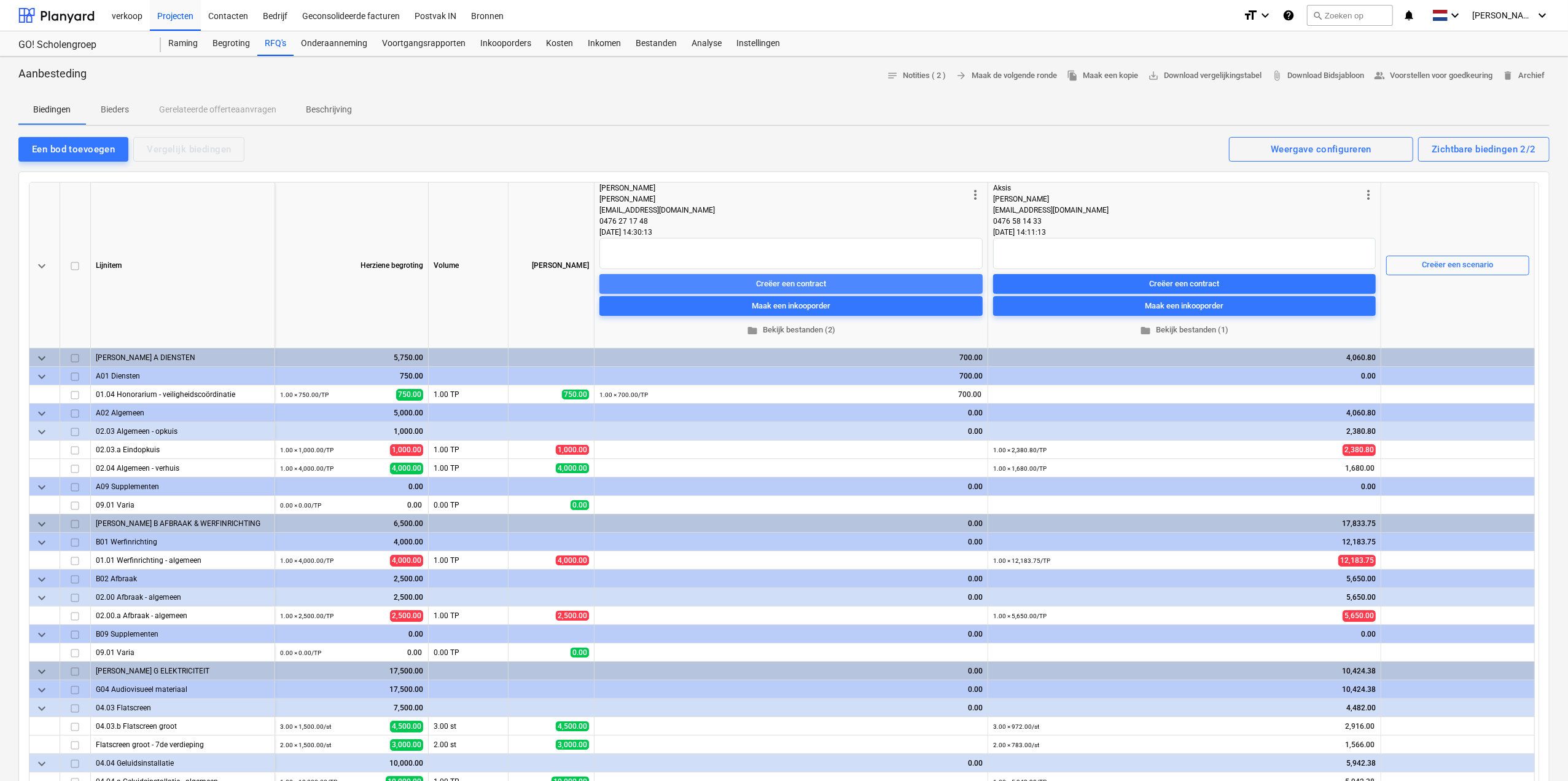
click at [793, 278] on div "Creëer een contract" at bounding box center [791, 284] width 70 height 14
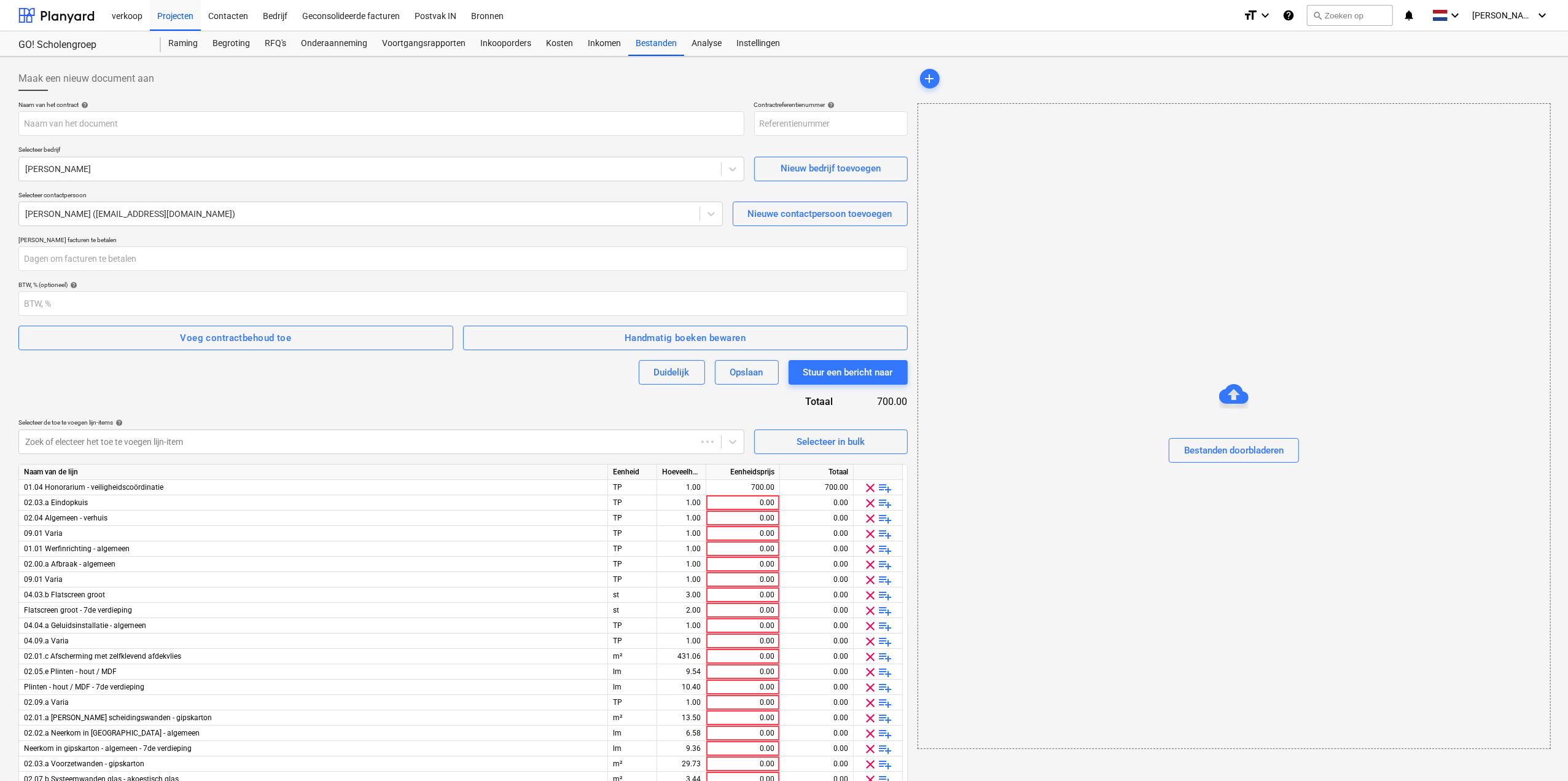
type input "46-SO-001"
click at [1226, 454] on div "Bestanden doorbladeren" at bounding box center [1234, 450] width 99 height 16
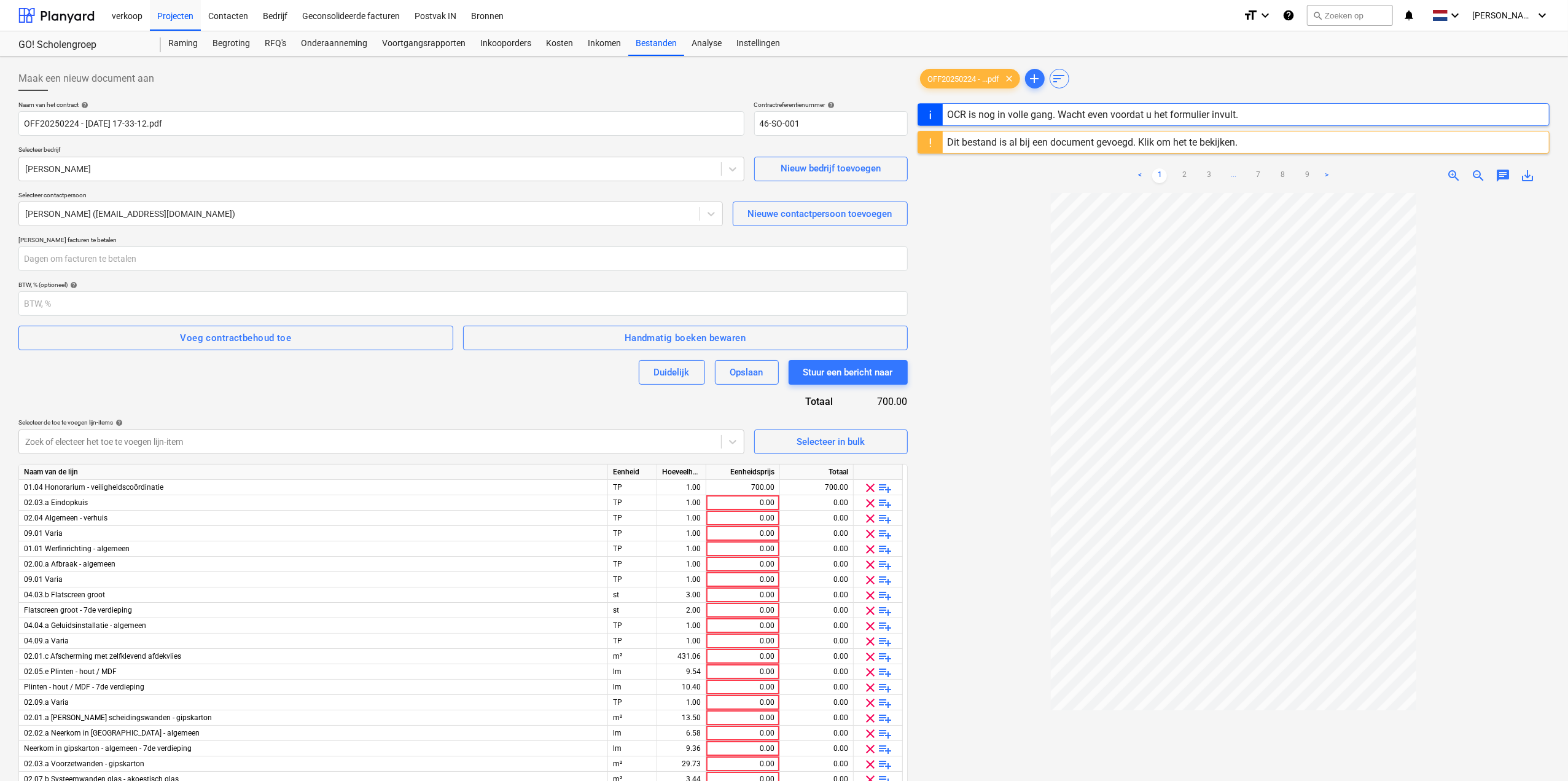
type input "OFF20250224"
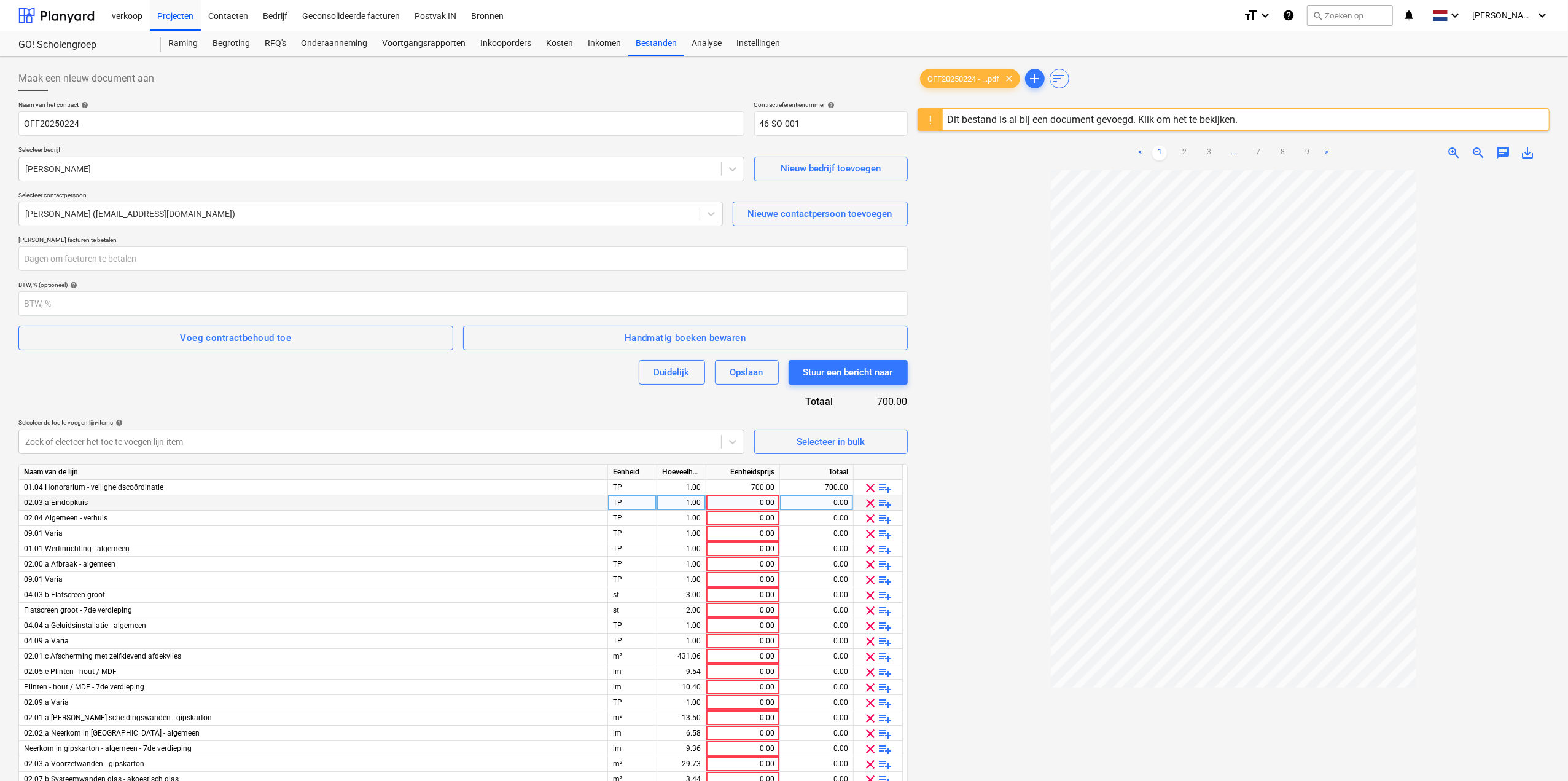
click at [866, 500] on span "clear" at bounding box center [871, 503] width 14 height 14
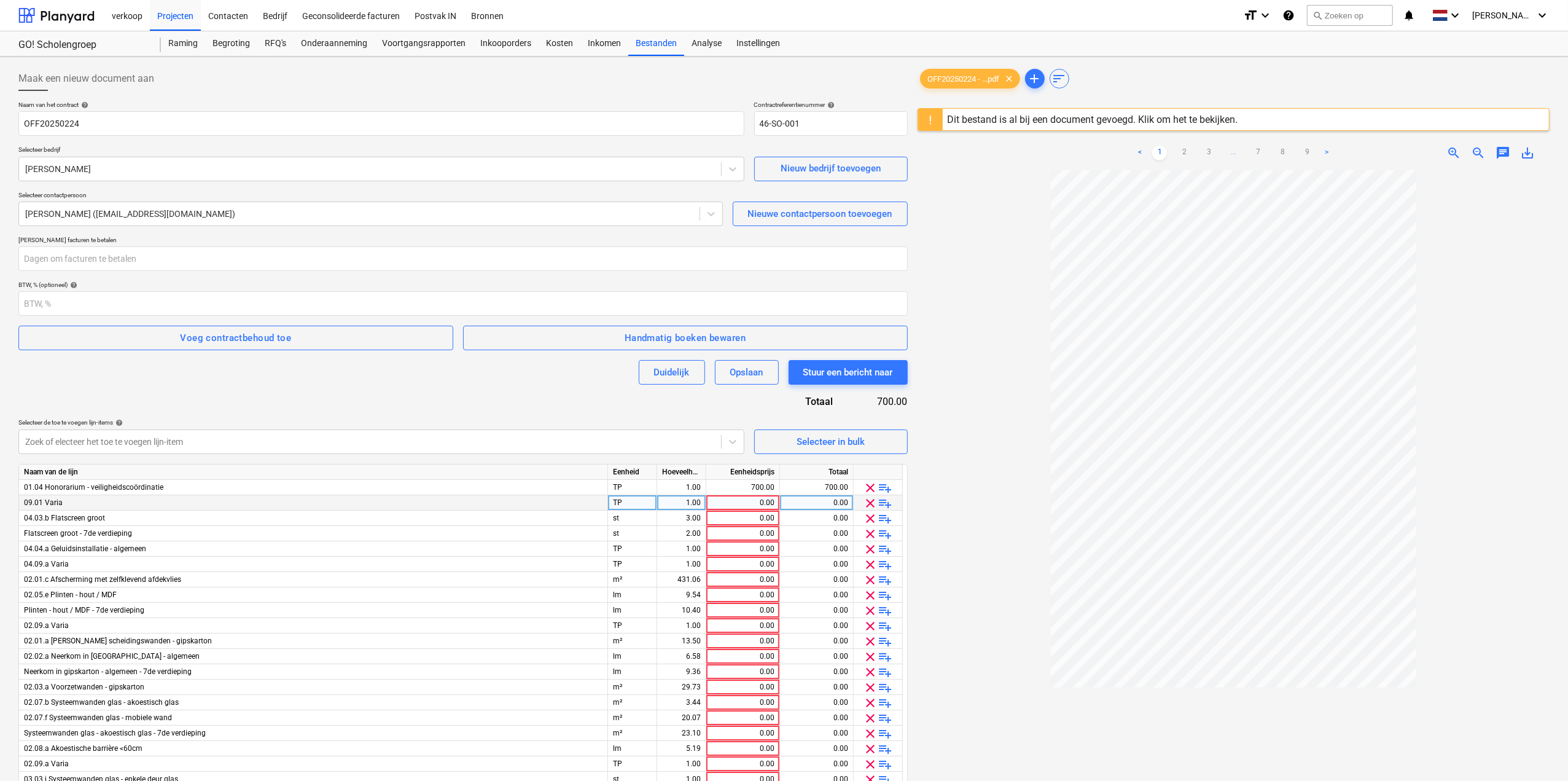
click at [866, 500] on span "clear" at bounding box center [871, 503] width 14 height 14
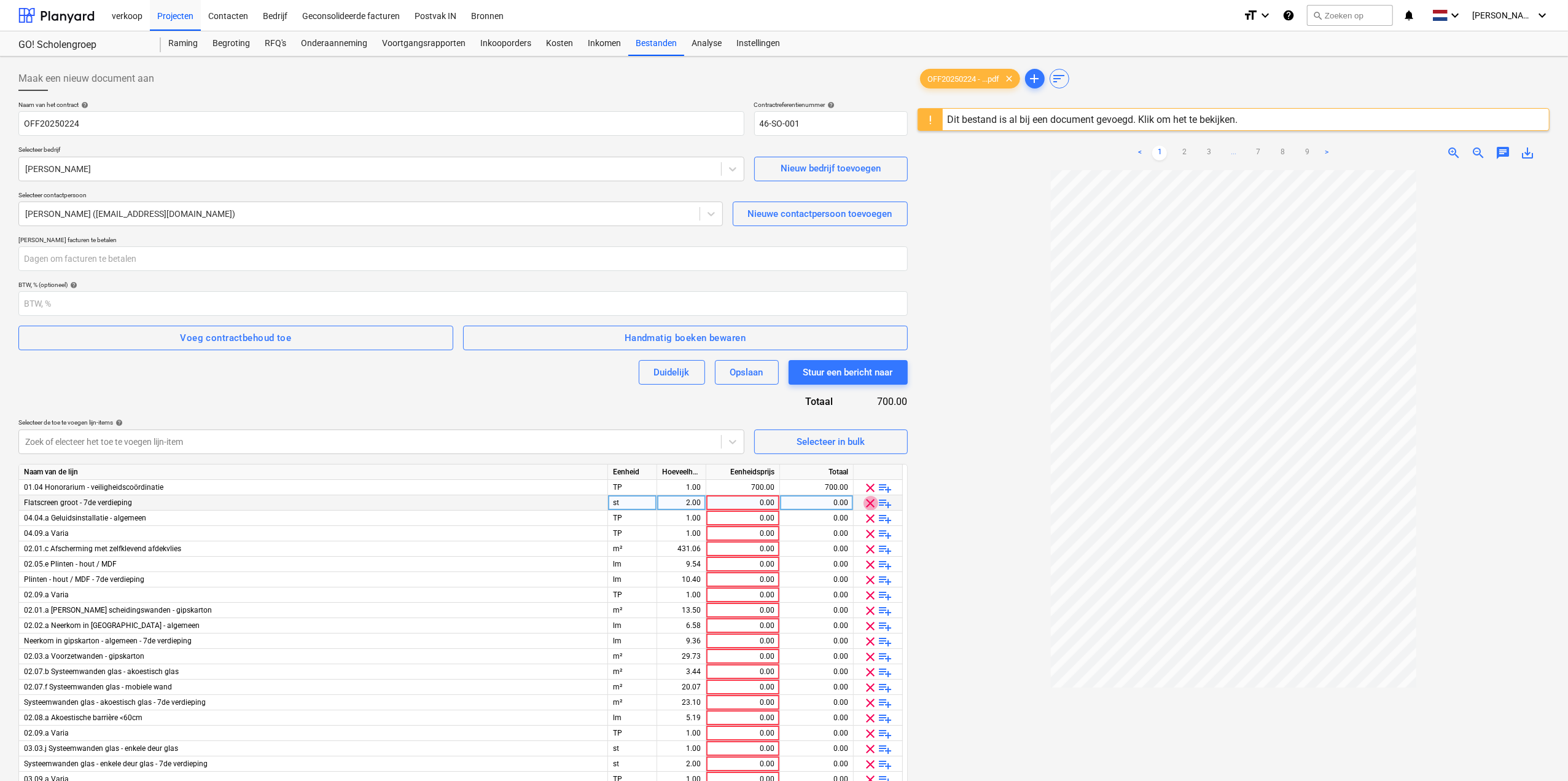
click at [866, 500] on span "clear" at bounding box center [871, 503] width 14 height 14
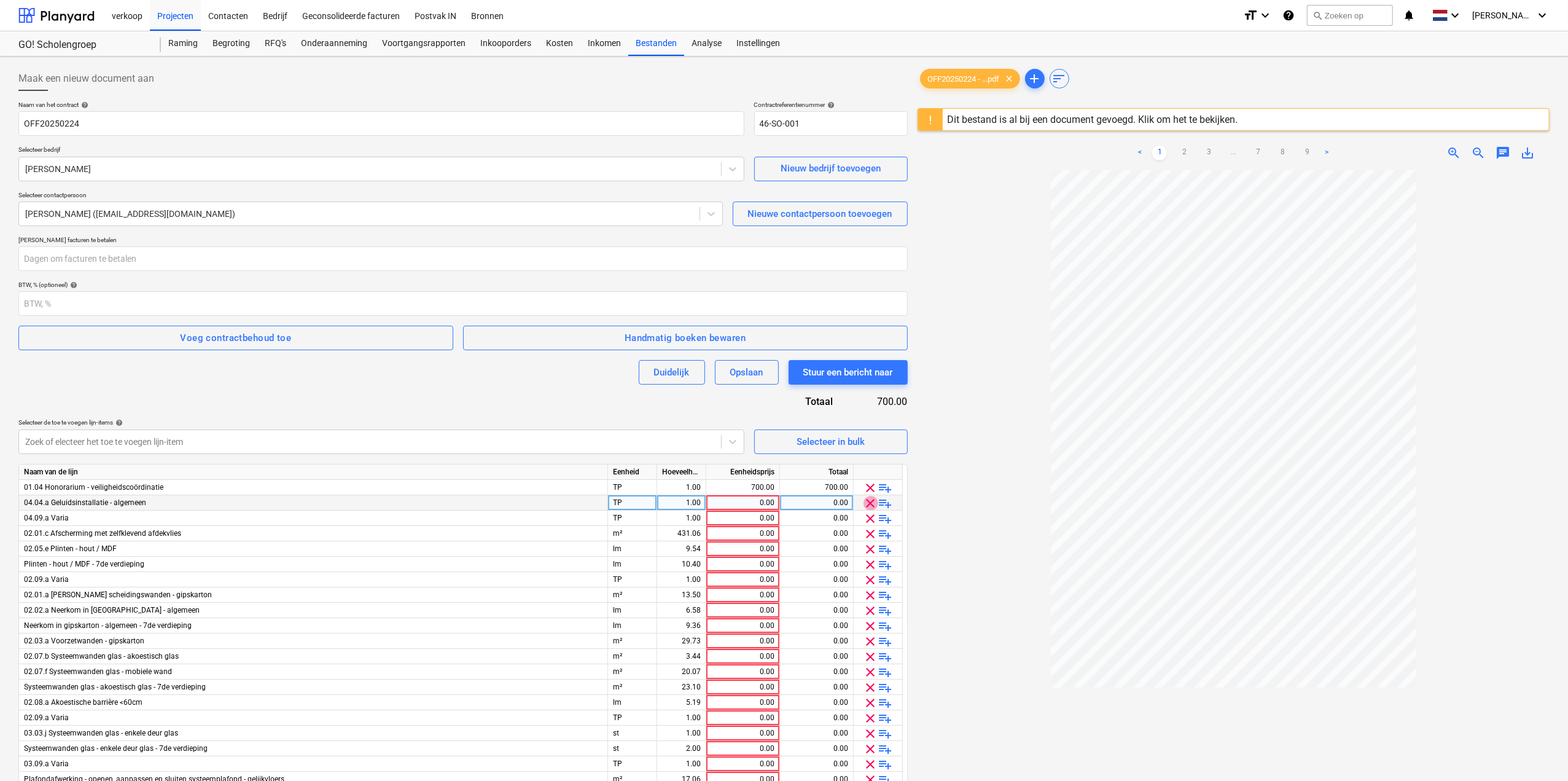
click at [866, 500] on span "clear" at bounding box center [871, 503] width 14 height 14
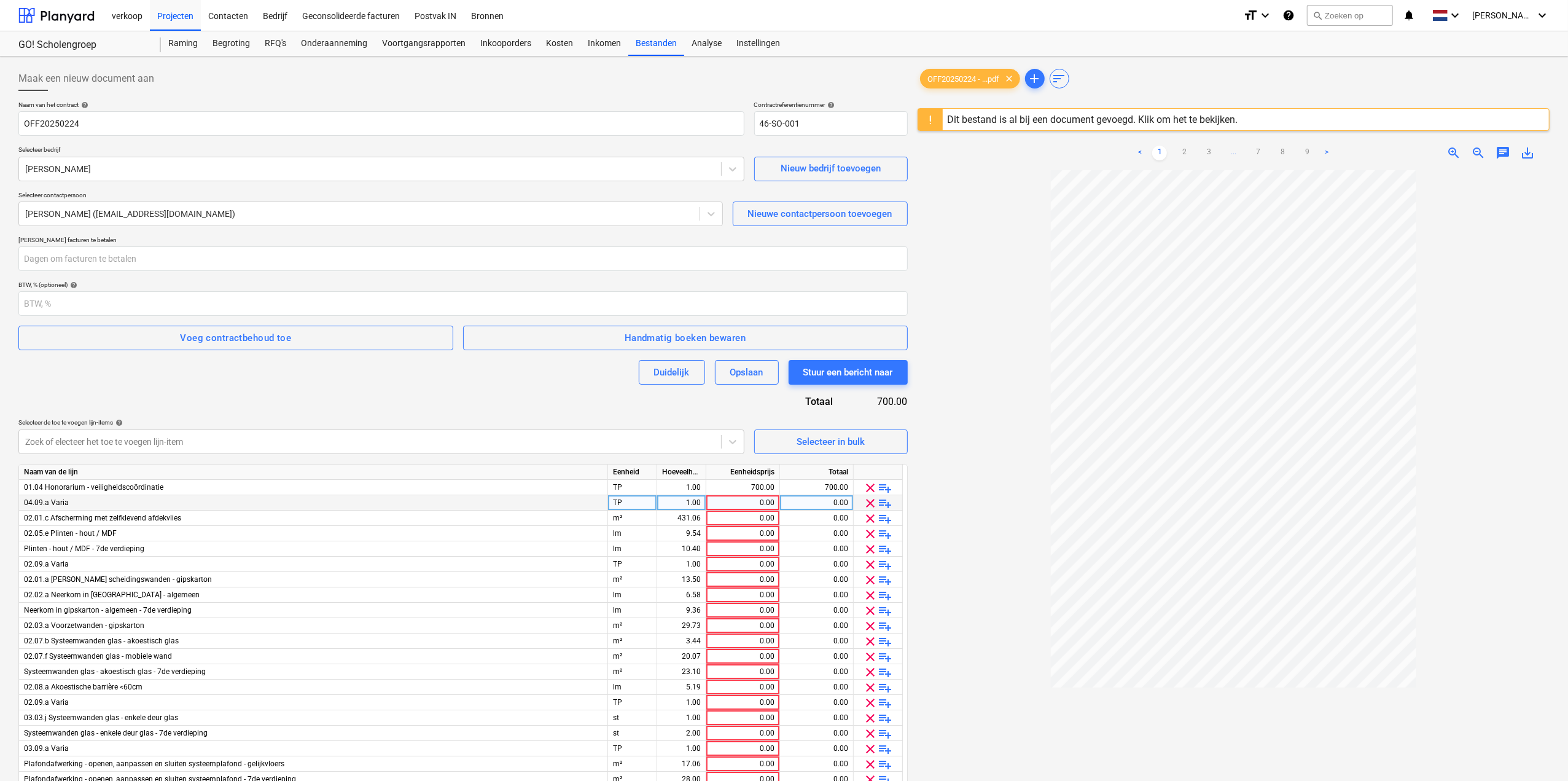
click at [866, 500] on span "clear" at bounding box center [871, 503] width 14 height 14
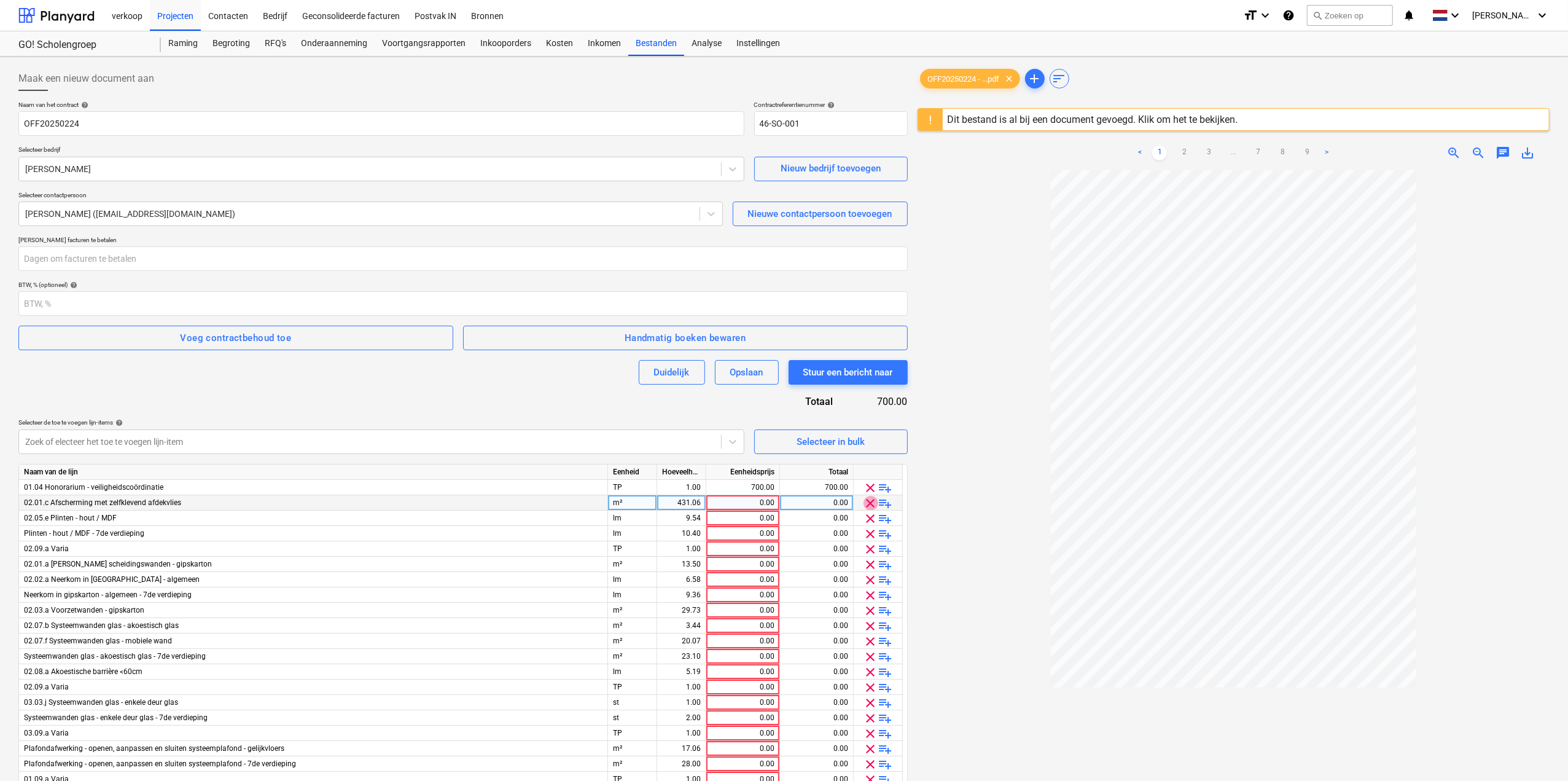
click at [866, 500] on span "clear" at bounding box center [871, 503] width 14 height 14
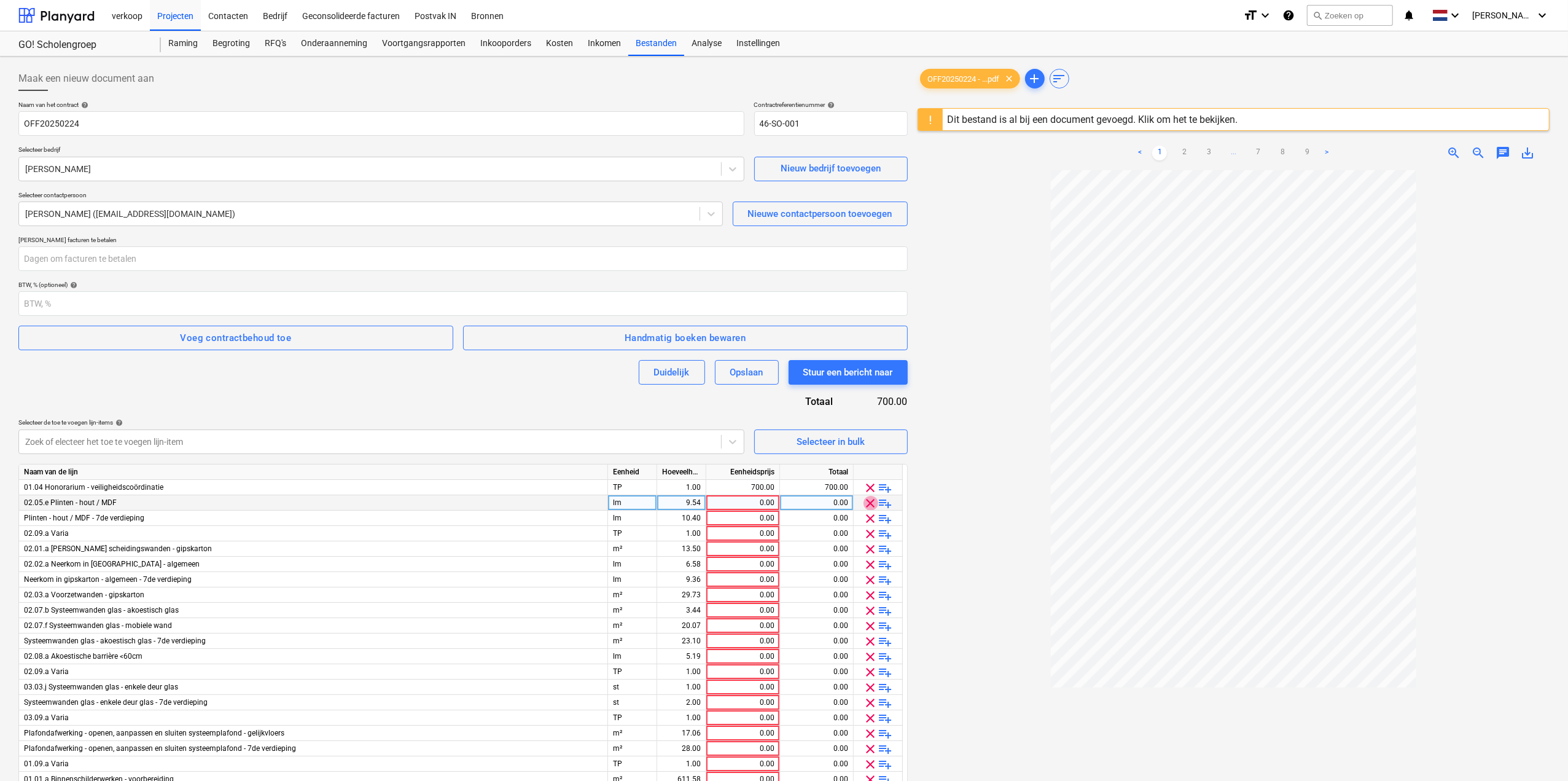
click at [866, 500] on span "clear" at bounding box center [871, 503] width 14 height 14
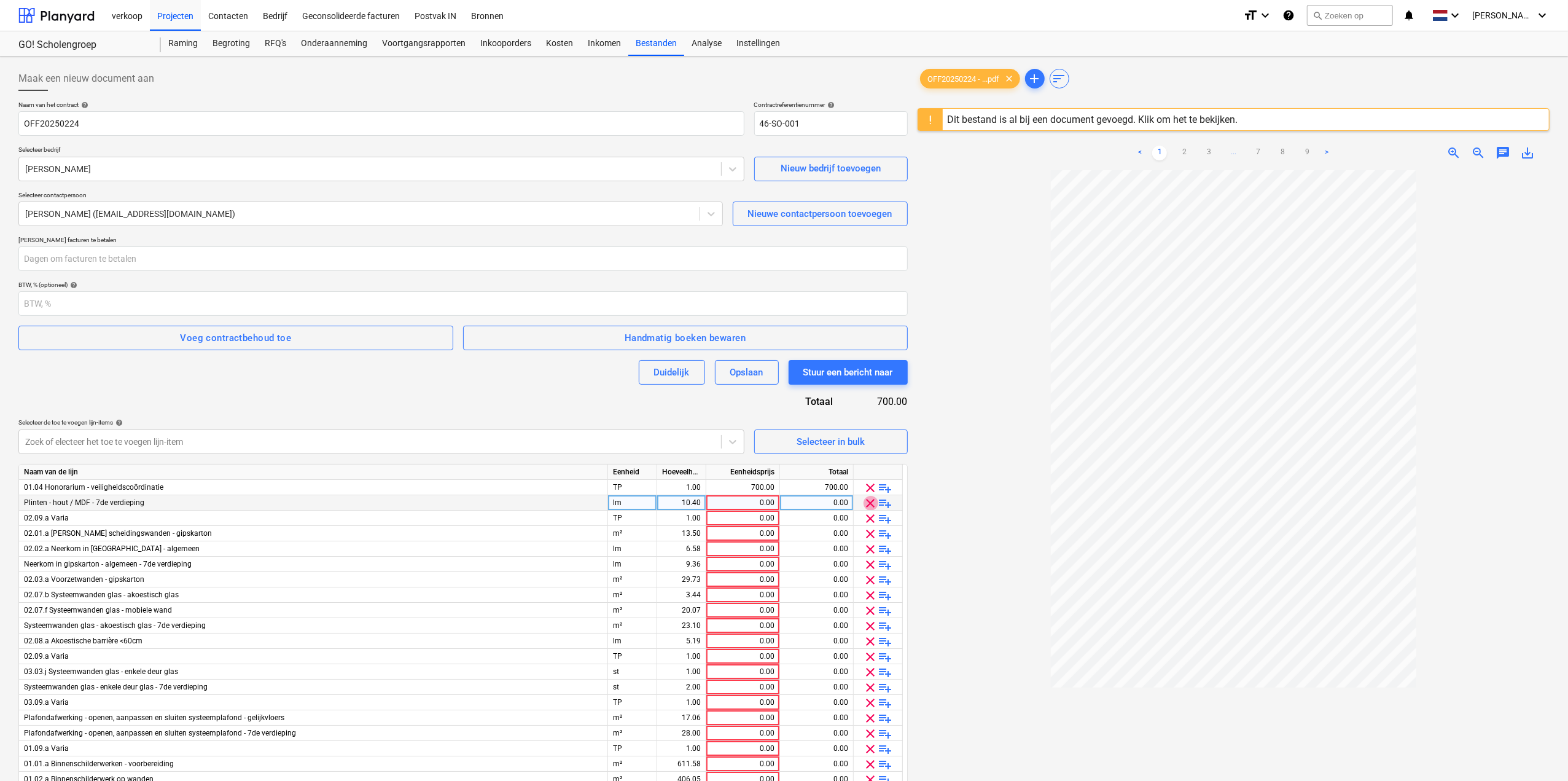
click at [866, 500] on span "clear" at bounding box center [871, 503] width 14 height 14
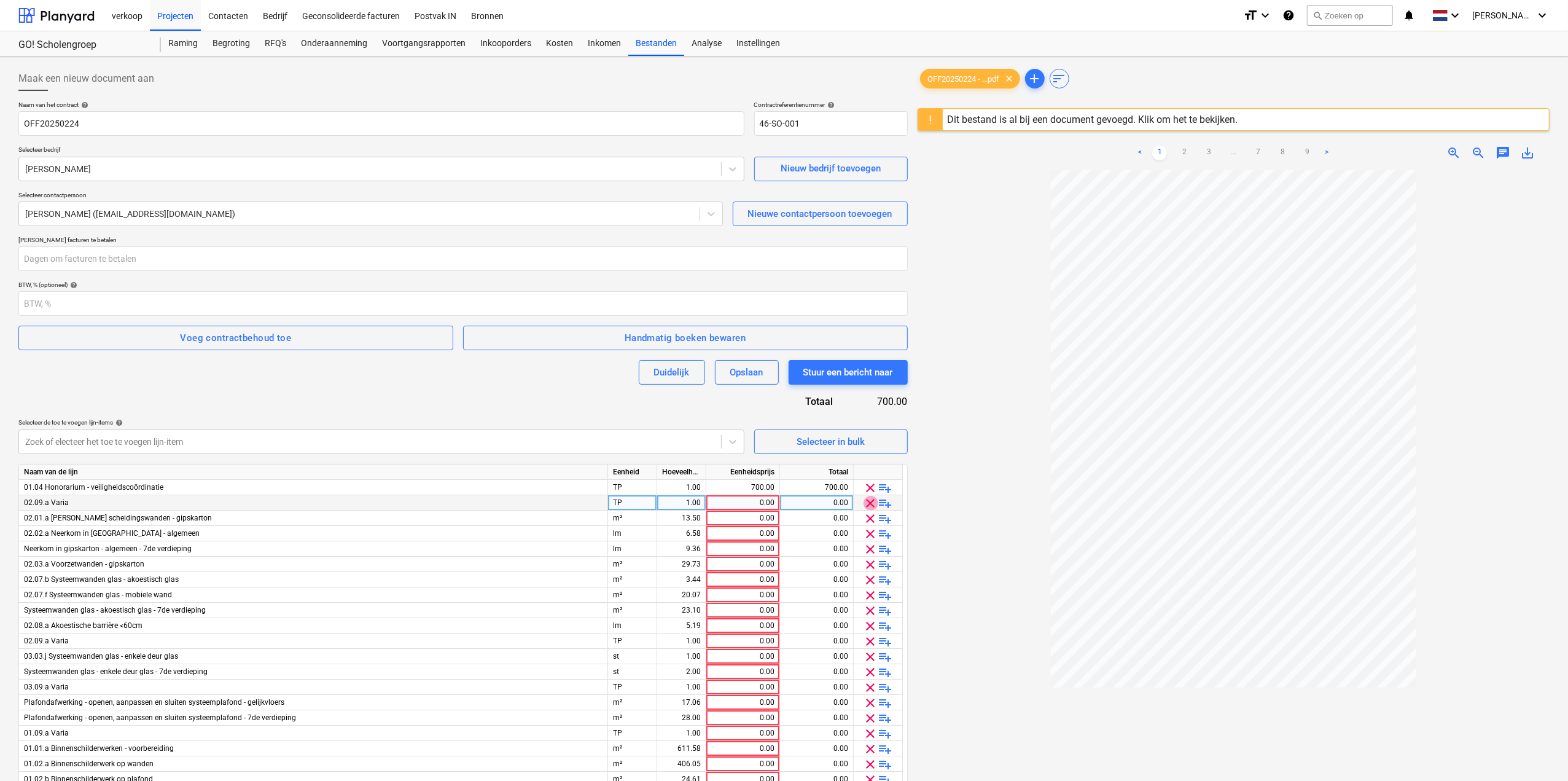
click at [866, 500] on span "clear" at bounding box center [871, 503] width 14 height 14
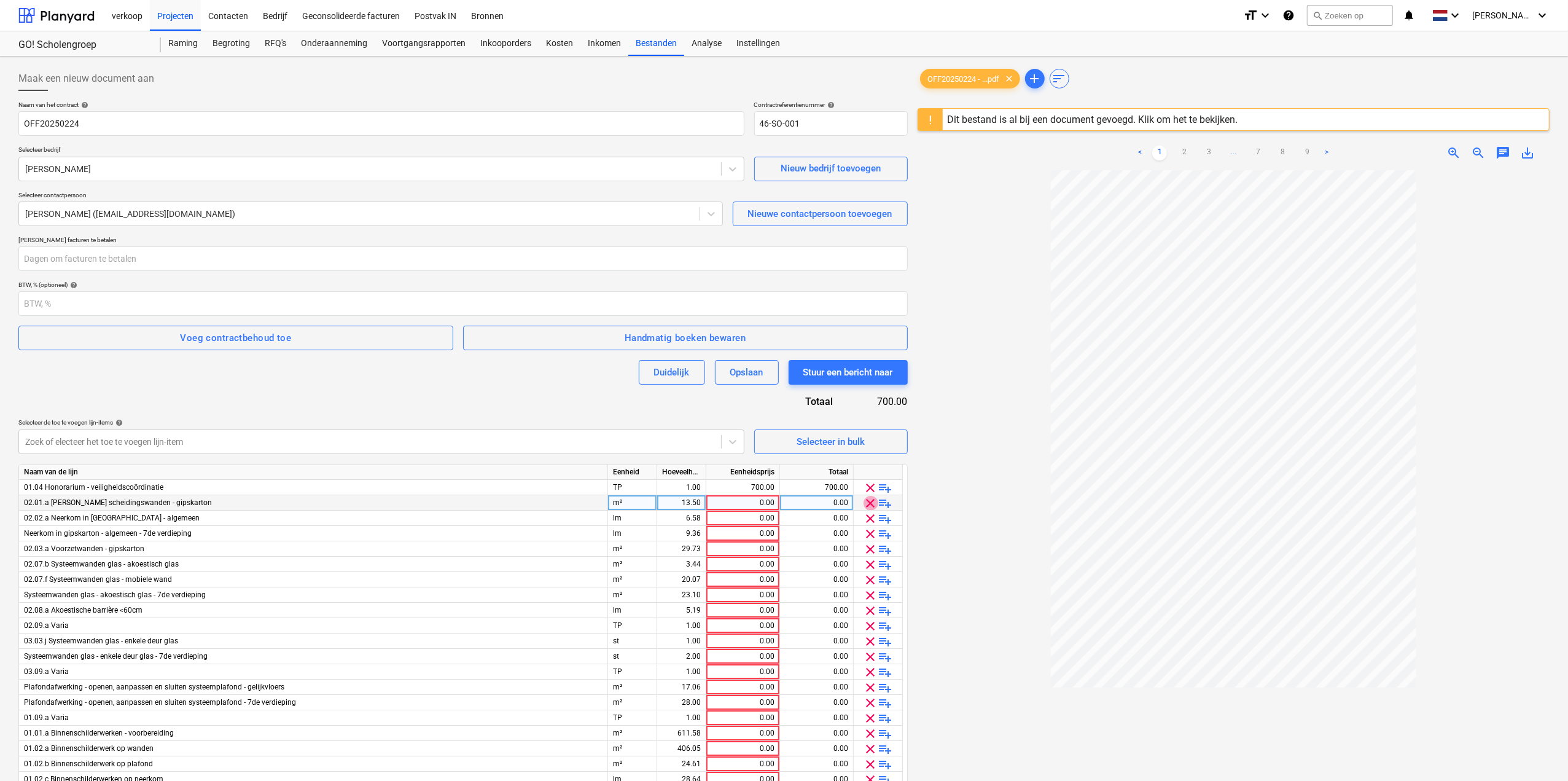
click at [866, 500] on span "clear" at bounding box center [871, 503] width 14 height 14
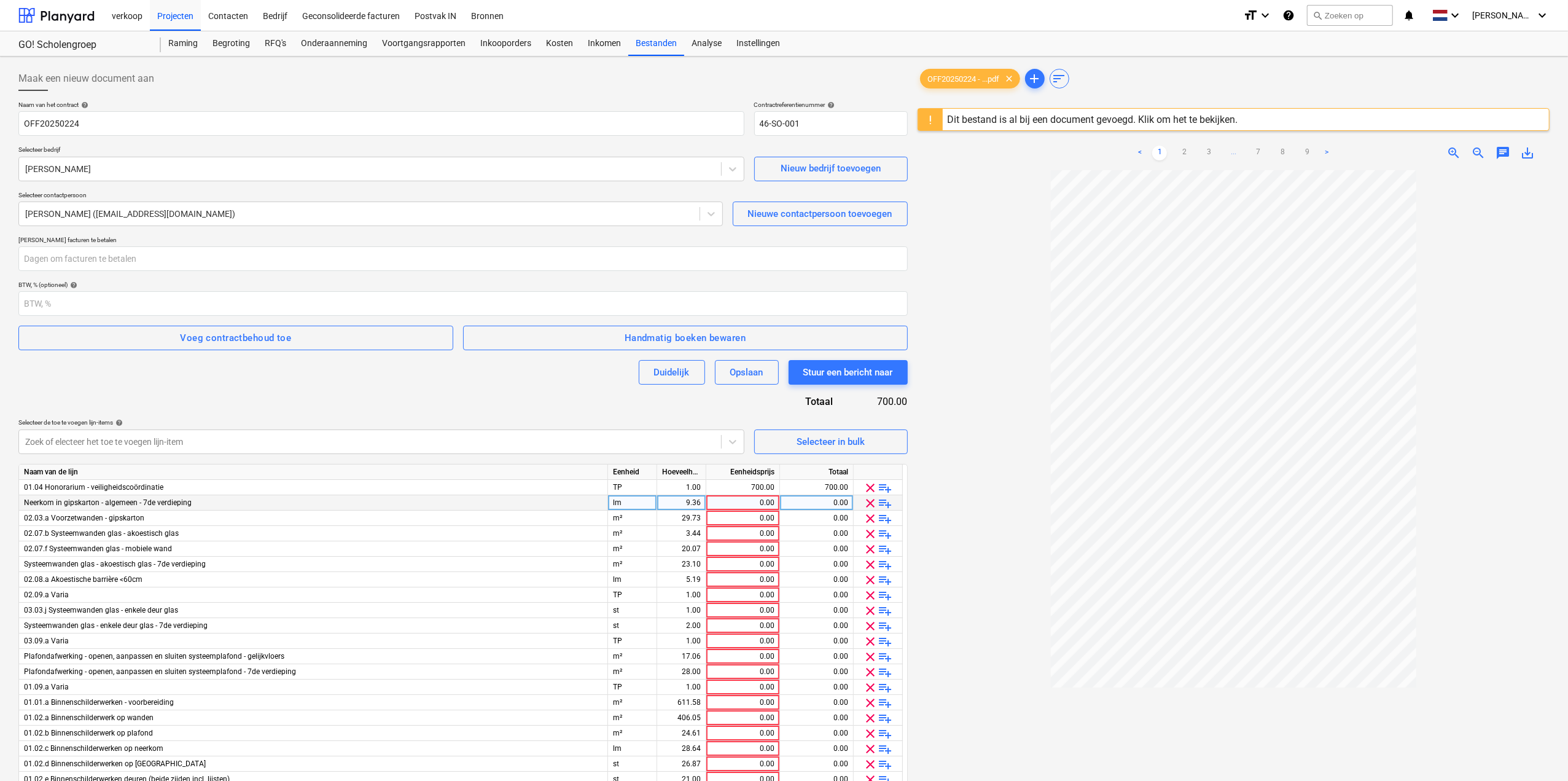
click at [866, 500] on span "clear" at bounding box center [871, 503] width 14 height 14
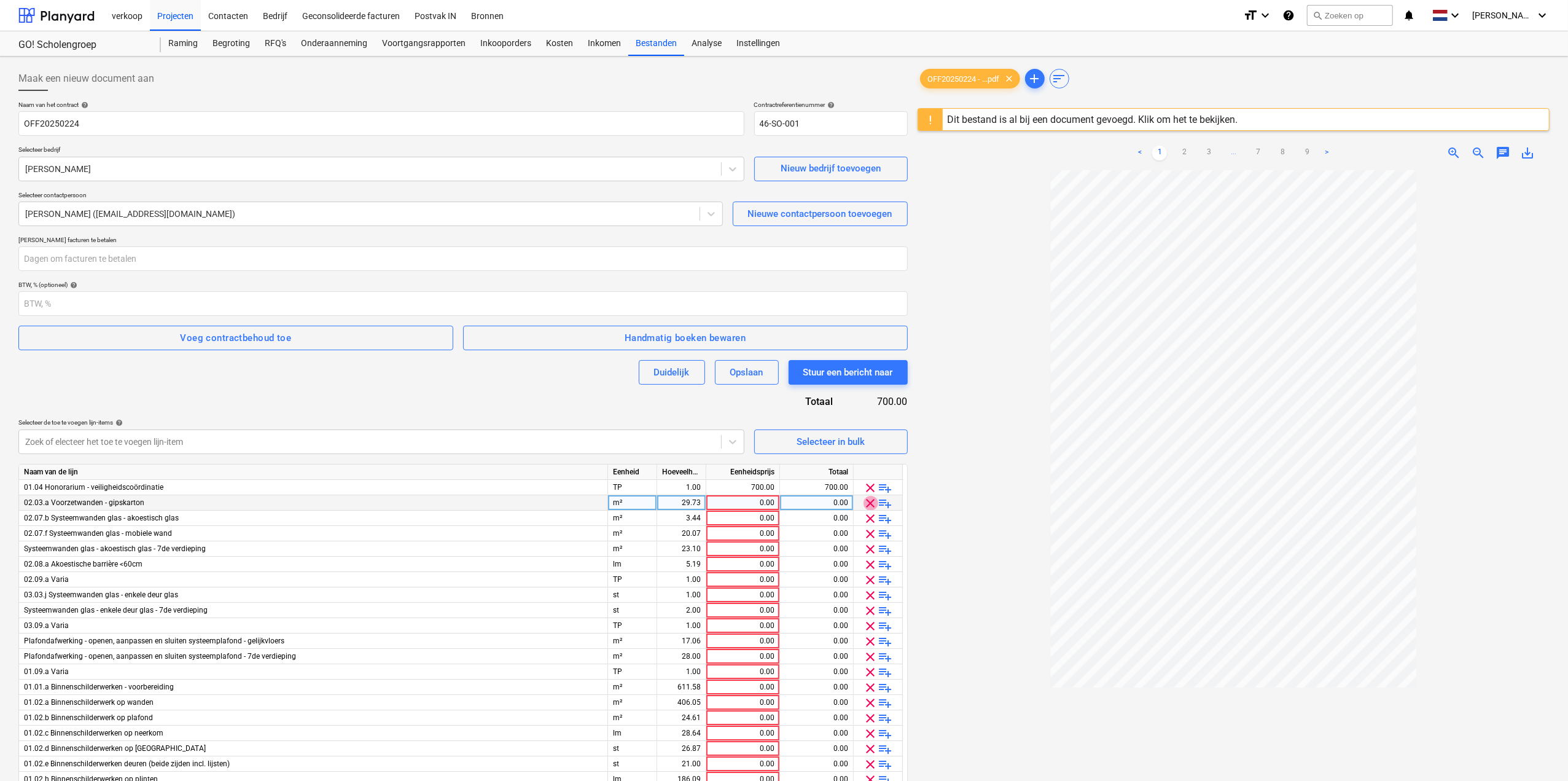
click at [866, 500] on span "clear" at bounding box center [871, 503] width 14 height 14
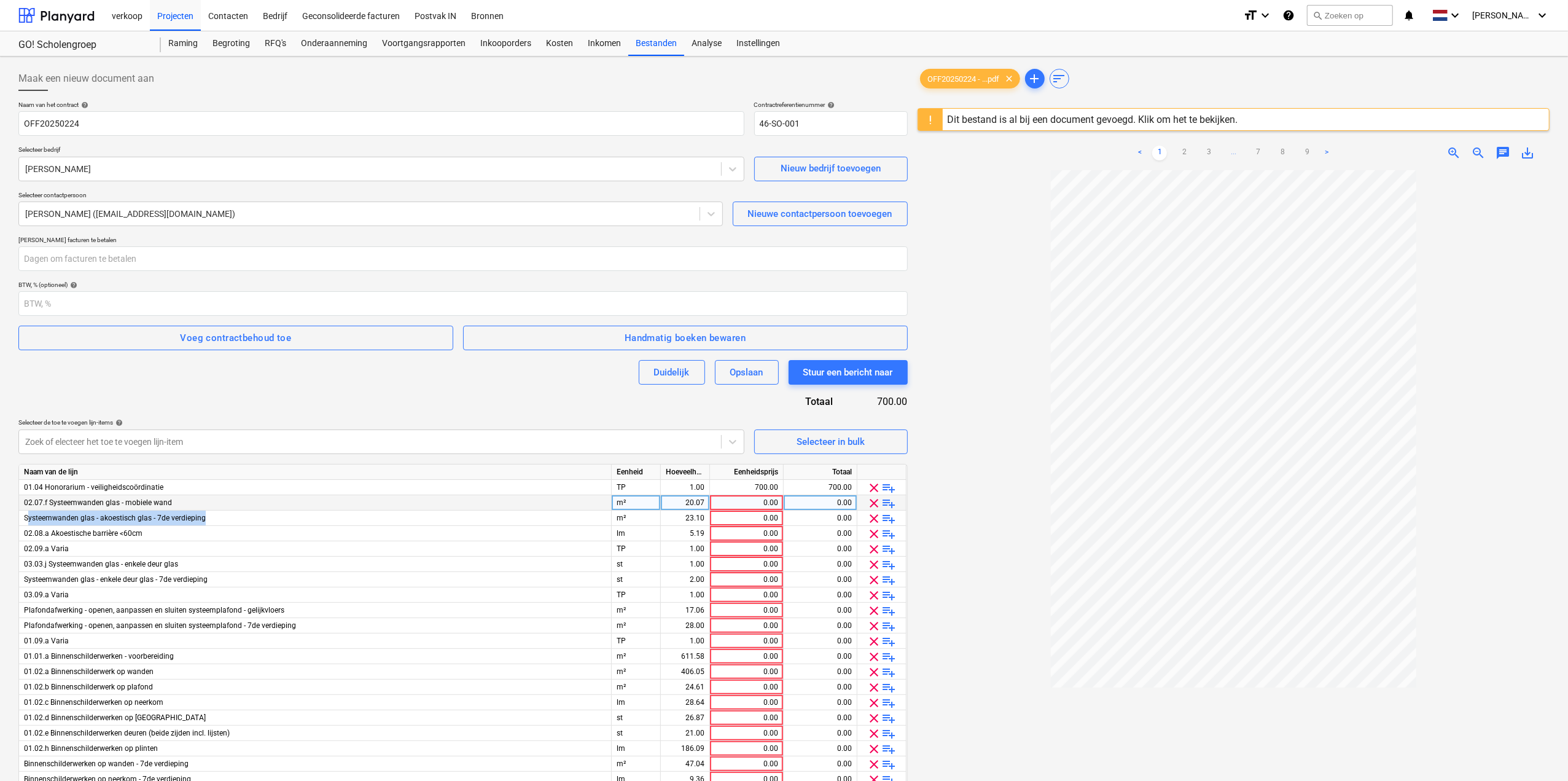
click at [866, 500] on div "clear playlist_add" at bounding box center [881, 503] width 39 height 15
click at [868, 500] on span "clear" at bounding box center [874, 503] width 14 height 14
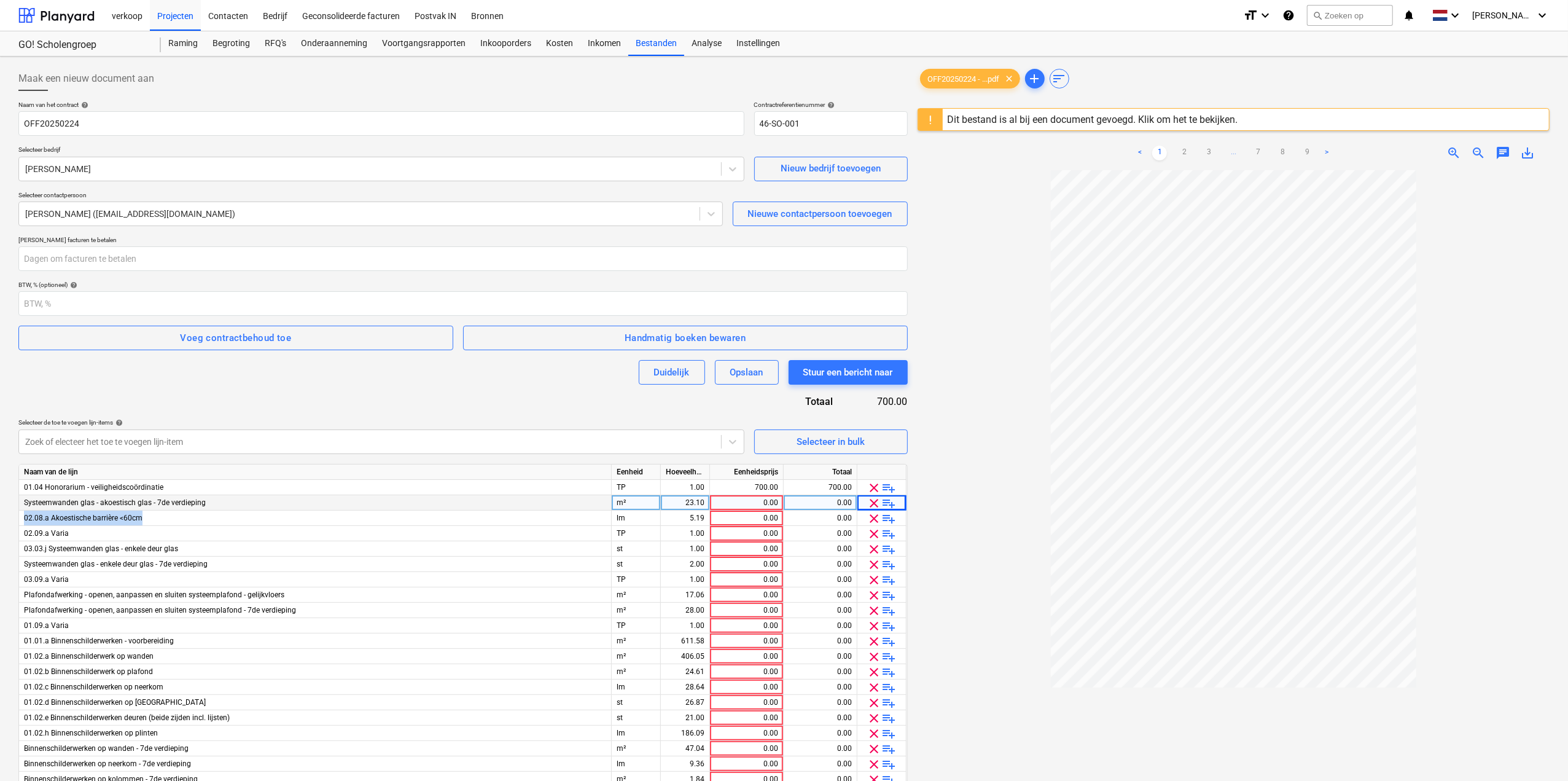
click at [868, 500] on span "clear" at bounding box center [874, 503] width 14 height 14
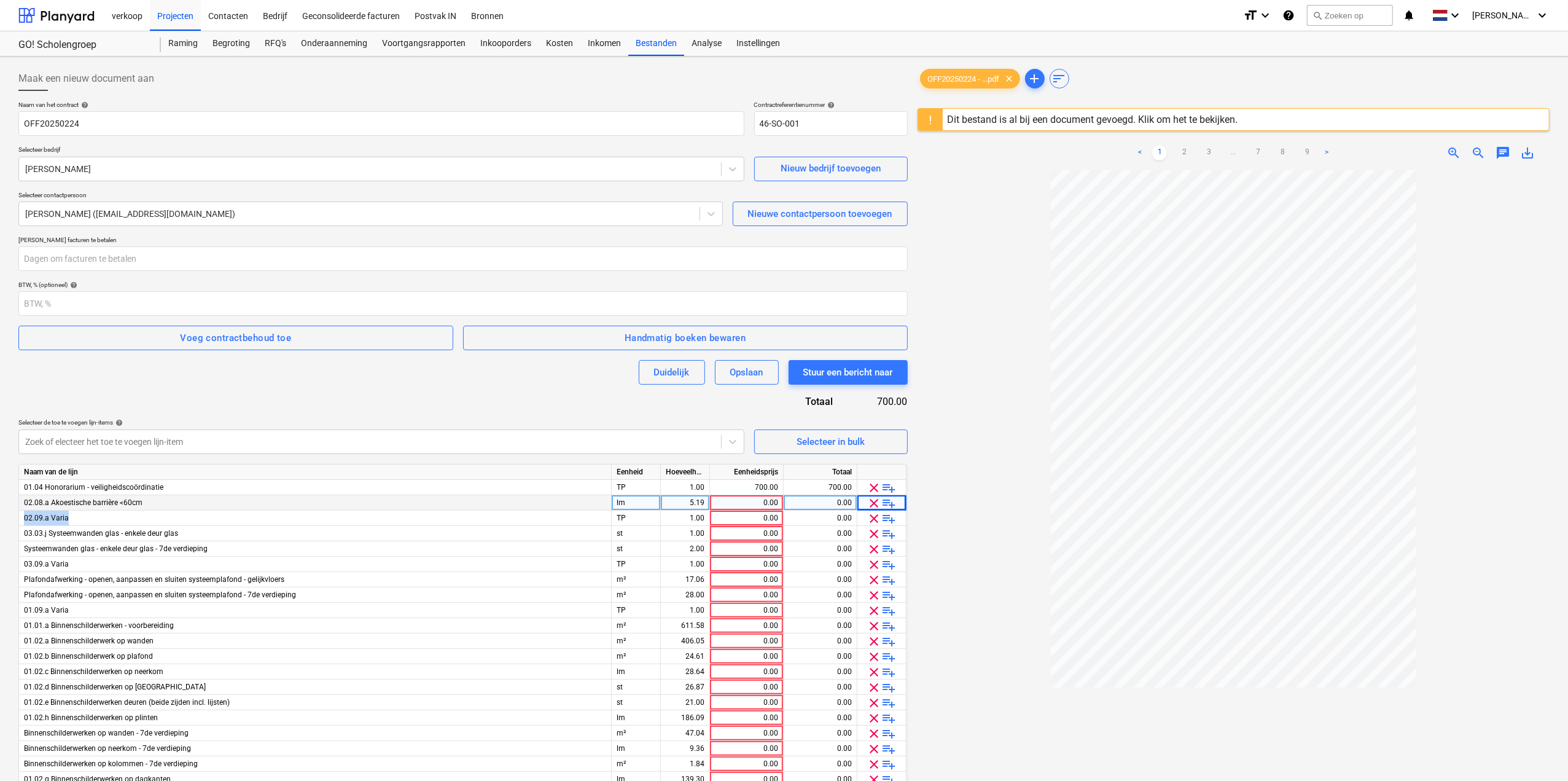
click at [869, 502] on span "clear" at bounding box center [874, 503] width 14 height 14
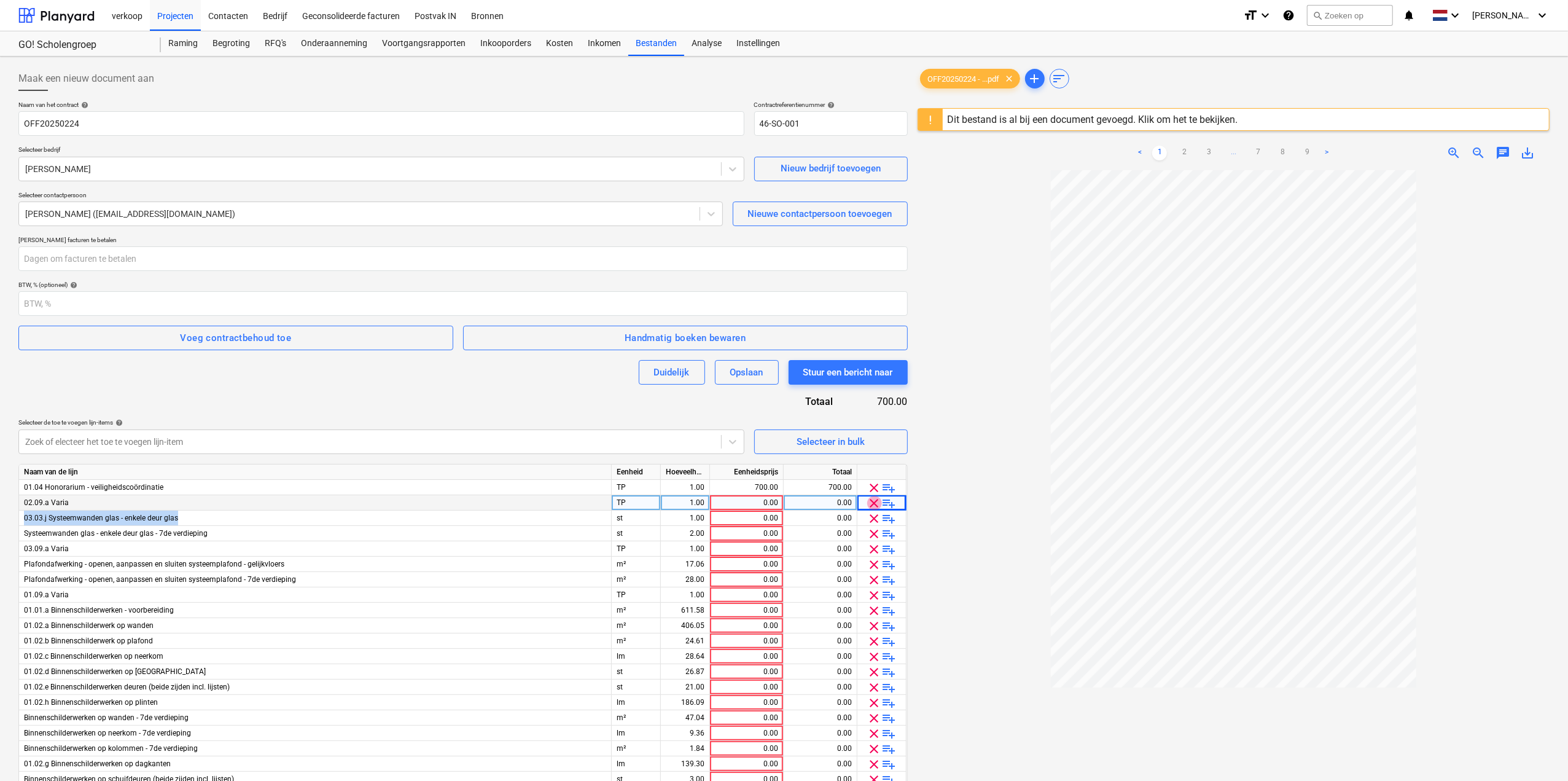
click at [869, 502] on span "clear" at bounding box center [874, 503] width 14 height 14
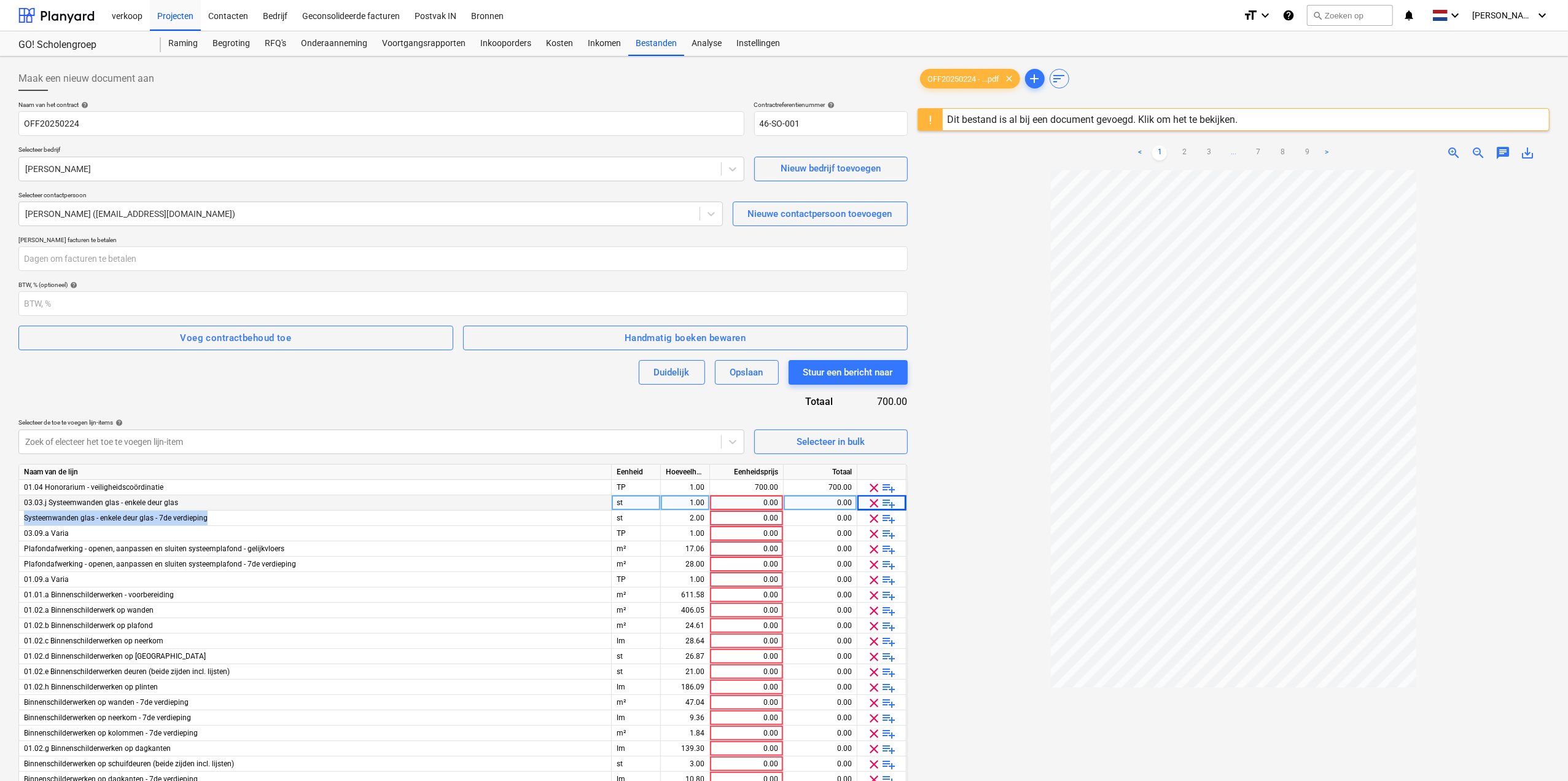
click at [869, 502] on span "clear" at bounding box center [874, 503] width 14 height 14
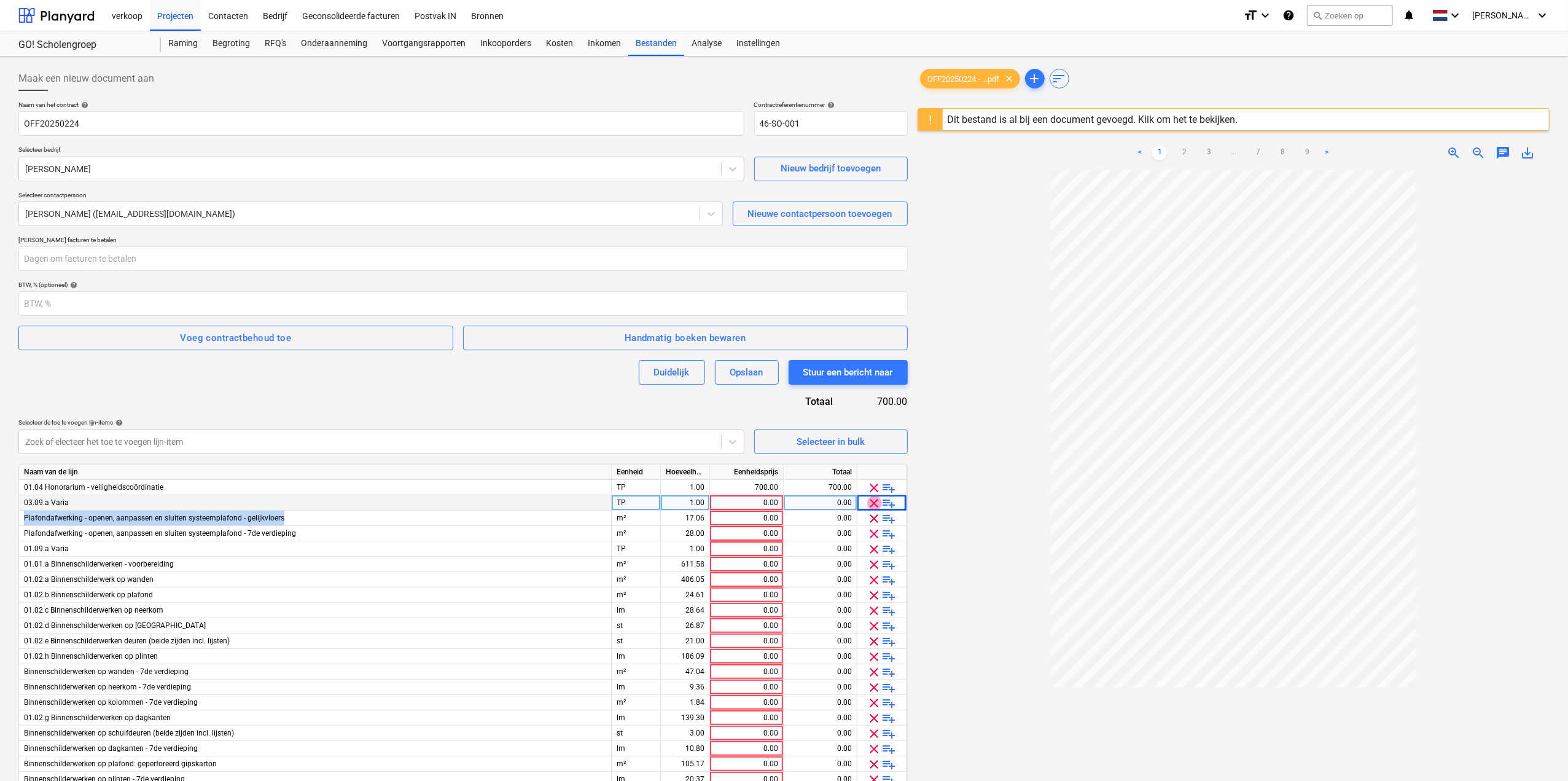
click at [869, 502] on span "clear" at bounding box center [874, 503] width 14 height 14
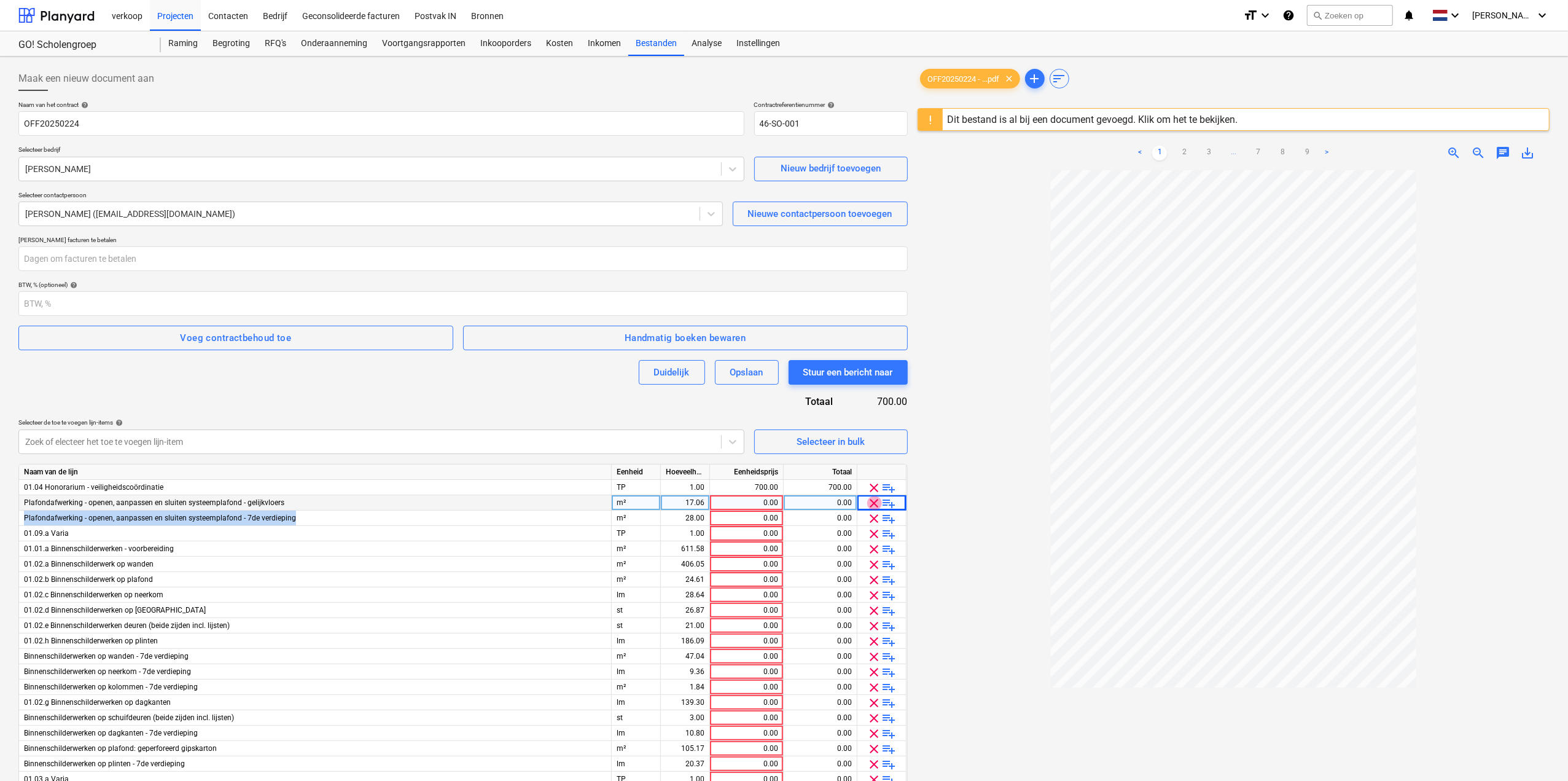
click at [869, 502] on span "clear" at bounding box center [874, 503] width 14 height 14
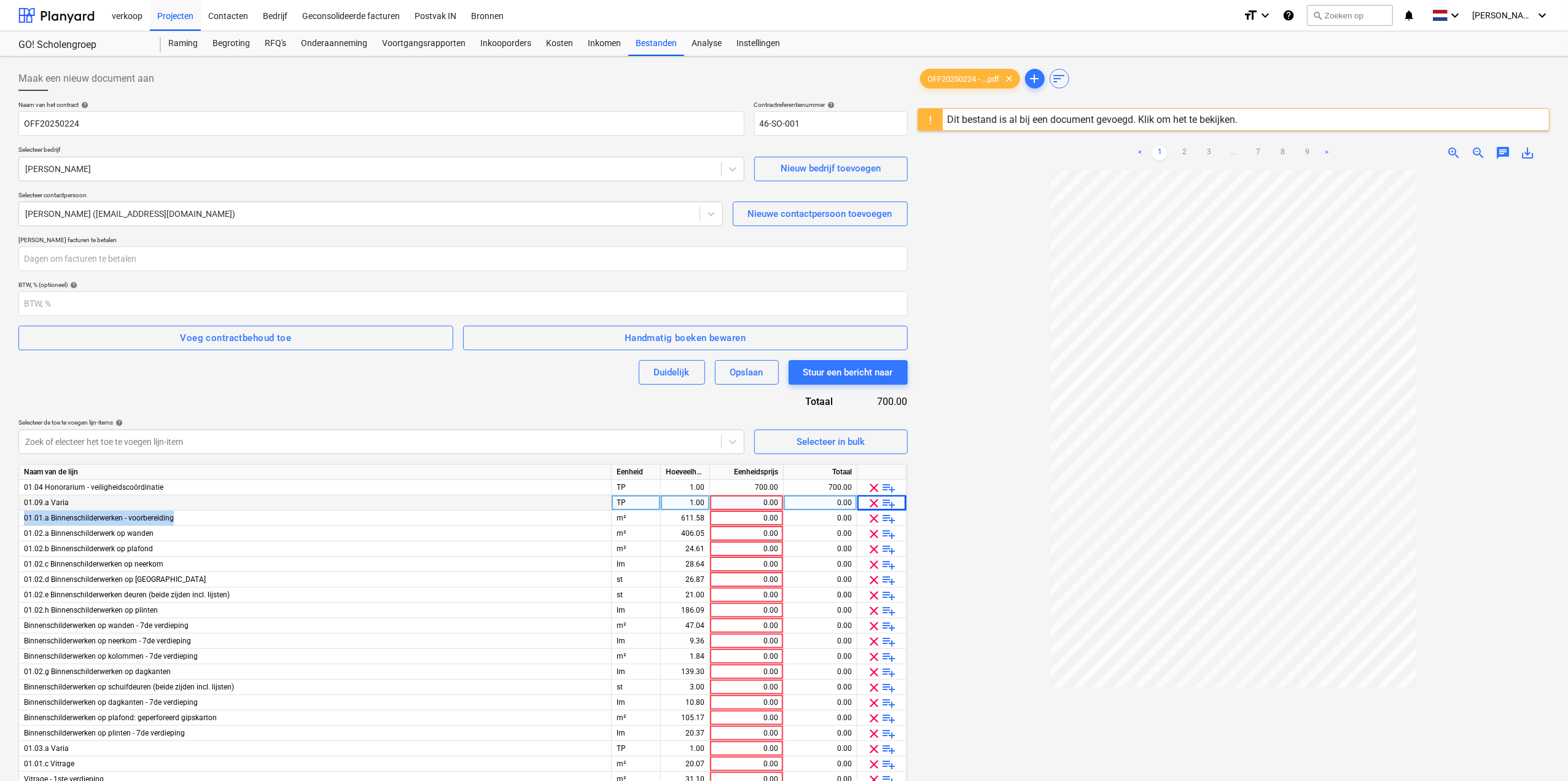
click at [869, 502] on span "clear" at bounding box center [874, 503] width 14 height 14
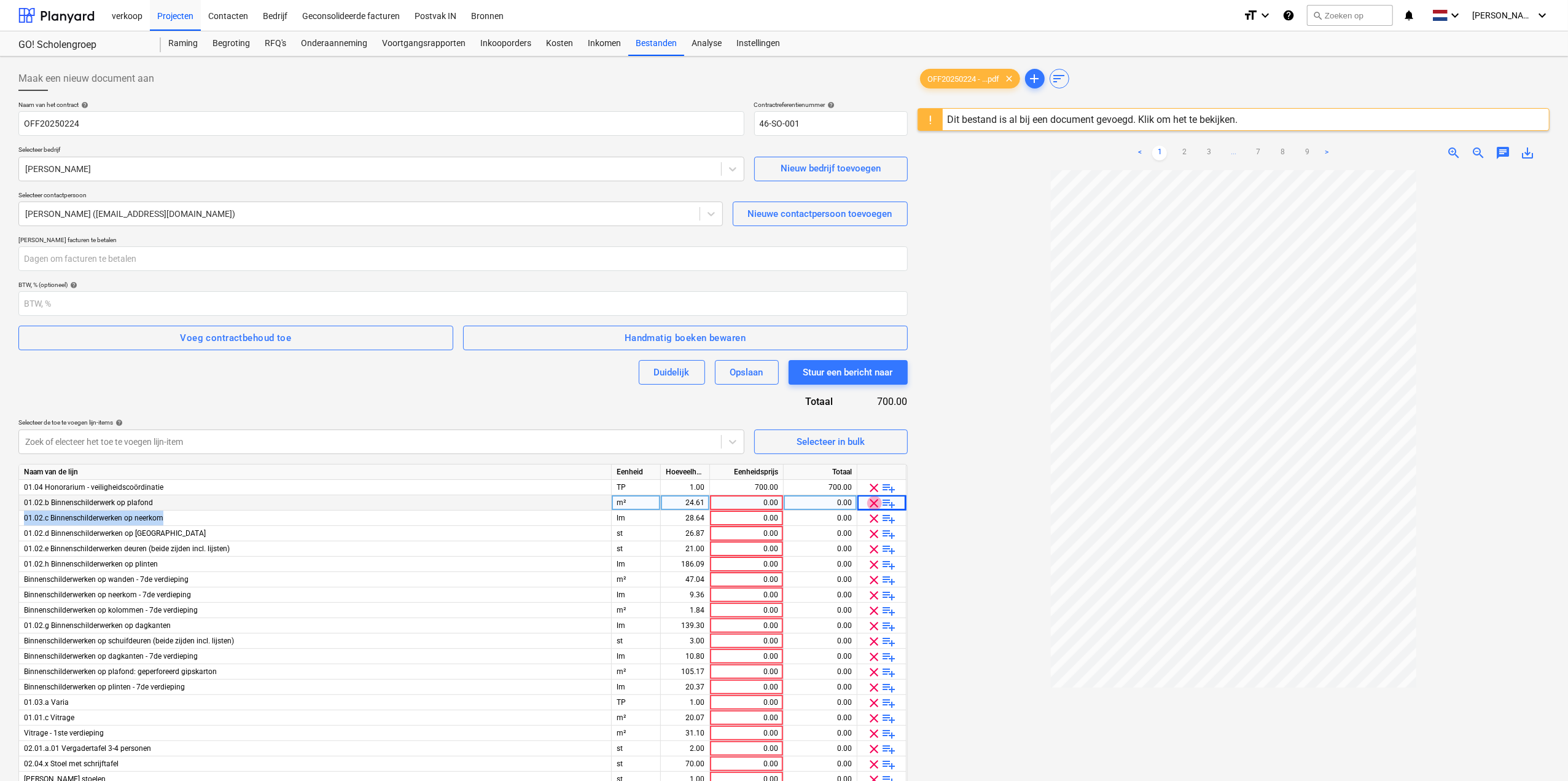
click at [869, 502] on span "clear" at bounding box center [874, 503] width 14 height 14
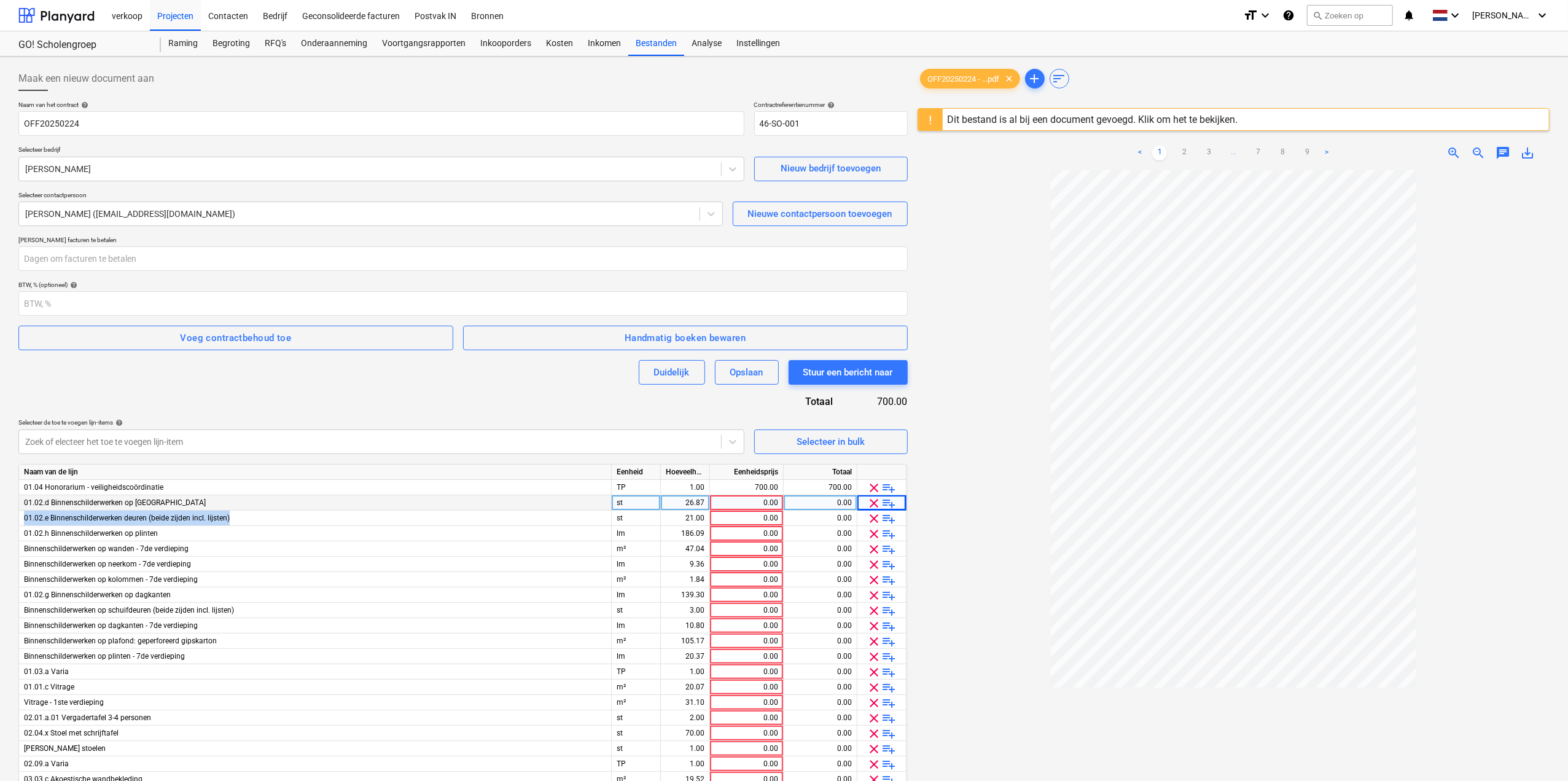
click at [869, 502] on span "clear" at bounding box center [874, 503] width 14 height 14
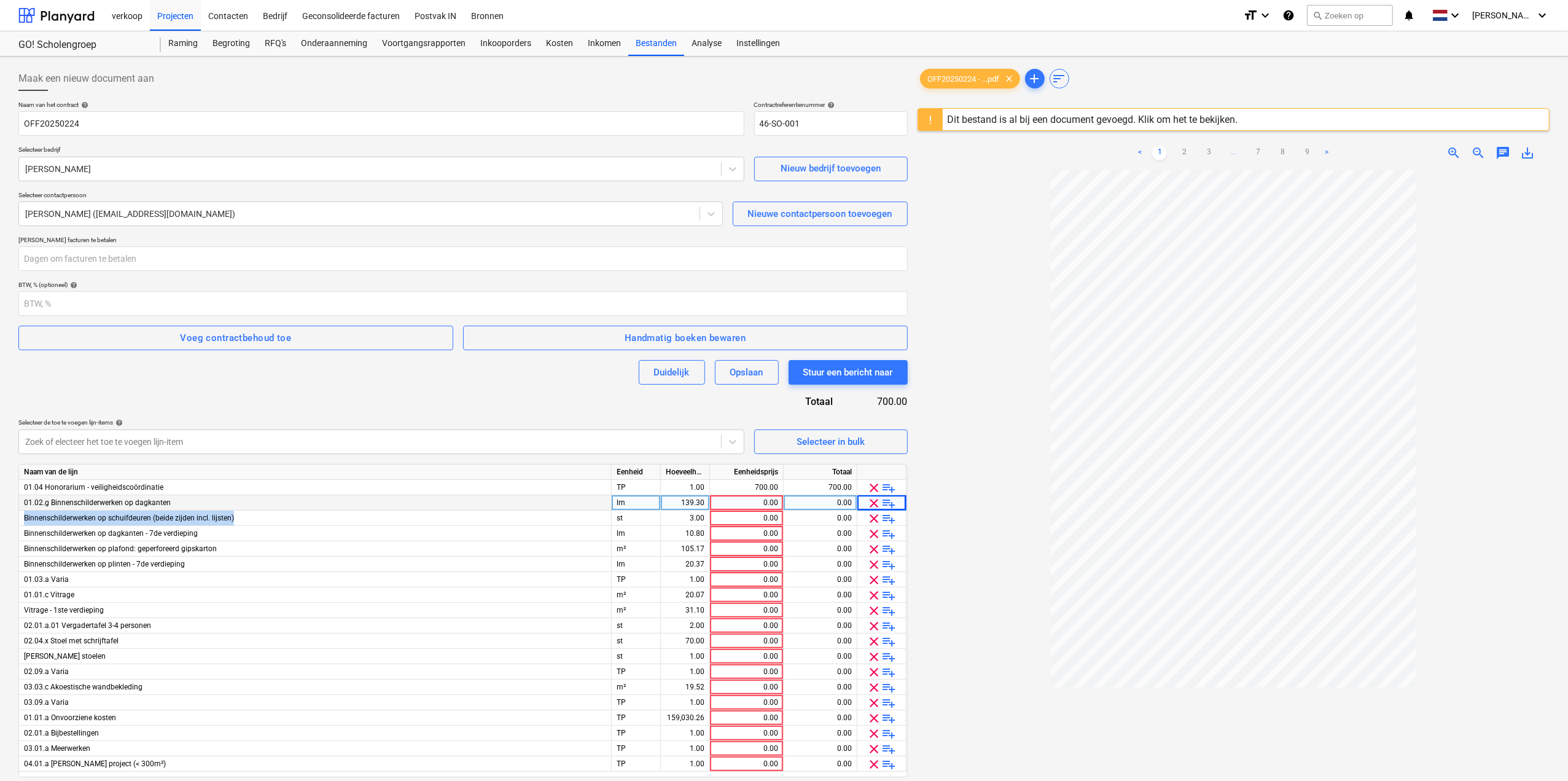
click at [869, 502] on span "clear" at bounding box center [874, 503] width 14 height 14
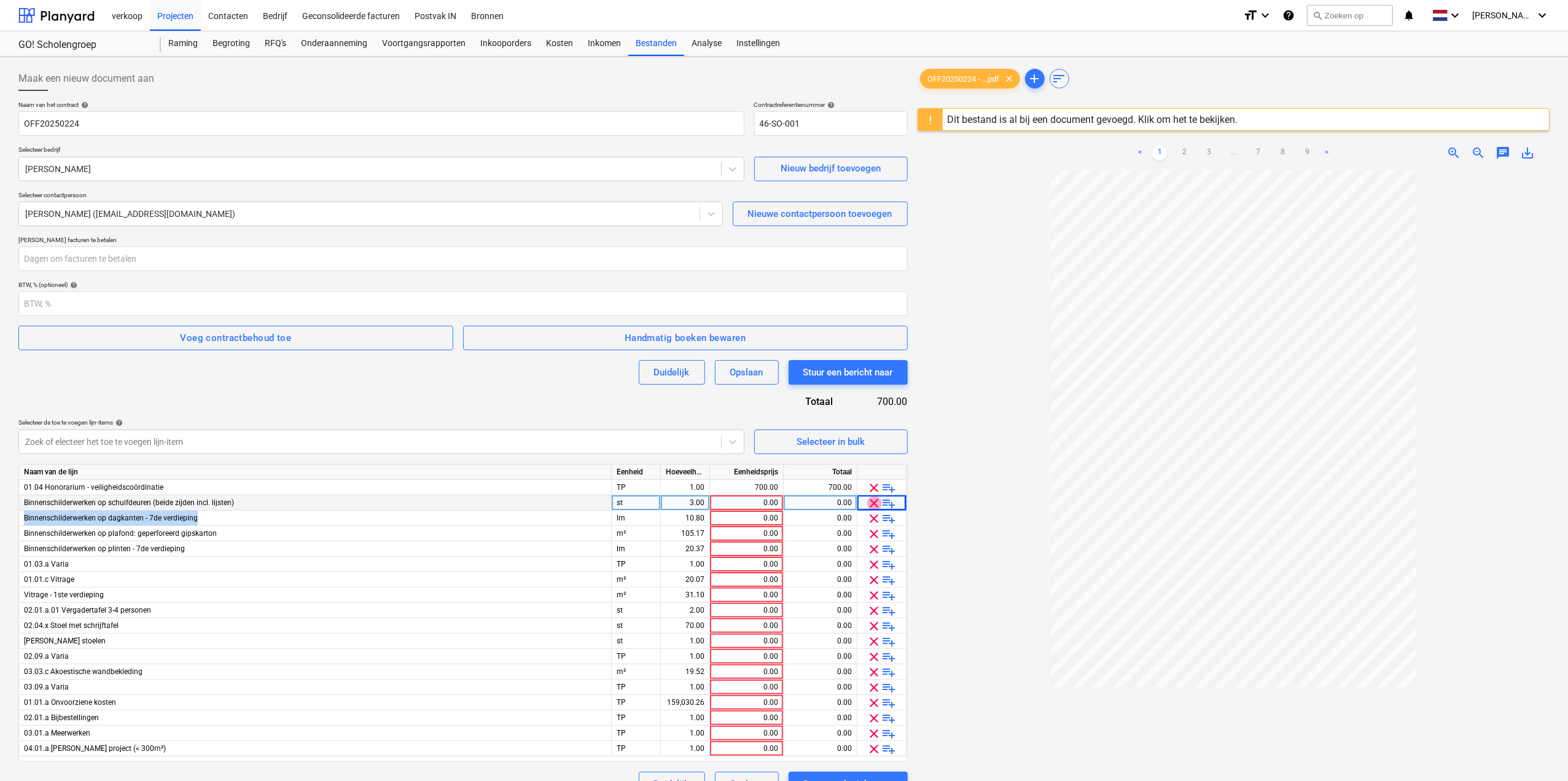
click at [869, 502] on span "clear" at bounding box center [874, 503] width 14 height 14
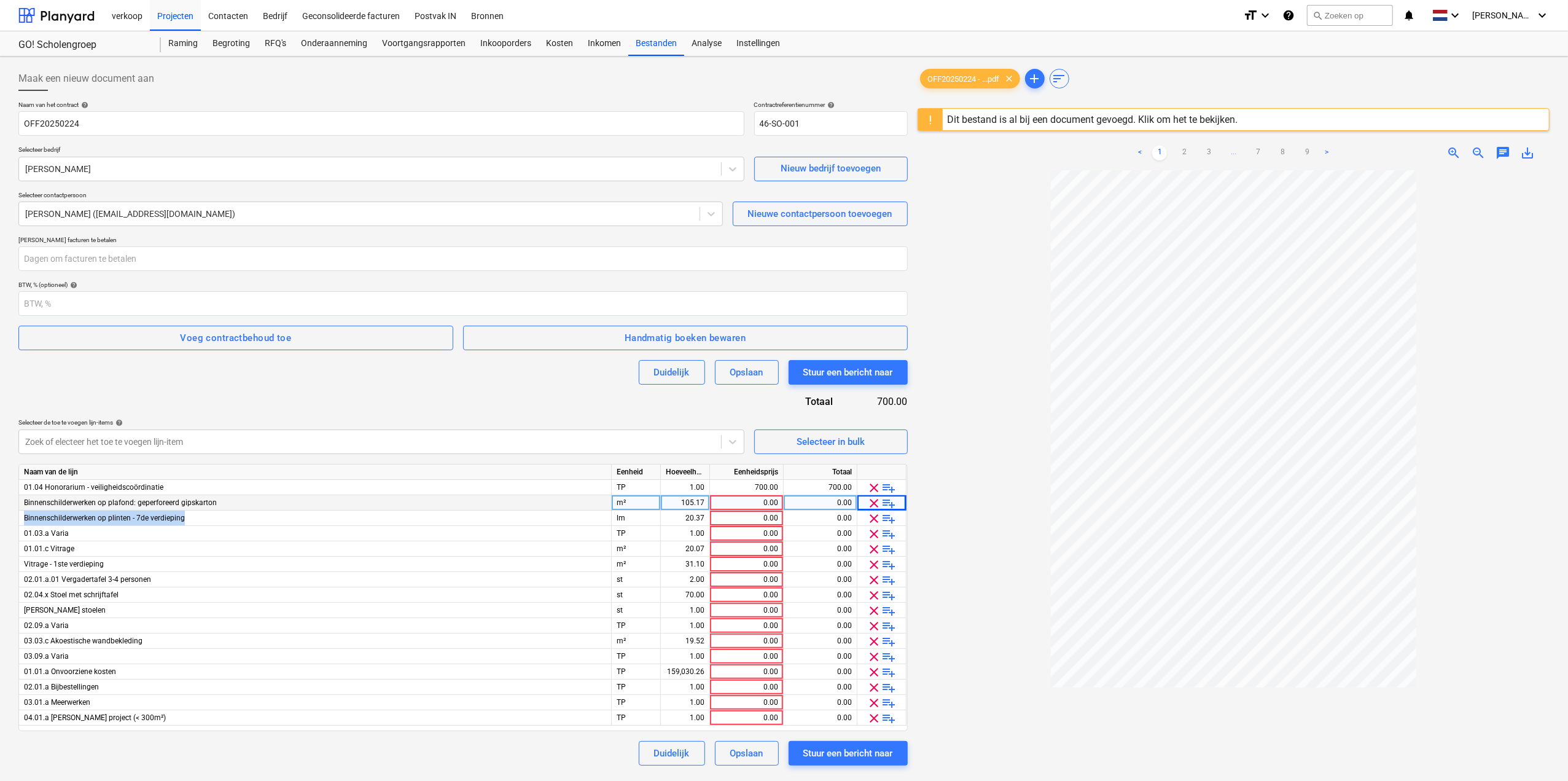
click at [869, 502] on span "clear" at bounding box center [874, 503] width 14 height 14
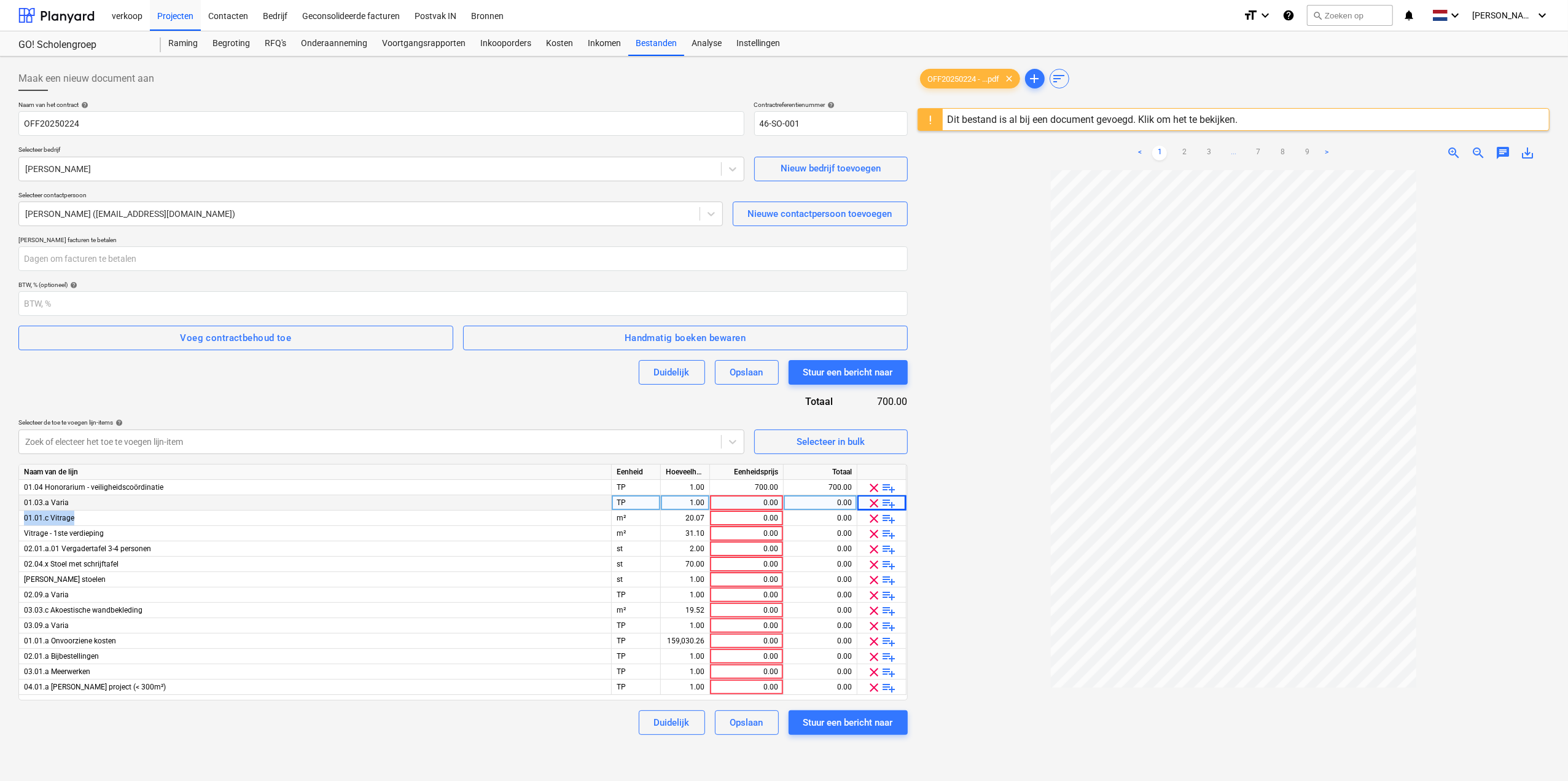
click at [869, 502] on span "clear" at bounding box center [874, 503] width 14 height 14
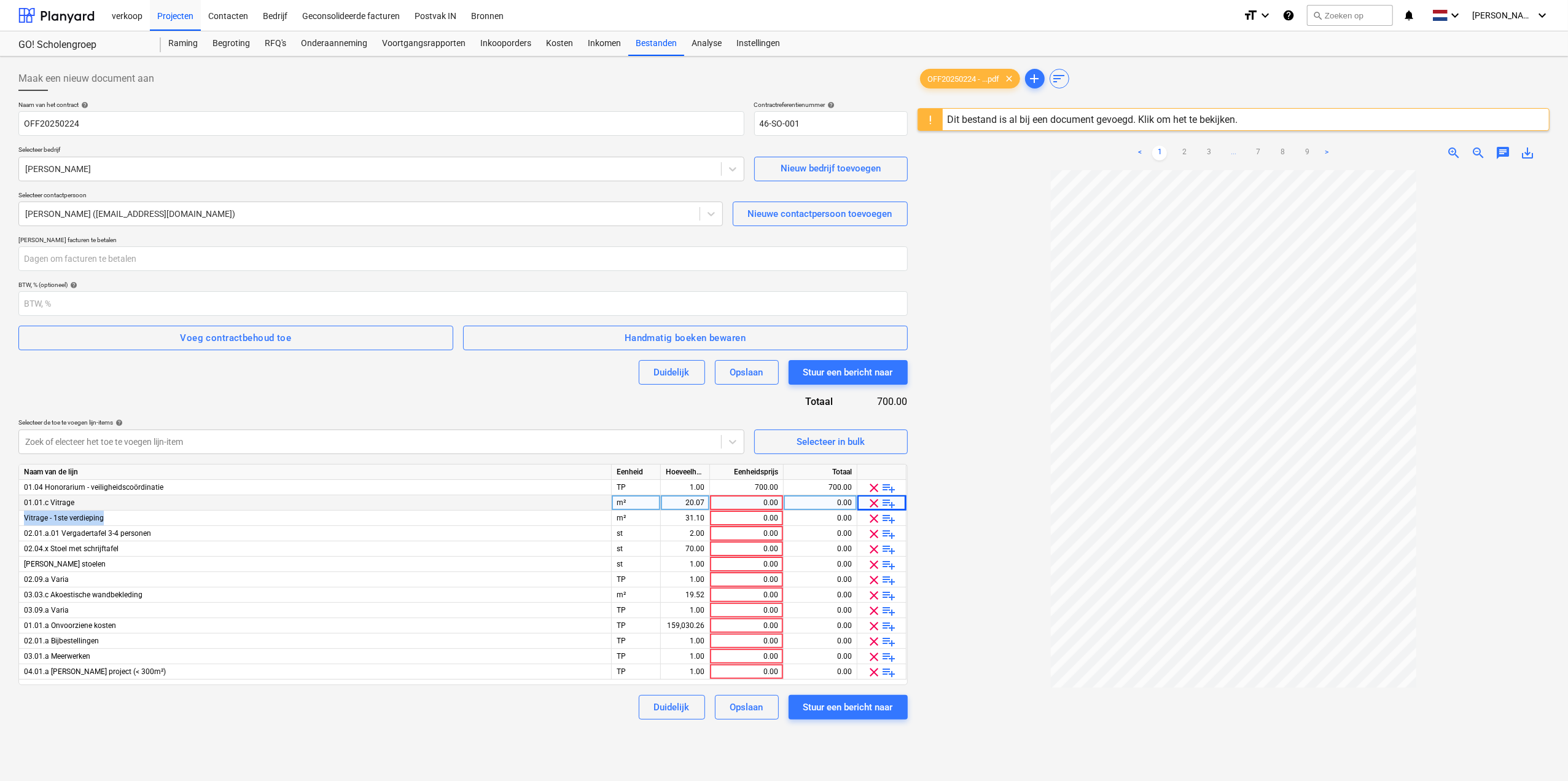
click at [869, 502] on span "clear" at bounding box center [874, 503] width 14 height 14
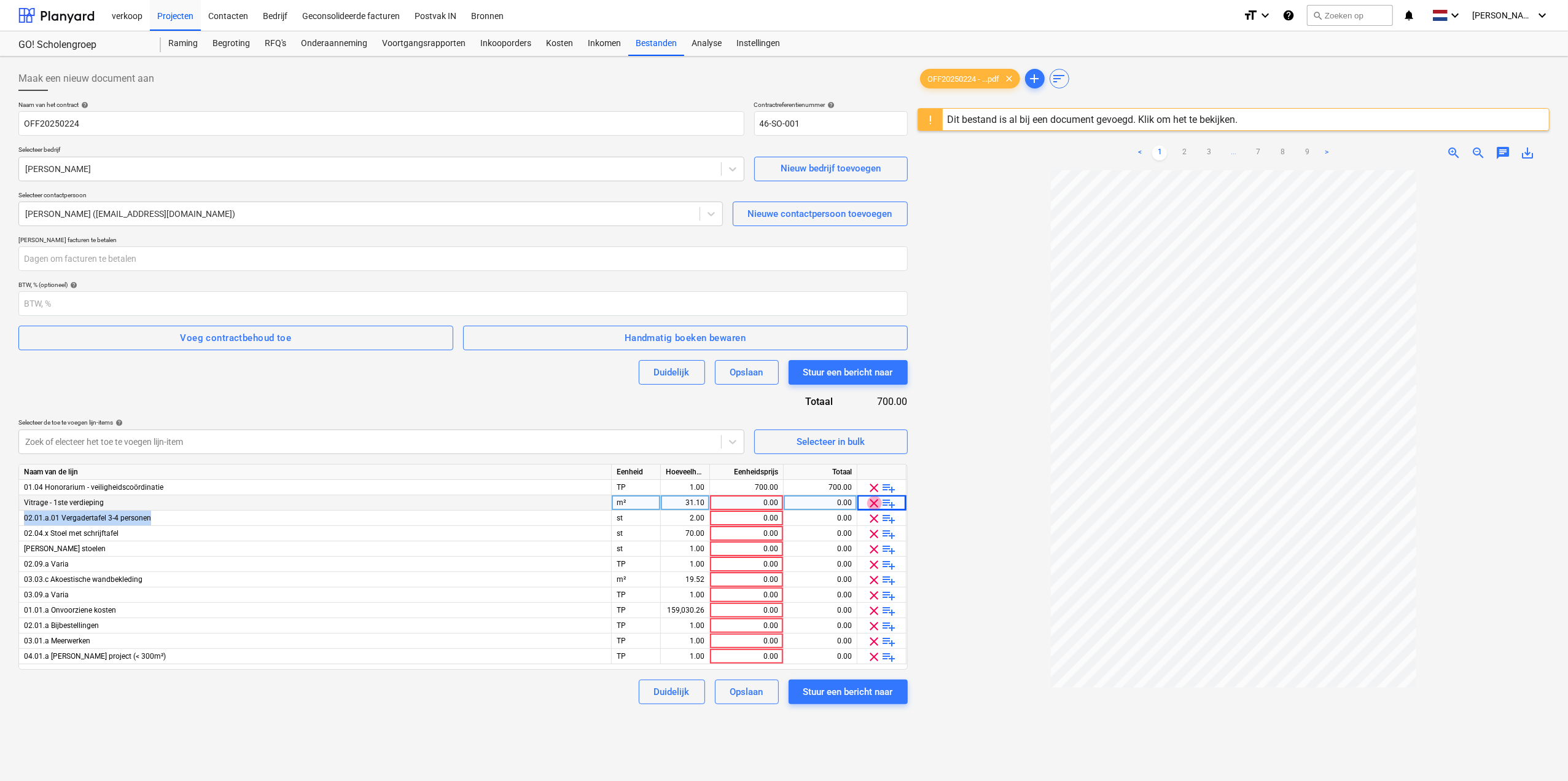
click at [869, 502] on span "clear" at bounding box center [874, 503] width 14 height 14
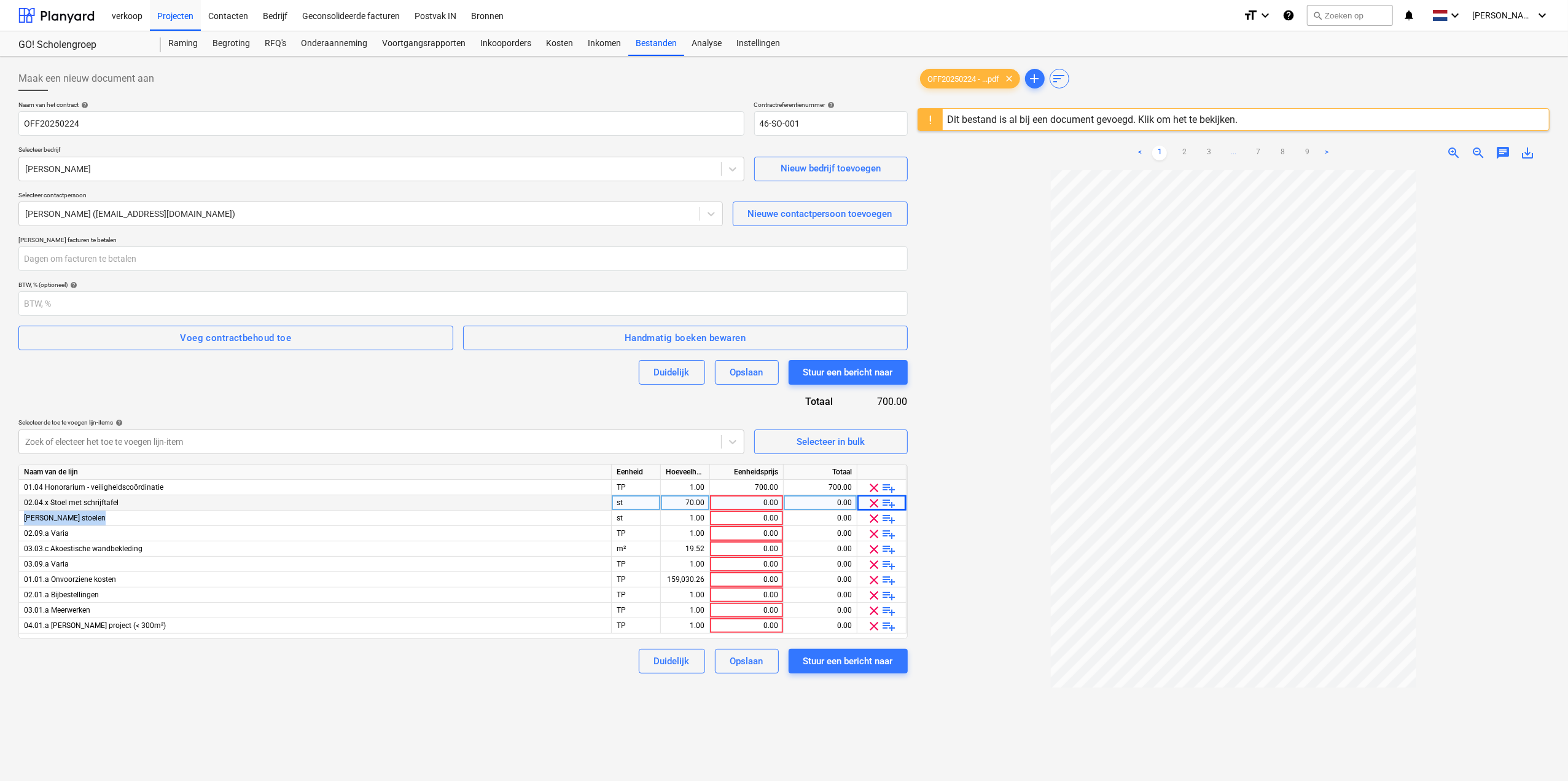
click at [869, 502] on span "clear" at bounding box center [874, 503] width 14 height 14
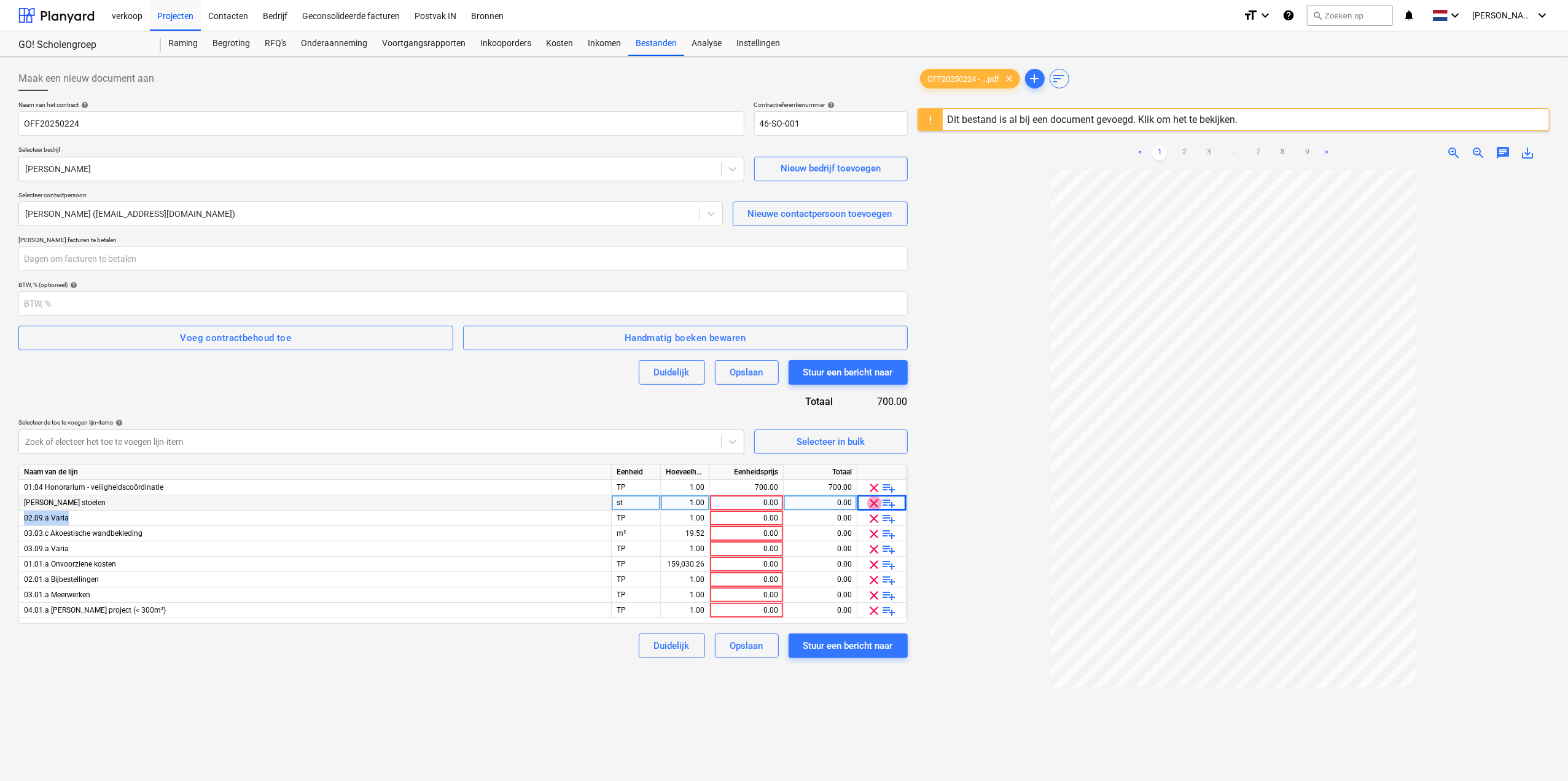
click at [869, 502] on span "clear" at bounding box center [874, 503] width 14 height 14
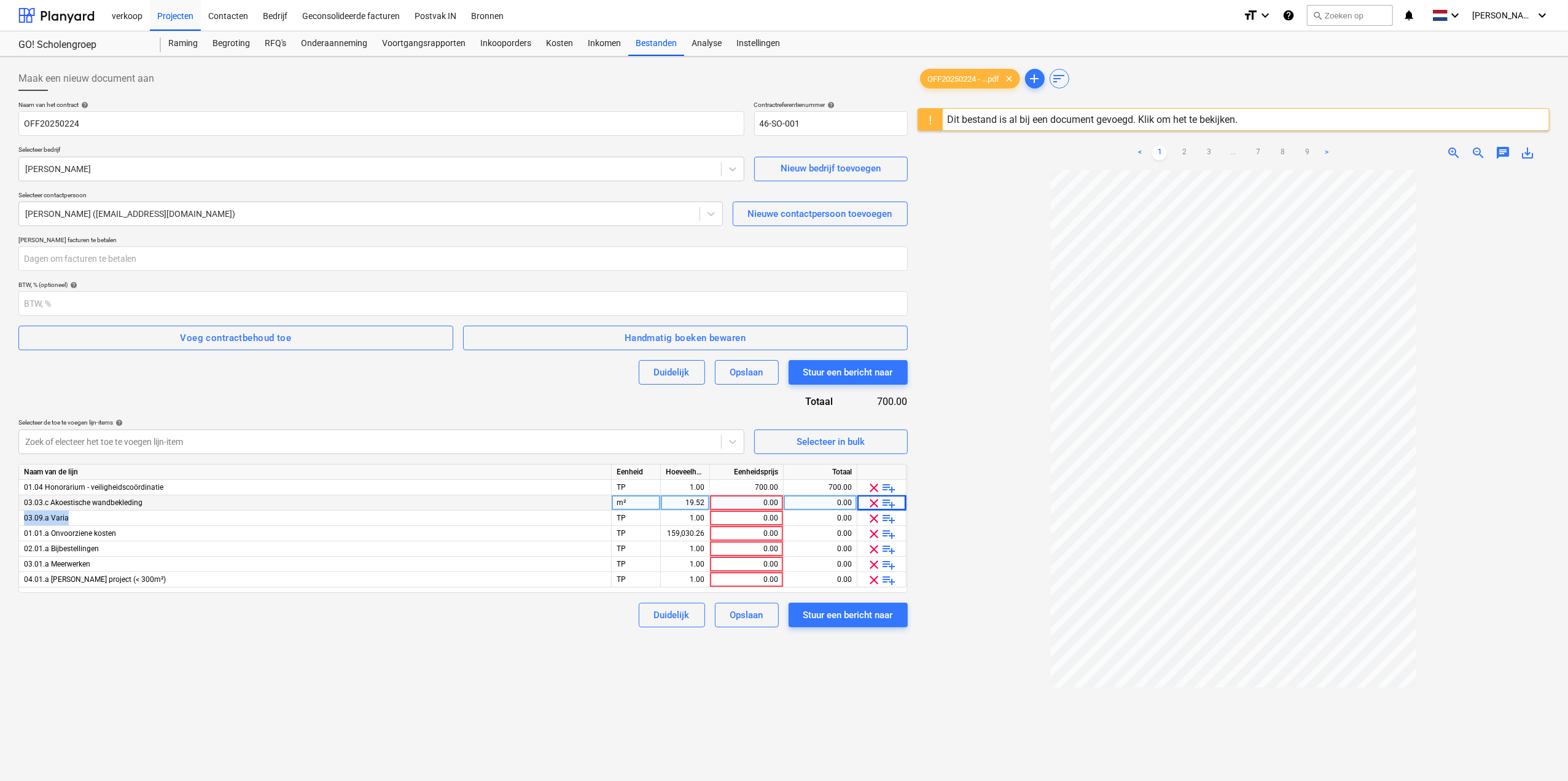
click at [869, 502] on span "clear" at bounding box center [874, 503] width 14 height 14
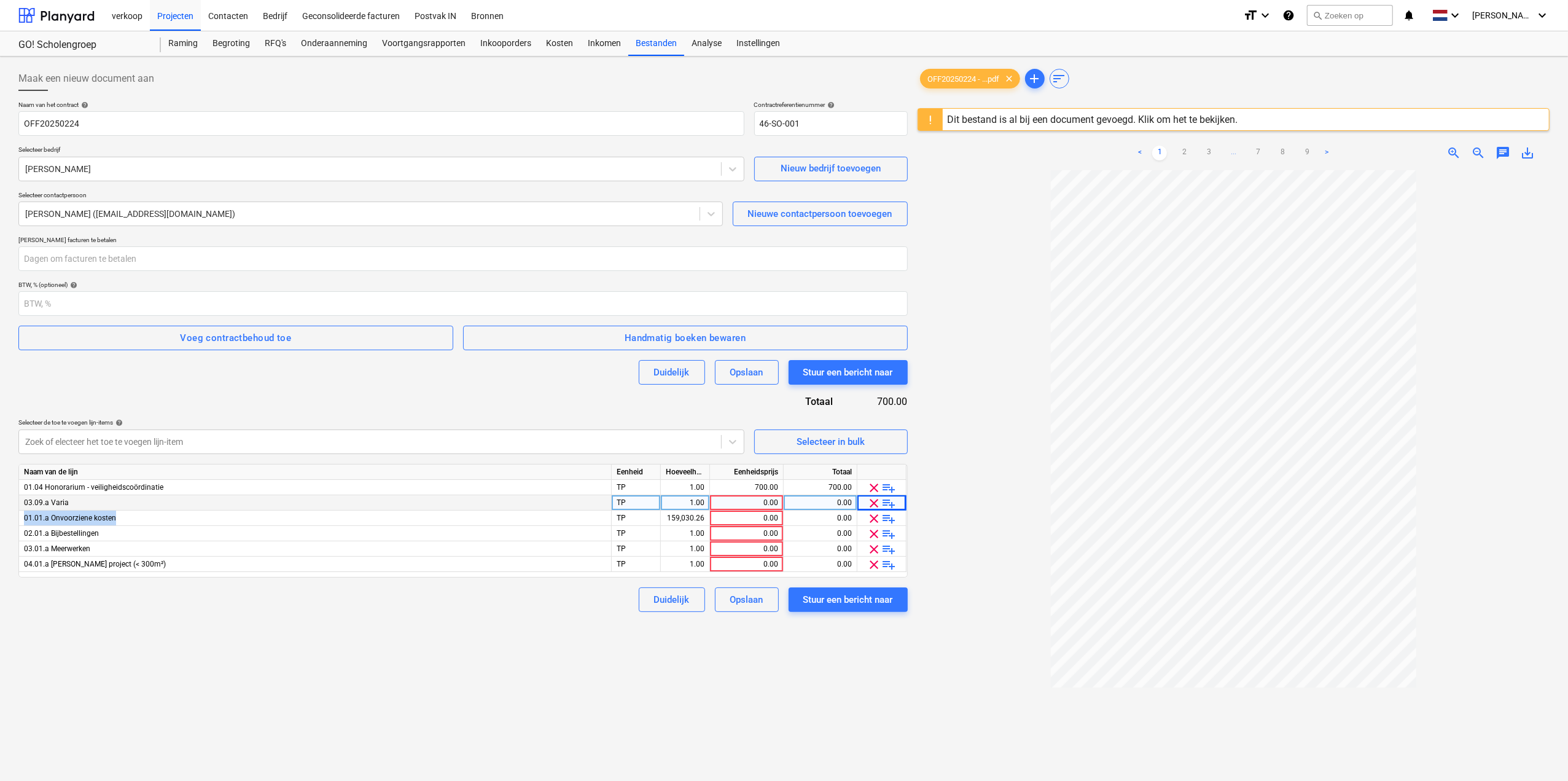
click at [869, 502] on span "clear" at bounding box center [874, 503] width 14 height 14
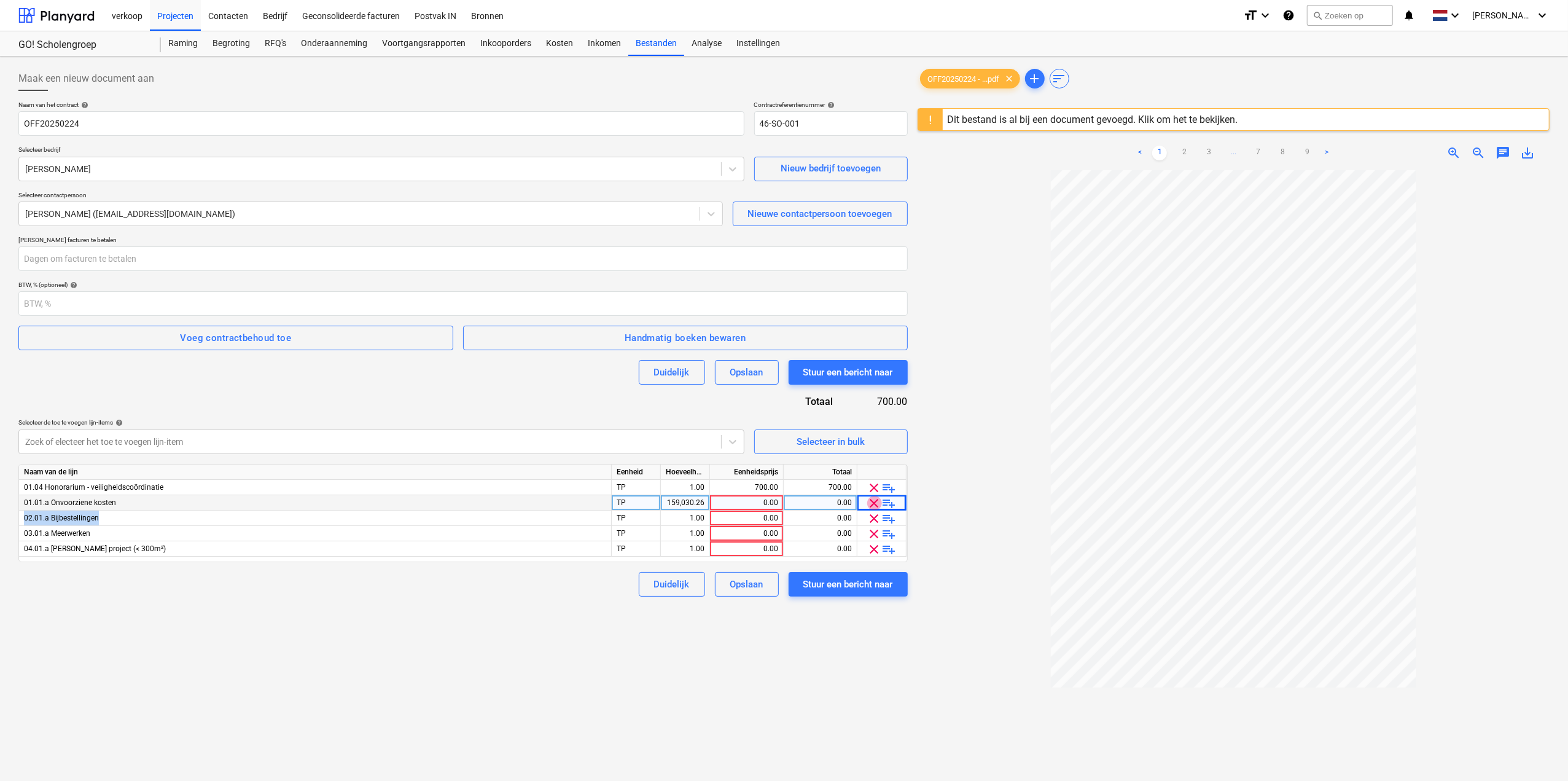
click at [869, 502] on span "clear" at bounding box center [874, 503] width 14 height 14
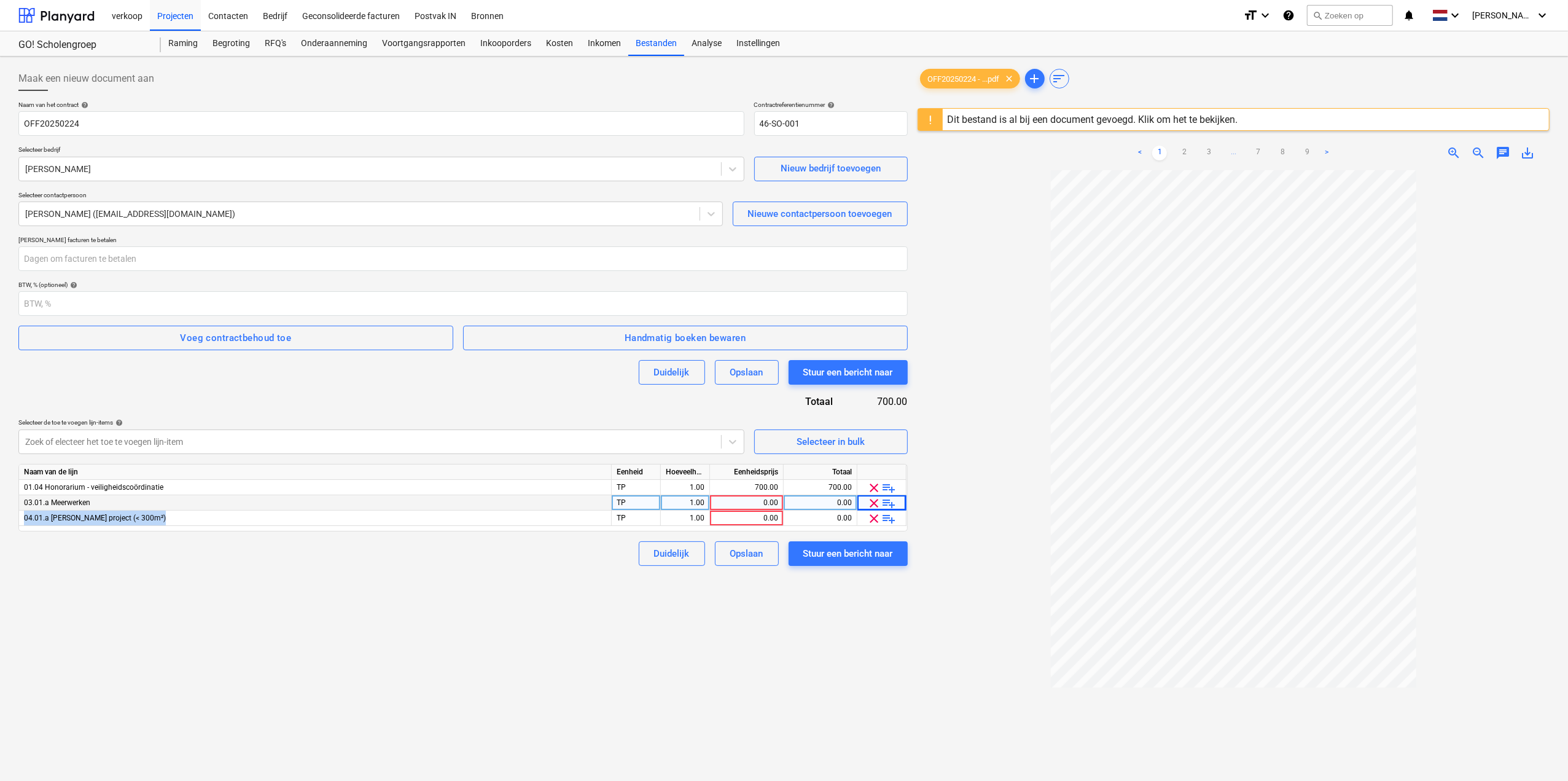
click at [869, 502] on span "clear" at bounding box center [874, 503] width 14 height 14
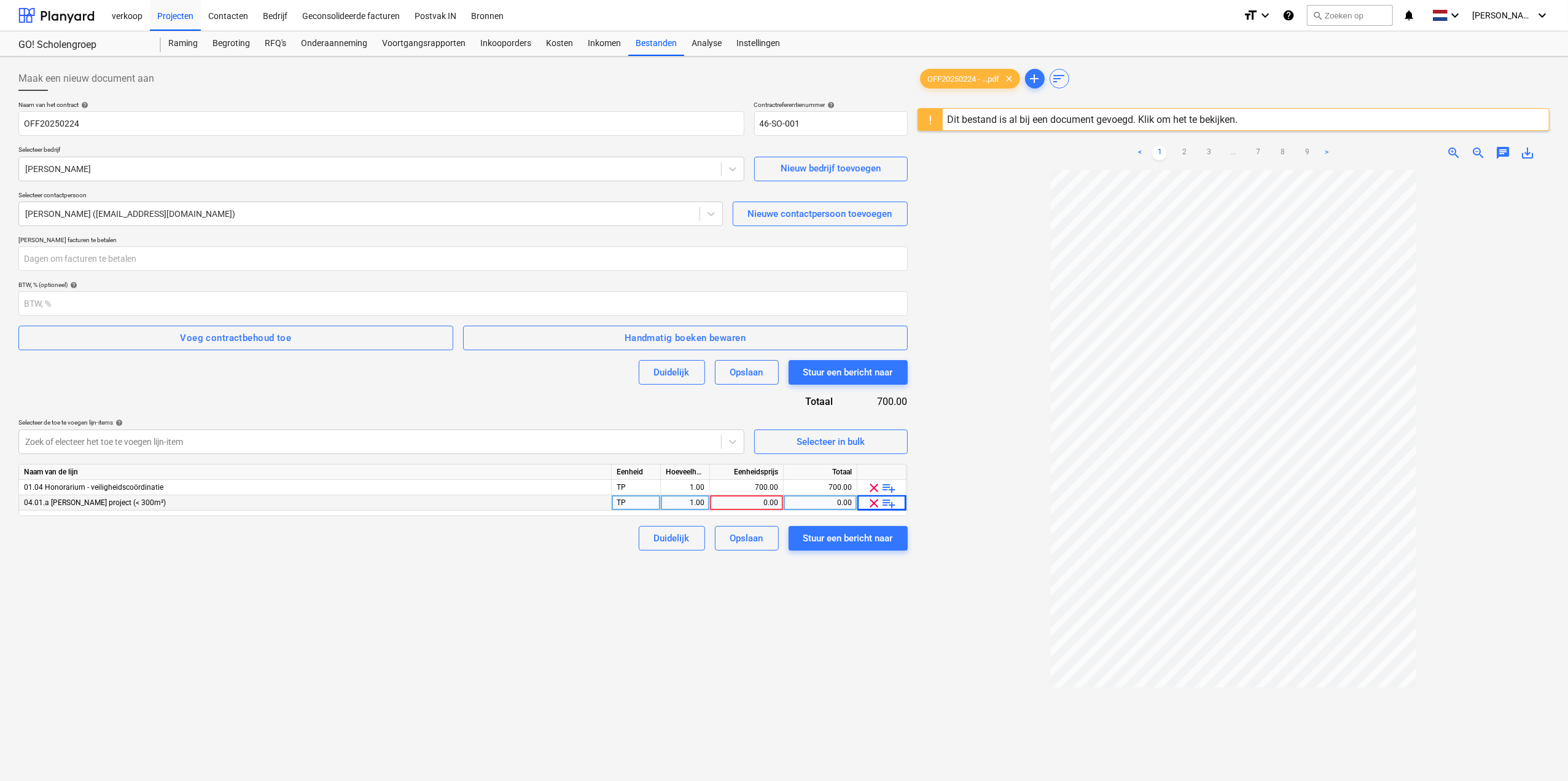
click at [869, 502] on span "clear" at bounding box center [874, 503] width 14 height 14
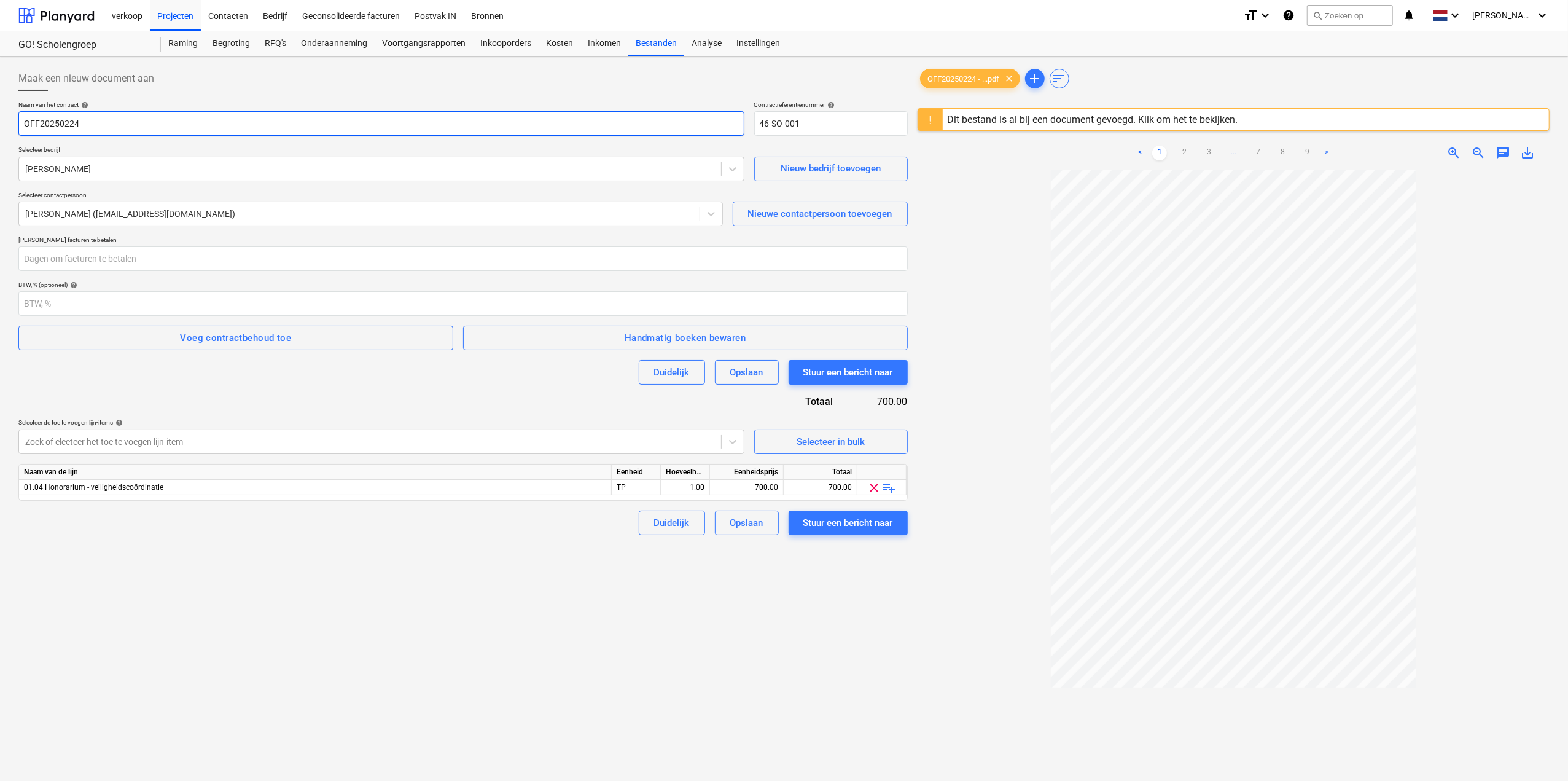
click at [97, 125] on input "OFF20250224" at bounding box center [381, 124] width 726 height 24
click at [336, 592] on div "Maak een nieuw document aan Naam van het contract help OFF20250224 Contractrefe…" at bounding box center [463, 491] width 900 height 861
click at [1100, 116] on div "Dit bestand is al bij een document gevoegd. Klik om het te bekijken." at bounding box center [1093, 119] width 290 height 11
click at [1191, 120] on div "Dit bestand is al bij een document gevoegd. Klik om het te bekijken." at bounding box center [1093, 119] width 290 height 11
click at [1191, 123] on div "Dit bestand is al bij een document gevoegd. Klik om het te bekijken." at bounding box center [1093, 119] width 290 height 11
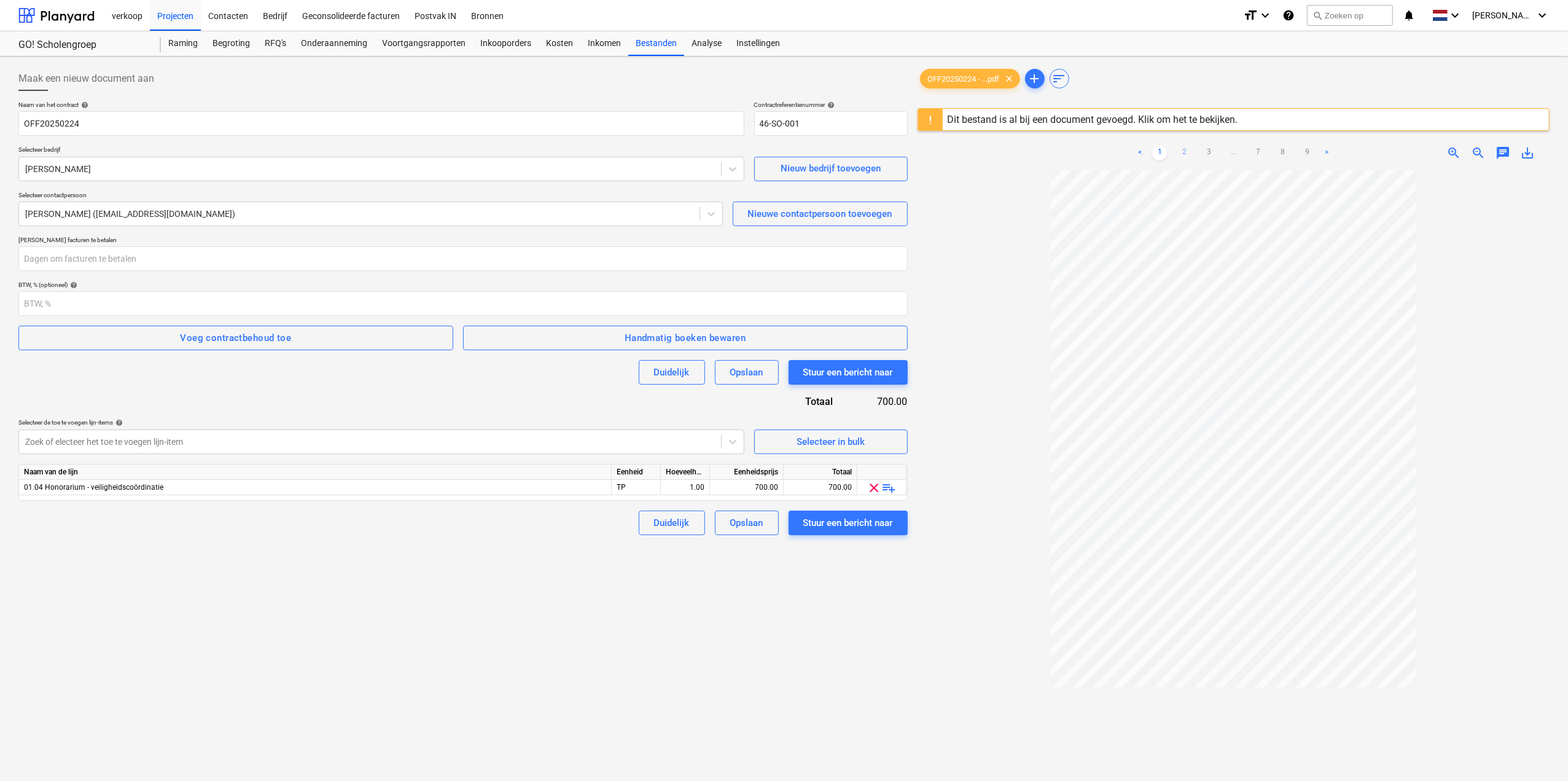
click at [1188, 152] on link "2" at bounding box center [1184, 152] width 14 height 14
click at [1207, 154] on link "3" at bounding box center [1208, 152] width 14 height 14
click at [873, 377] on div "Stuur een bericht naar" at bounding box center [848, 372] width 89 height 16
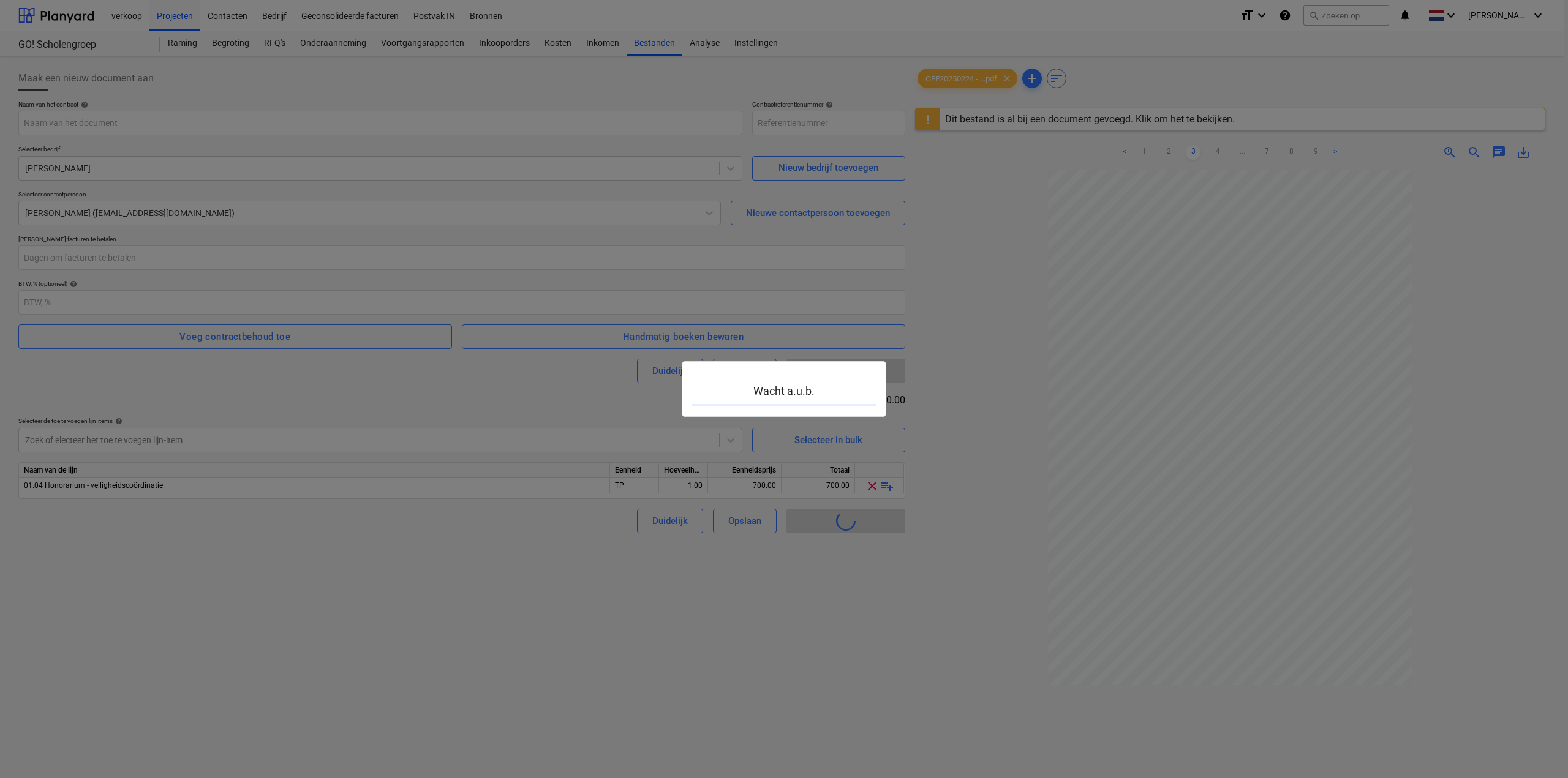
type input "46-SO-001"
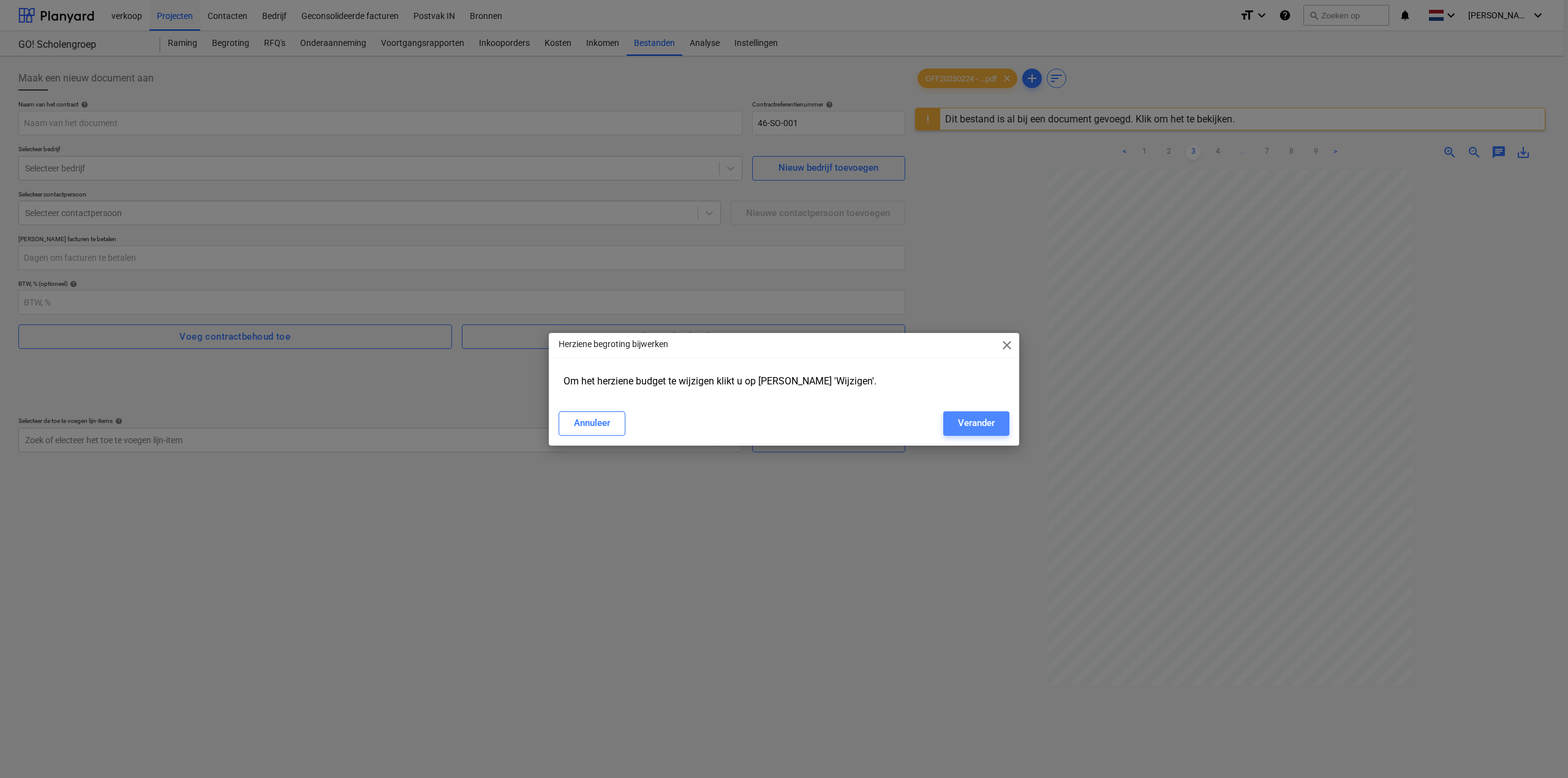
click at [965, 418] on div "Verander" at bounding box center [976, 423] width 37 height 16
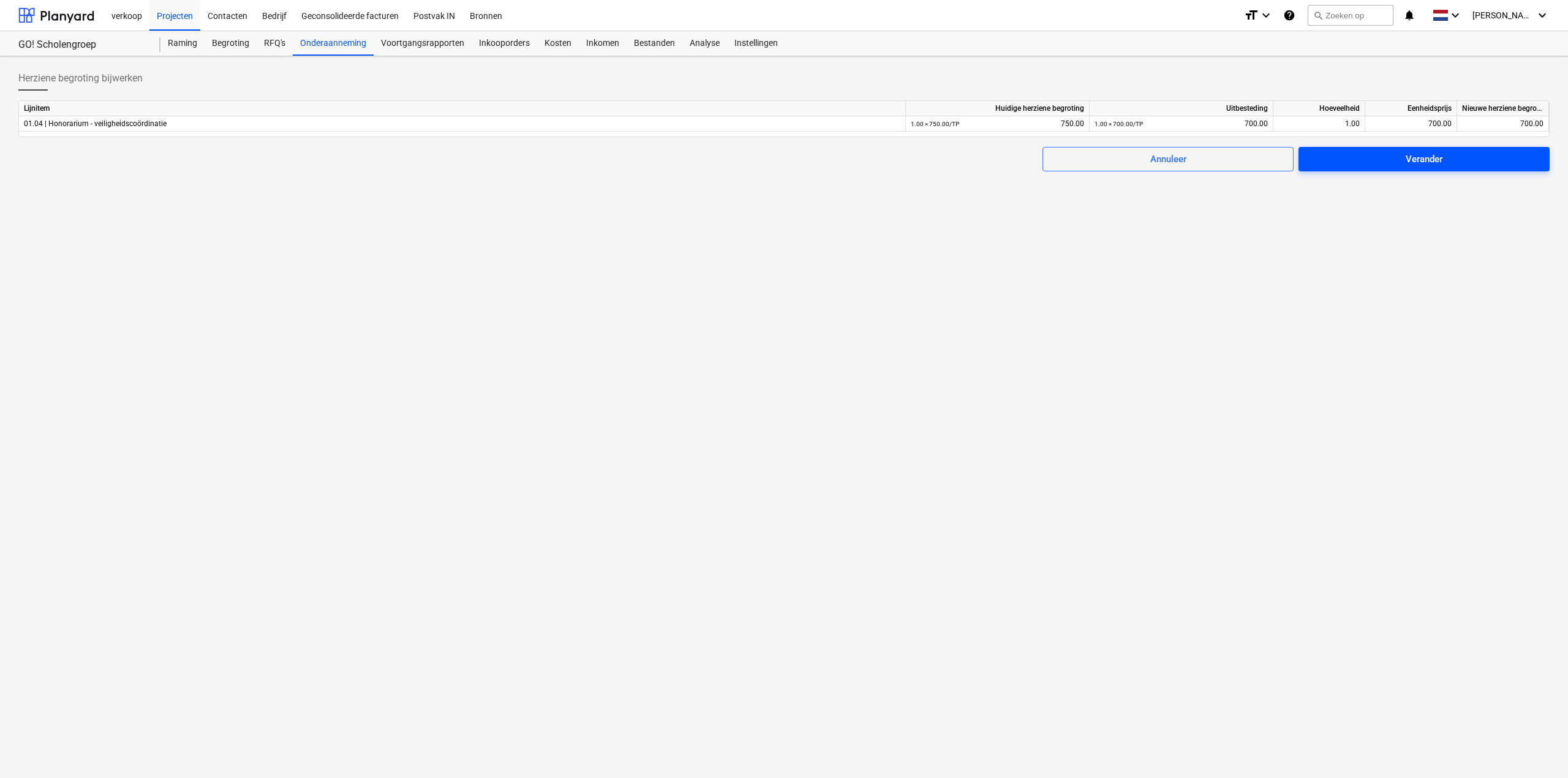
click at [1397, 160] on span "Verander" at bounding box center [1424, 159] width 221 height 16
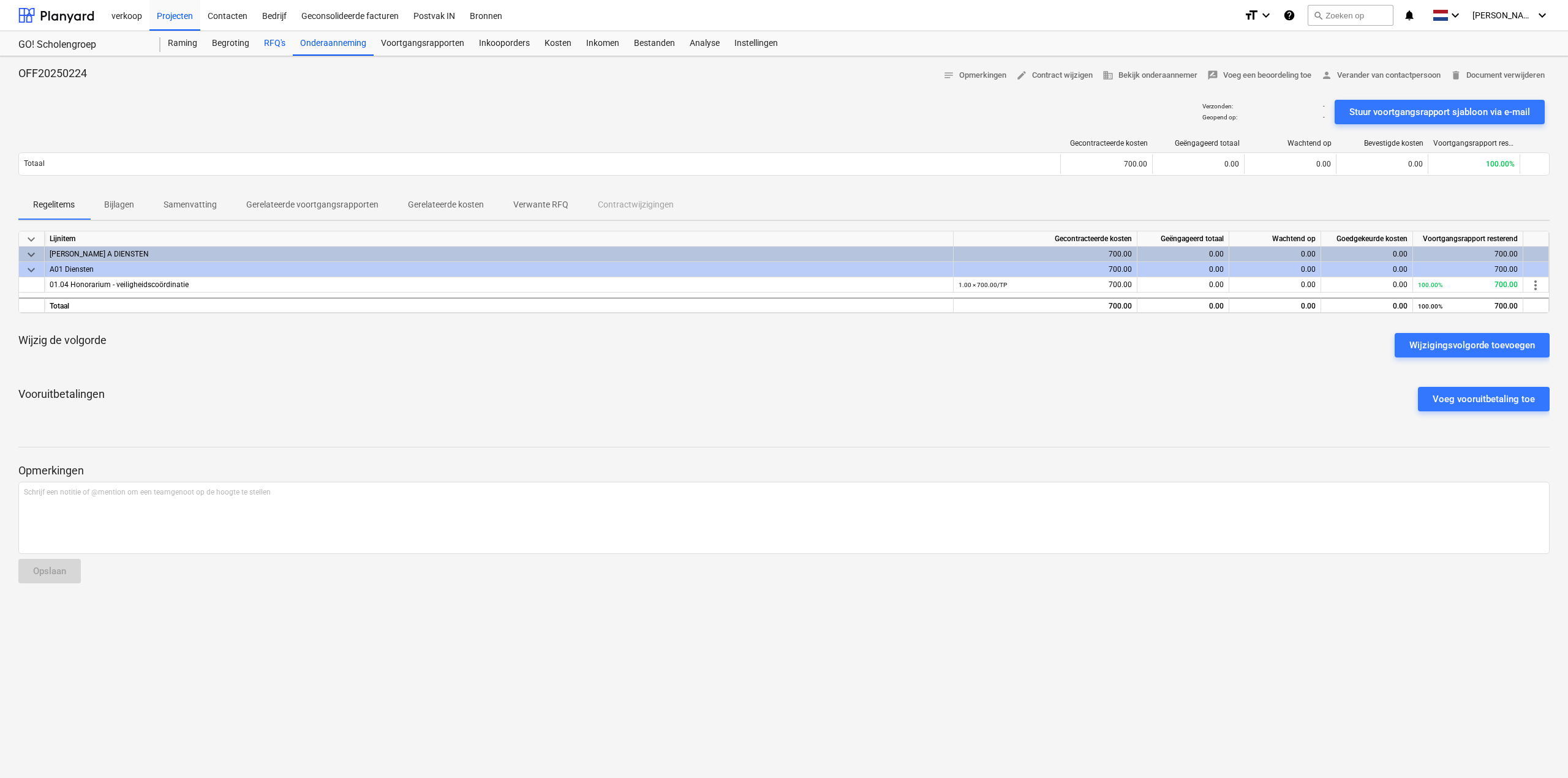
click at [276, 42] on div "RFQ's" at bounding box center [275, 43] width 36 height 24
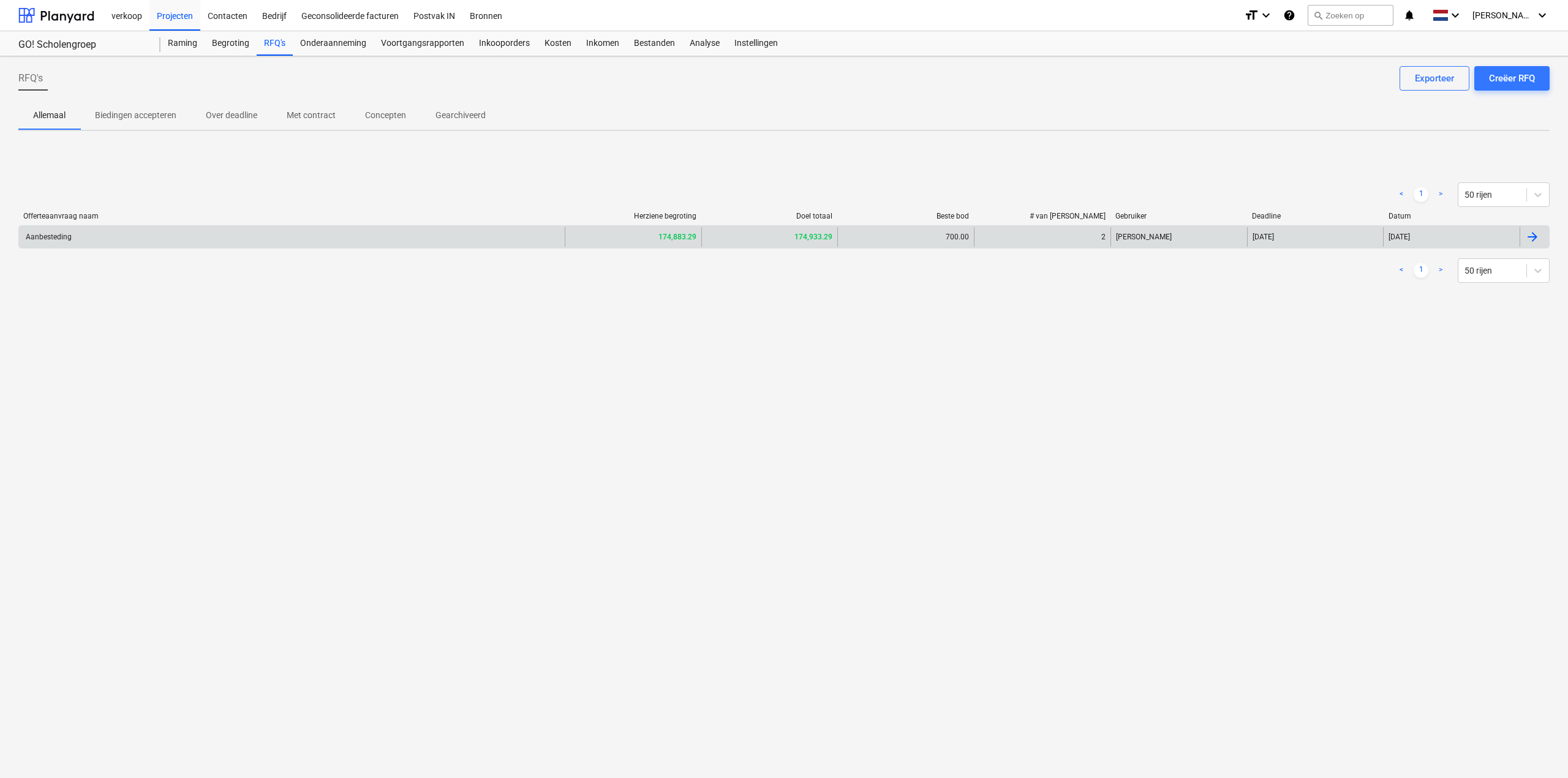
click at [283, 239] on div "Aanbesteding" at bounding box center [292, 237] width 546 height 20
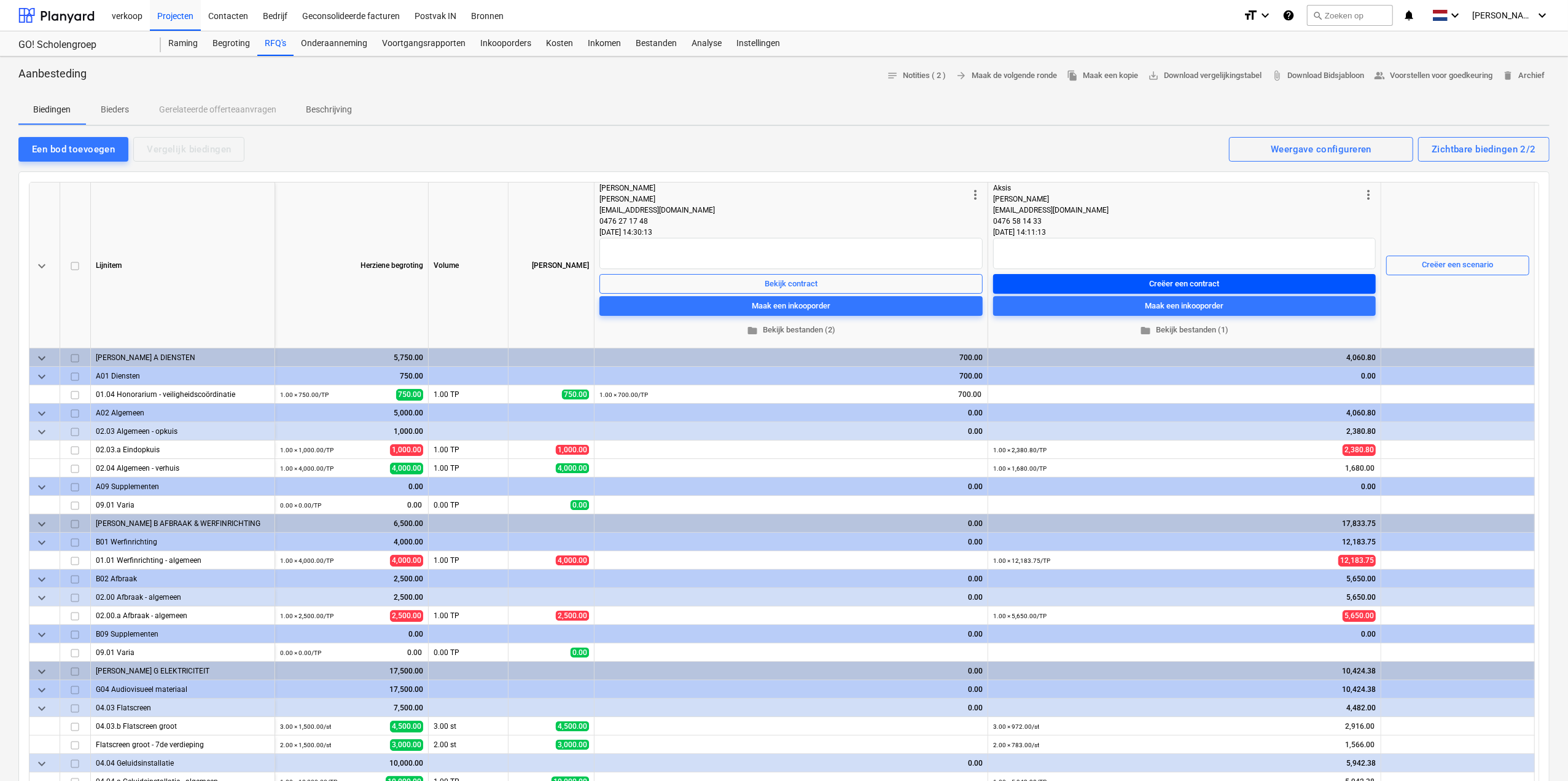
click at [1232, 283] on span "Creëer een contract" at bounding box center [1185, 284] width 373 height 14
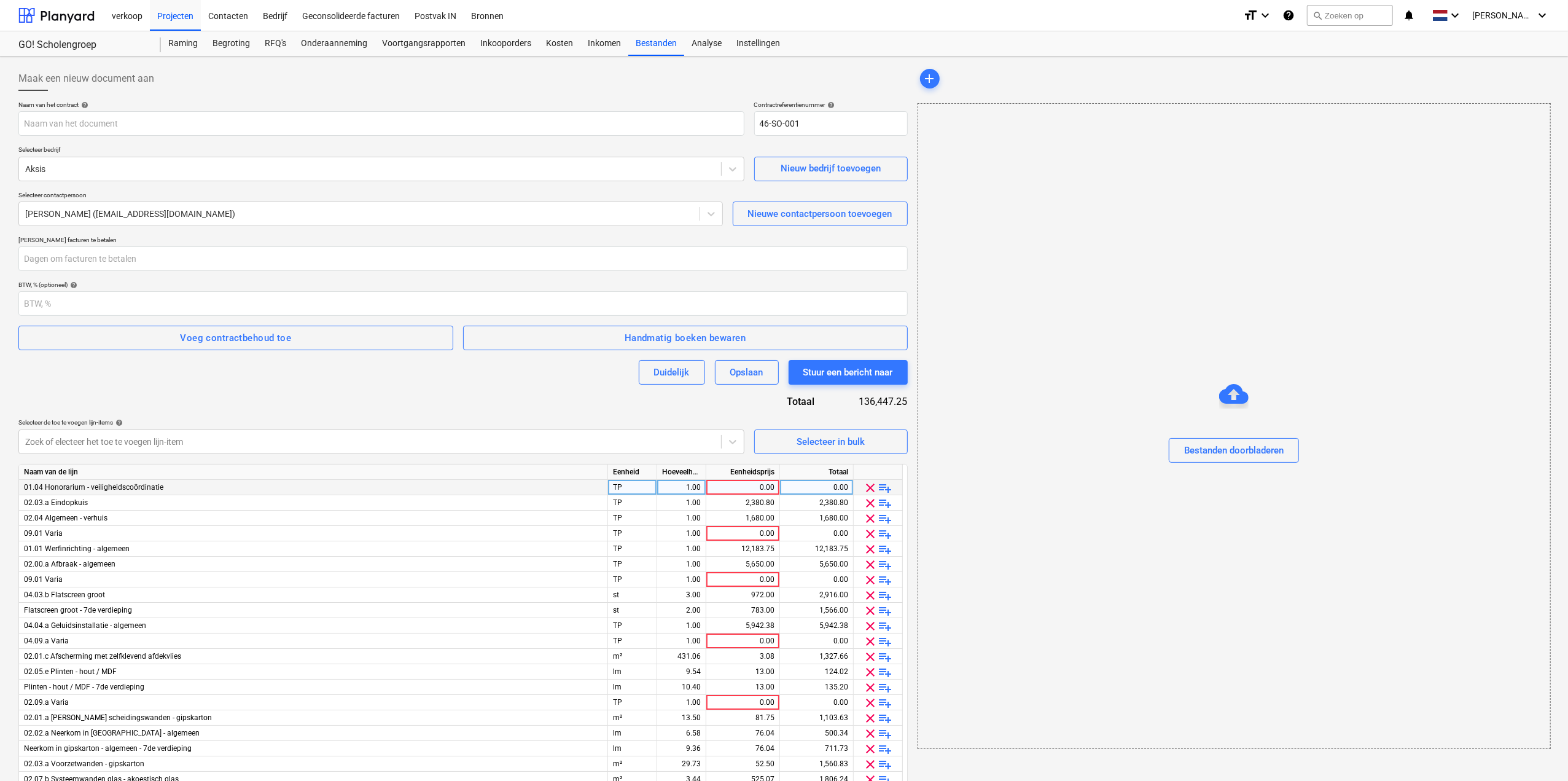
click at [874, 488] on span "clear" at bounding box center [871, 488] width 14 height 14
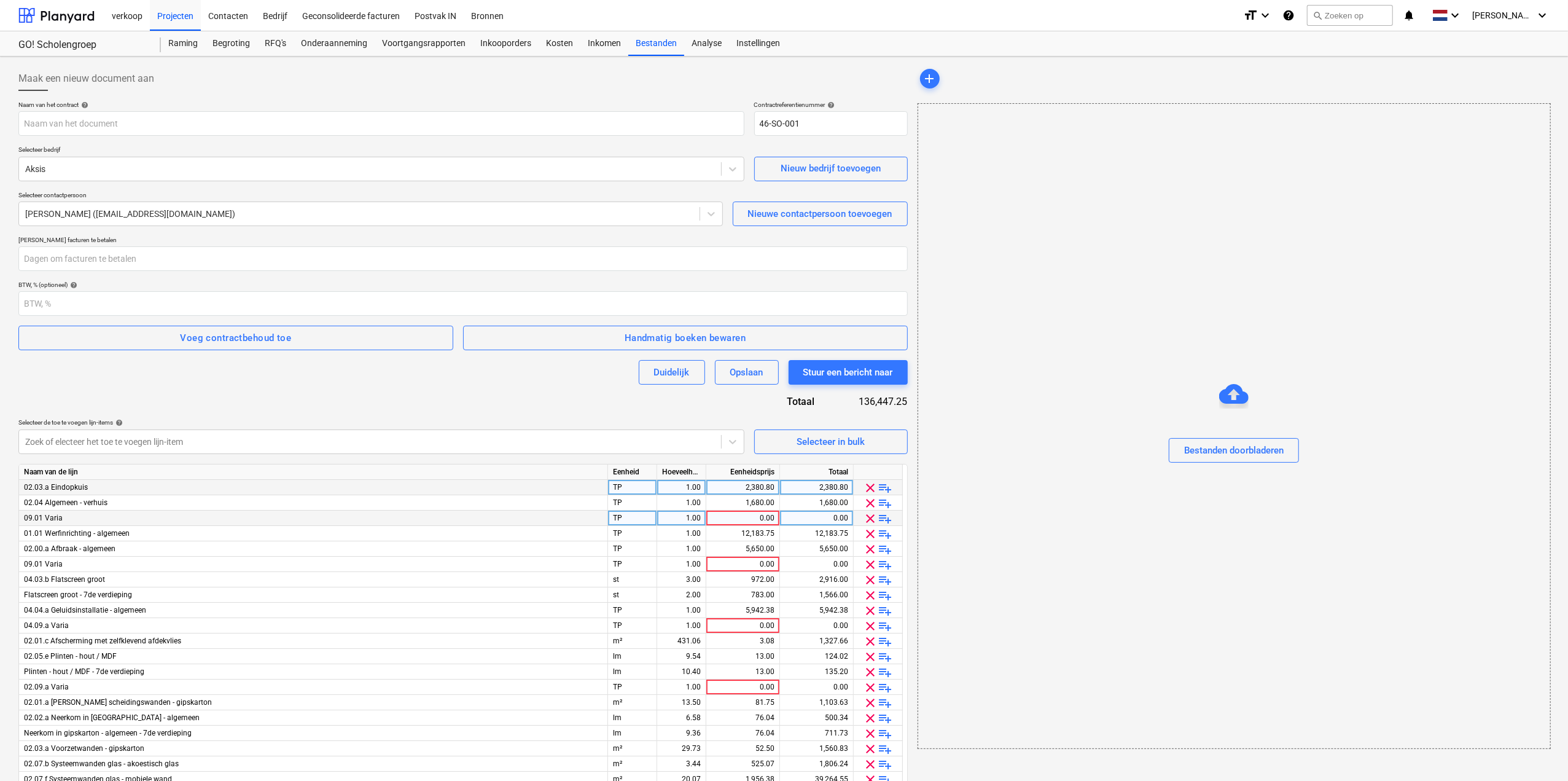
click at [870, 520] on span "clear" at bounding box center [871, 518] width 14 height 14
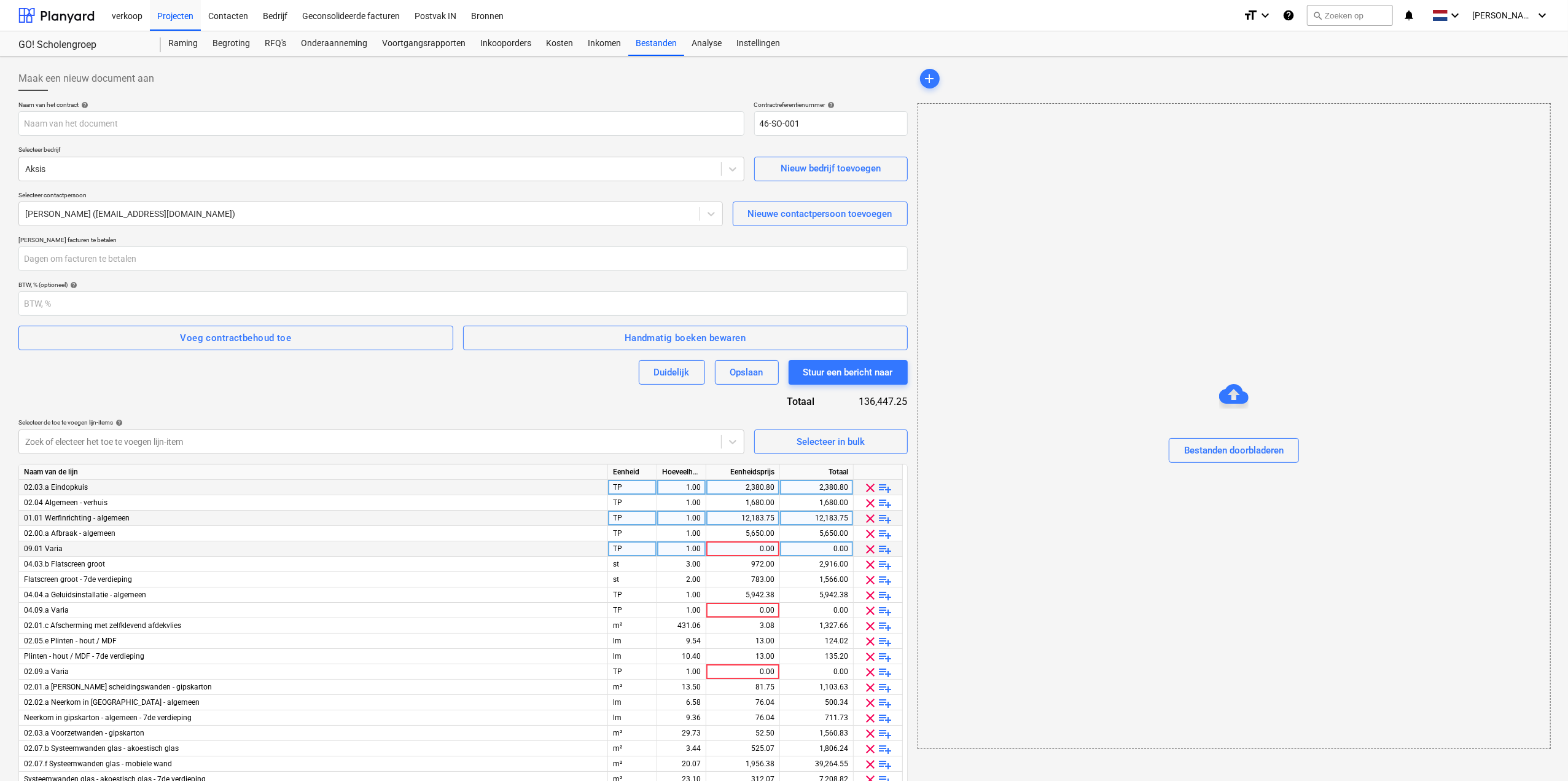
click at [867, 551] on span "clear" at bounding box center [871, 549] width 14 height 14
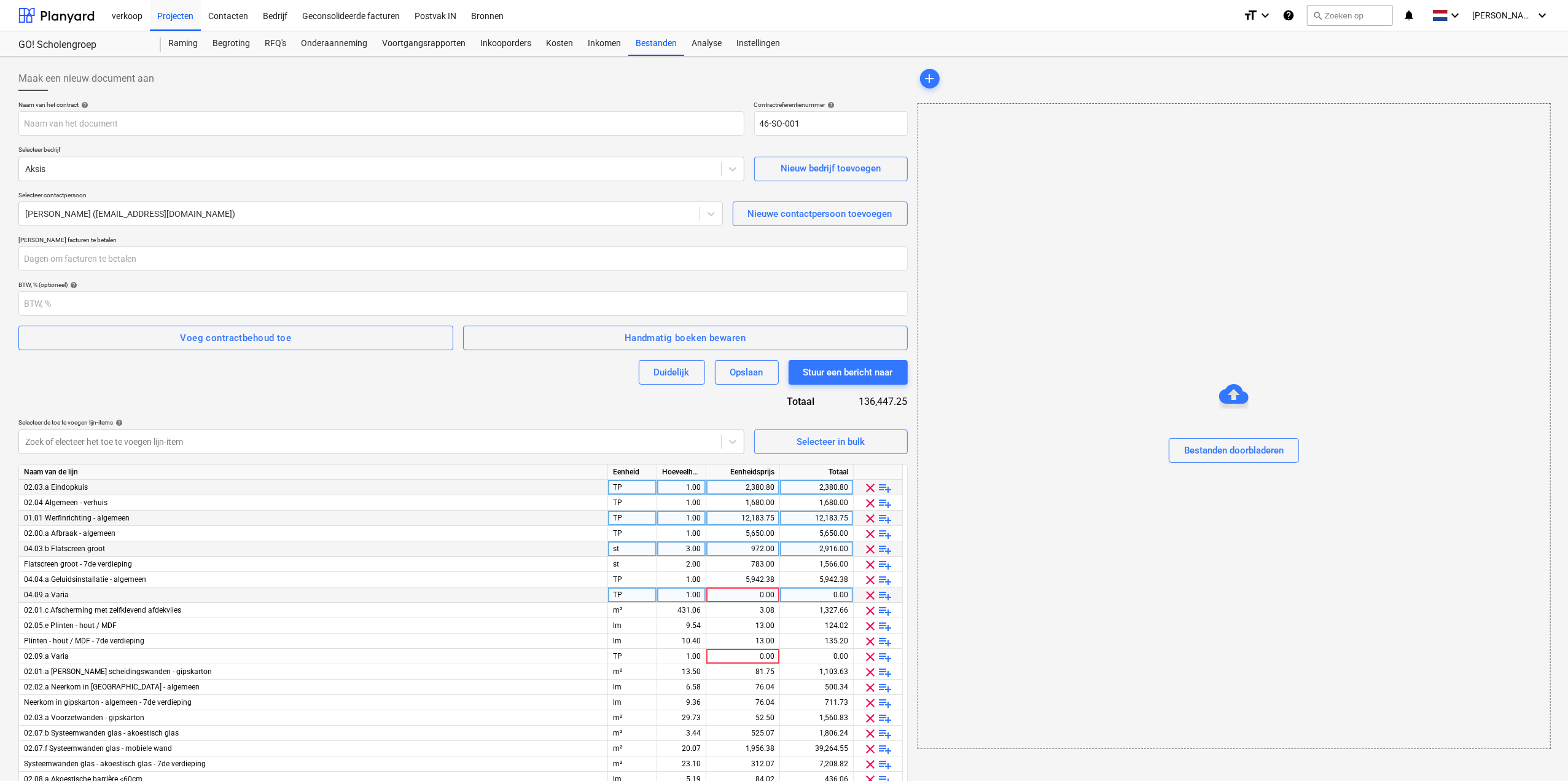
click at [864, 593] on span "clear" at bounding box center [871, 595] width 14 height 14
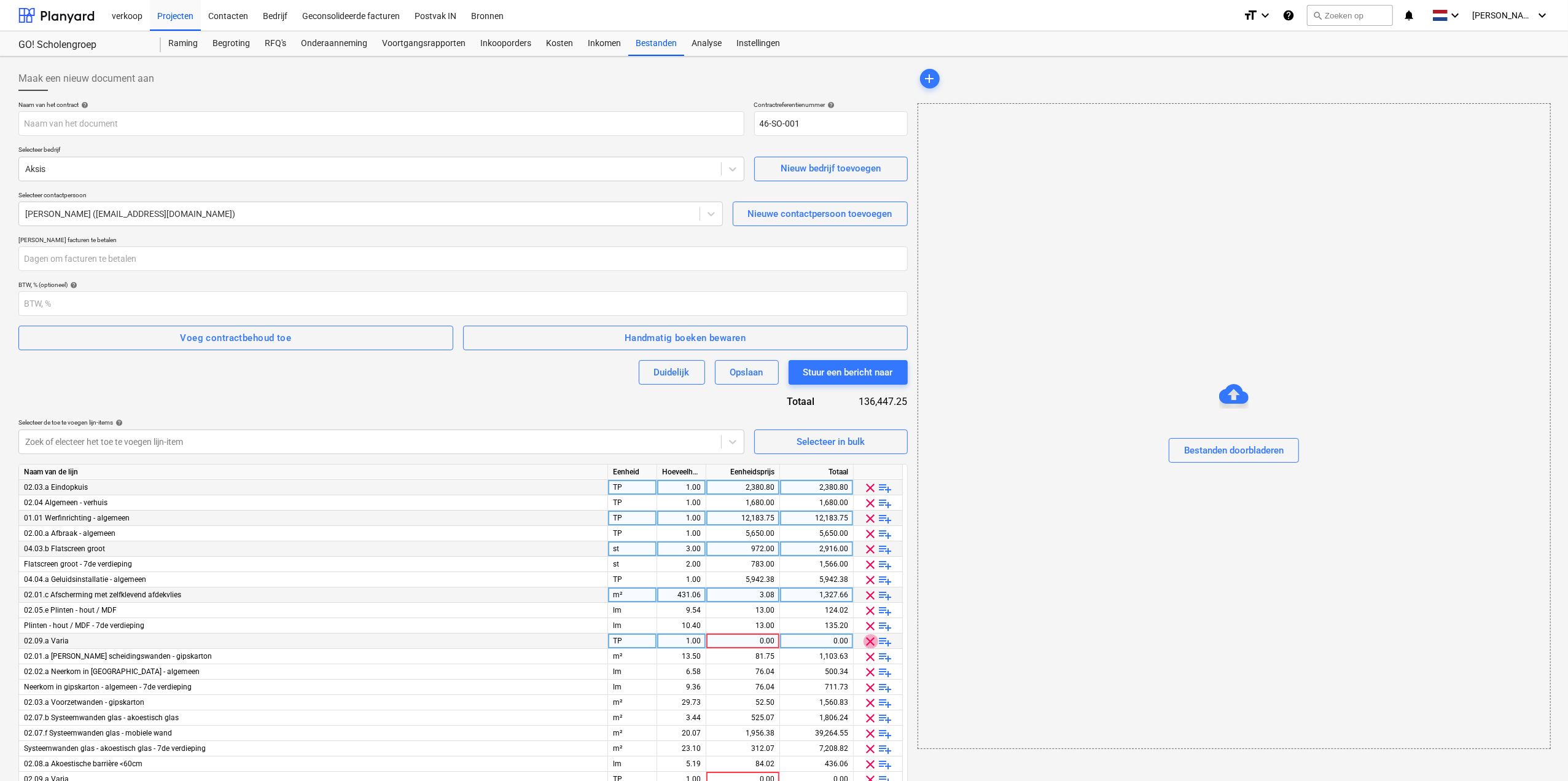
click at [864, 641] on span "clear" at bounding box center [871, 641] width 14 height 14
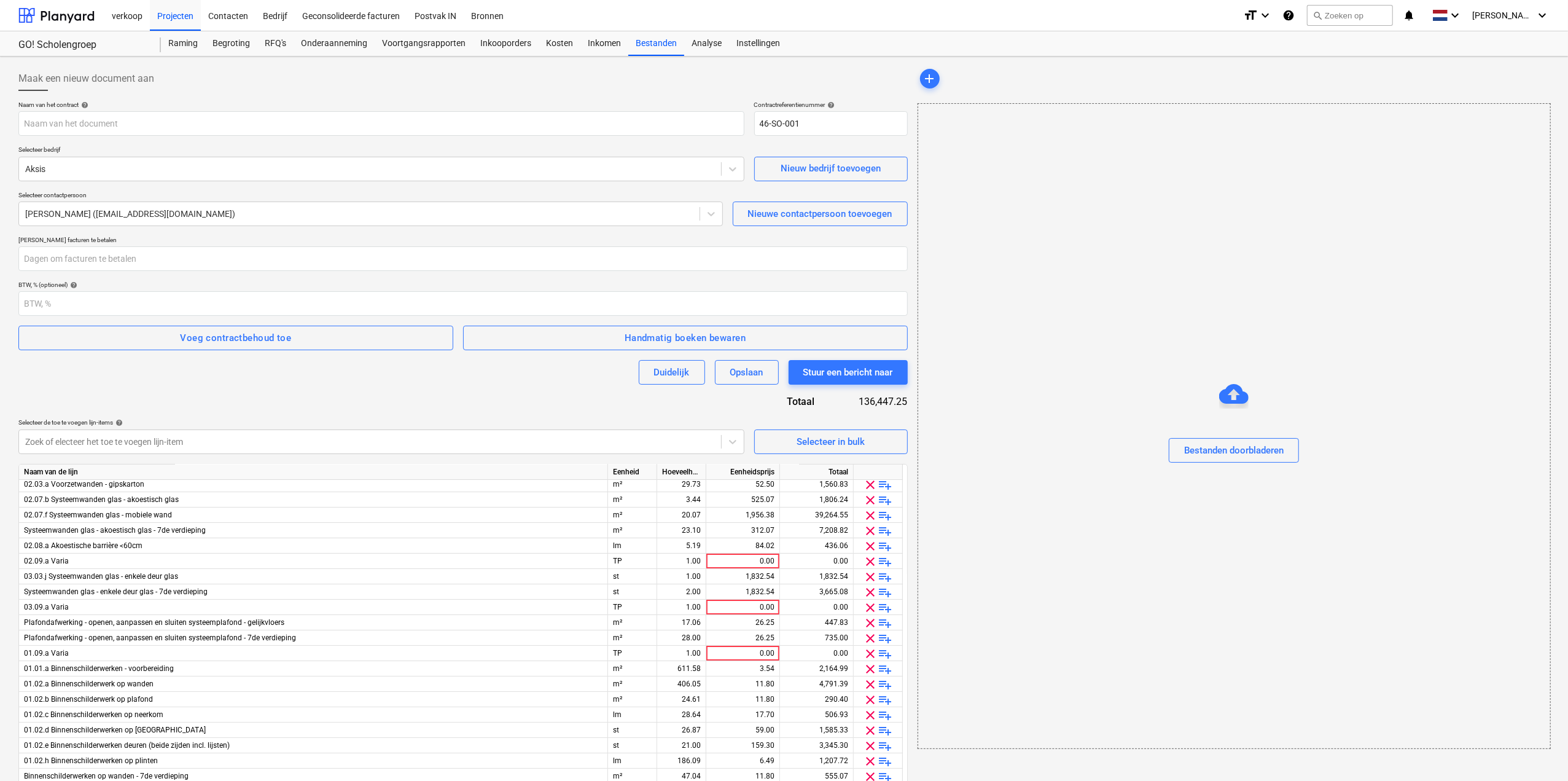
scroll to position [205, 0]
click at [866, 561] on span "clear" at bounding box center [871, 559] width 14 height 14
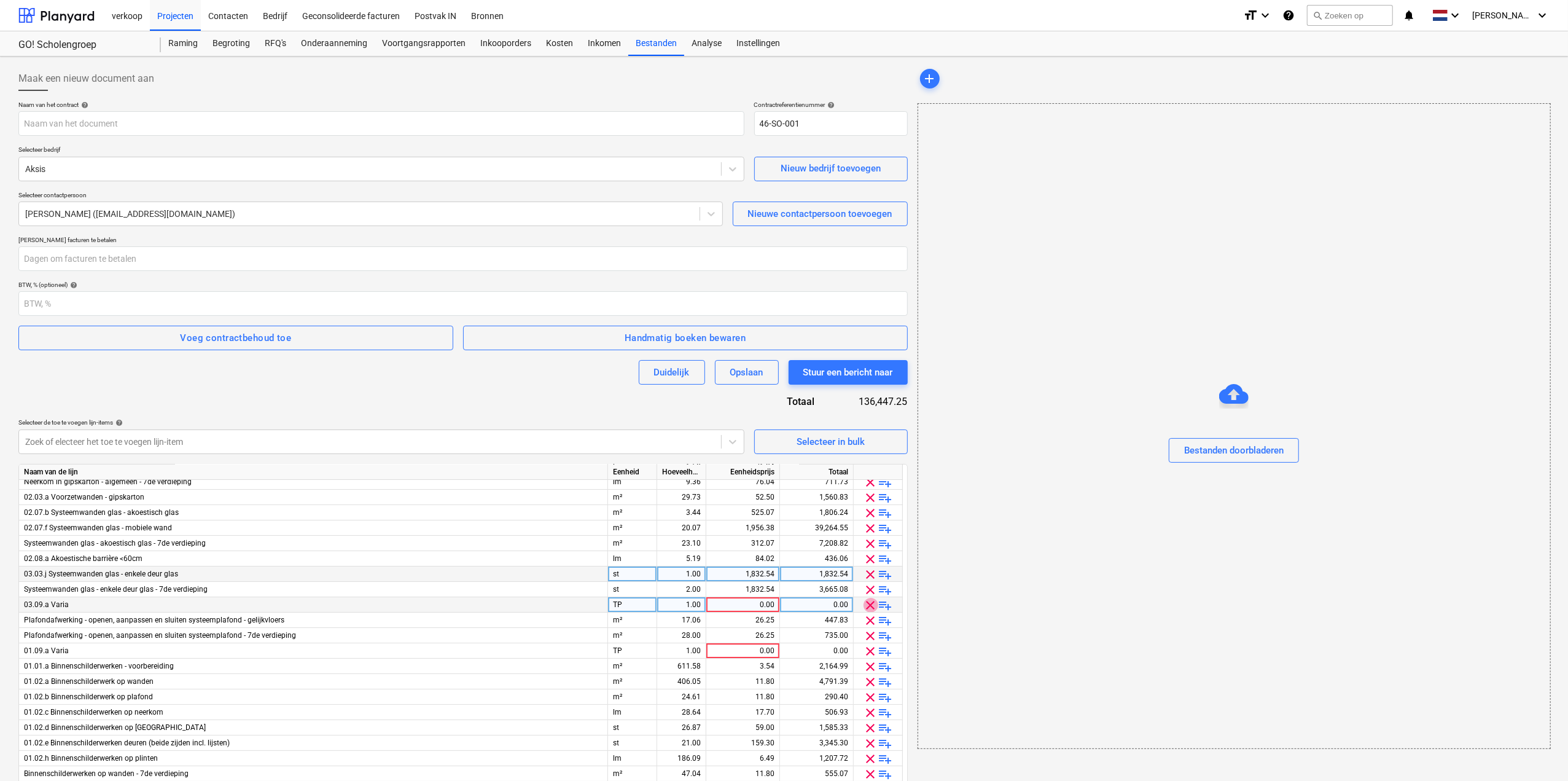
click at [867, 603] on span "clear" at bounding box center [871, 605] width 14 height 14
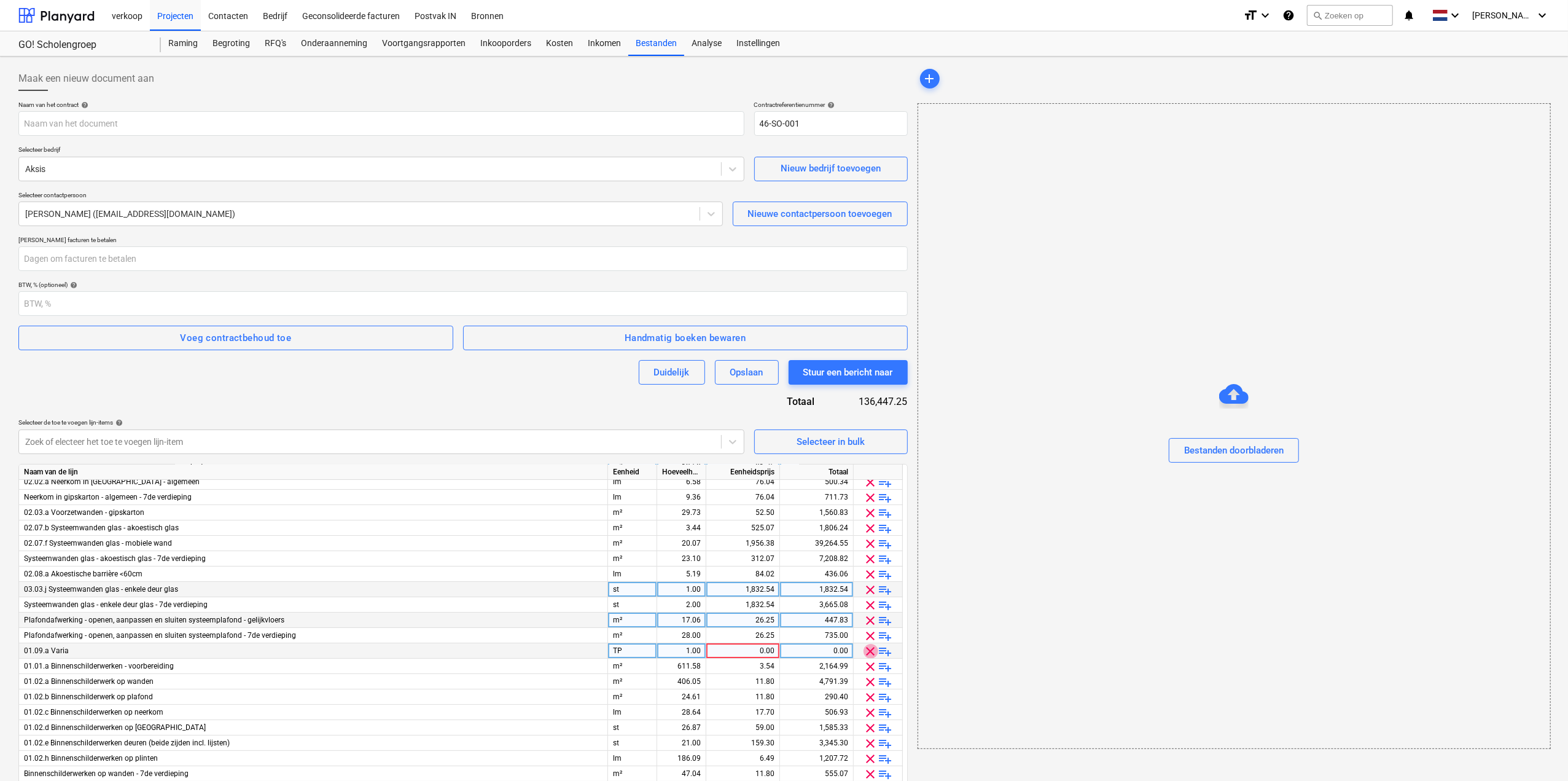
click at [870, 653] on span "clear" at bounding box center [871, 651] width 14 height 14
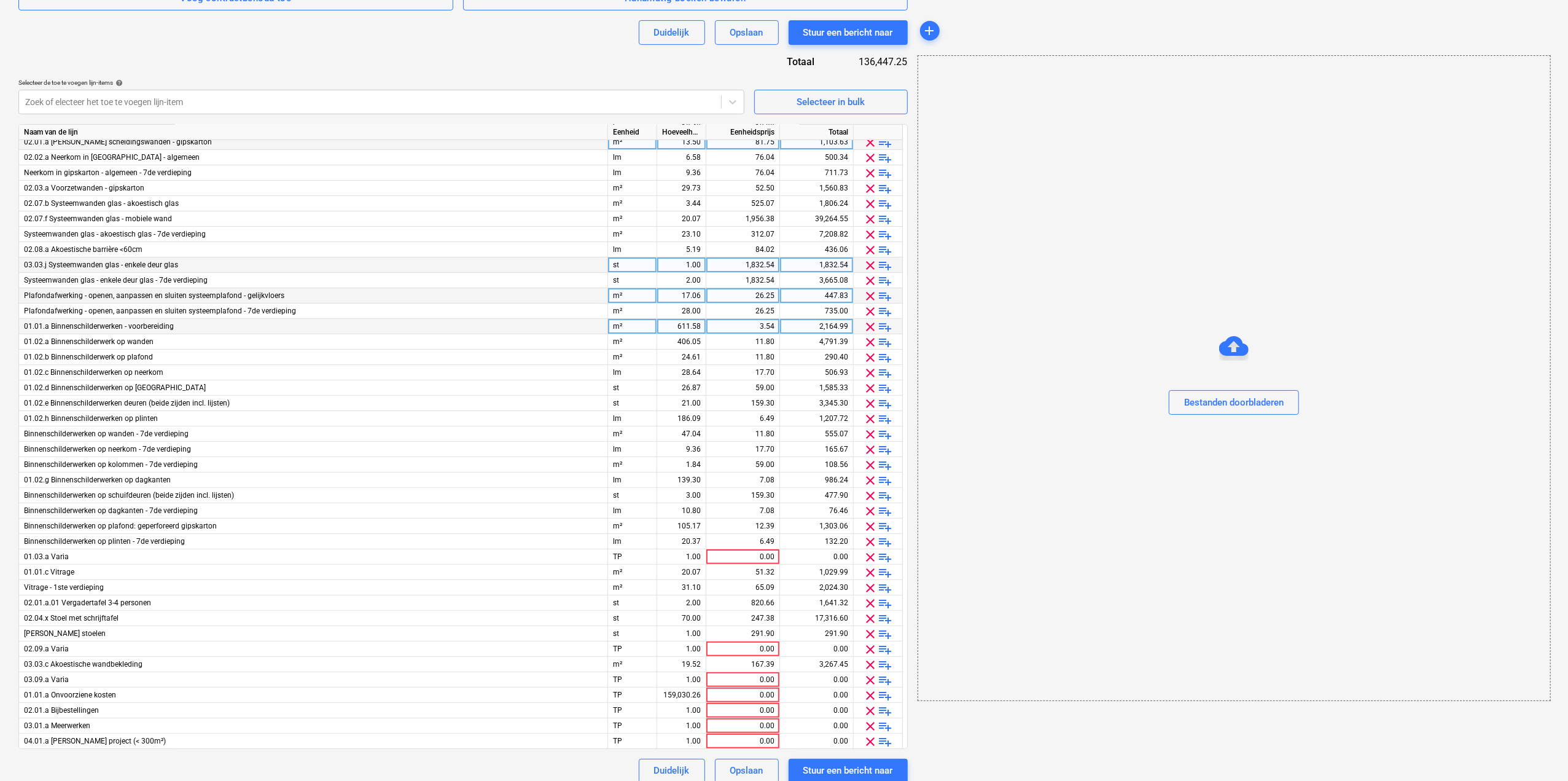
scroll to position [352, 0]
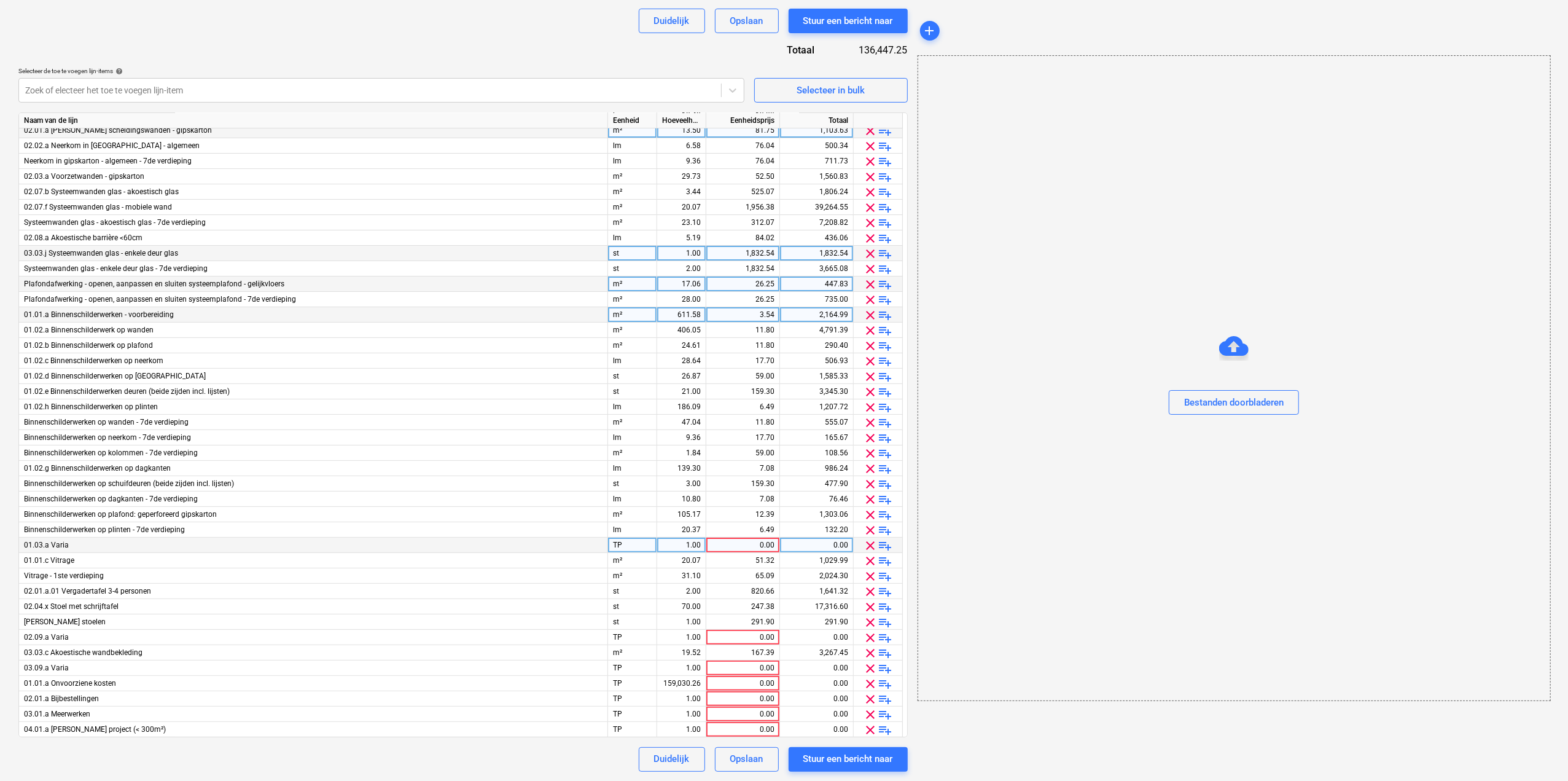
click at [870, 547] on span "clear" at bounding box center [871, 545] width 14 height 14
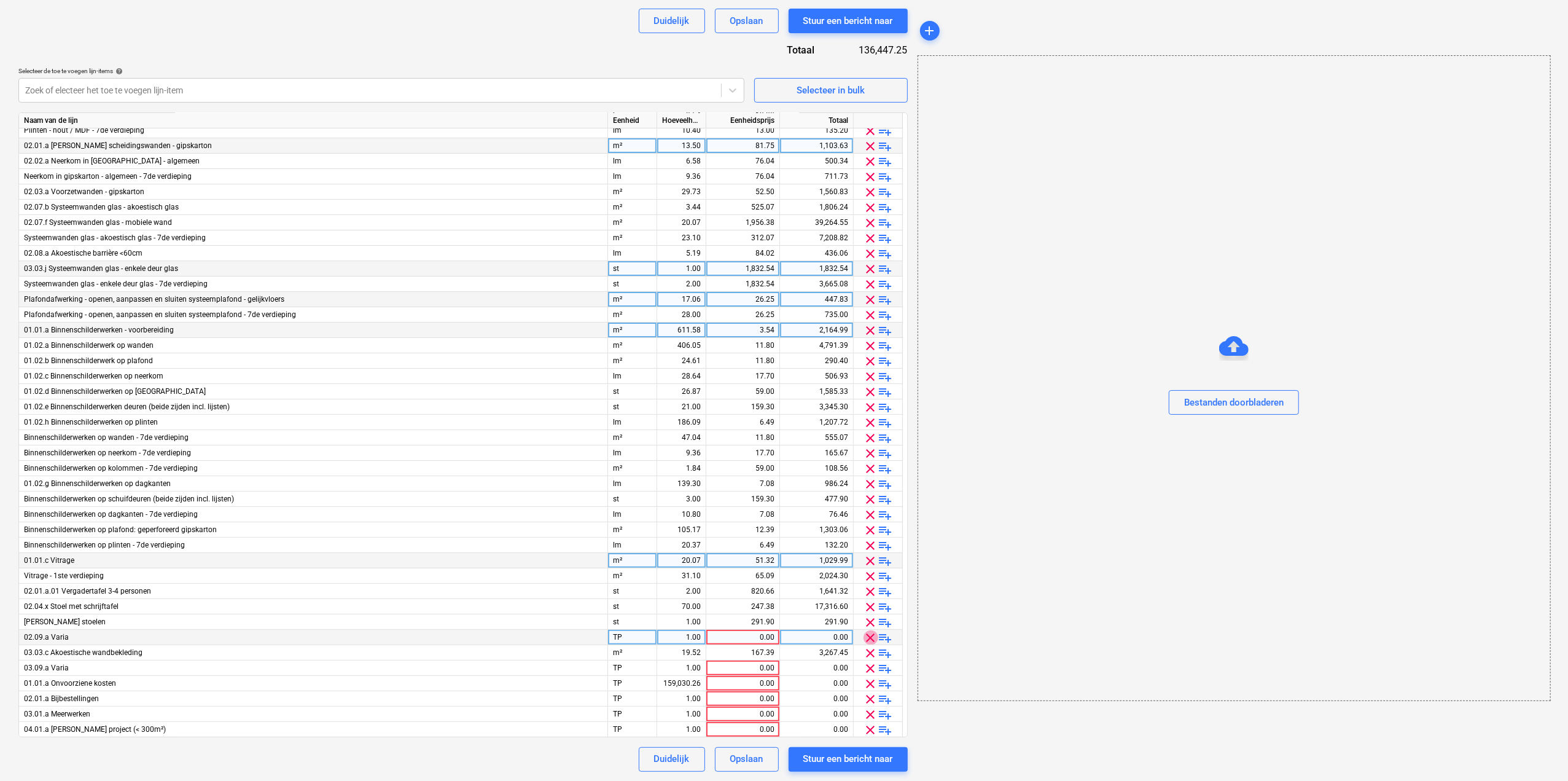
click at [869, 640] on span "clear" at bounding box center [871, 638] width 14 height 14
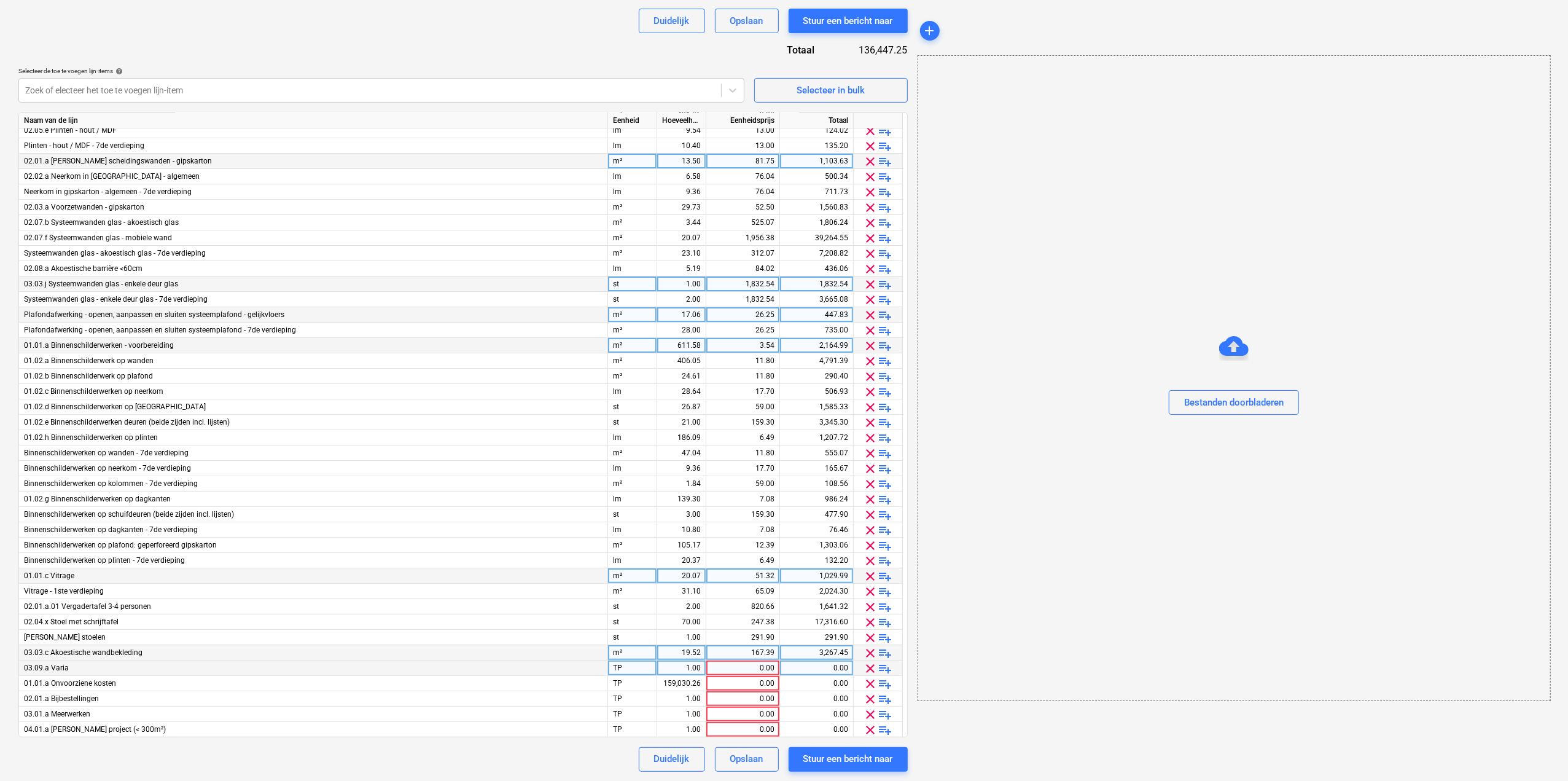
click at [870, 670] on span "clear" at bounding box center [871, 668] width 14 height 14
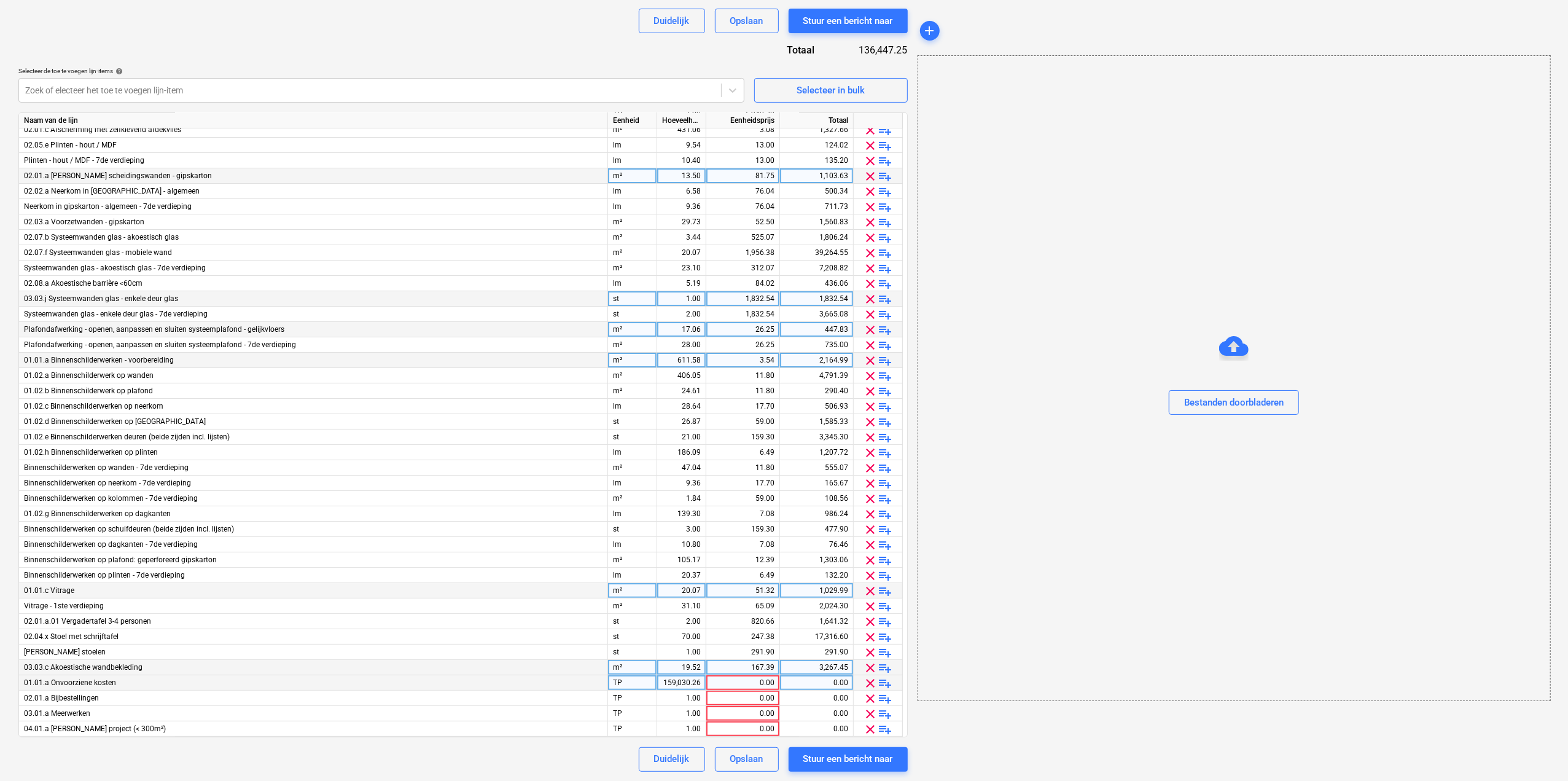
scroll to position [113, 0]
click at [871, 682] on span "clear" at bounding box center [871, 683] width 14 height 14
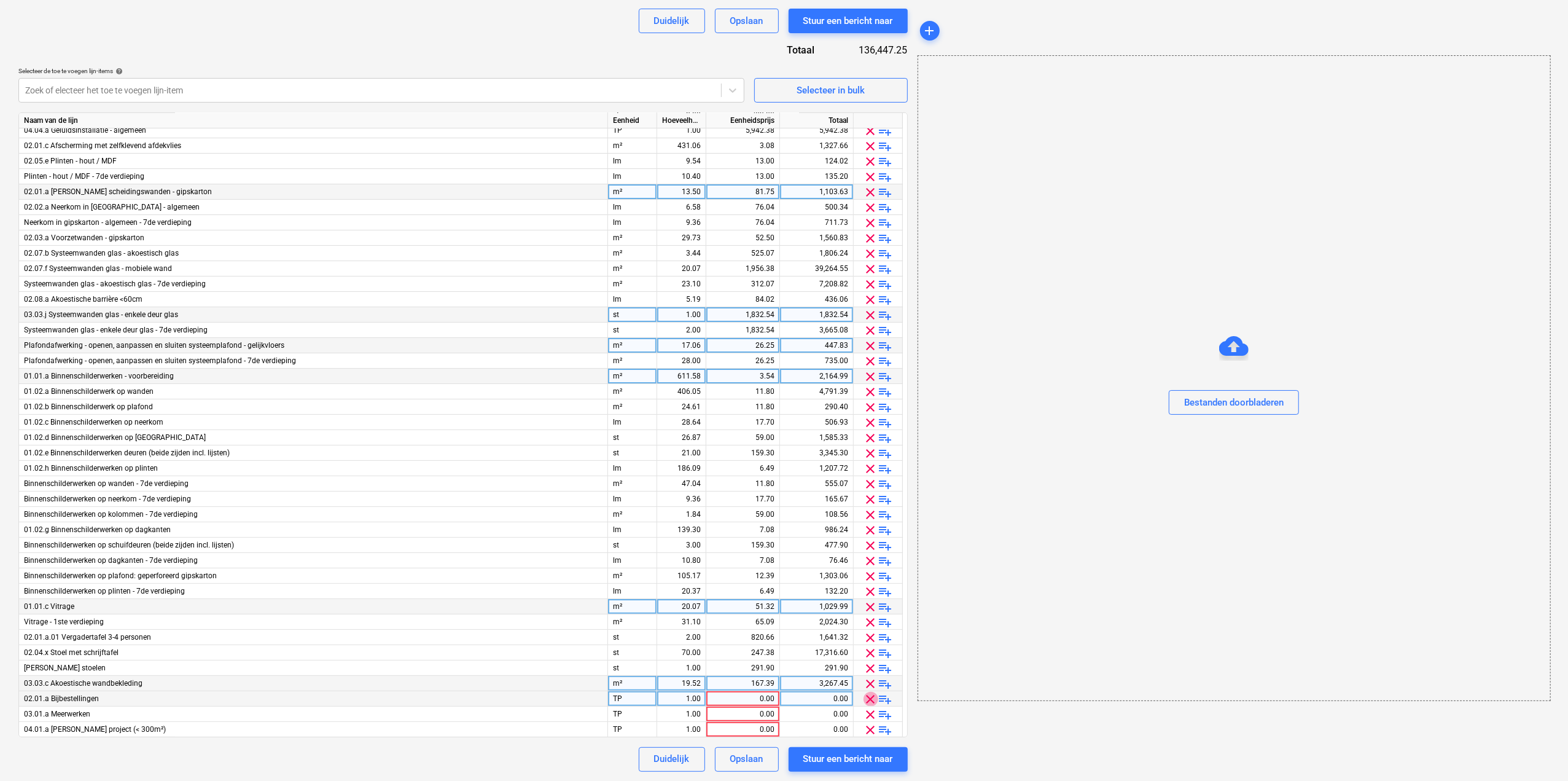
click at [871, 699] on span "clear" at bounding box center [871, 699] width 14 height 14
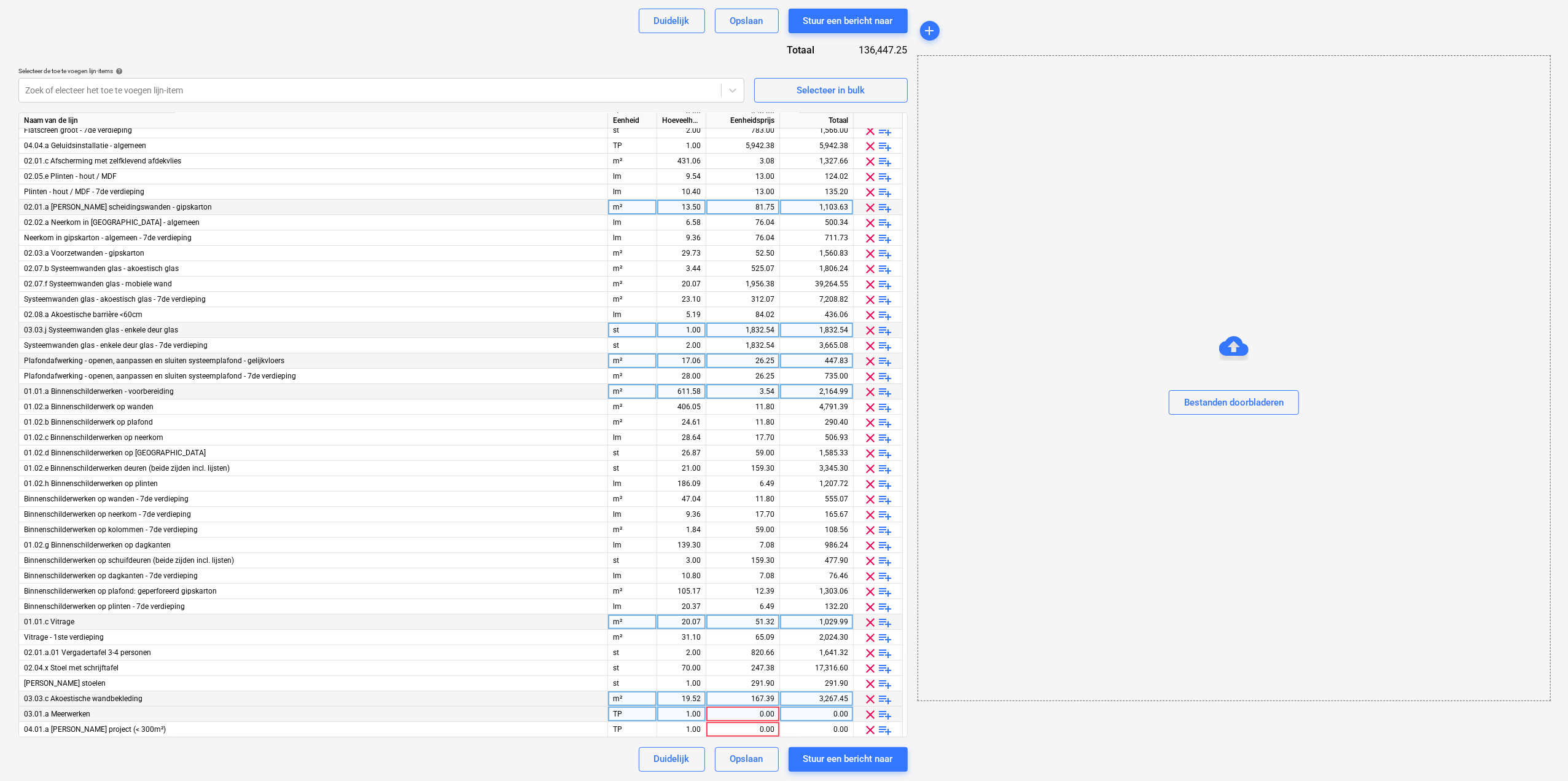
click at [869, 717] on span "clear" at bounding box center [871, 714] width 14 height 14
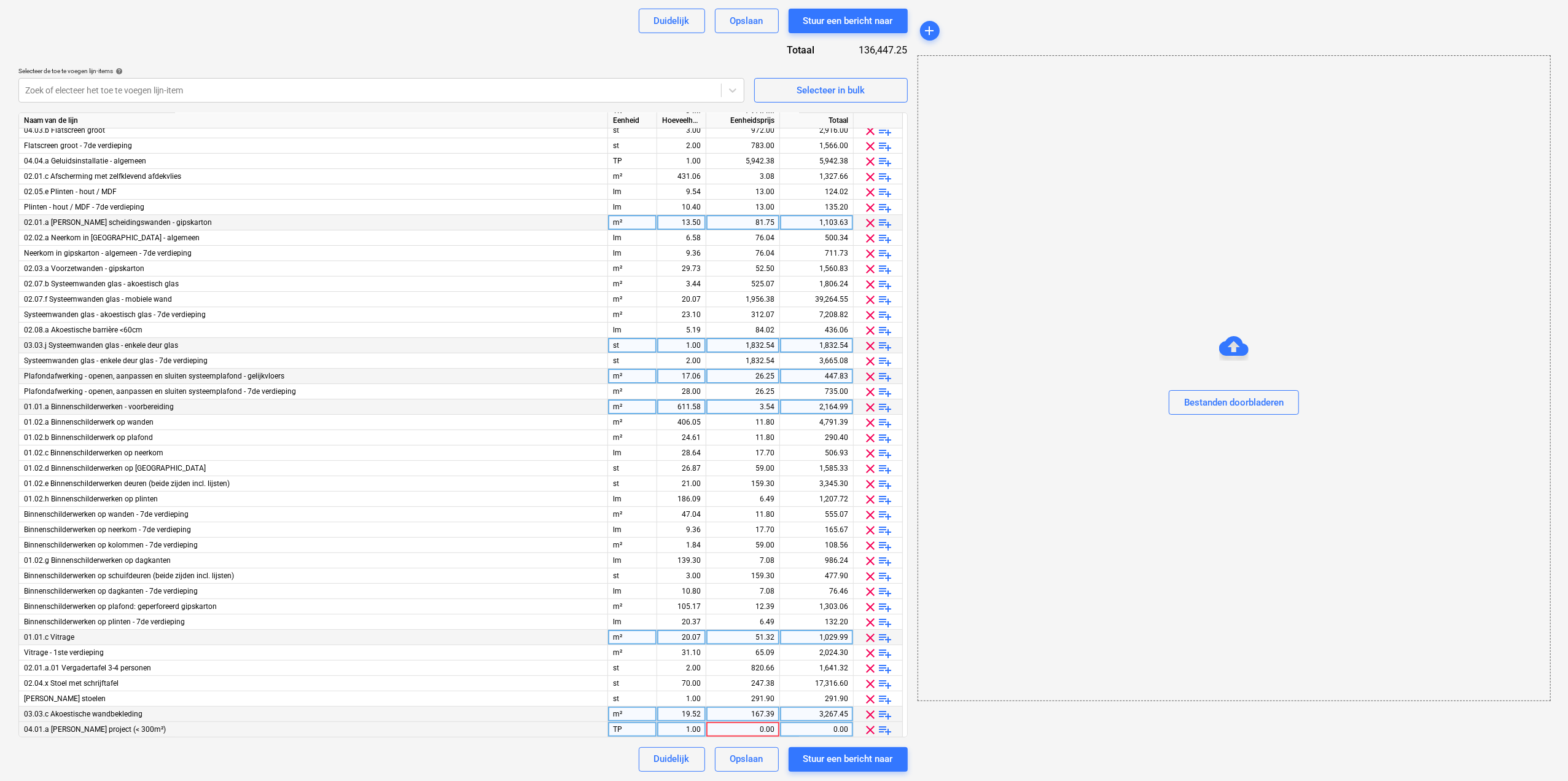
click at [870, 728] on span "clear" at bounding box center [871, 729] width 14 height 14
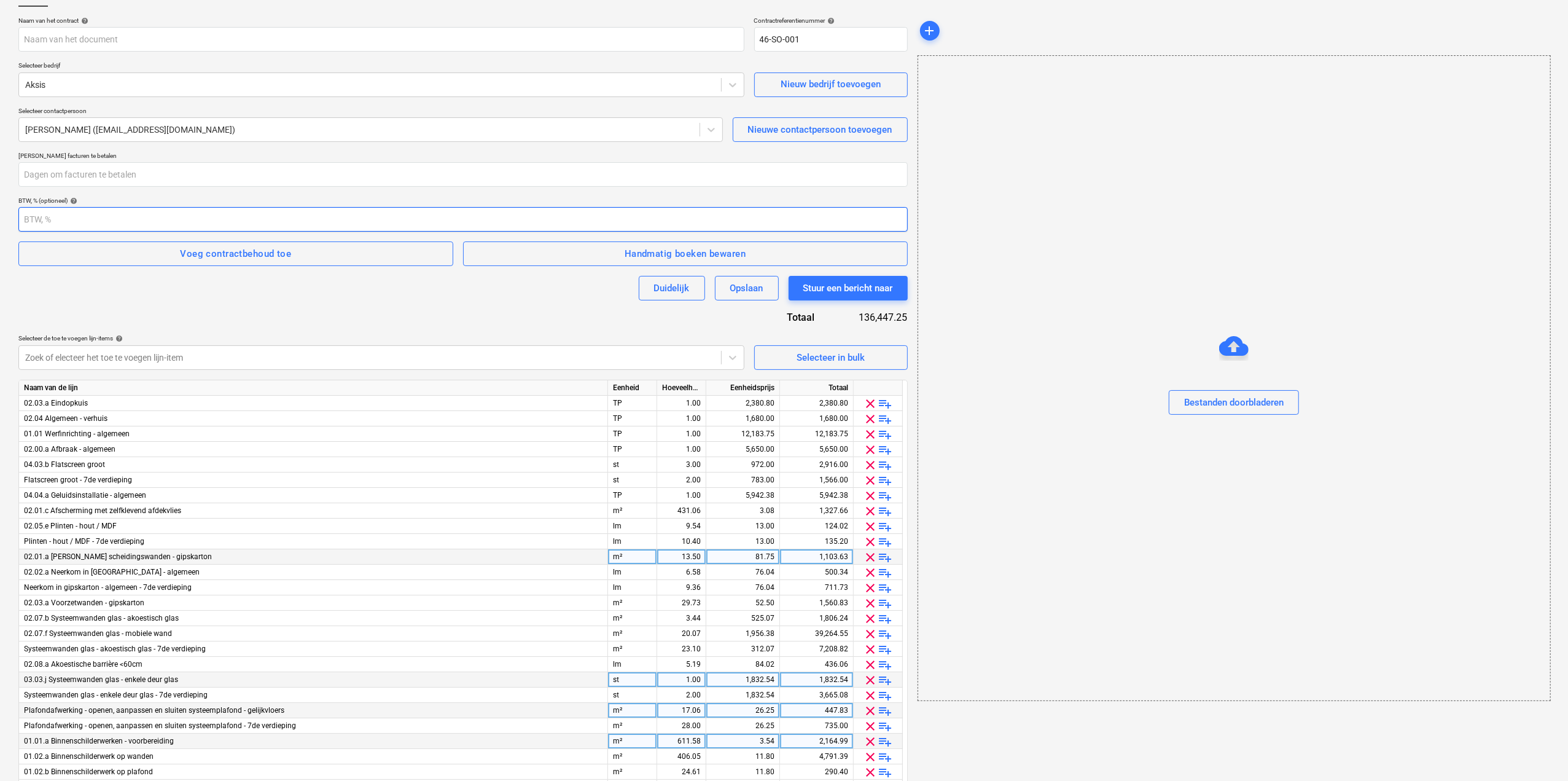
scroll to position [0, 0]
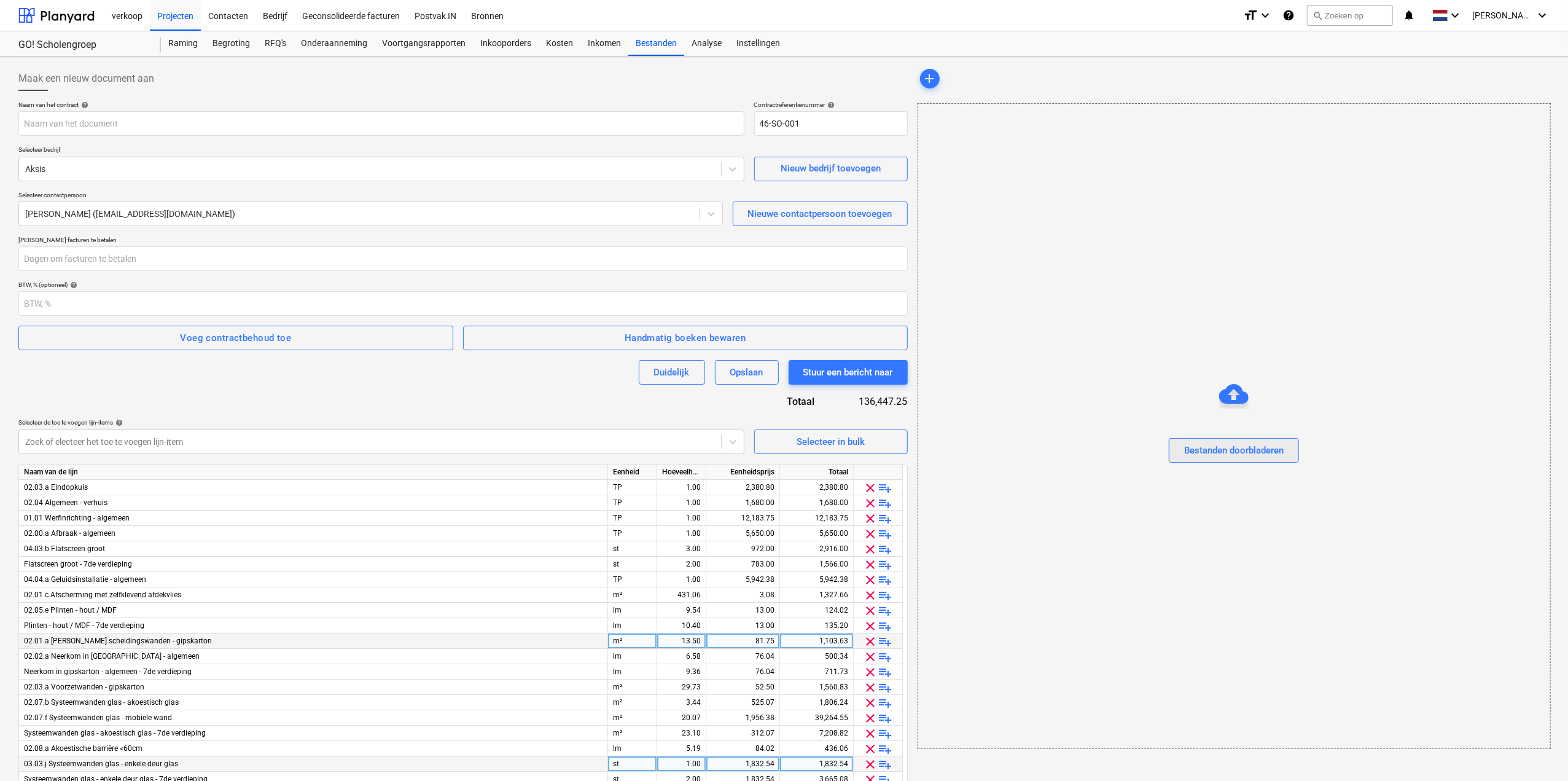
click at [1232, 449] on div "Bestanden doorbladeren" at bounding box center [1234, 450] width 99 height 16
click at [1204, 450] on div "Bestanden doorbladeren" at bounding box center [1234, 450] width 99 height 16
type input "4. offerte.pdf"
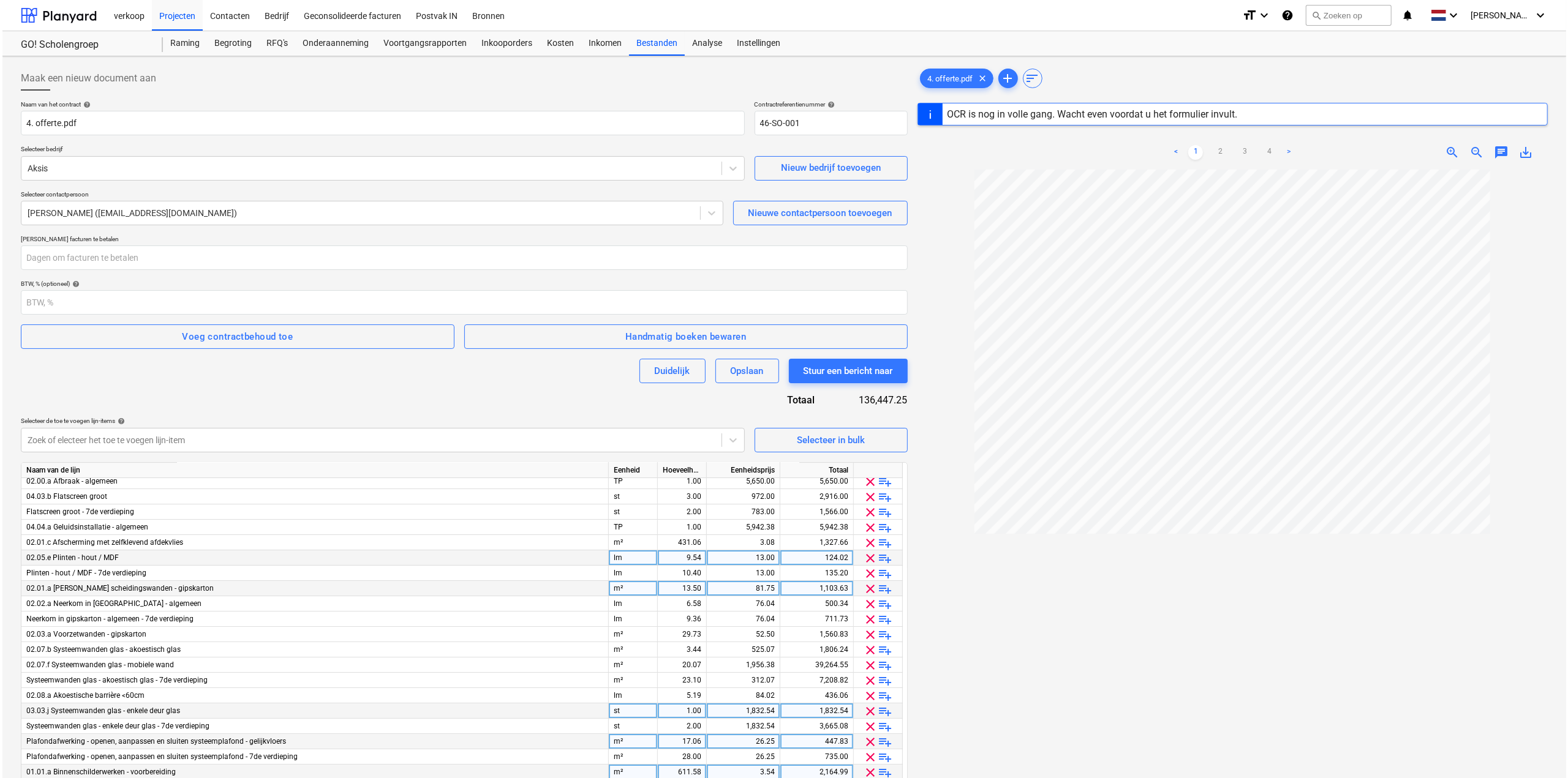
scroll to position [51, 0]
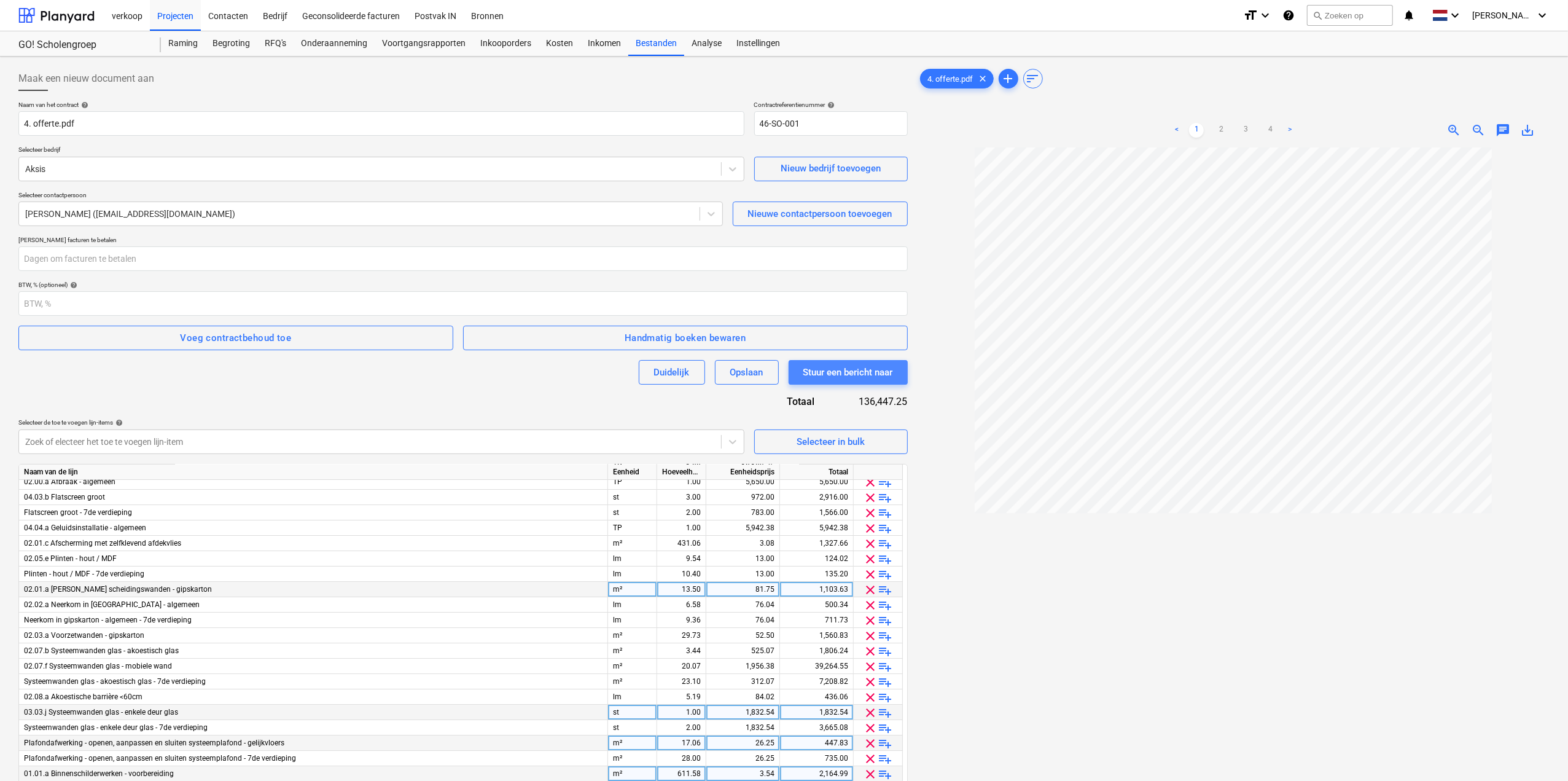
click at [833, 372] on div "Stuur een bericht naar" at bounding box center [848, 372] width 89 height 16
click at [828, 111] on input "46-SO-001" at bounding box center [831, 124] width 154 height 24
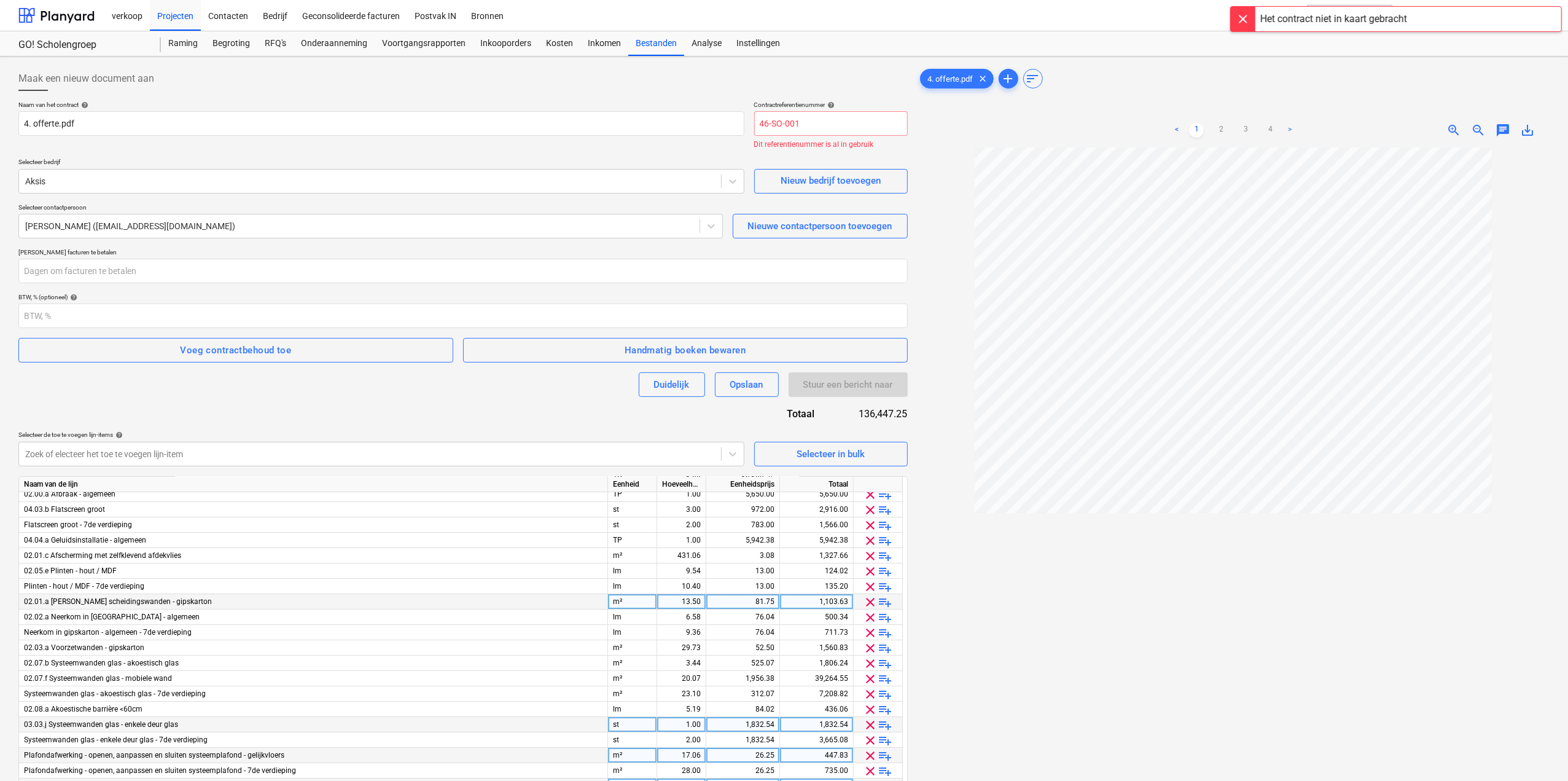
click at [1025, 136] on div "< 1 2 3 4 > zoom_in zoom_out chat 0 save_alt" at bounding box center [1234, 130] width 632 height 34
click at [831, 131] on input "46-SO-001" at bounding box center [831, 124] width 154 height 24
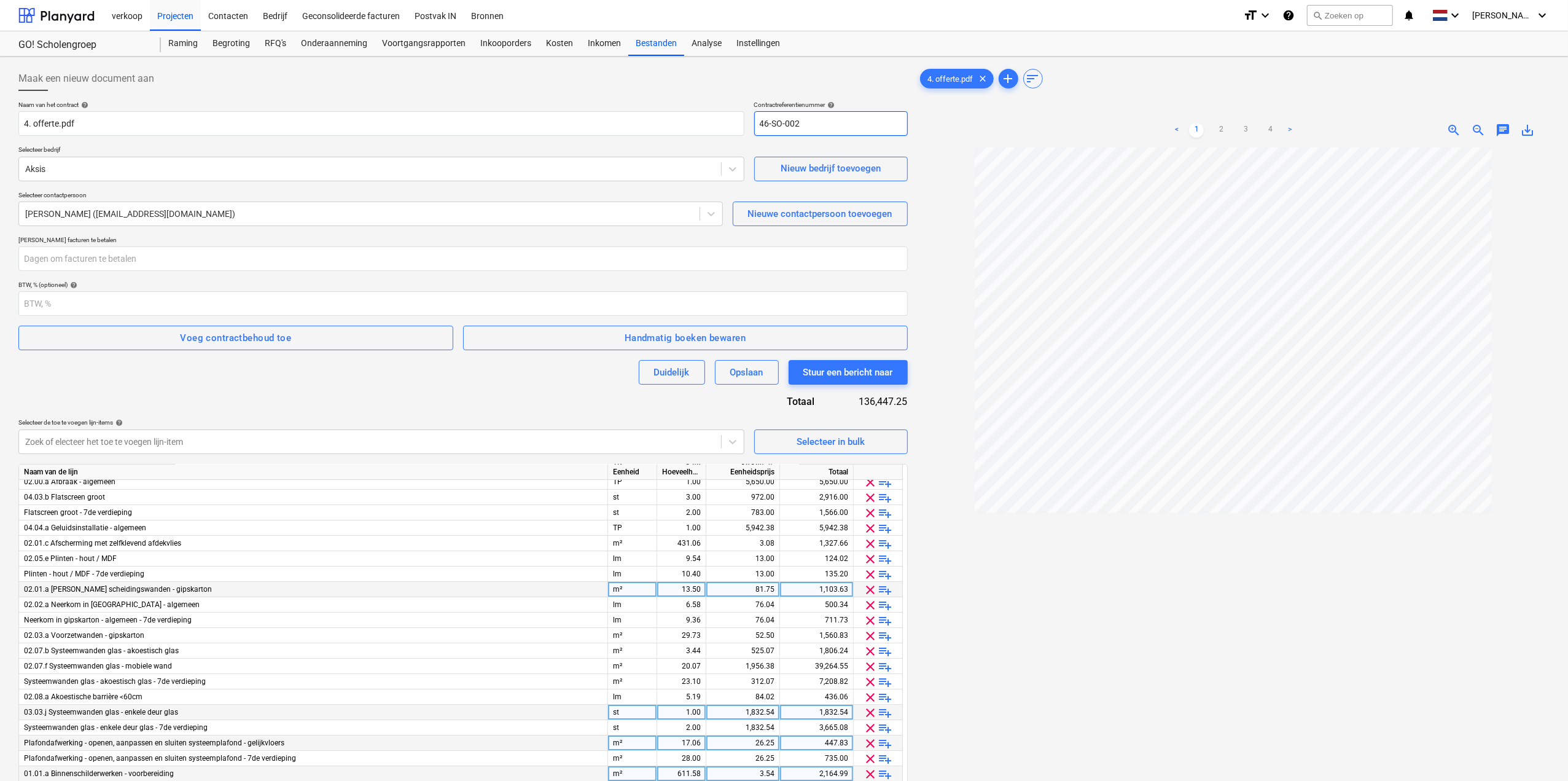
type input "46-SO-002"
click at [937, 125] on div "< 1 2 3 4 > zoom_in zoom_out chat 0 save_alt" at bounding box center [1234, 130] width 632 height 34
click at [851, 378] on div "Stuur een bericht naar" at bounding box center [848, 372] width 89 height 16
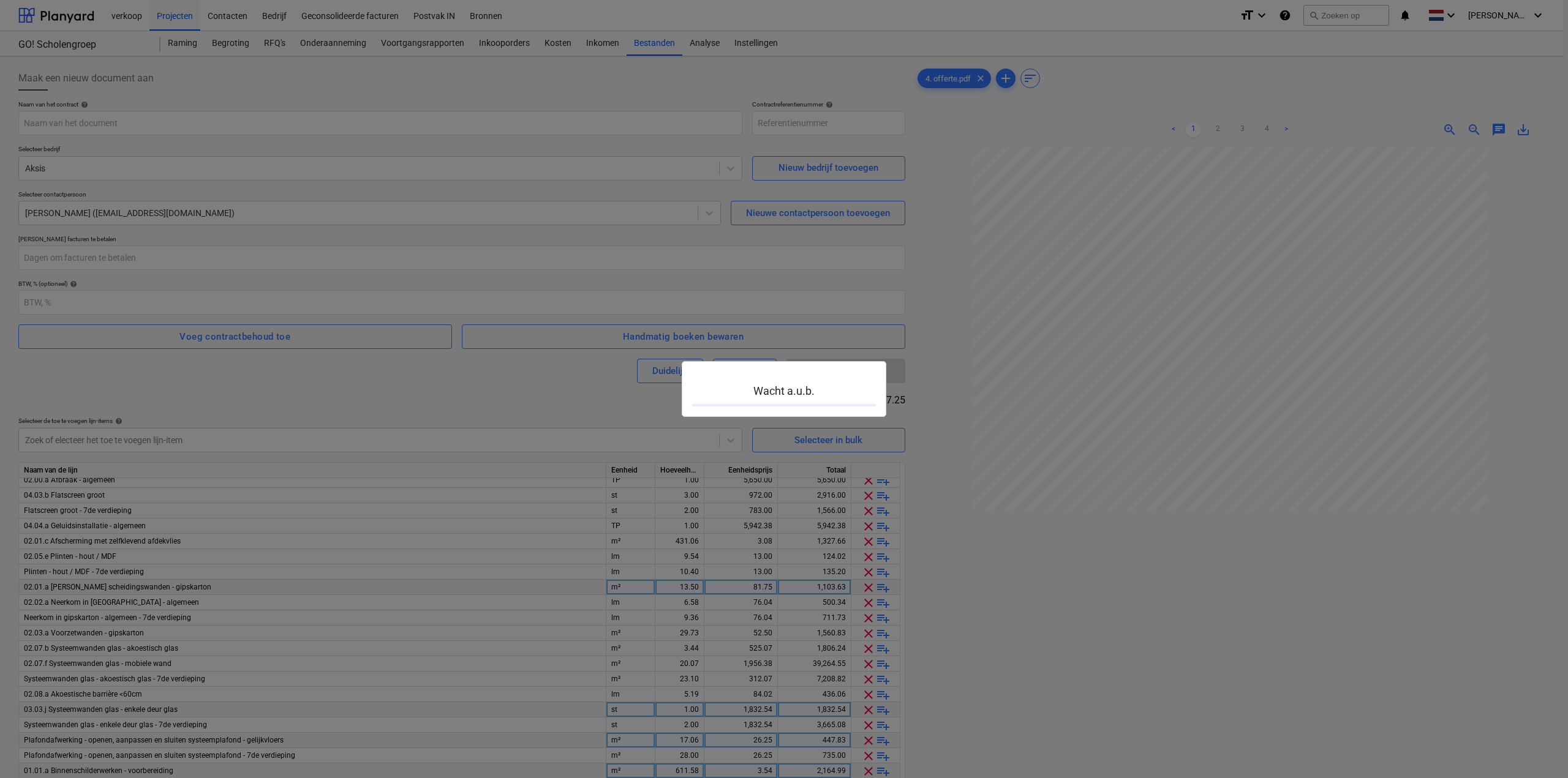
type input "46-SO-002"
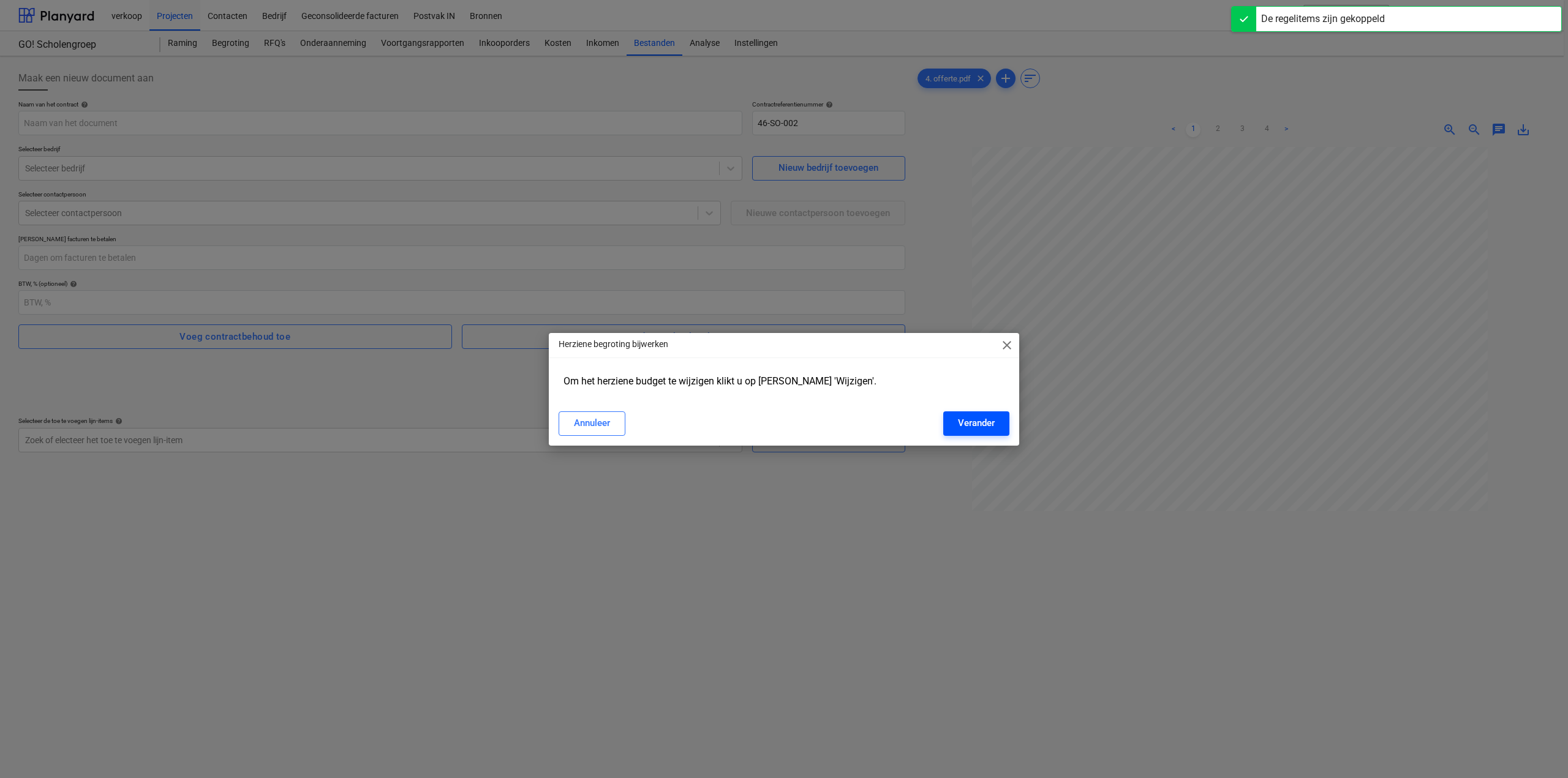
click at [981, 417] on div "Verander" at bounding box center [976, 423] width 37 height 16
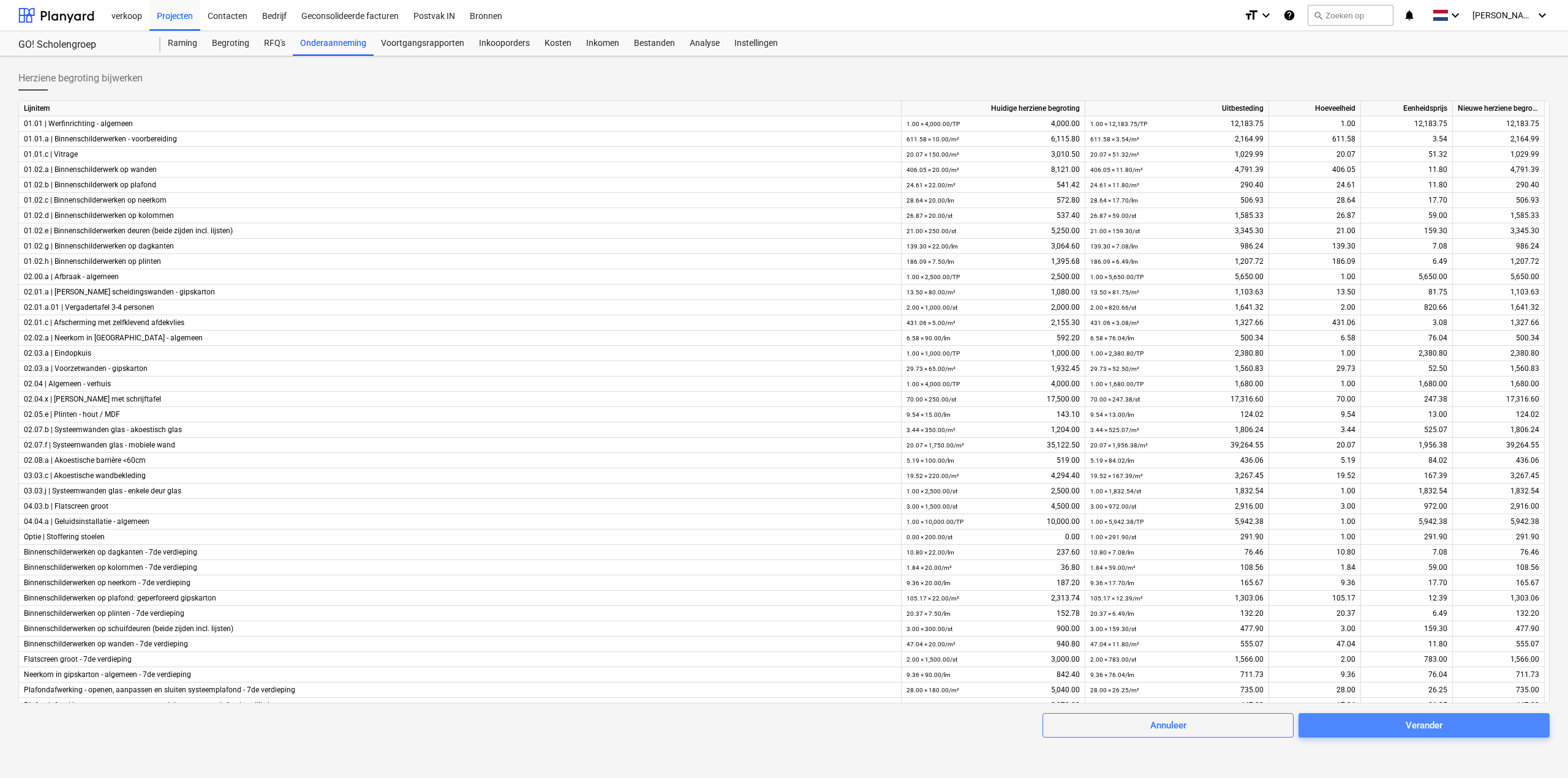
click at [1403, 732] on span "Verander" at bounding box center [1424, 725] width 221 height 16
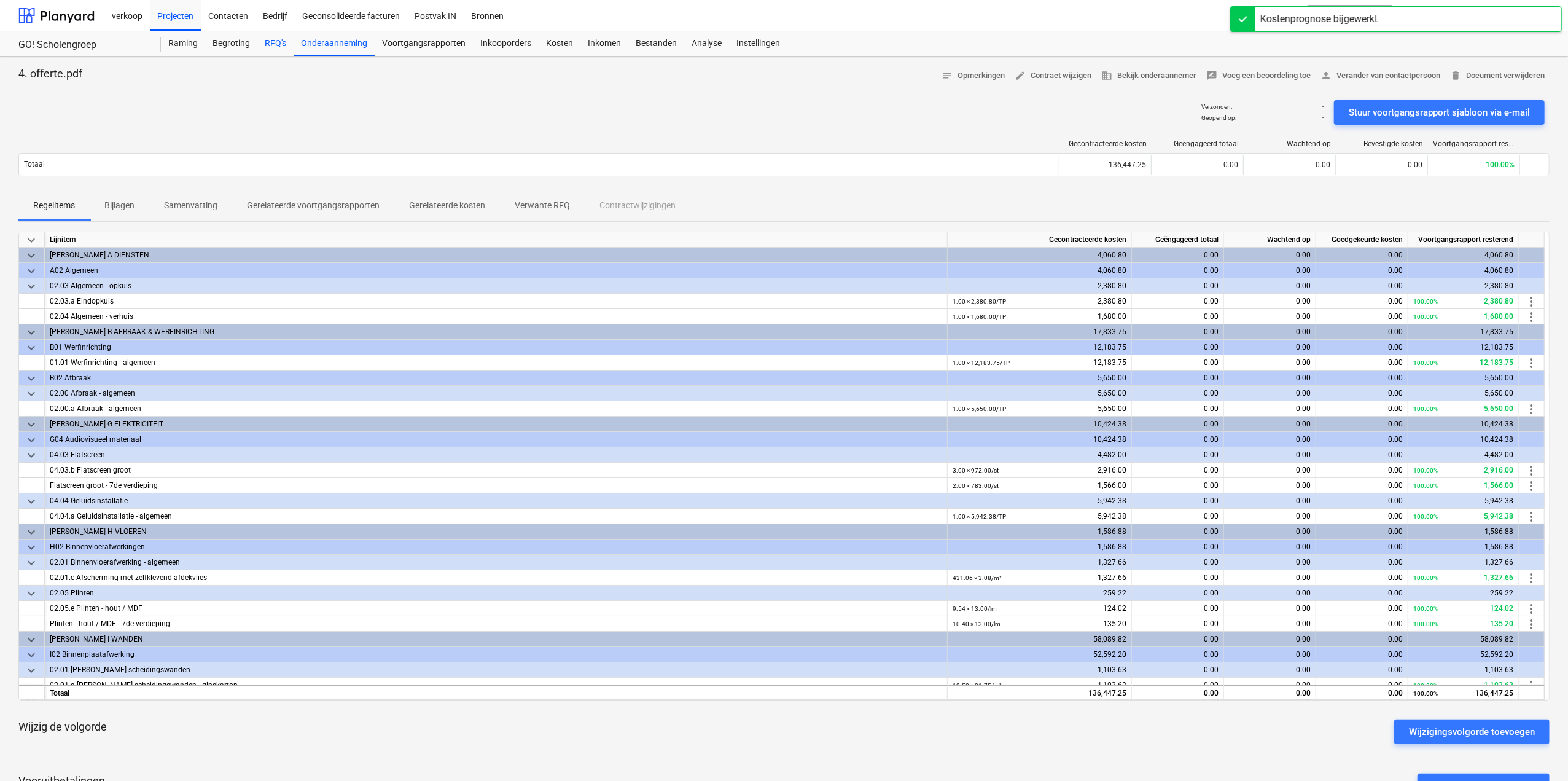
click at [276, 44] on div "RFQ's" at bounding box center [276, 43] width 36 height 24
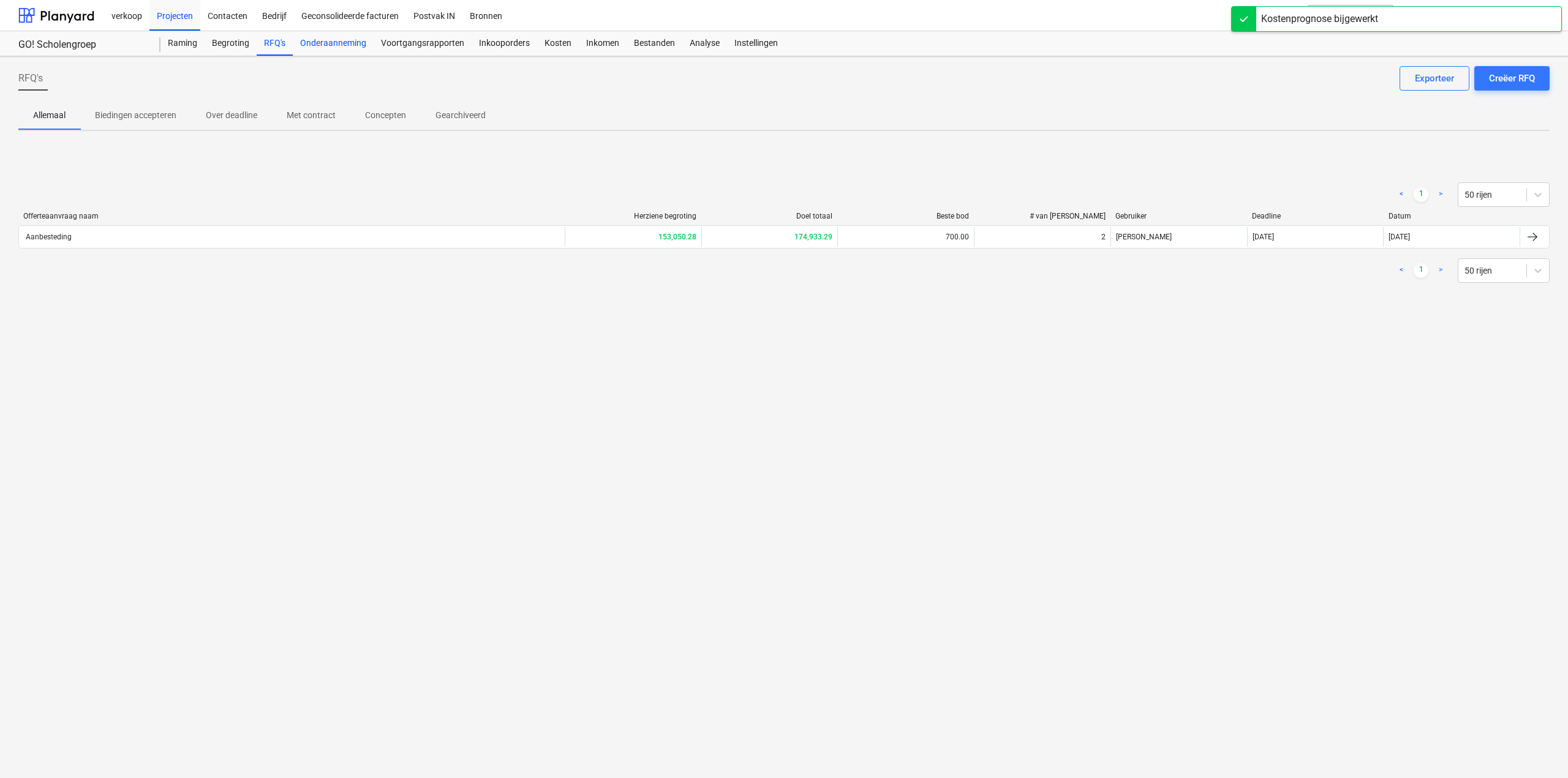
click at [311, 47] on div "Onderaanneming" at bounding box center [332, 43] width 81 height 24
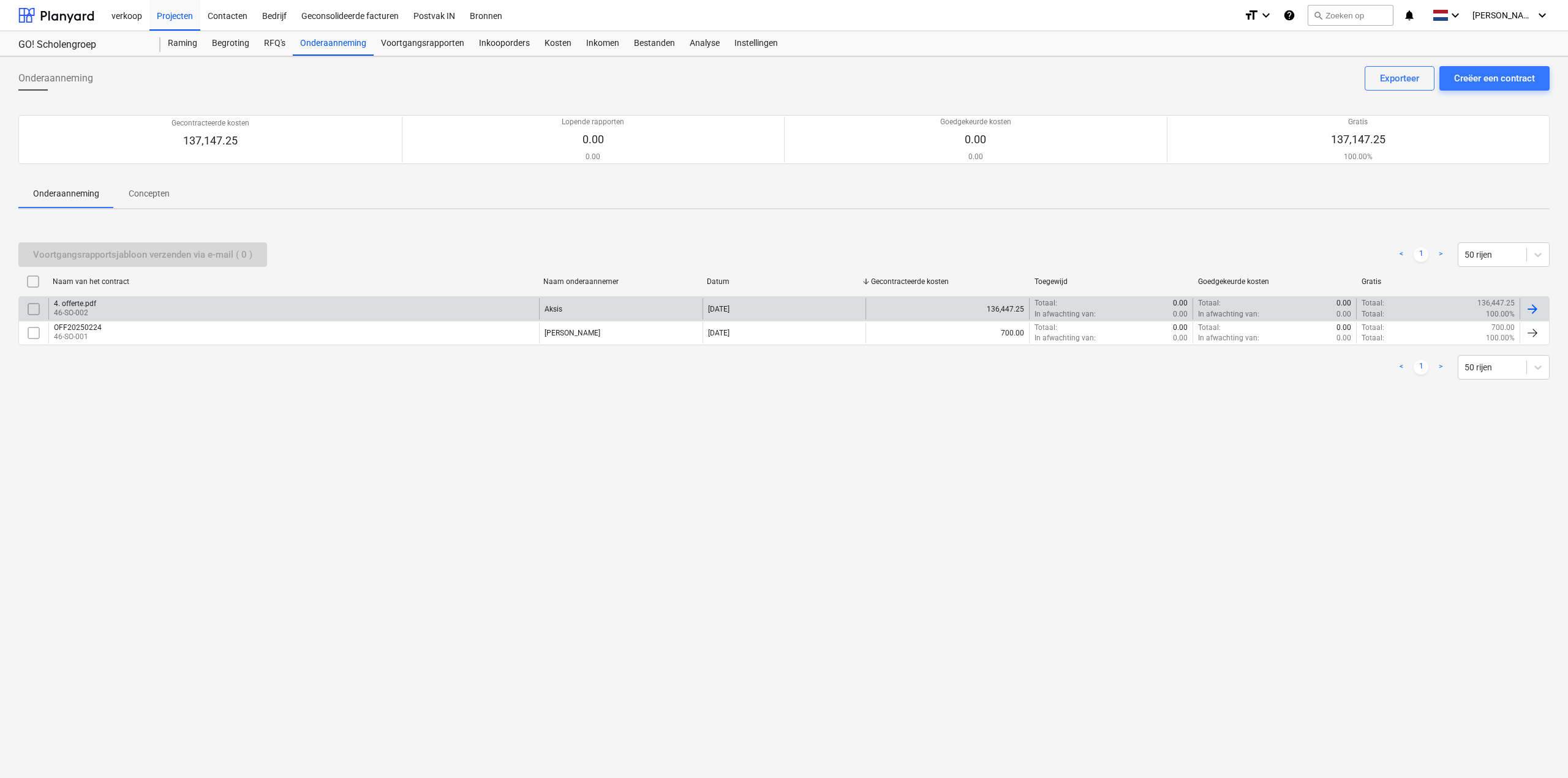
click at [73, 302] on div "4. offerte.pdf" at bounding box center [75, 303] width 42 height 8
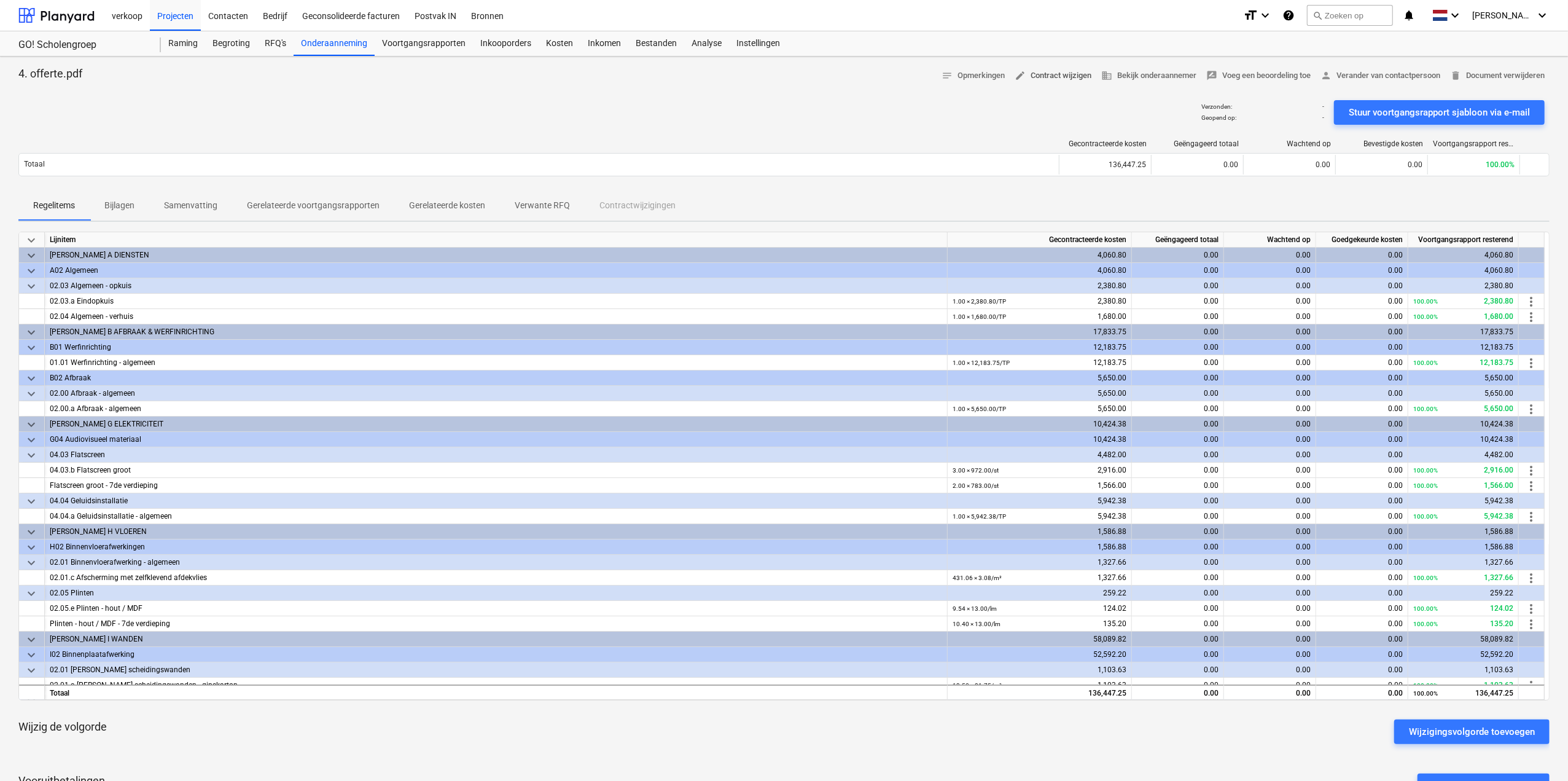
click at [1029, 71] on span "edit Contract wijzigen" at bounding box center [1053, 76] width 77 height 14
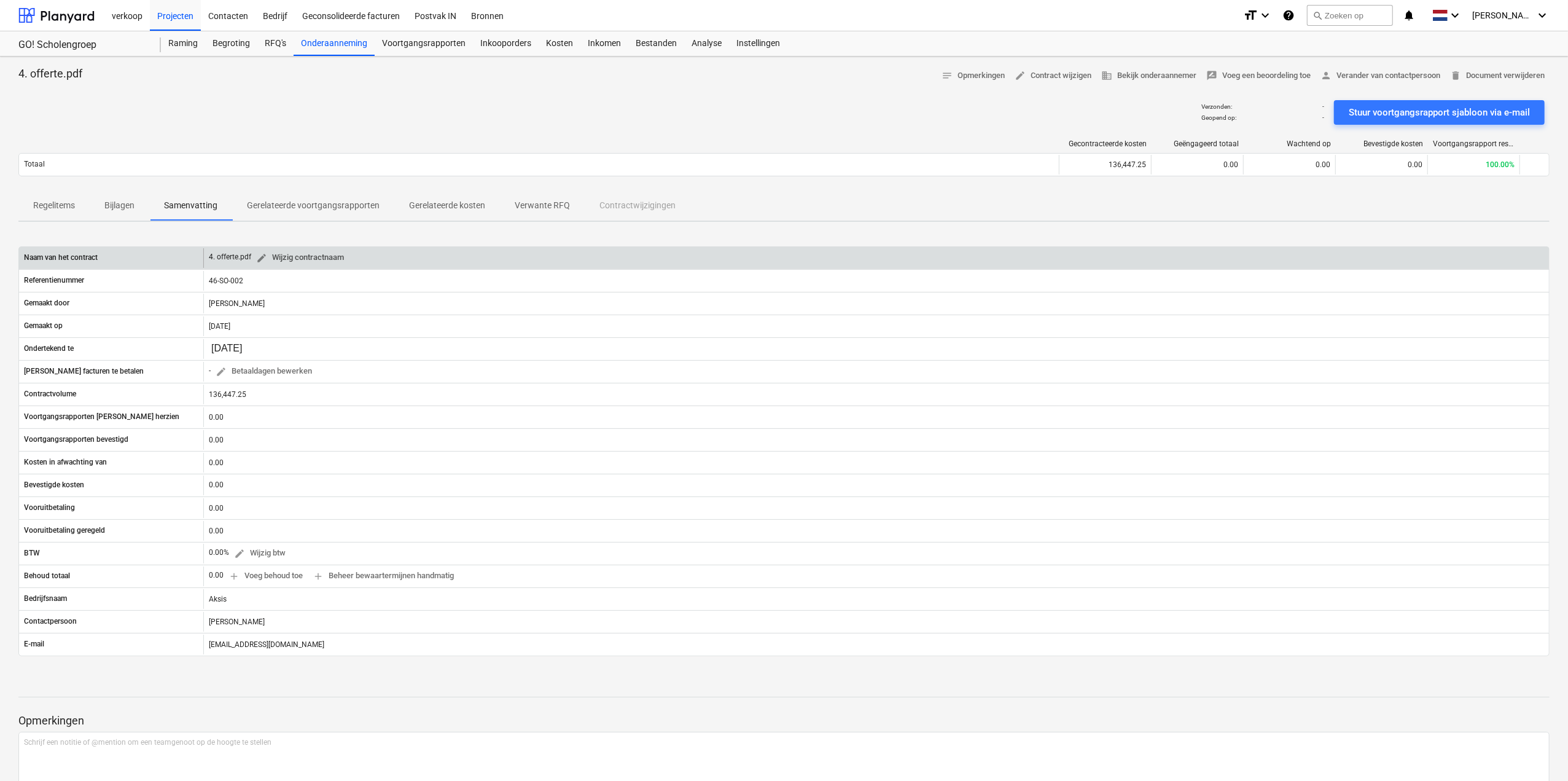
click at [296, 256] on span "edit Wijzig contractnaam" at bounding box center [300, 258] width 88 height 14
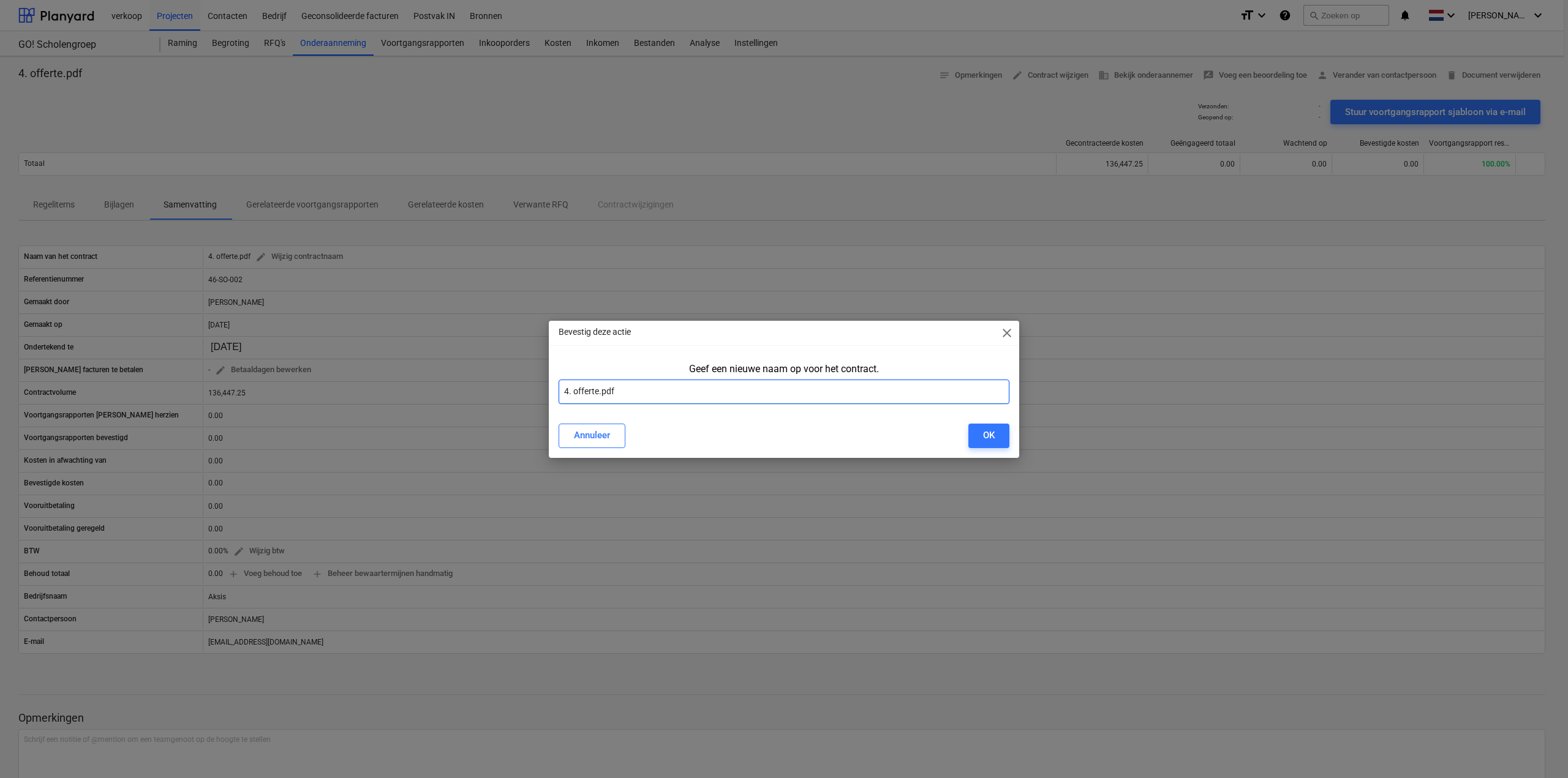
drag, startPoint x: 635, startPoint y: 396, endPoint x: 527, endPoint y: 397, distance: 108.0
click at [527, 397] on div "Bevestig deze actie close Geef een nieuwe naam op voor het contract. 4. offerte…" at bounding box center [784, 389] width 1568 height 778
type input "Aksis"
click at [994, 434] on button "OK" at bounding box center [988, 436] width 41 height 24
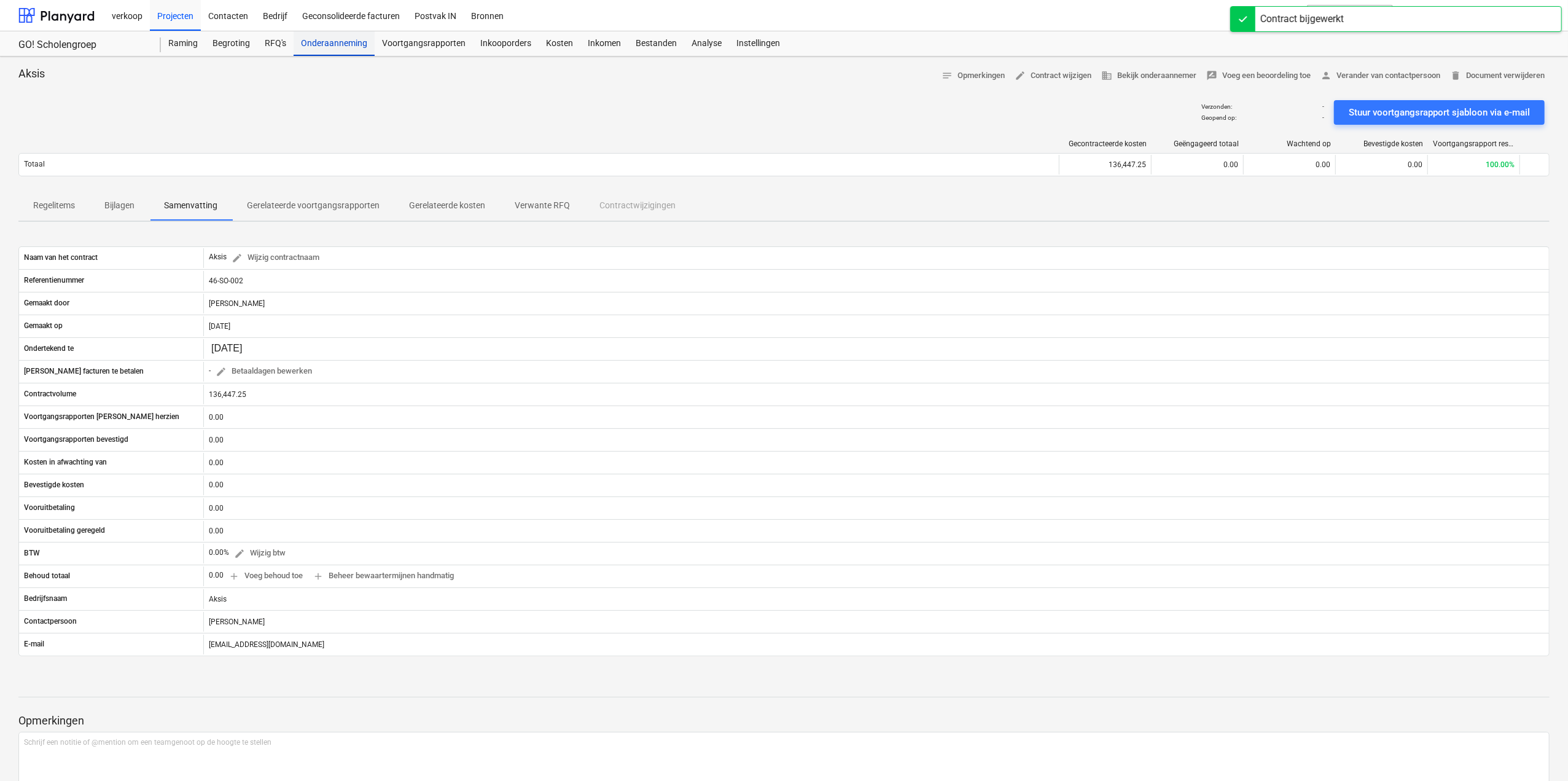
click at [344, 44] on div "Onderaanneming" at bounding box center [333, 43] width 81 height 24
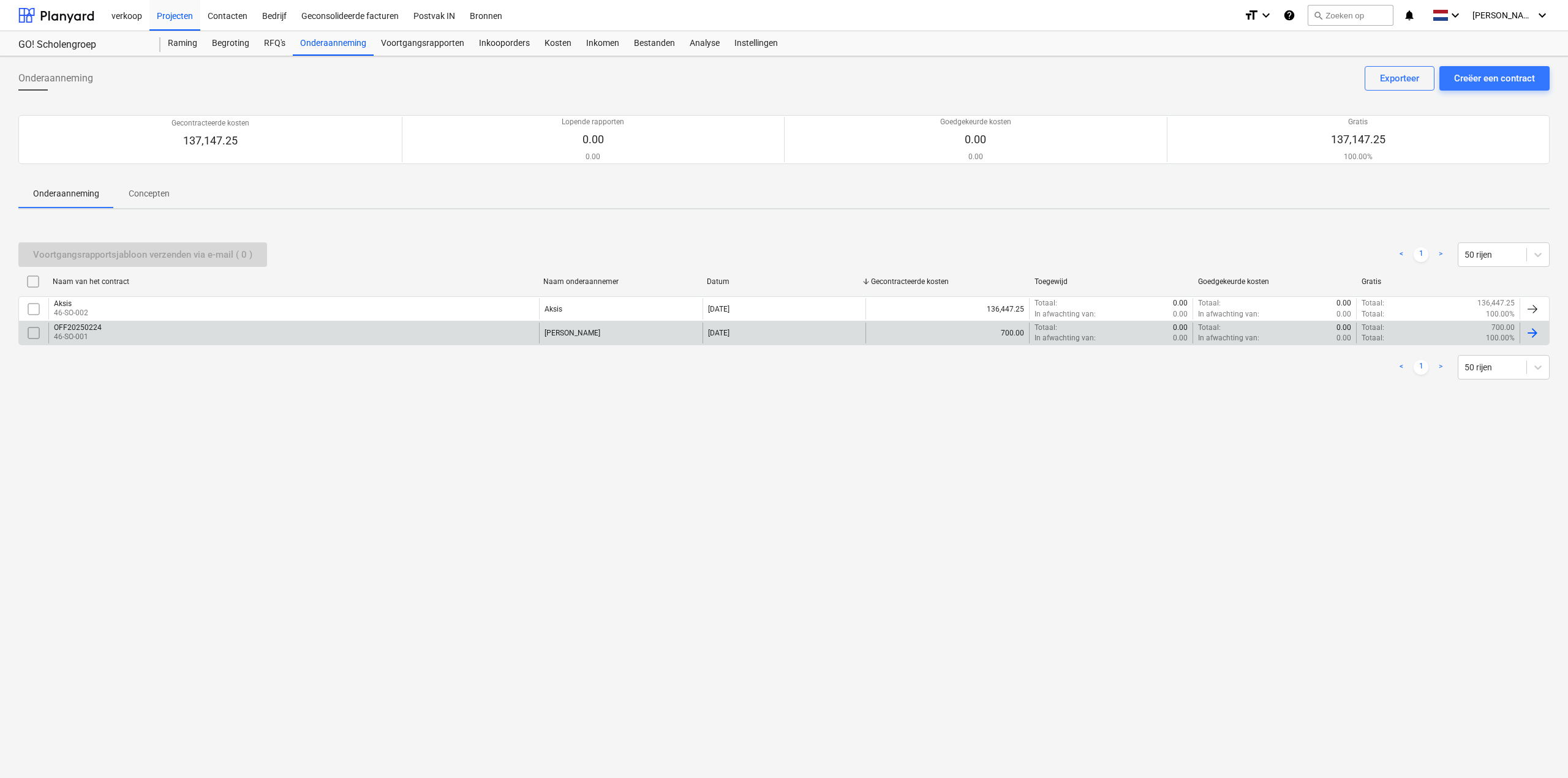
click at [168, 331] on div "OFF20250224 46-SO-001" at bounding box center [293, 333] width 490 height 21
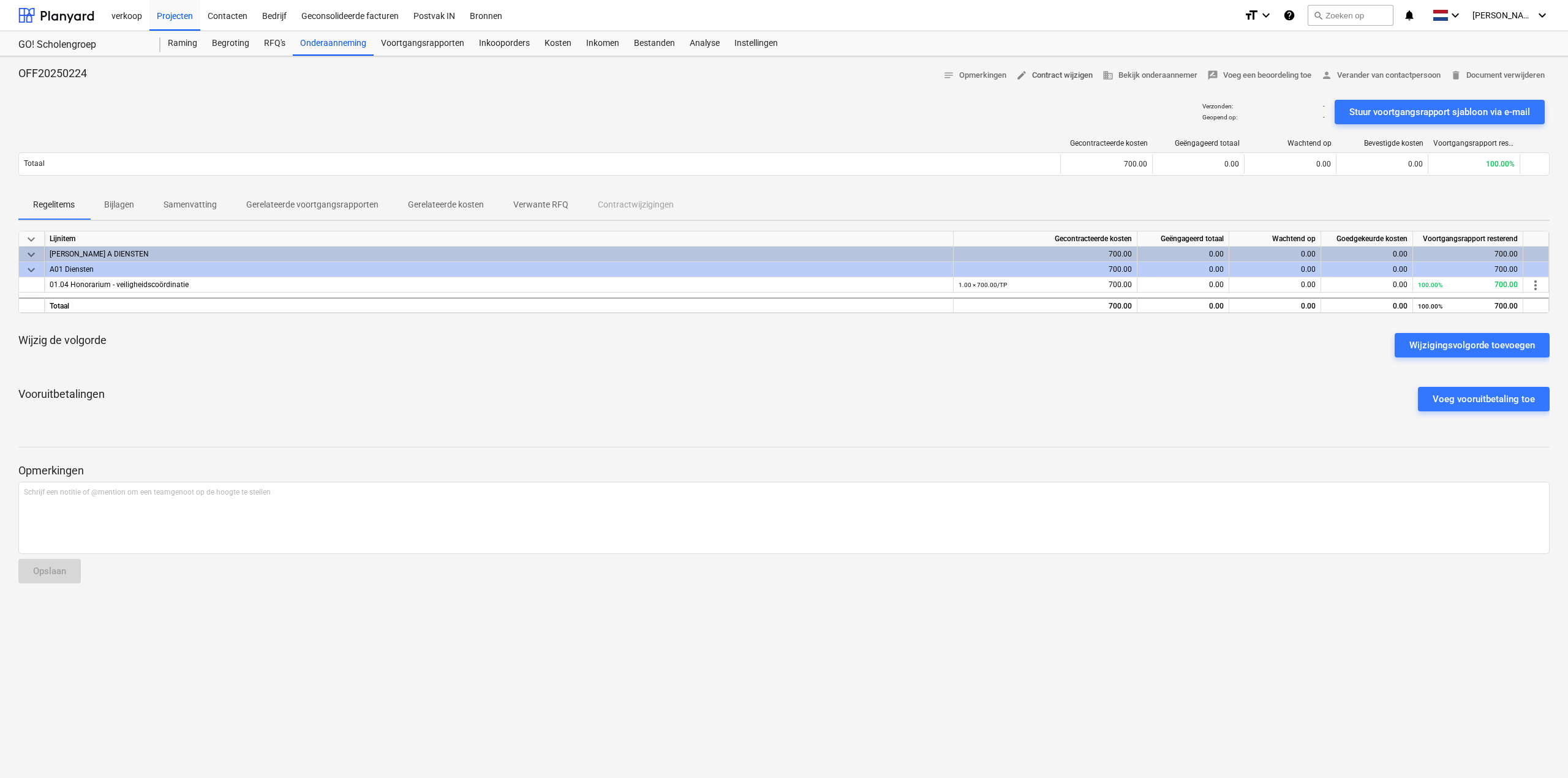
click at [1042, 76] on span "edit Contract wijzigen" at bounding box center [1054, 76] width 76 height 14
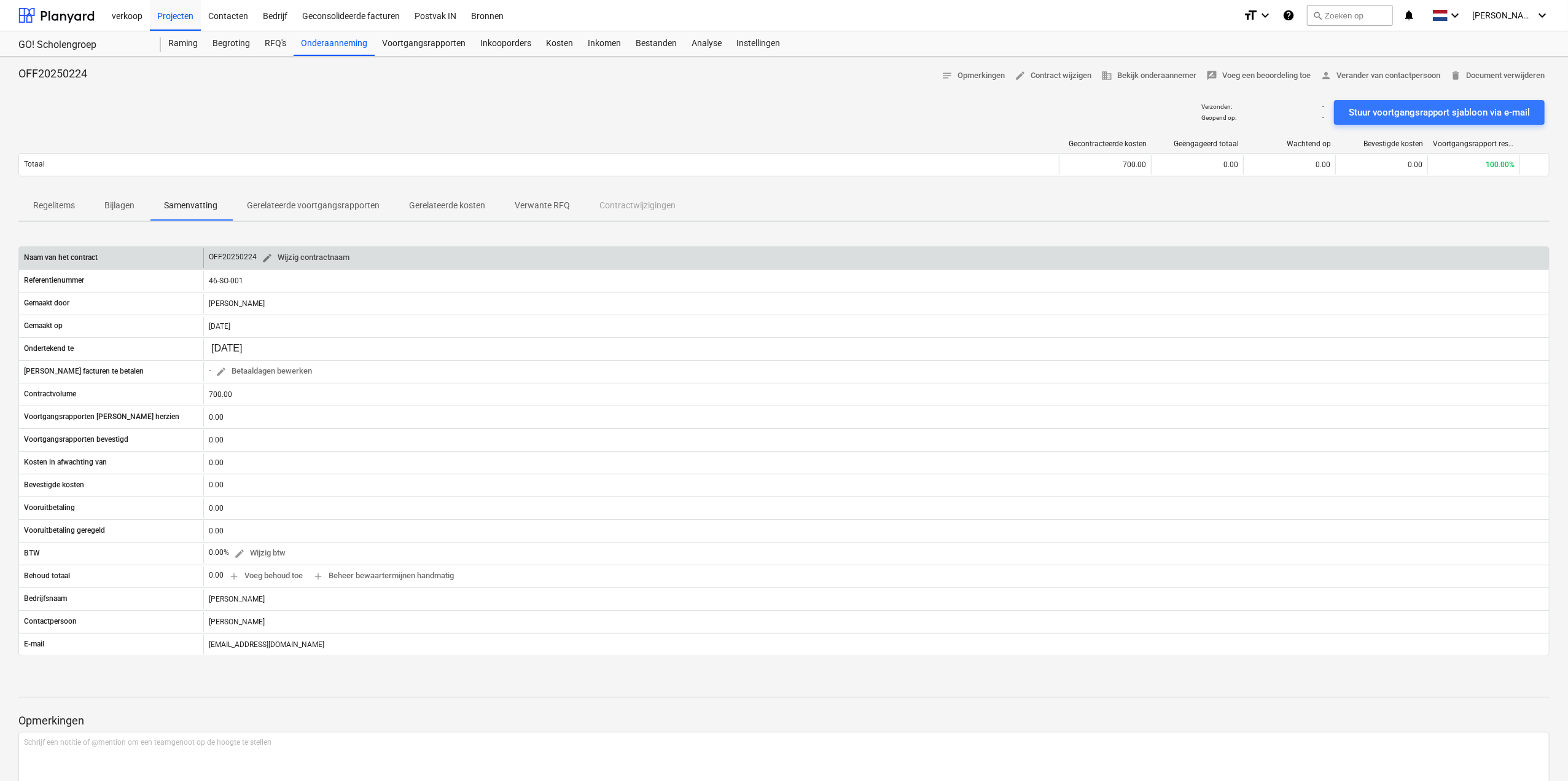
click at [302, 256] on span "edit Wijzig contractnaam" at bounding box center [305, 258] width 88 height 14
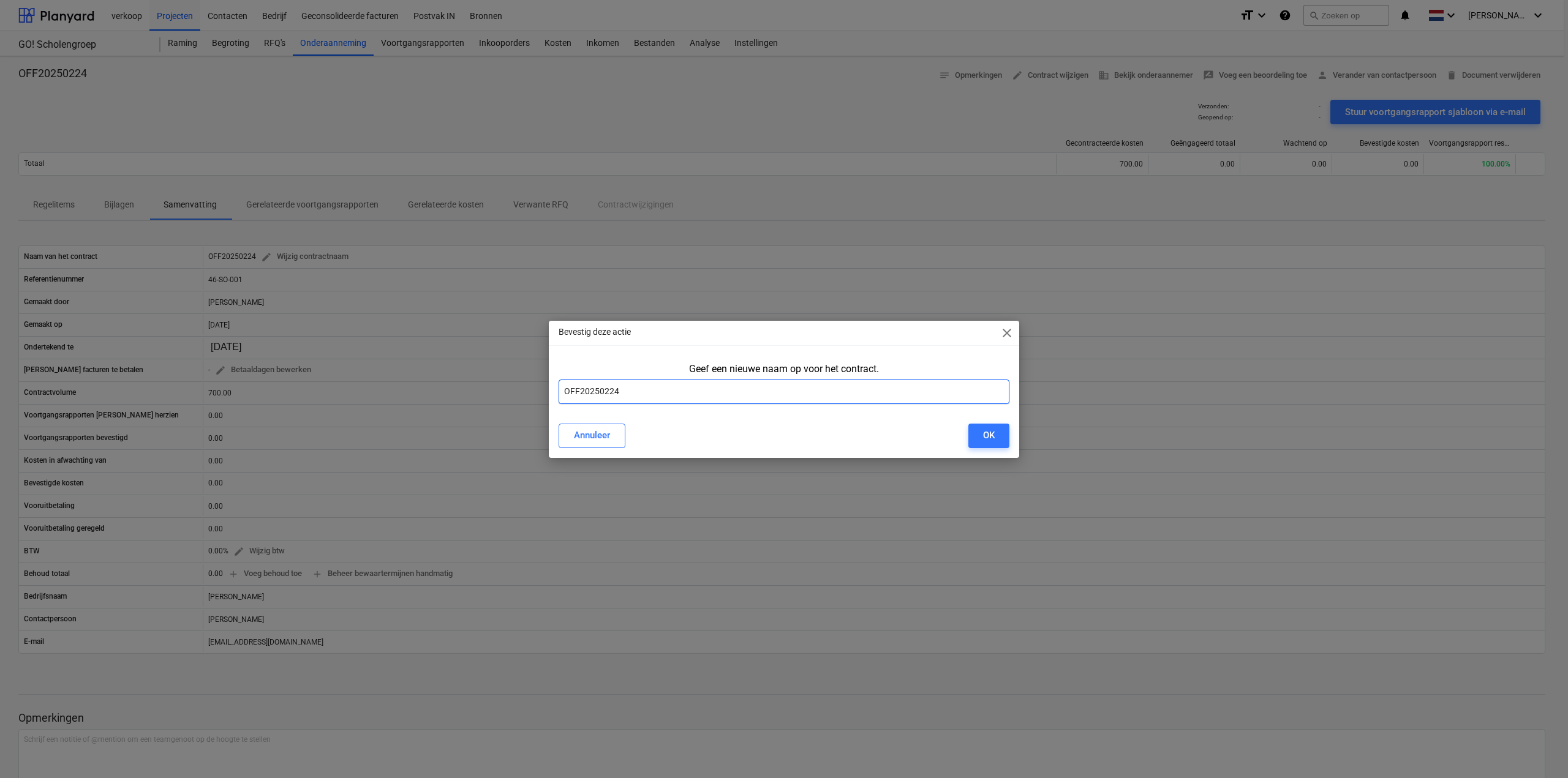
drag, startPoint x: 647, startPoint y: 394, endPoint x: 556, endPoint y: 396, distance: 91.0
click at [556, 396] on div "Geef een nieuwe naam op voor het contract. OFF20250224" at bounding box center [784, 386] width 470 height 56
type input "[PERSON_NAME]"
click at [1001, 439] on button "OK" at bounding box center [988, 436] width 41 height 24
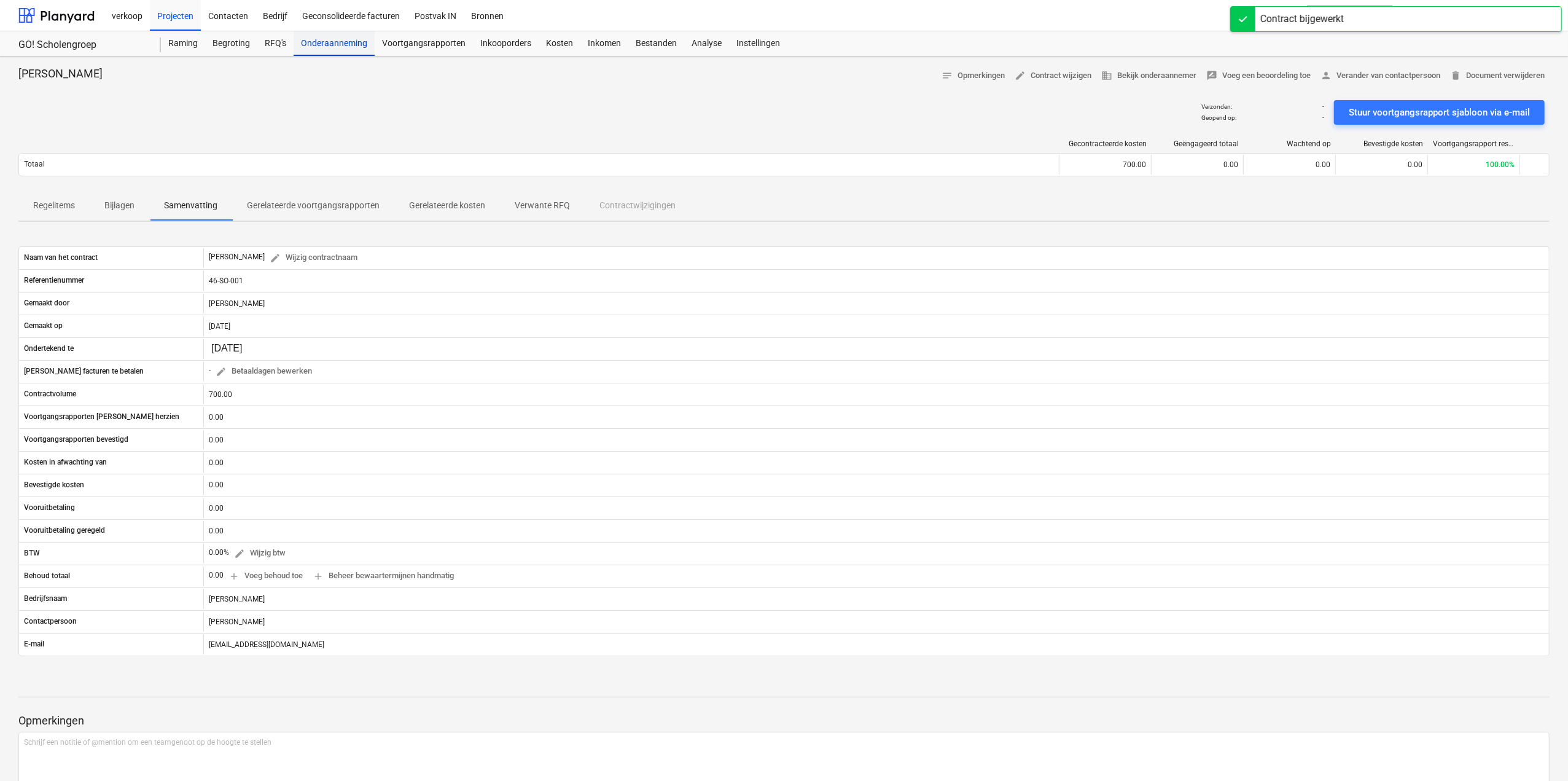
click at [316, 51] on div "Onderaanneming" at bounding box center [333, 43] width 81 height 24
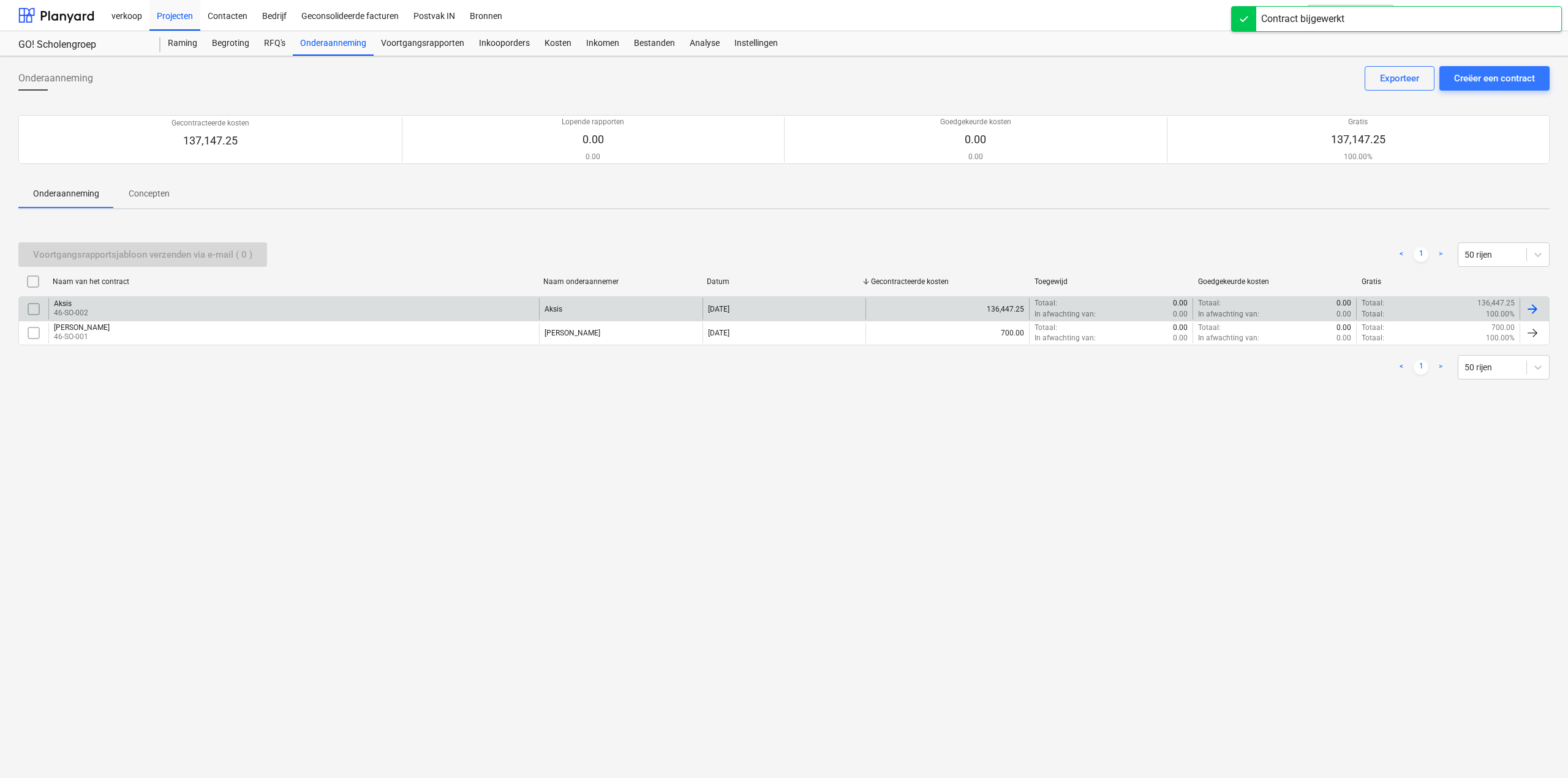
click at [136, 304] on div "Aksis 46-SO-002" at bounding box center [293, 309] width 490 height 21
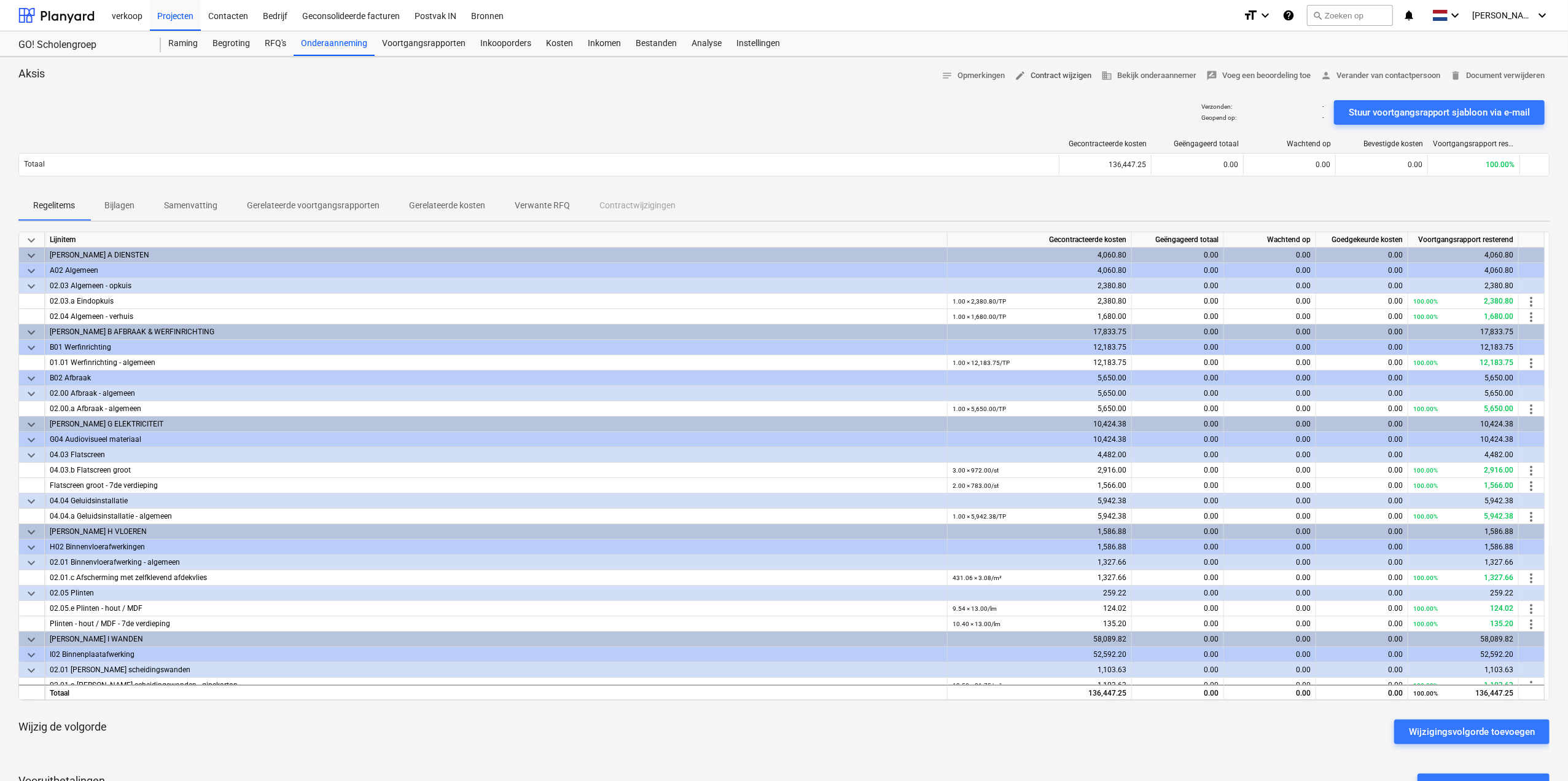
click at [1038, 76] on span "edit Contract wijzigen" at bounding box center [1053, 76] width 77 height 14
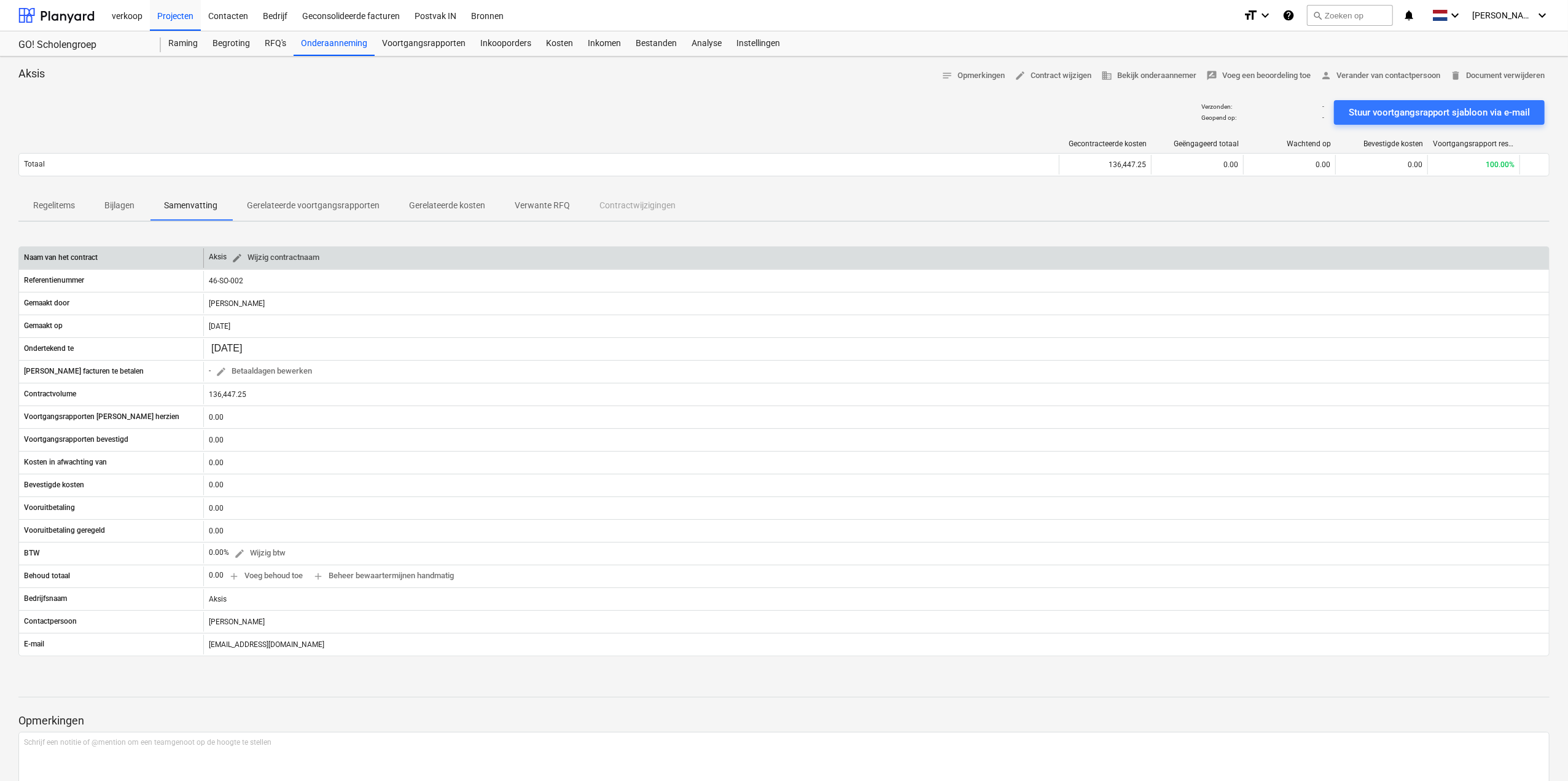
click at [305, 256] on span "edit Wijzig contractnaam" at bounding box center [276, 258] width 88 height 14
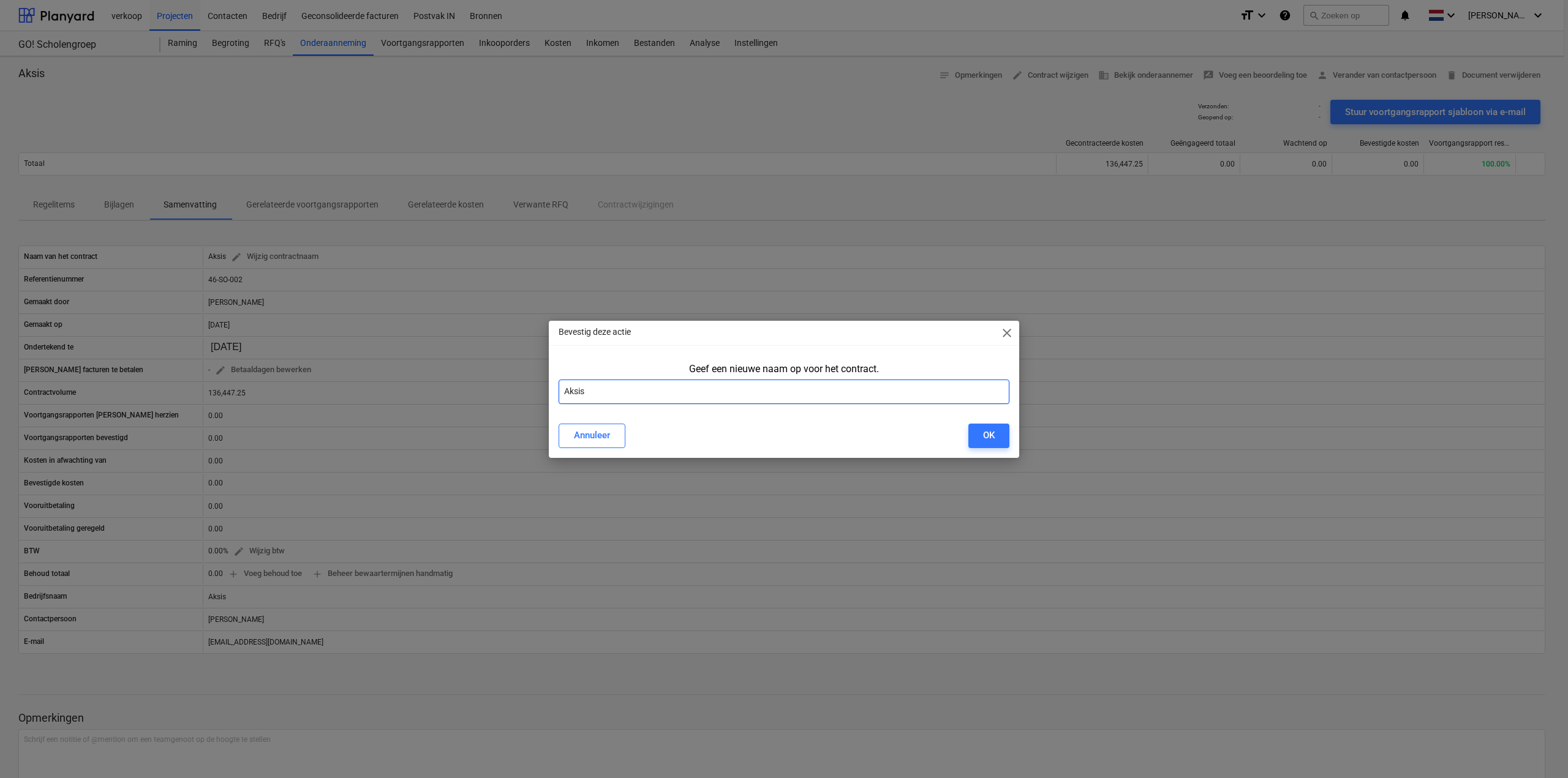
click at [598, 394] on input "Aksis" at bounding box center [784, 392] width 451 height 24
type input "Aksis - Inrichtingswerken"
click at [987, 434] on div "OK" at bounding box center [988, 435] width 11 height 16
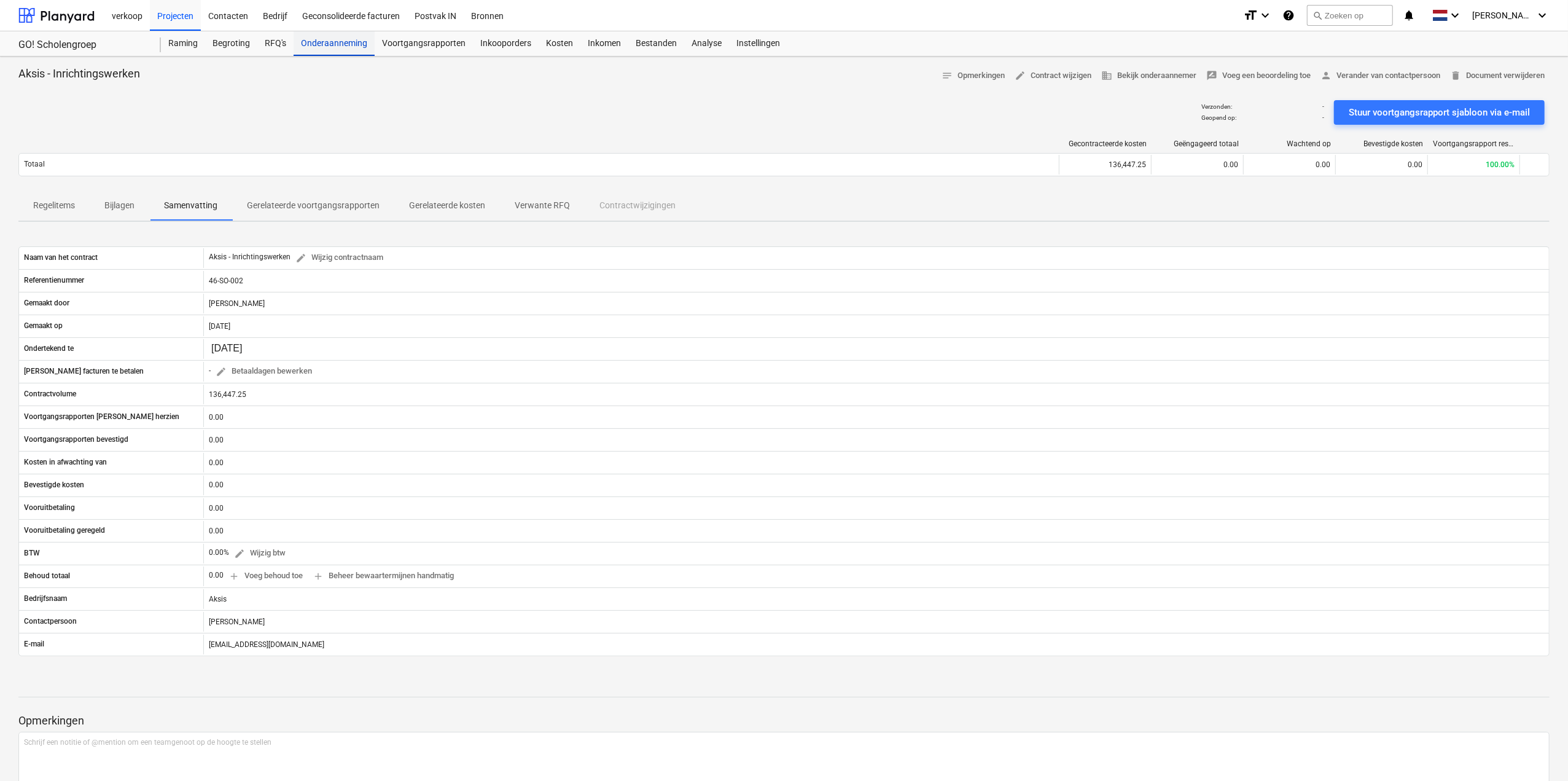
click at [350, 47] on div "Onderaanneming" at bounding box center [333, 43] width 81 height 24
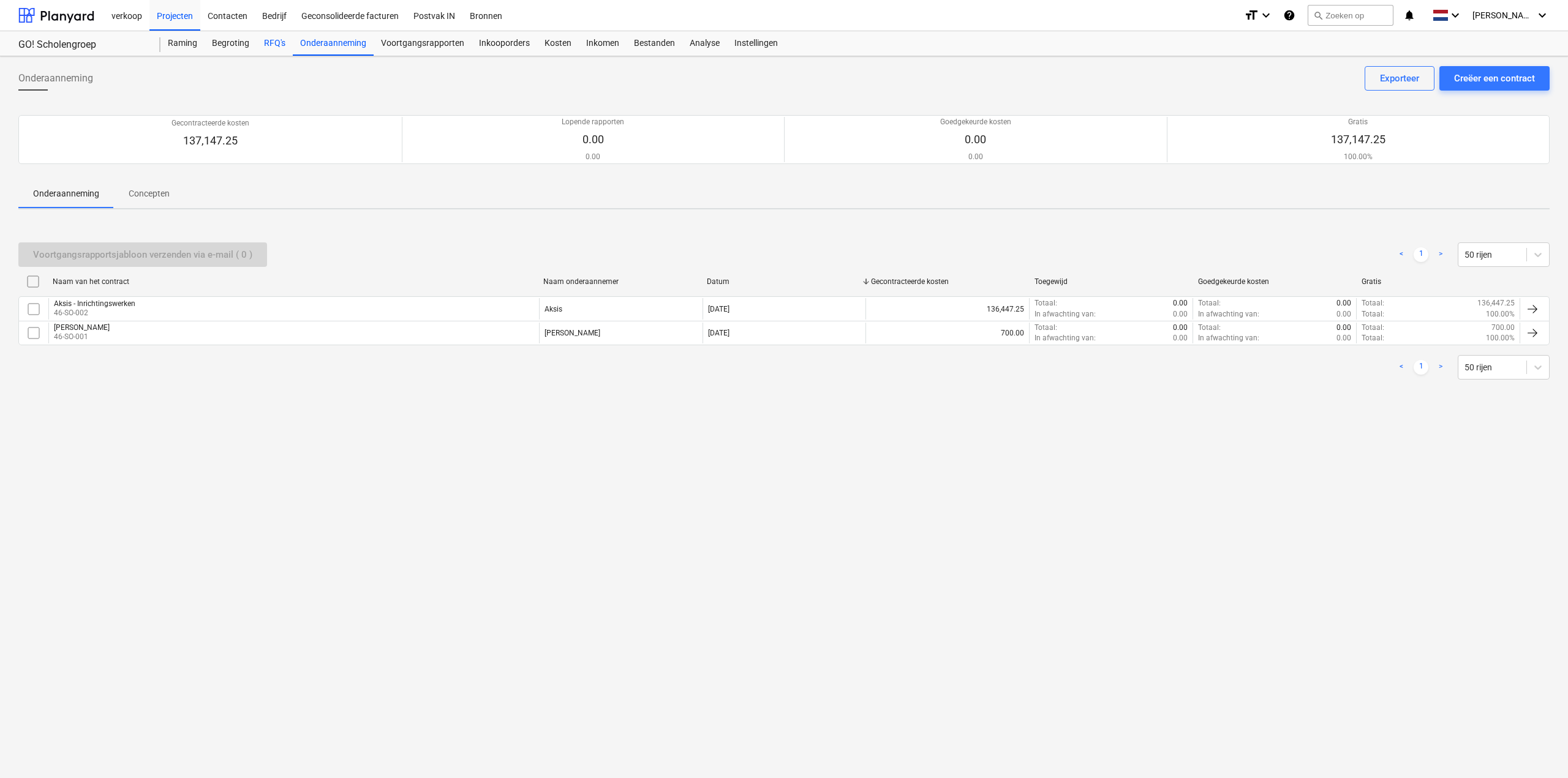
click at [276, 42] on div "RFQ's" at bounding box center [275, 43] width 36 height 24
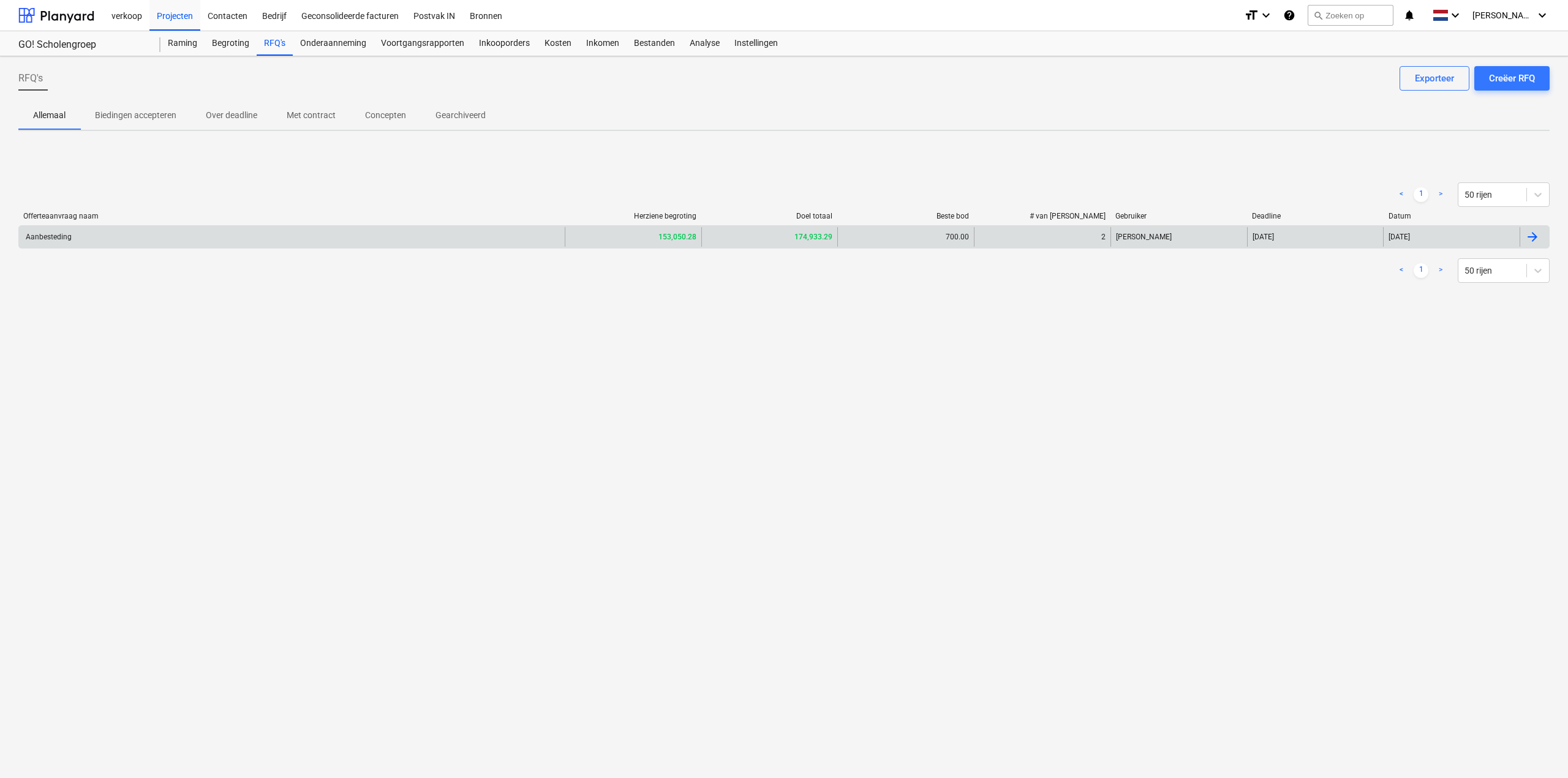
click at [224, 244] on div "Aanbesteding" at bounding box center [292, 237] width 546 height 20
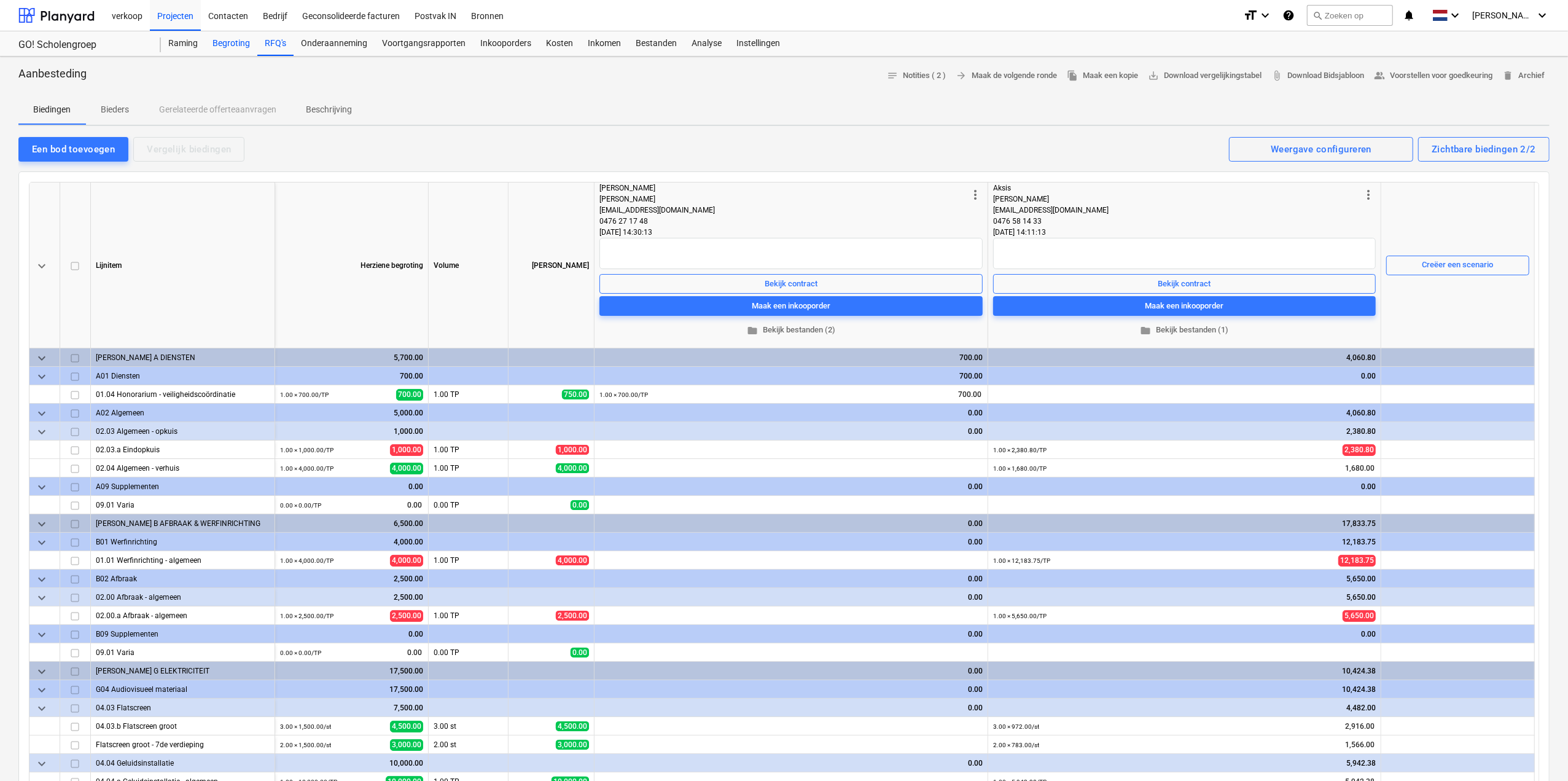
click at [230, 50] on div "Begroting" at bounding box center [231, 43] width 52 height 24
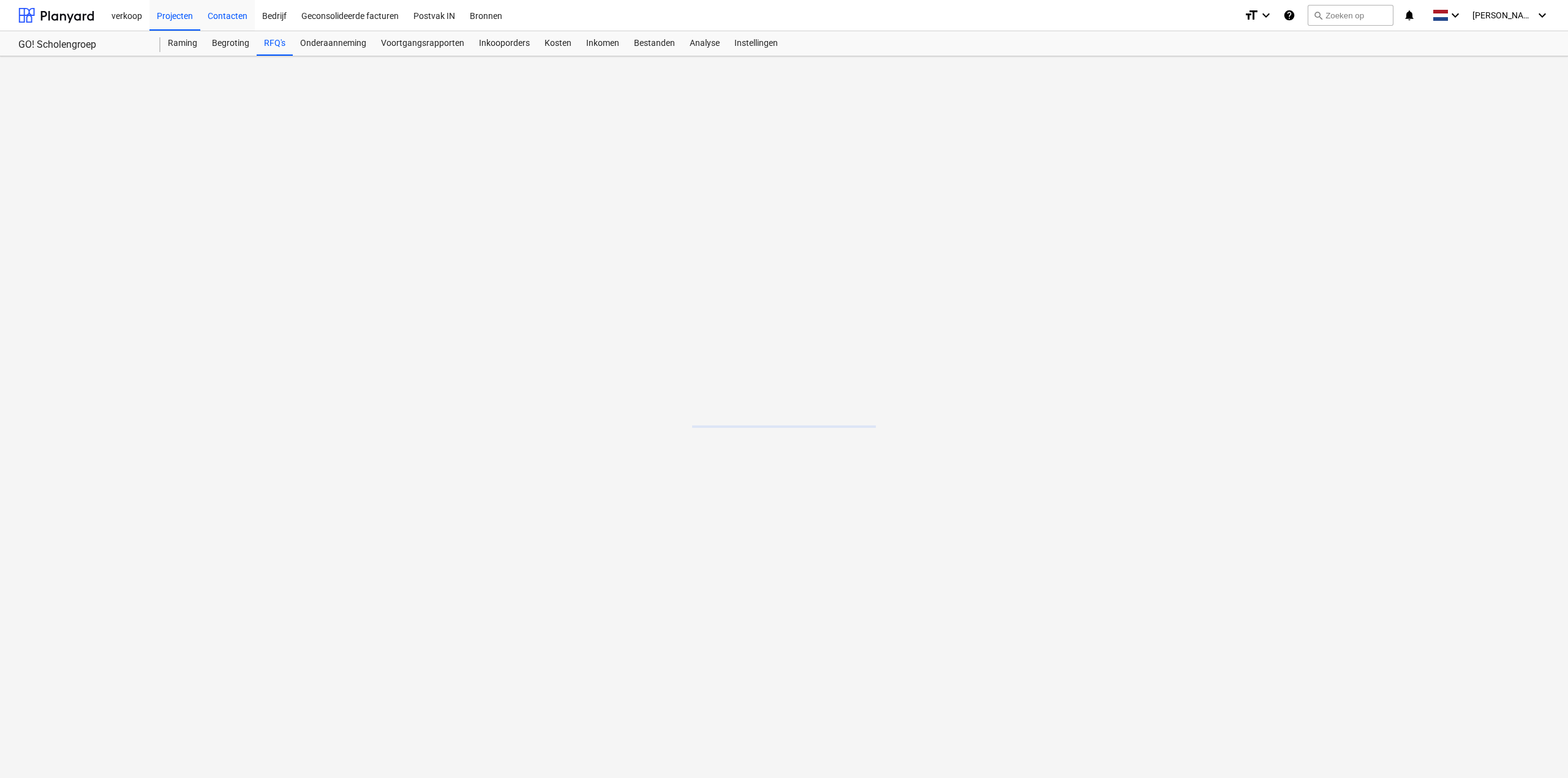
click at [231, 13] on div "Contacten" at bounding box center [227, 14] width 54 height 31
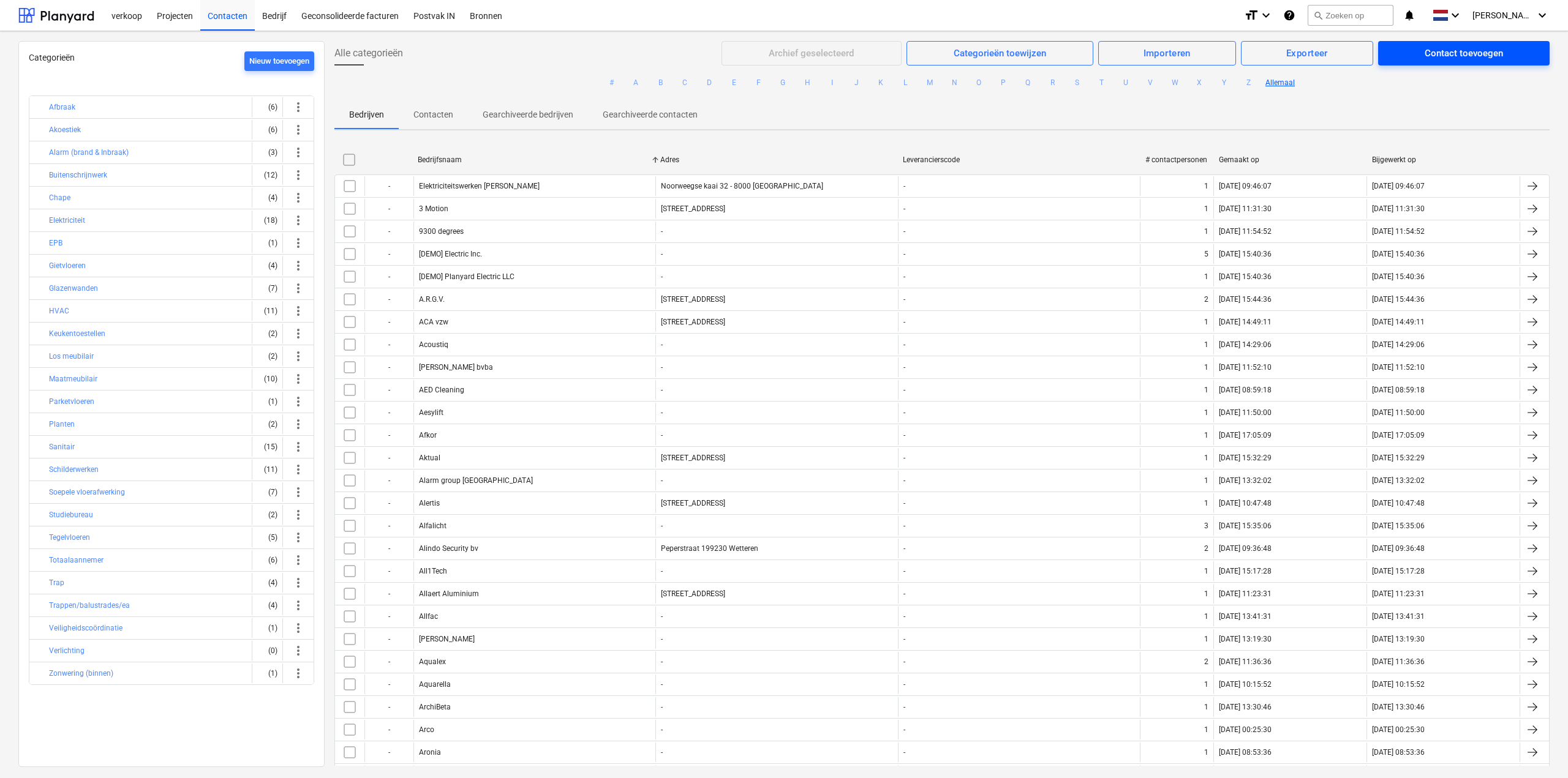
click at [1458, 53] on div "Contact toevoegen" at bounding box center [1464, 53] width 79 height 16
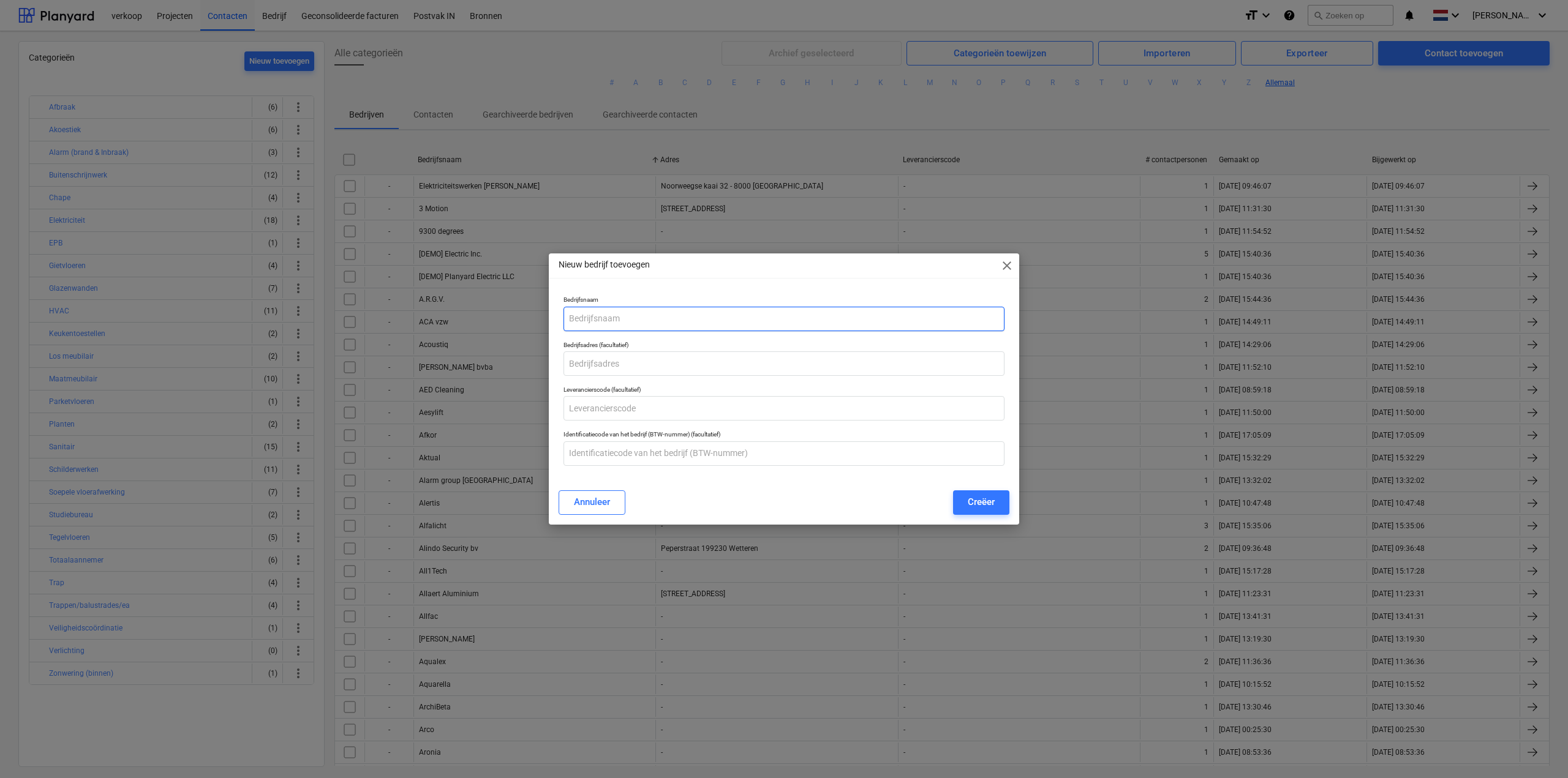
click at [609, 320] on input "text" at bounding box center [784, 319] width 441 height 24
type input "Aksis"
click at [661, 403] on input "text" at bounding box center [784, 408] width 441 height 24
click at [988, 503] on div "Creëer" at bounding box center [982, 502] width 27 height 16
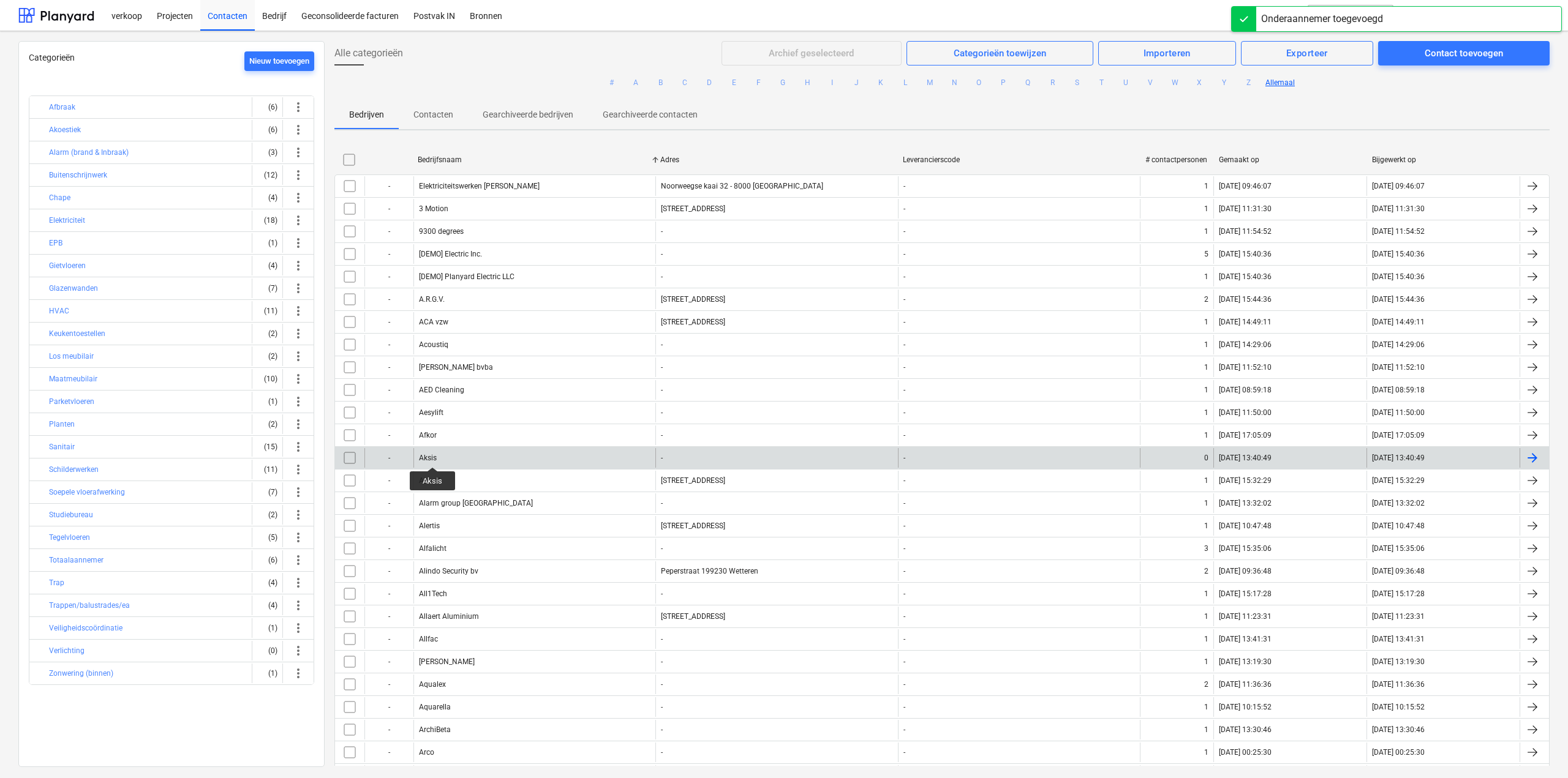
click at [432, 456] on div "Aksis" at bounding box center [428, 458] width 18 height 8
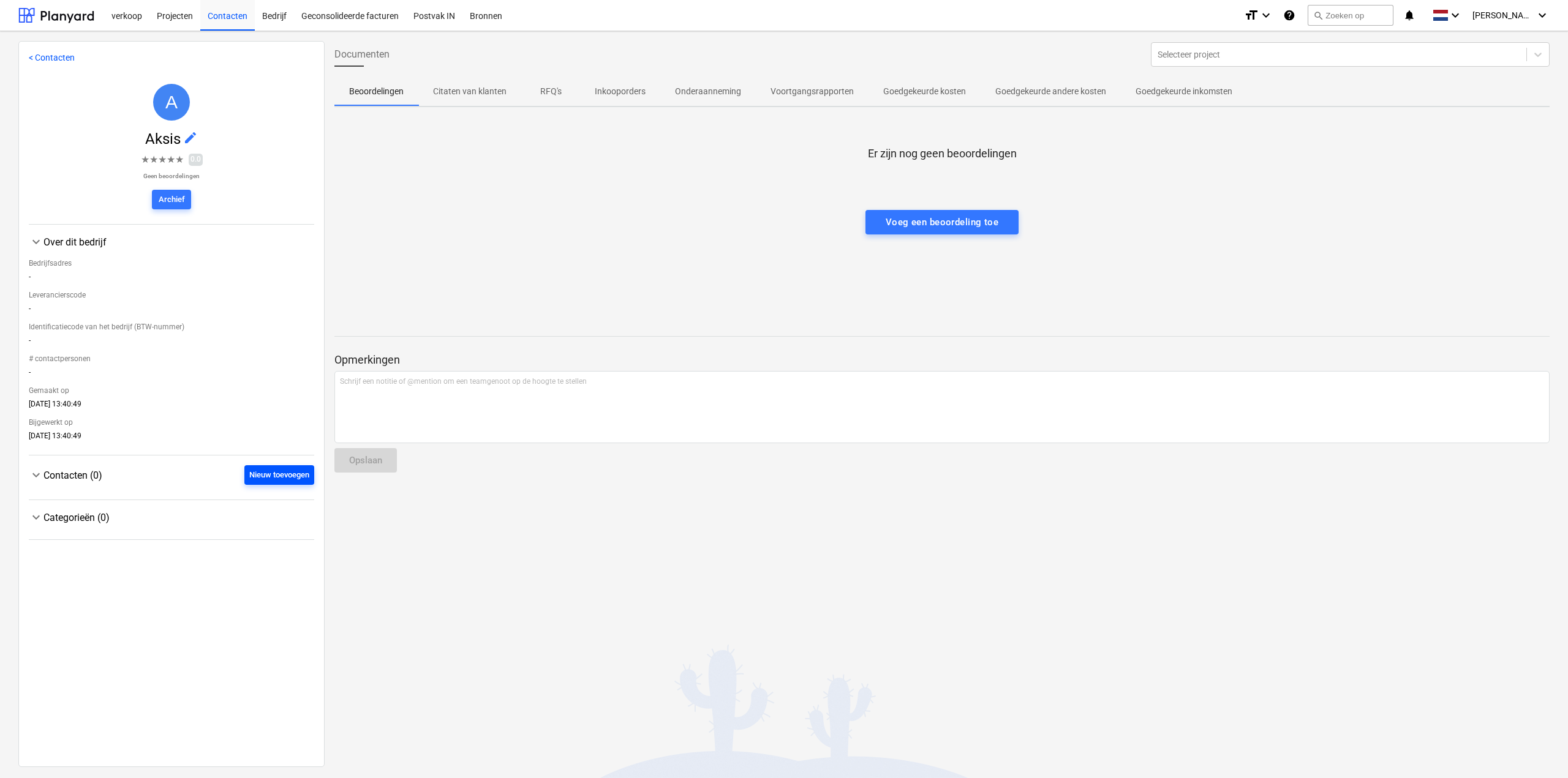
click at [260, 480] on div "Nieuw toevoegen" at bounding box center [279, 475] width 60 height 14
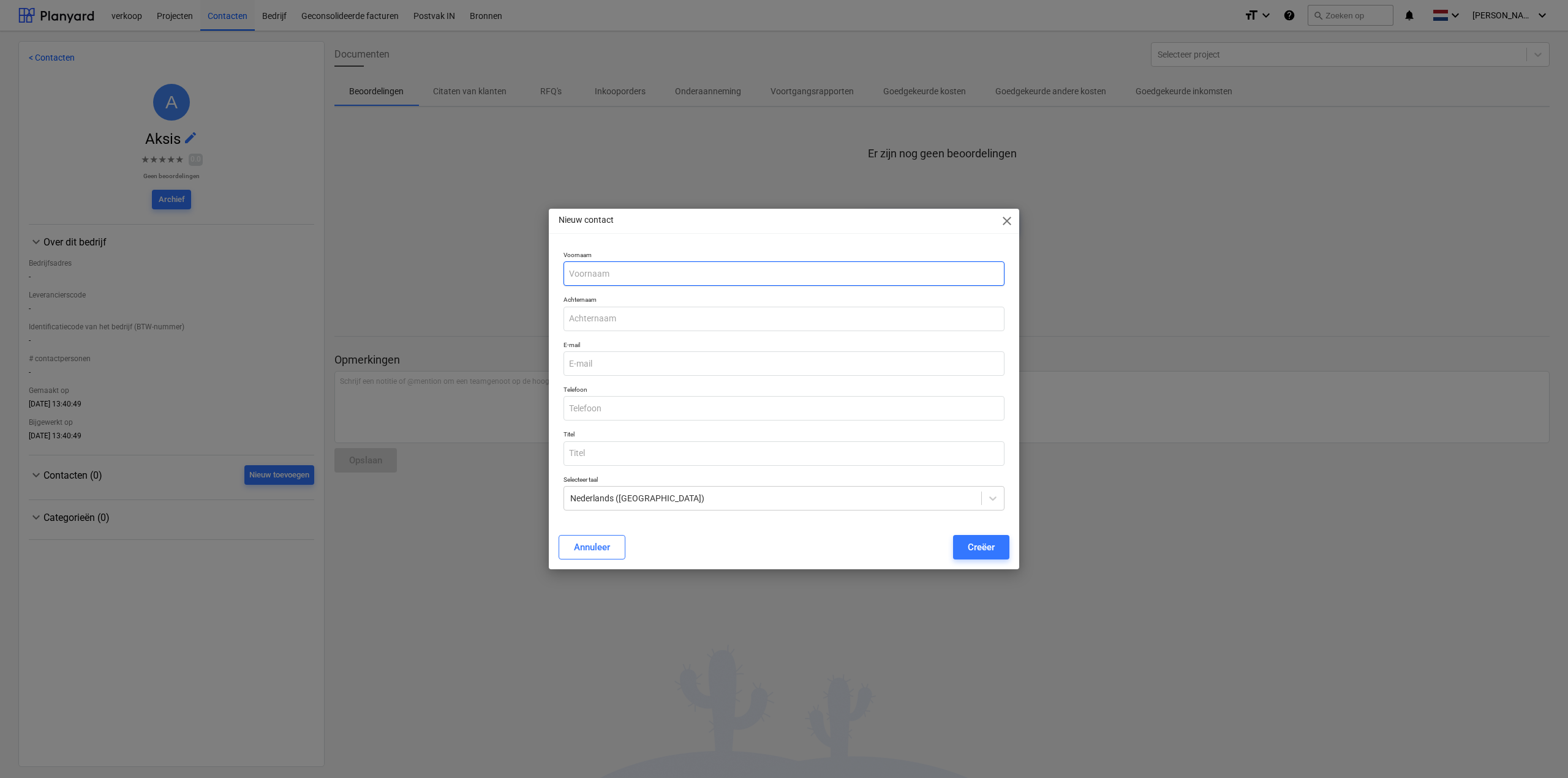
click at [625, 273] on input "text" at bounding box center [784, 273] width 441 height 24
type input "Jan"
type input "Van Droogenbroeck"
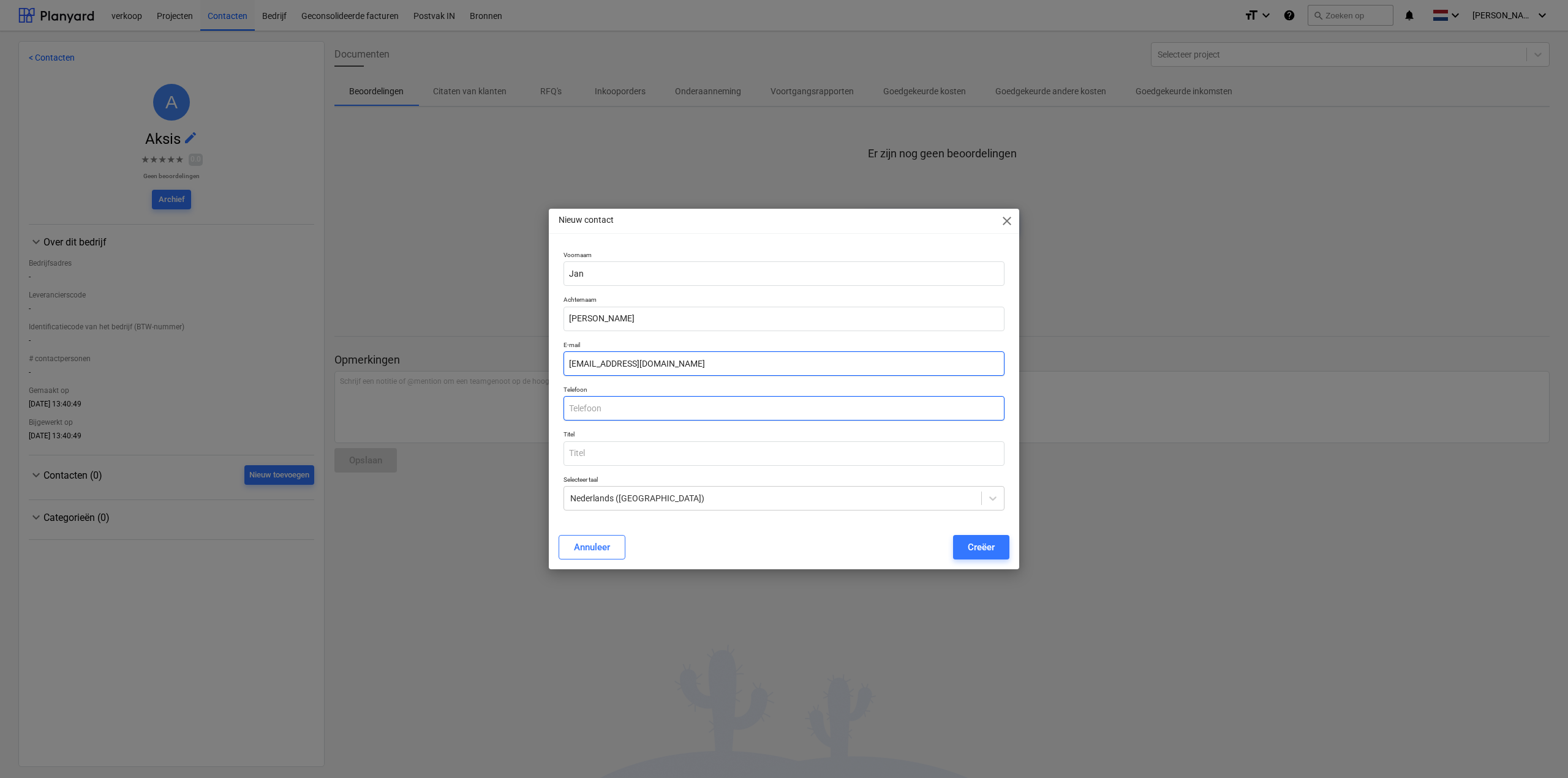
type input "[EMAIL_ADDRESS][DOMAIN_NAME]"
click at [635, 408] on input "text" at bounding box center [784, 408] width 441 height 24
type input "0476 58 14 33"
click at [978, 541] on div "Creëer" at bounding box center [982, 547] width 27 height 16
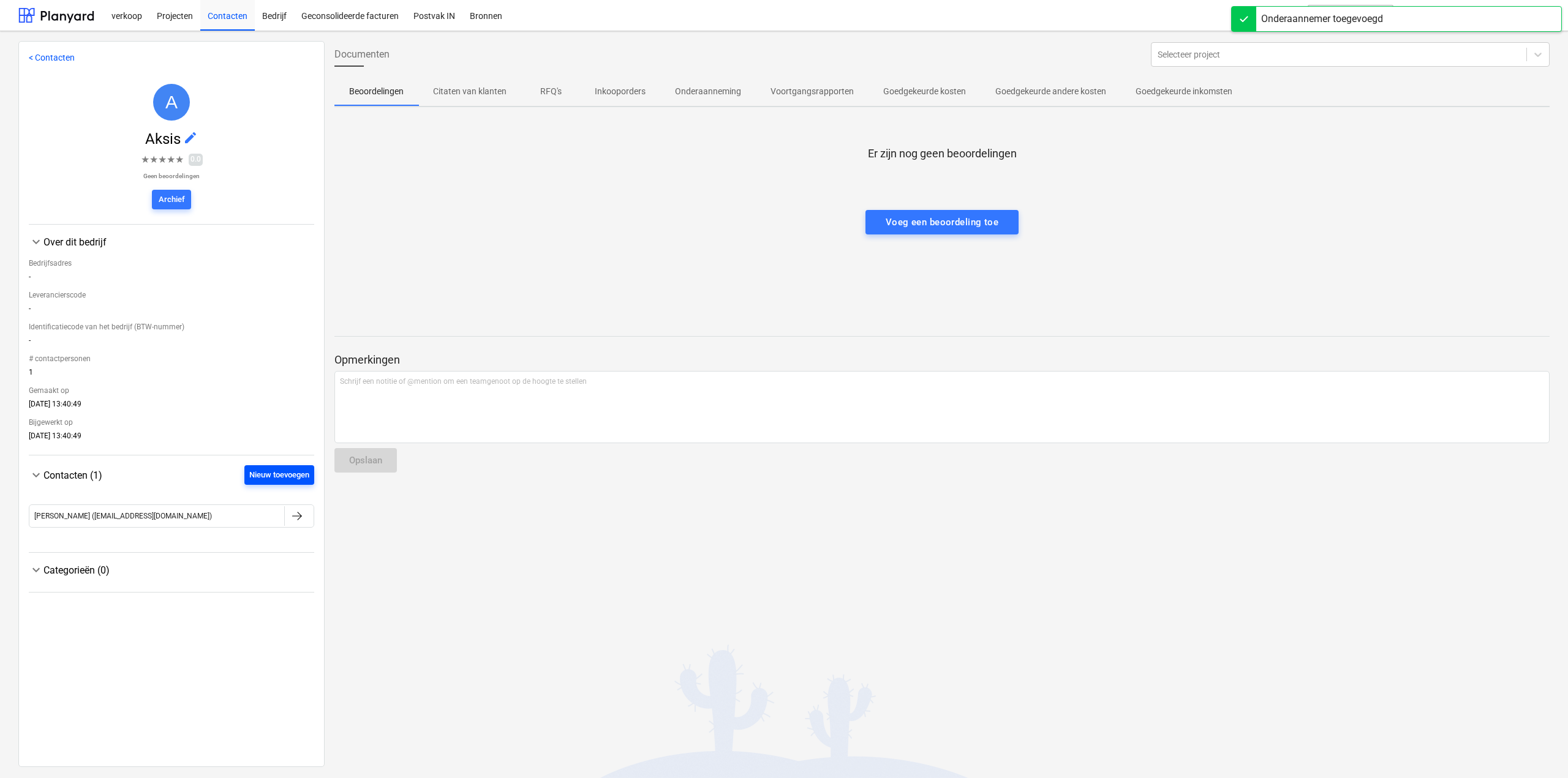
click at [256, 480] on div "Nieuw toevoegen" at bounding box center [279, 475] width 60 height 14
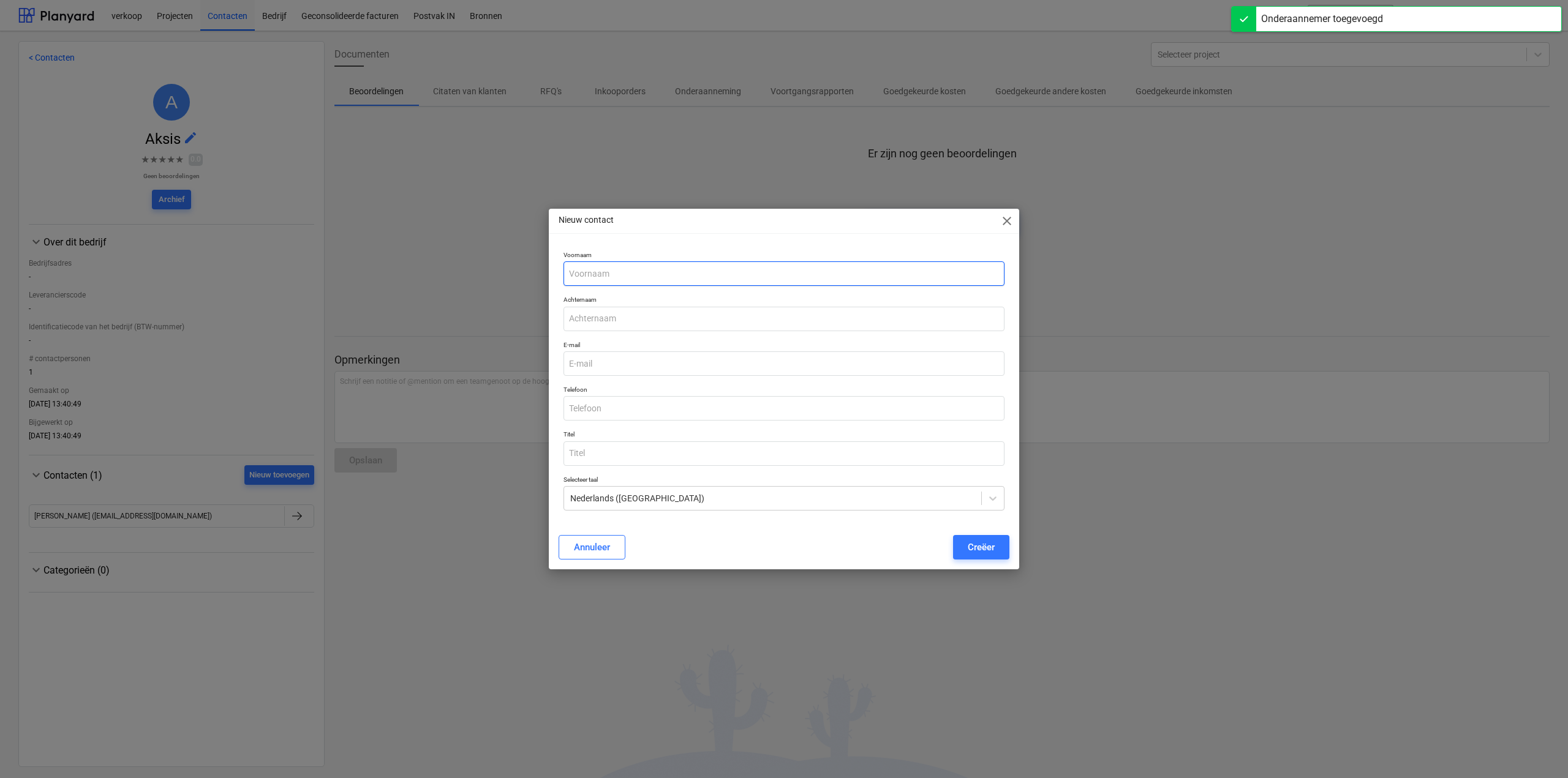
click at [598, 273] on input "text" at bounding box center [784, 273] width 441 height 24
type input "Nina"
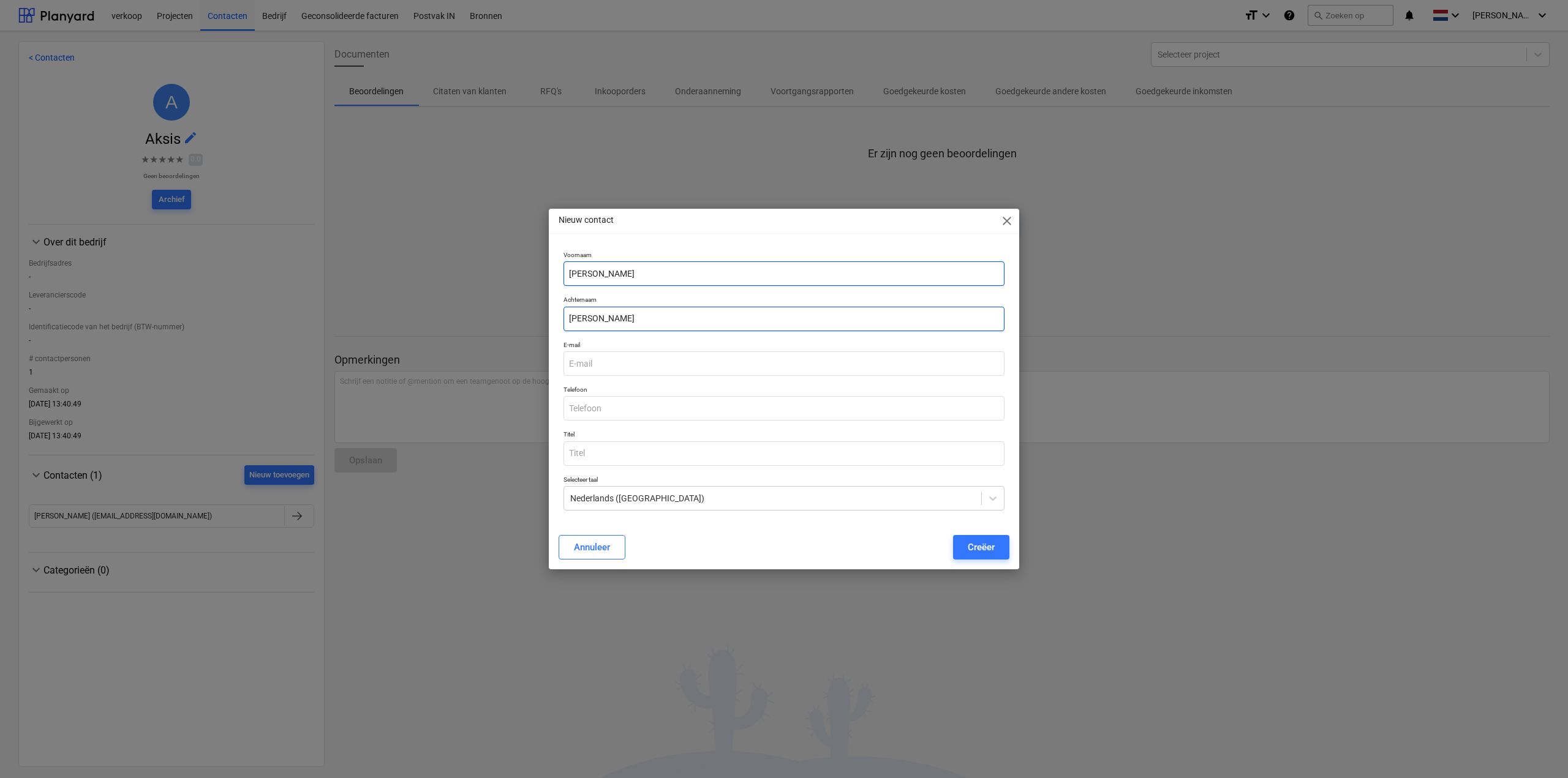
type input "Van Poucke"
drag, startPoint x: 613, startPoint y: 369, endPoint x: 506, endPoint y: 366, distance: 107.0
click at [506, 366] on div "Nieuw contact close Voornaam Nina Achternaam Van Poucke E-mail nina Telefoon Ti…" at bounding box center [784, 389] width 1568 height 778
paste input ".vanpoucke@aksis.be"
type input "nina.vanpoucke@aksis.be"
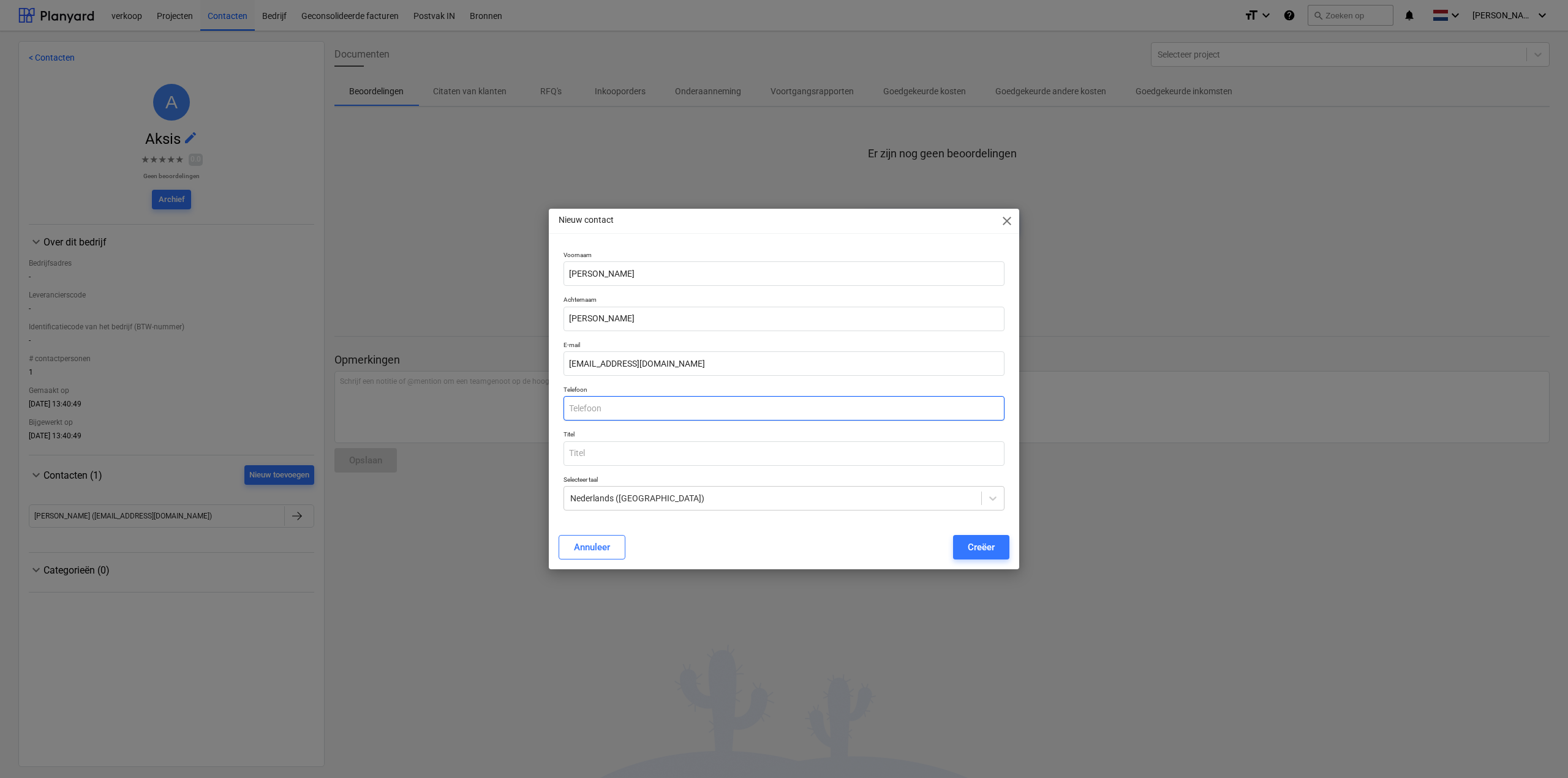
click at [606, 406] on input "text" at bounding box center [784, 408] width 441 height 24
type input "0499 37 65 85"
click at [985, 548] on div "Creëer" at bounding box center [982, 547] width 27 height 16
